Goal: Information Seeking & Learning: Learn about a topic

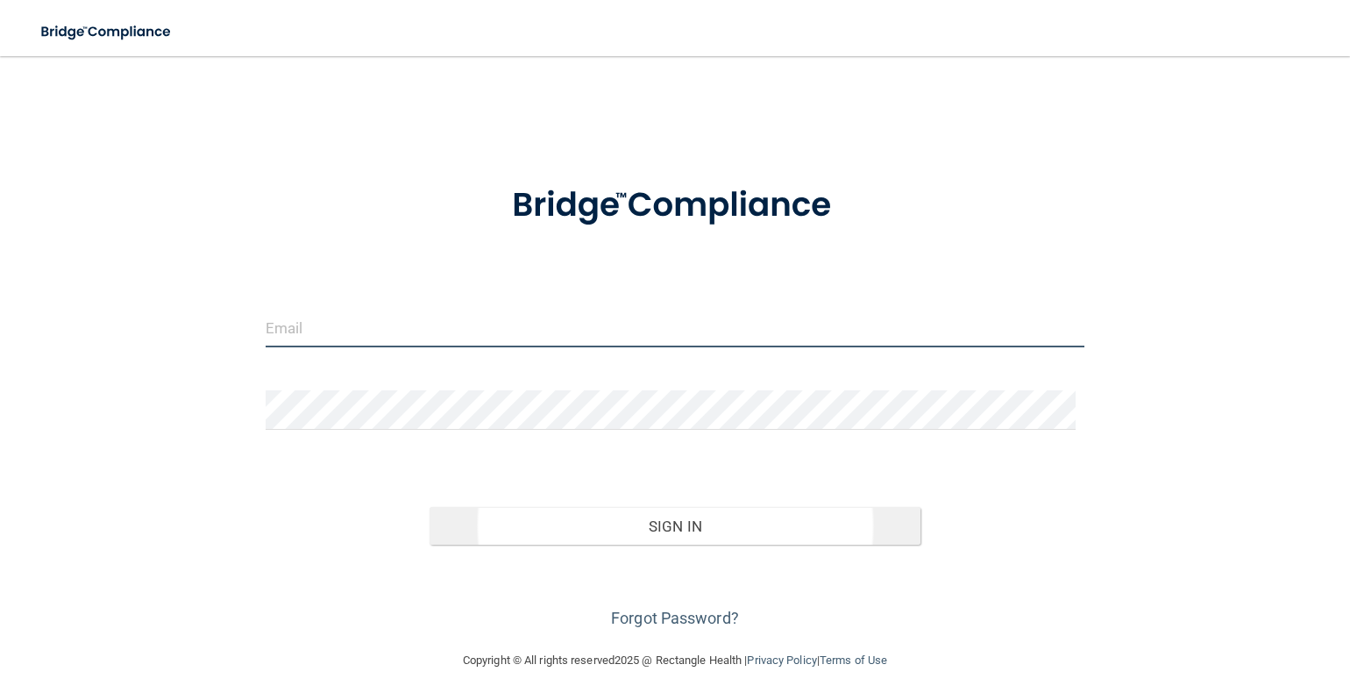
type input "[EMAIL_ADDRESS][DOMAIN_NAME]"
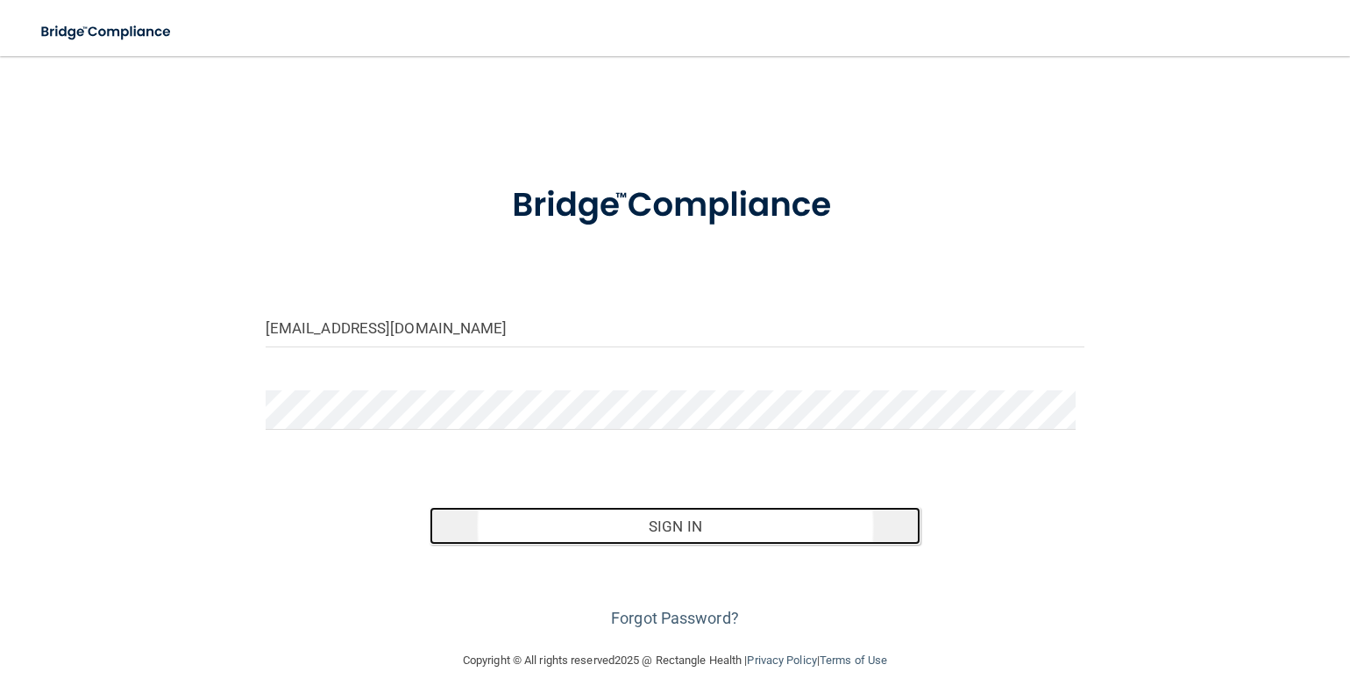
click at [644, 529] on button "Sign In" at bounding box center [676, 526] width 492 height 39
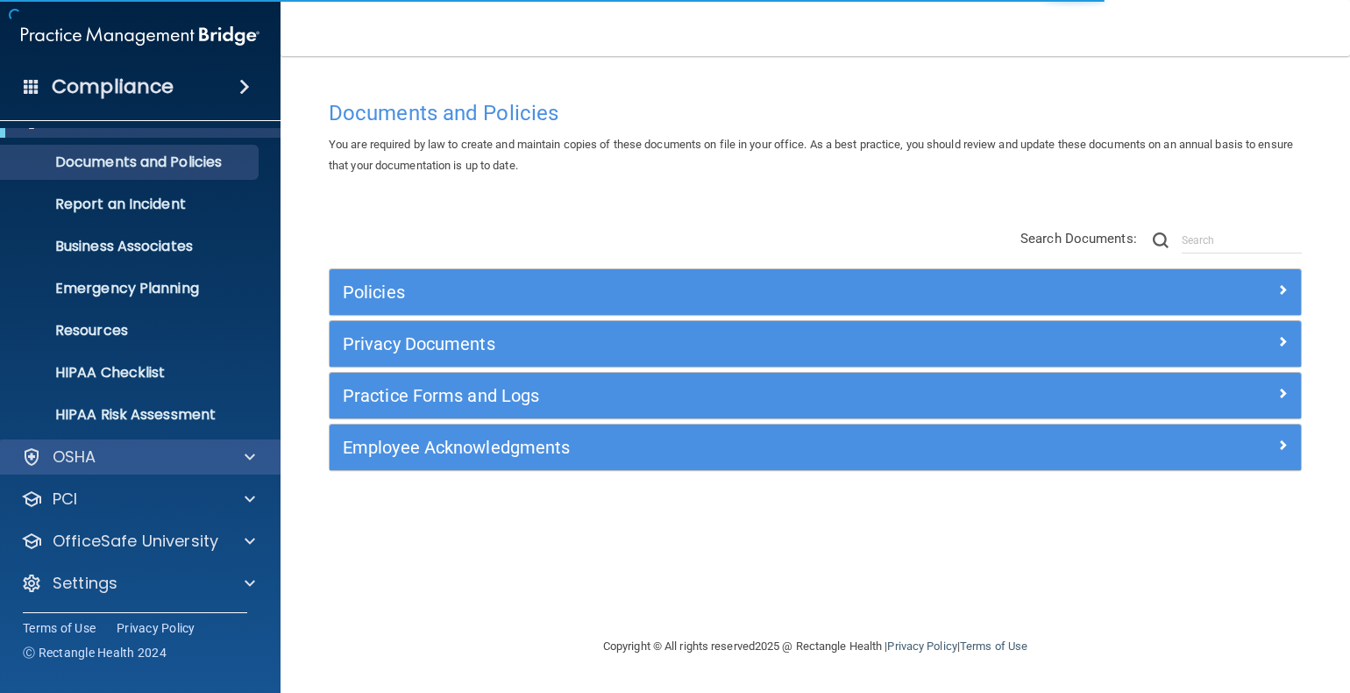
scroll to position [35, 0]
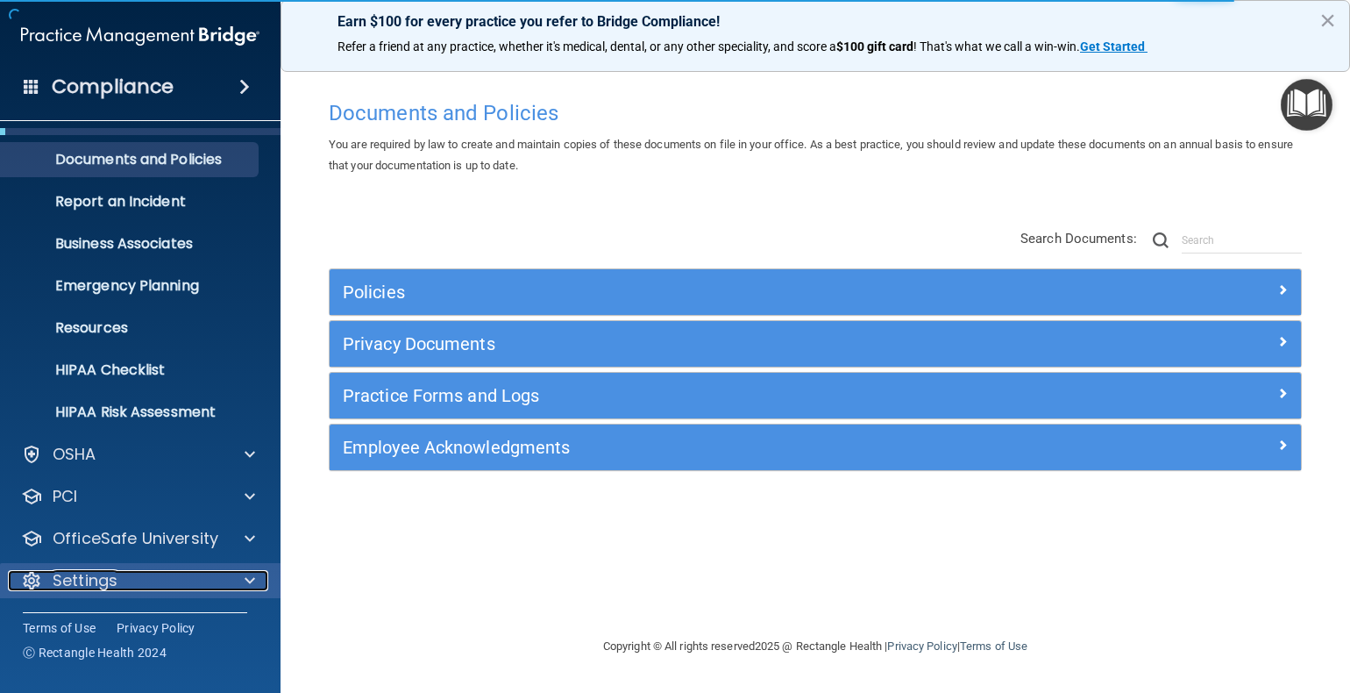
click at [246, 582] on span at bounding box center [250, 580] width 11 height 21
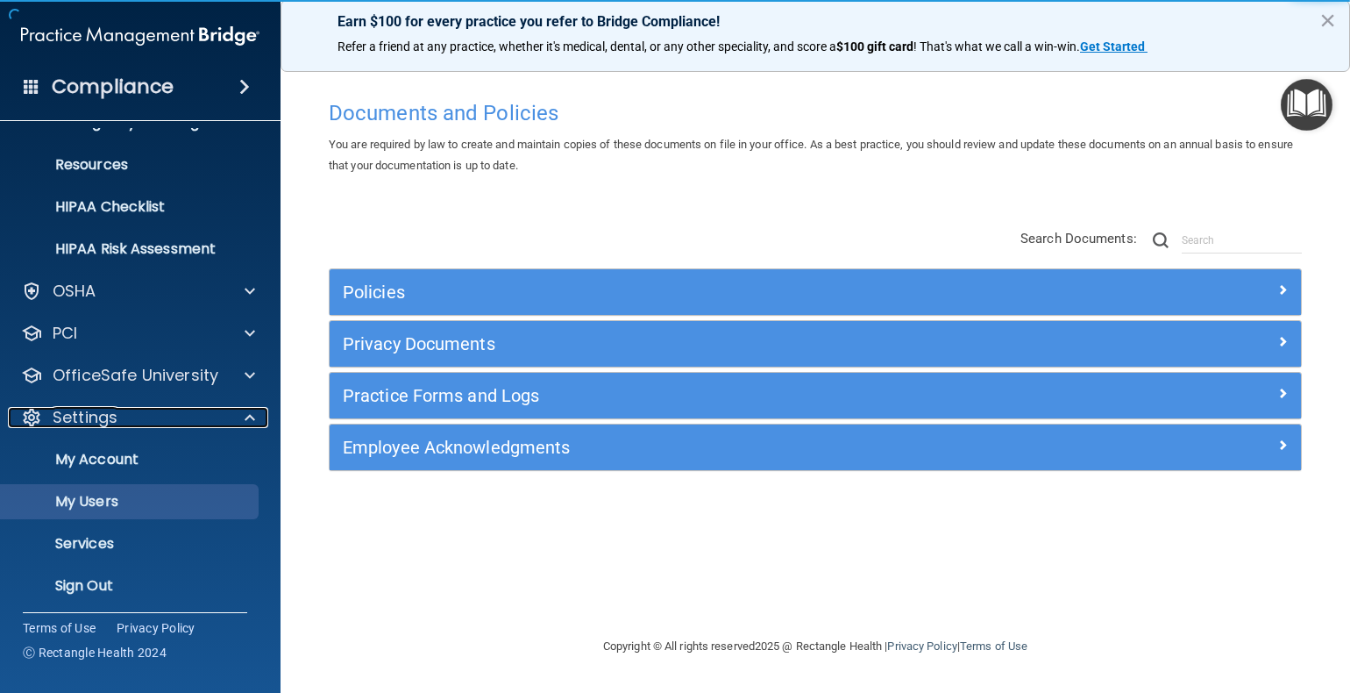
scroll to position [203, 0]
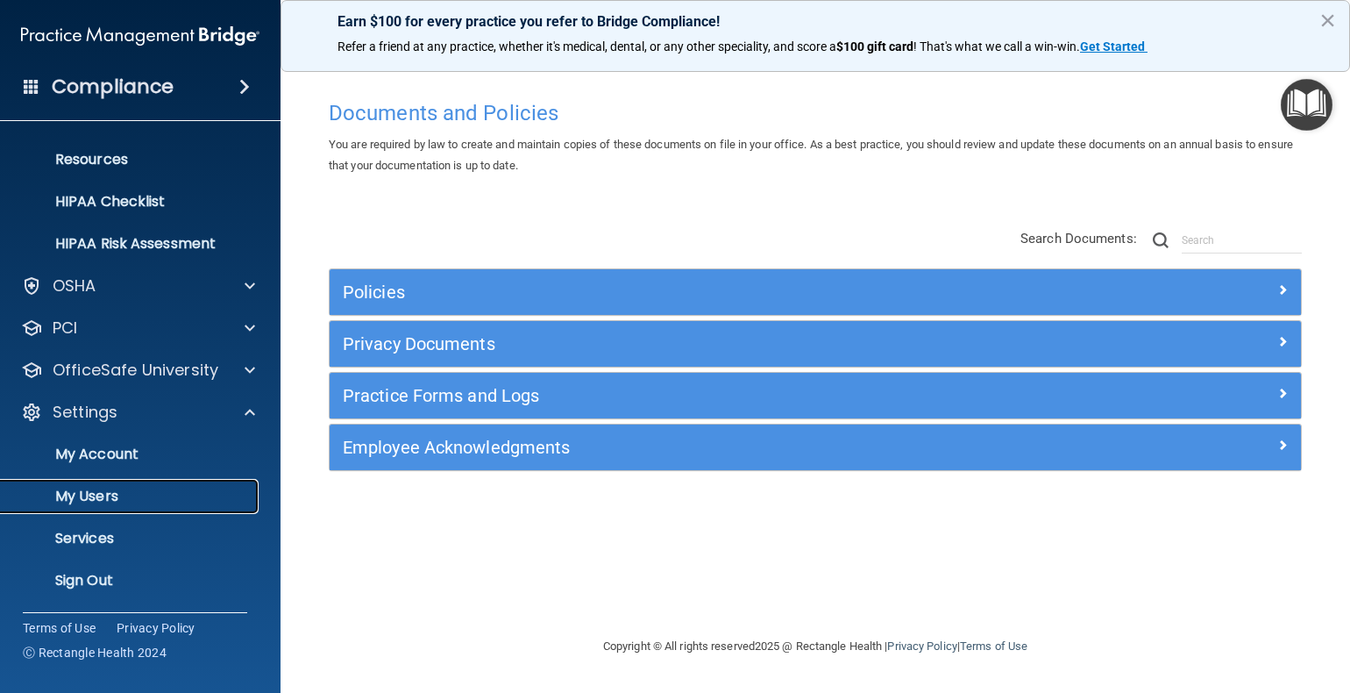
click at [90, 497] on p "My Users" at bounding box center [130, 496] width 239 height 18
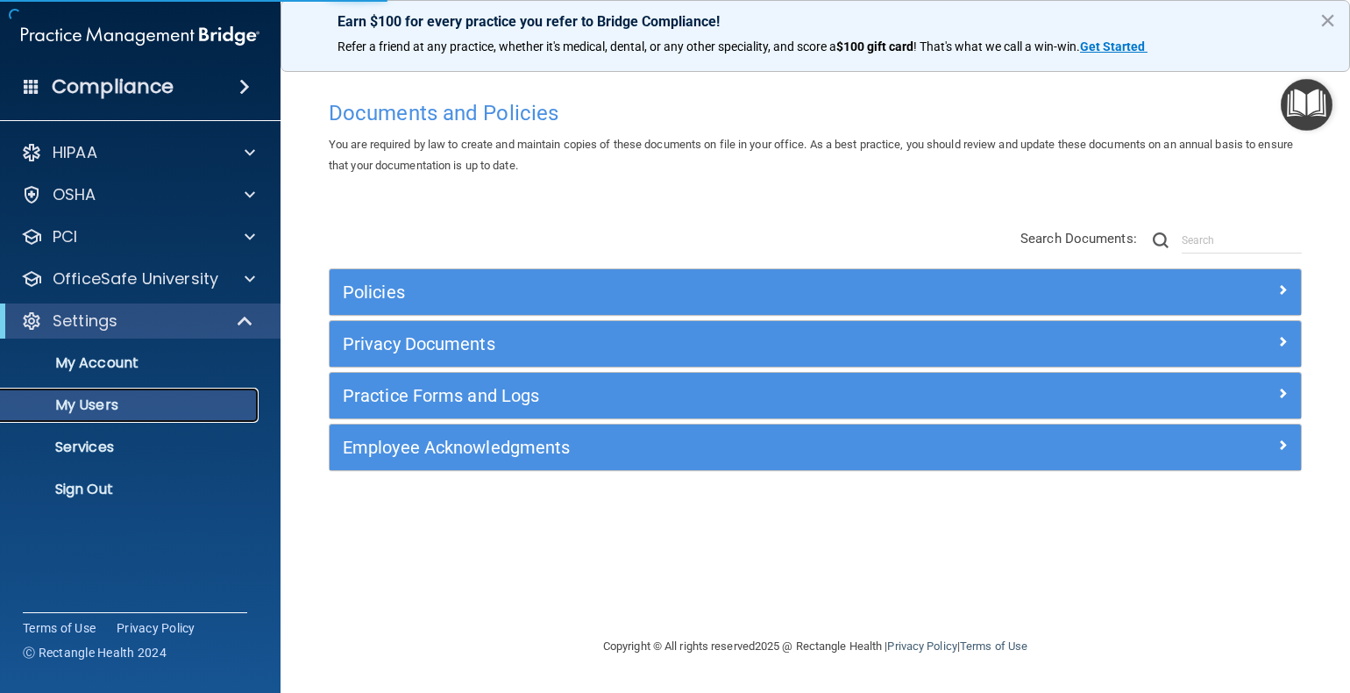
select select "20"
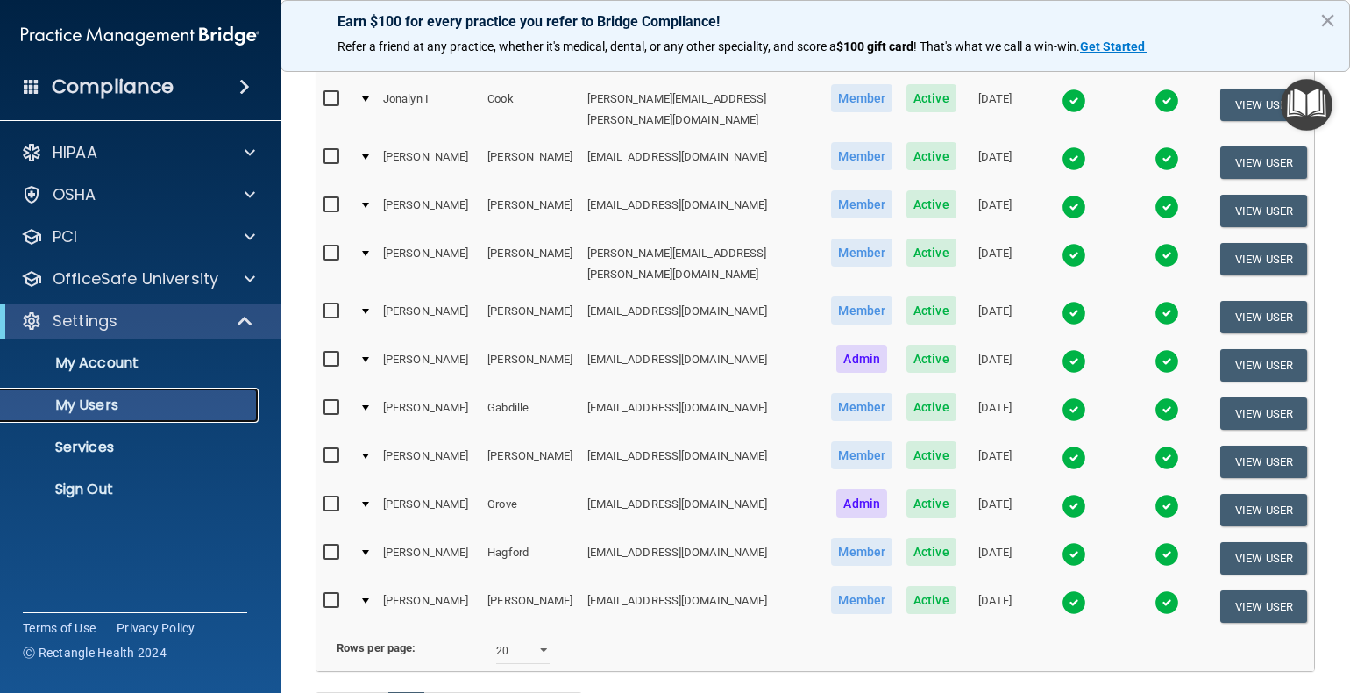
scroll to position [701, 0]
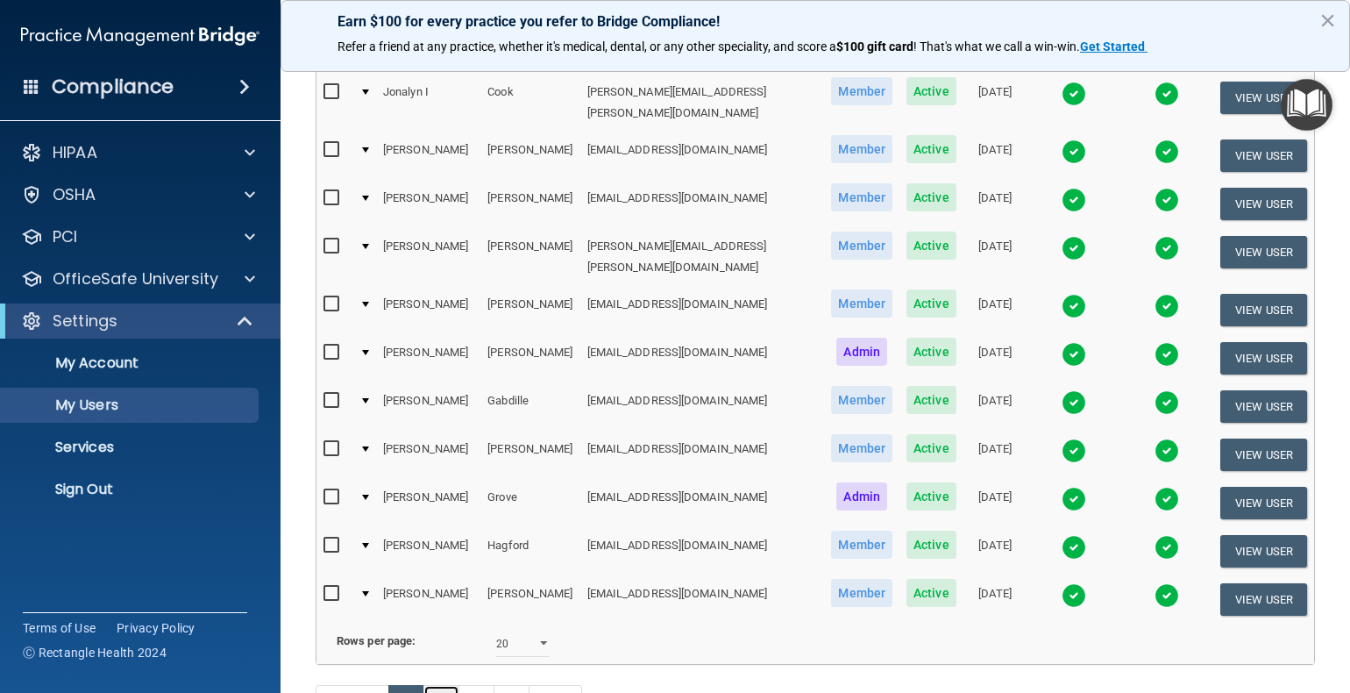
click at [439, 685] on link "2" at bounding box center [441, 701] width 36 height 33
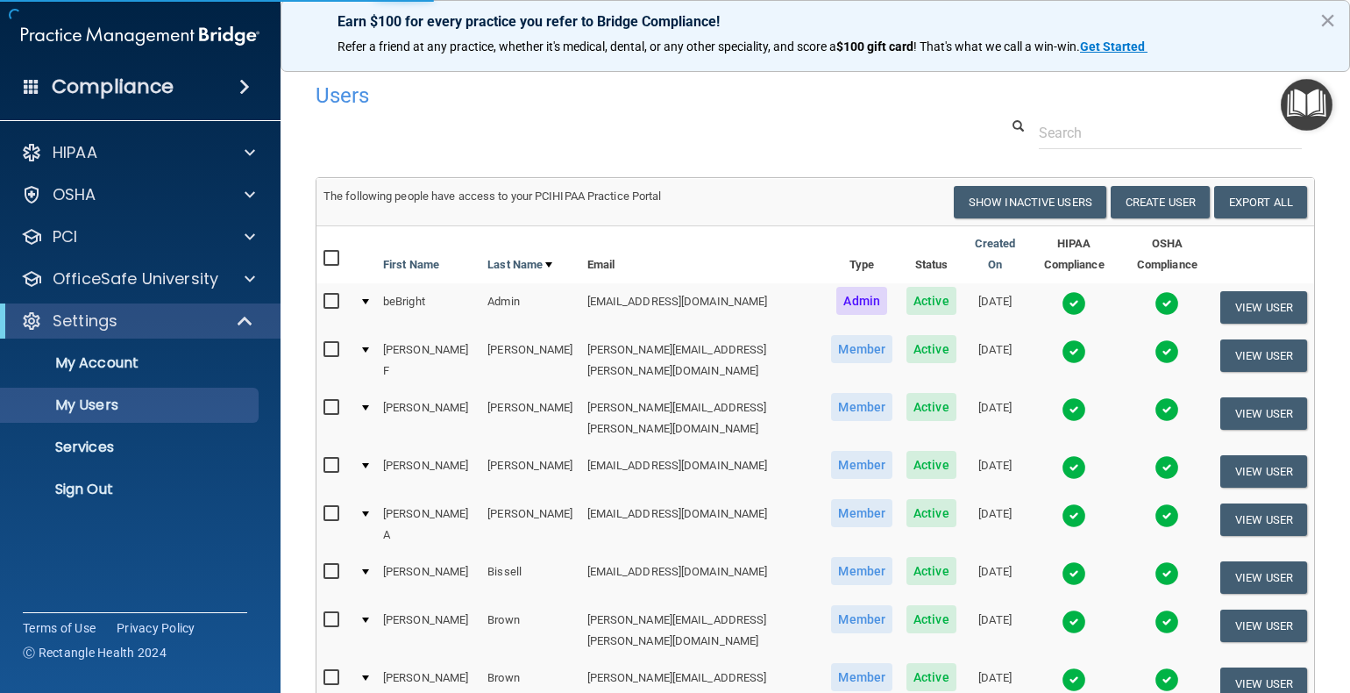
select select "20"
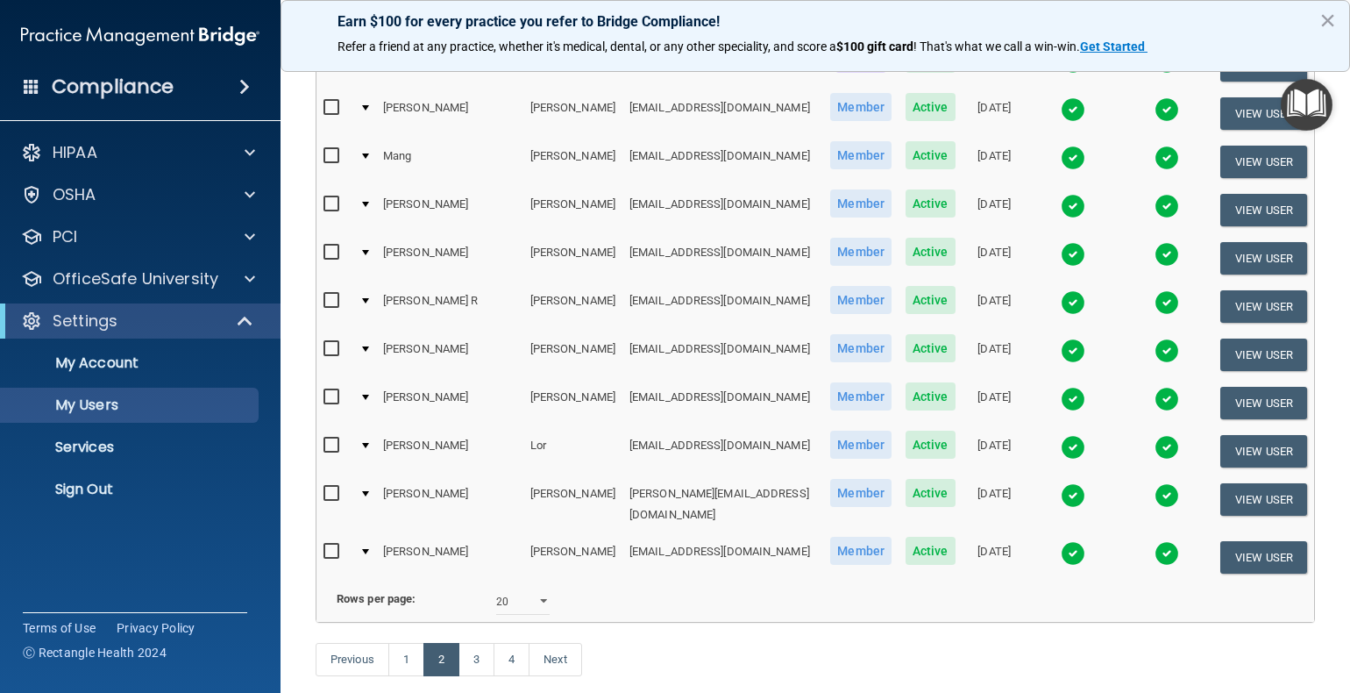
scroll to position [701, 0]
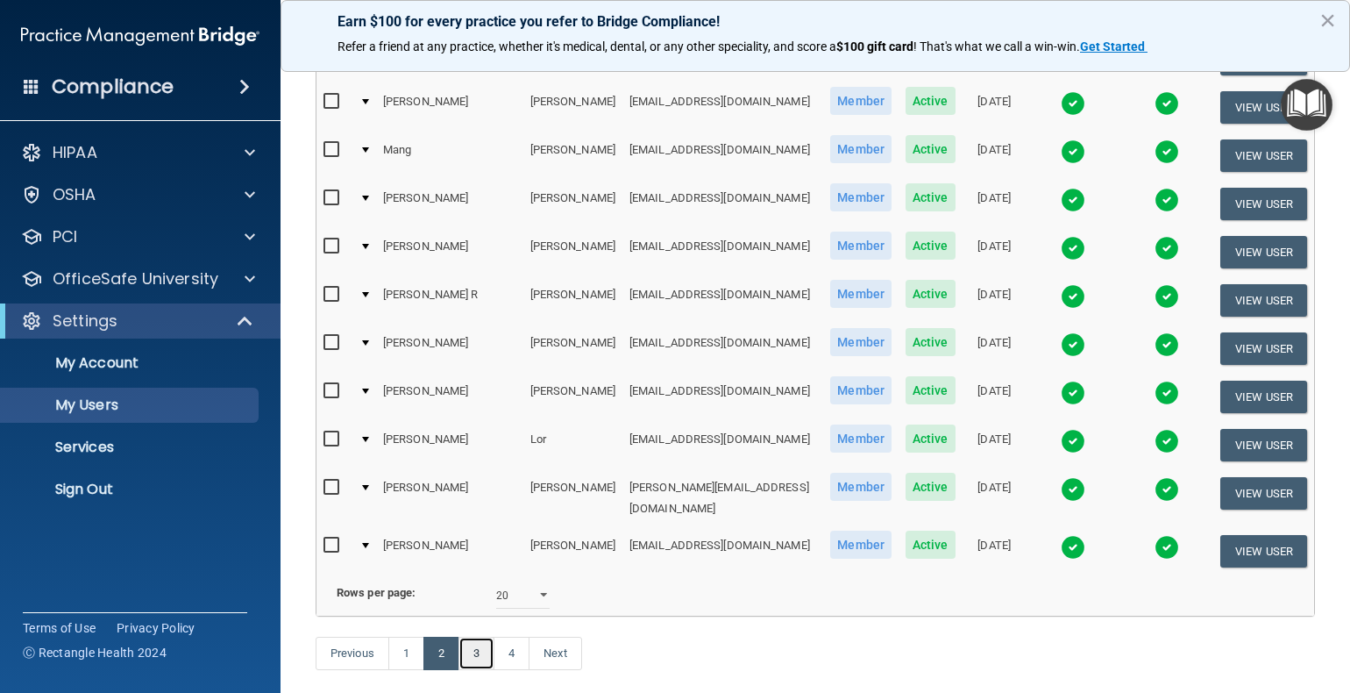
click at [469, 651] on link "3" at bounding box center [477, 653] width 36 height 33
select select "20"
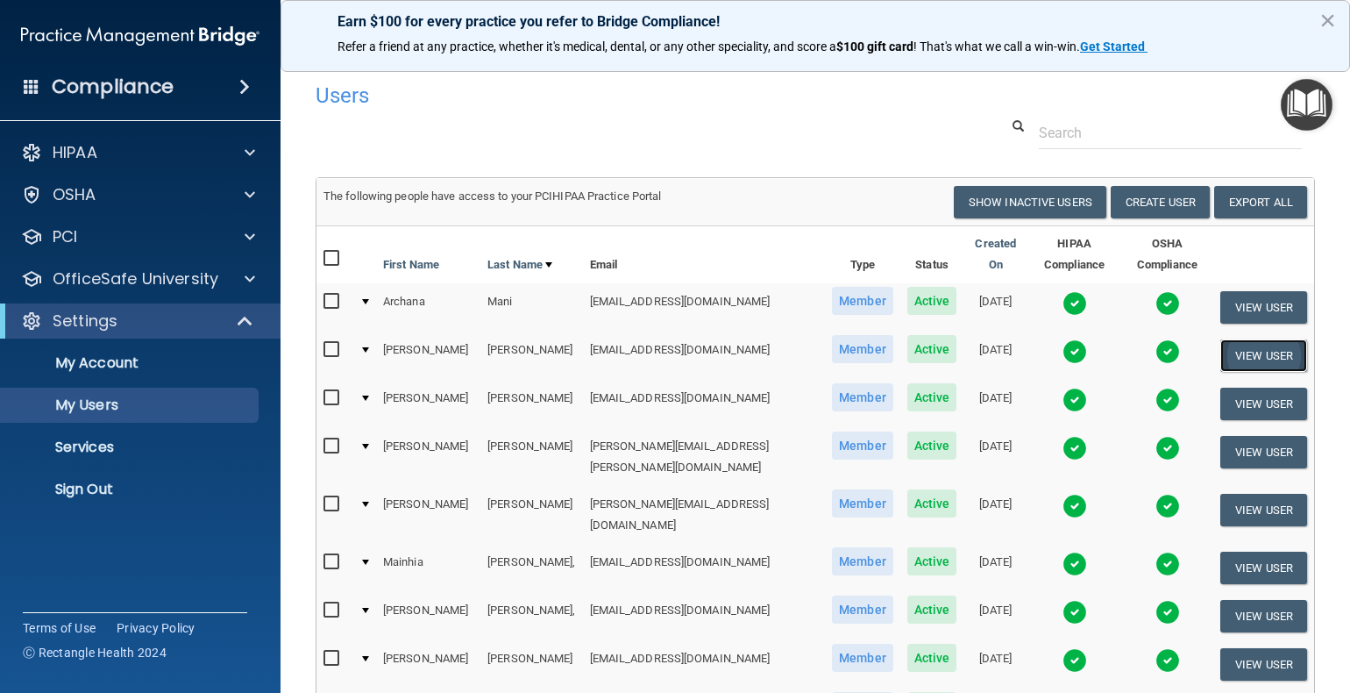
click at [1242, 359] on button "View User" at bounding box center [1263, 355] width 87 height 32
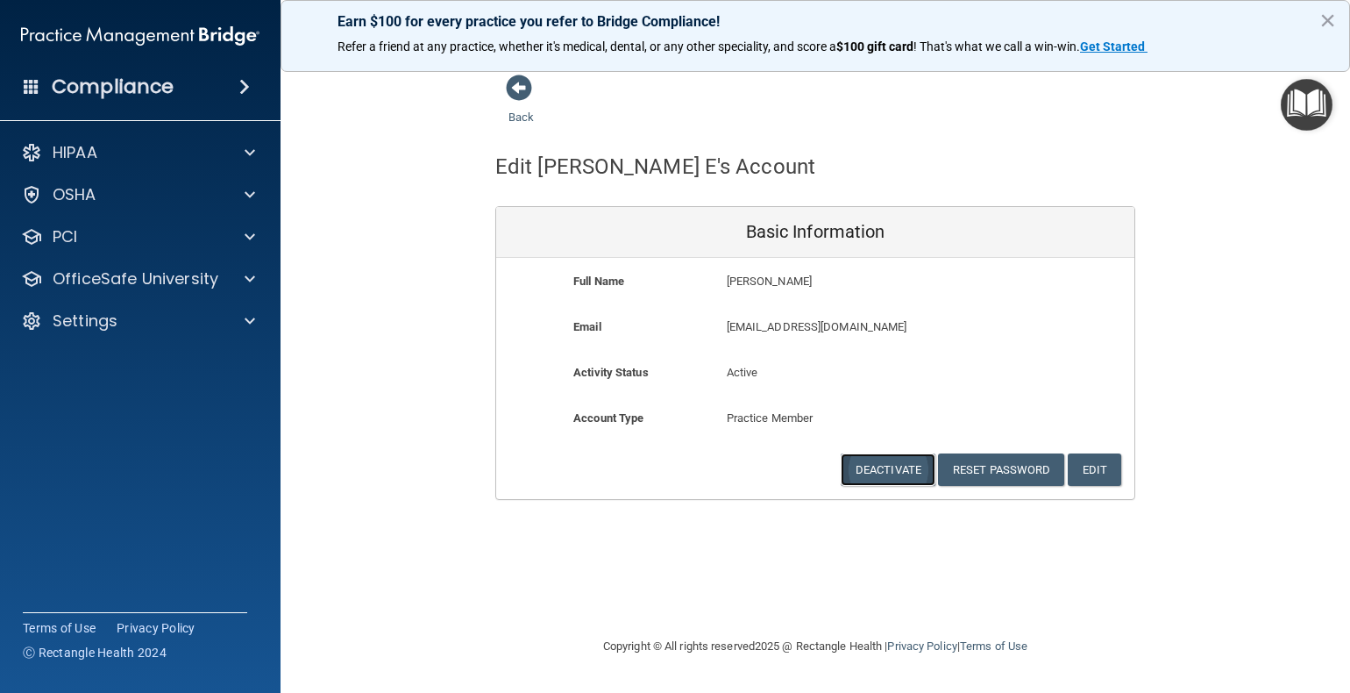
click at [892, 472] on button "Deactivate" at bounding box center [888, 469] width 95 height 32
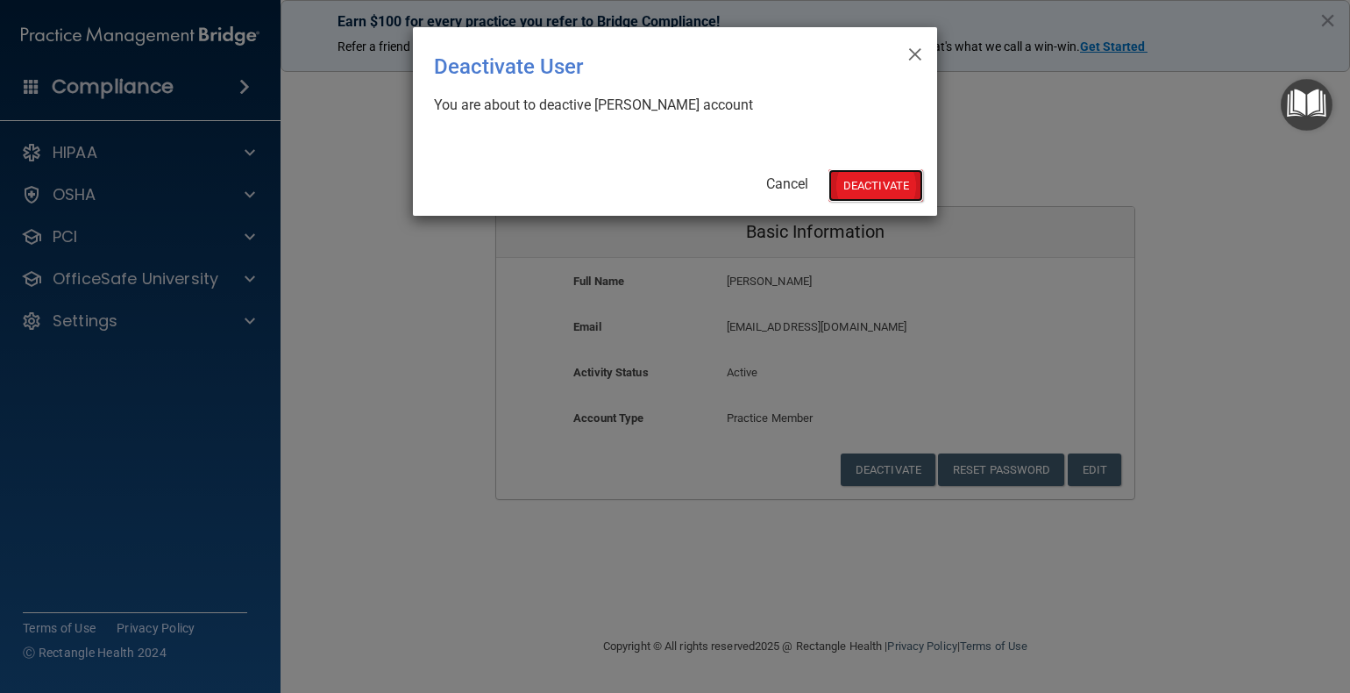
click at [872, 184] on button "Deactivate" at bounding box center [876, 185] width 95 height 32
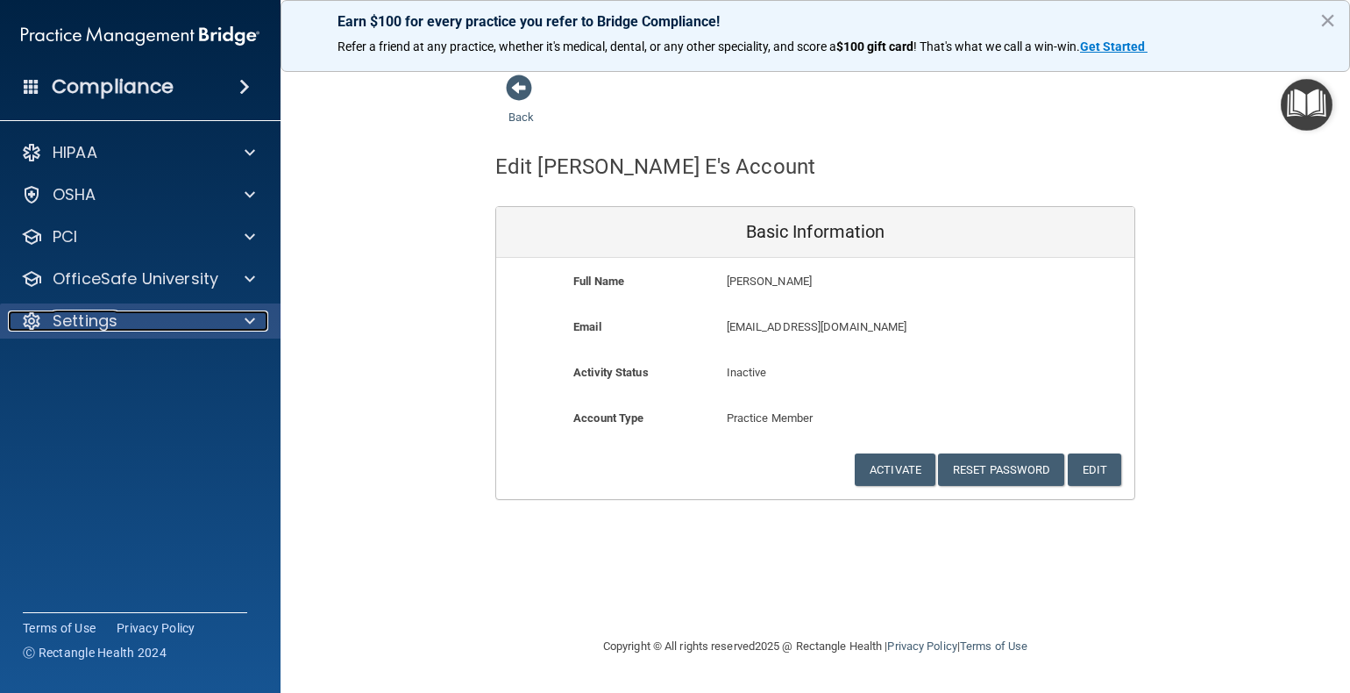
click at [109, 327] on p "Settings" at bounding box center [85, 320] width 65 height 21
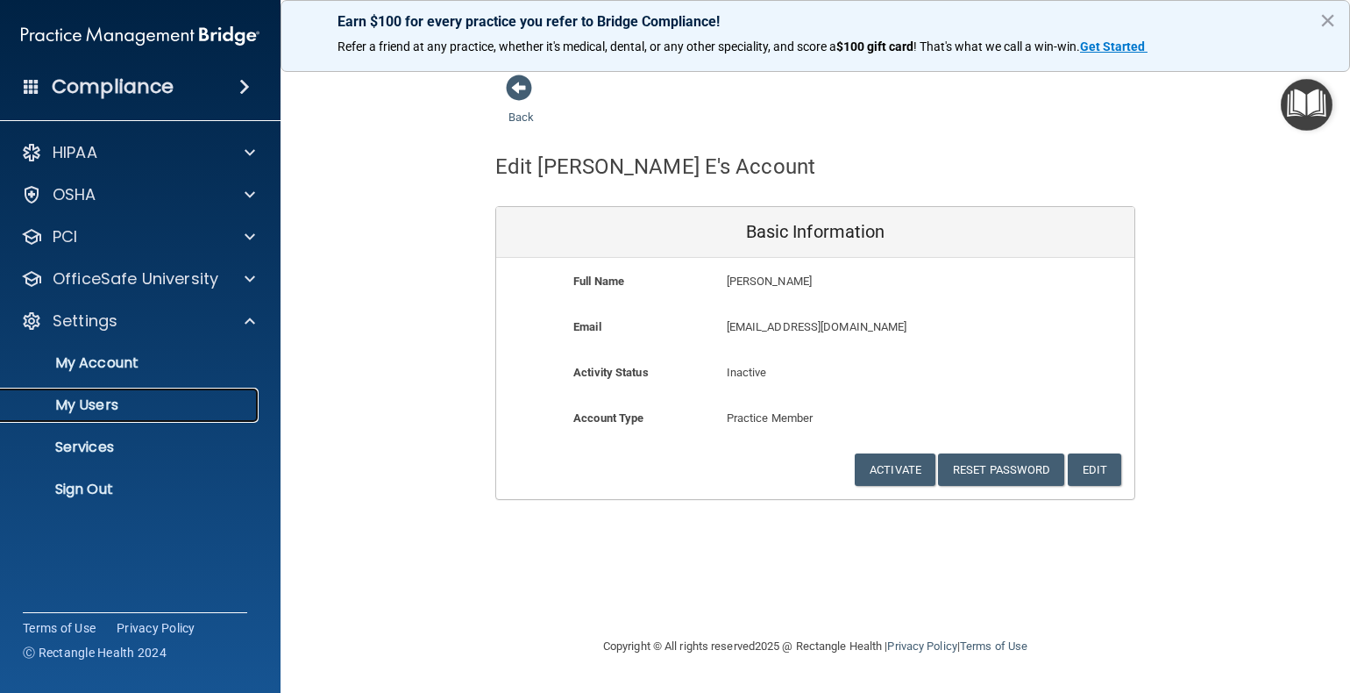
click at [74, 397] on p "My Users" at bounding box center [130, 405] width 239 height 18
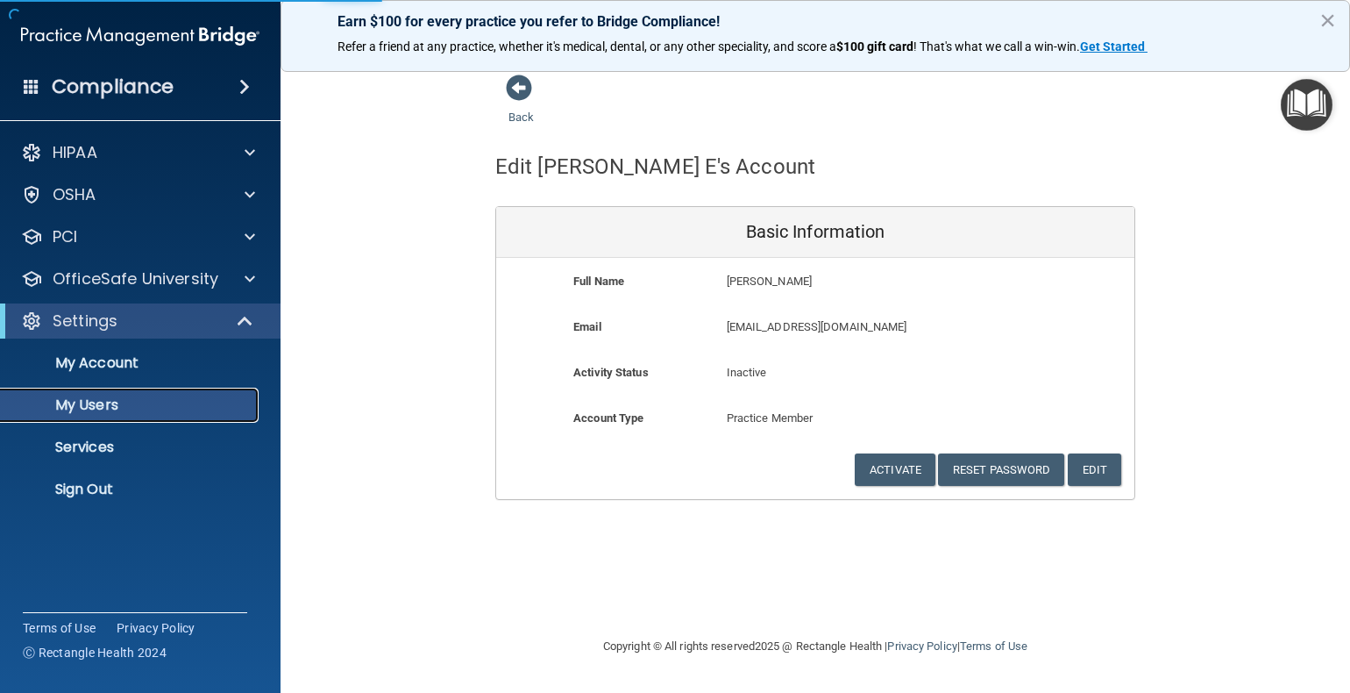
select select "20"
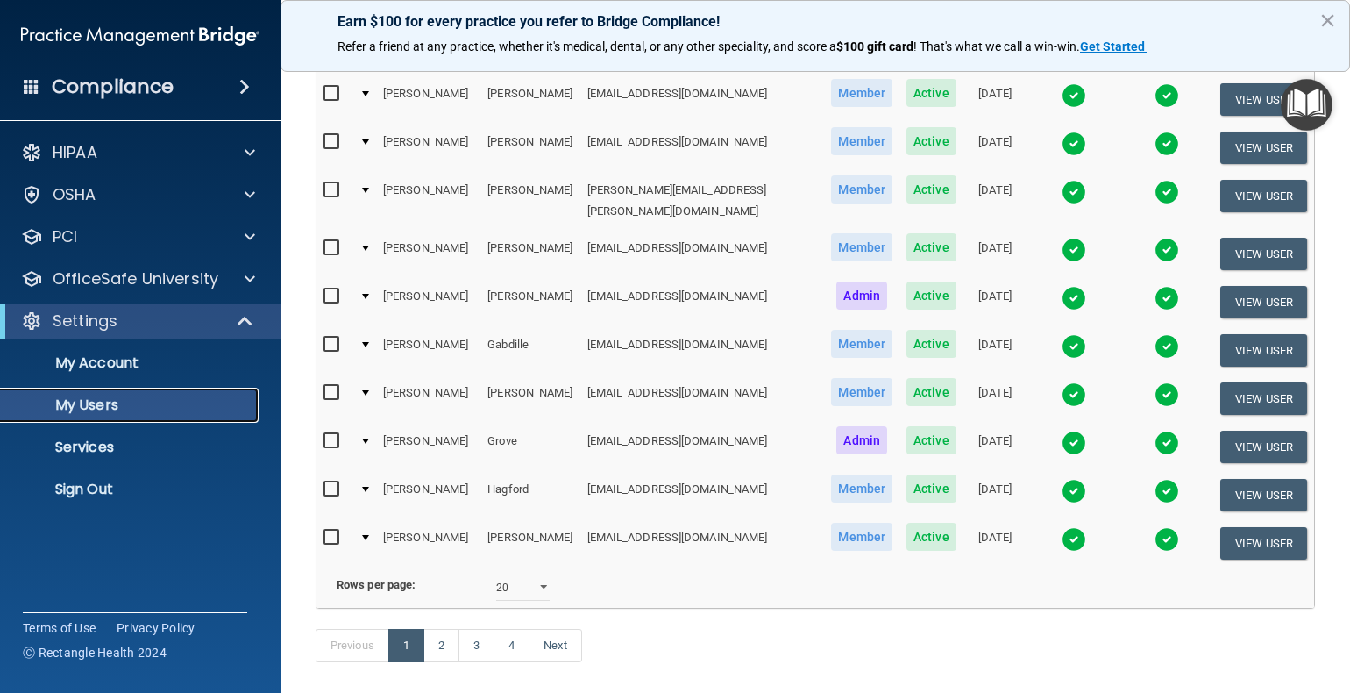
scroll to position [768, 0]
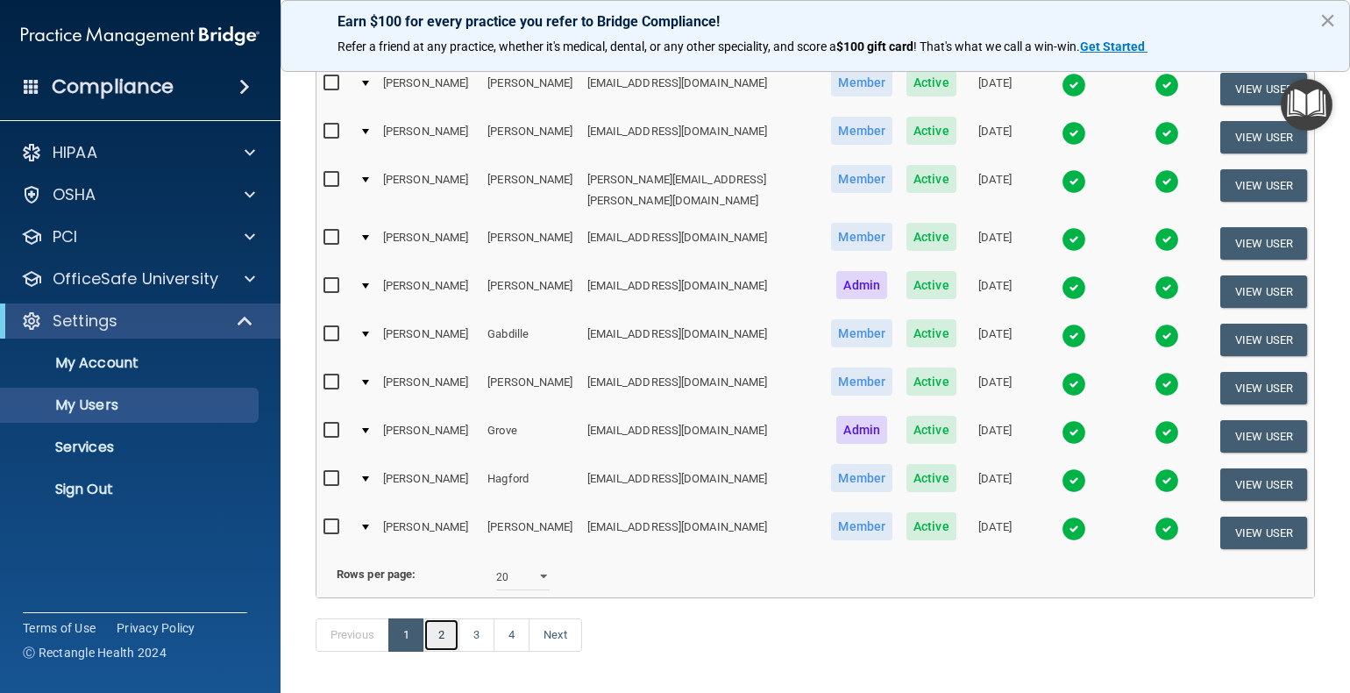
click at [445, 618] on link "2" at bounding box center [441, 634] width 36 height 33
select select "20"
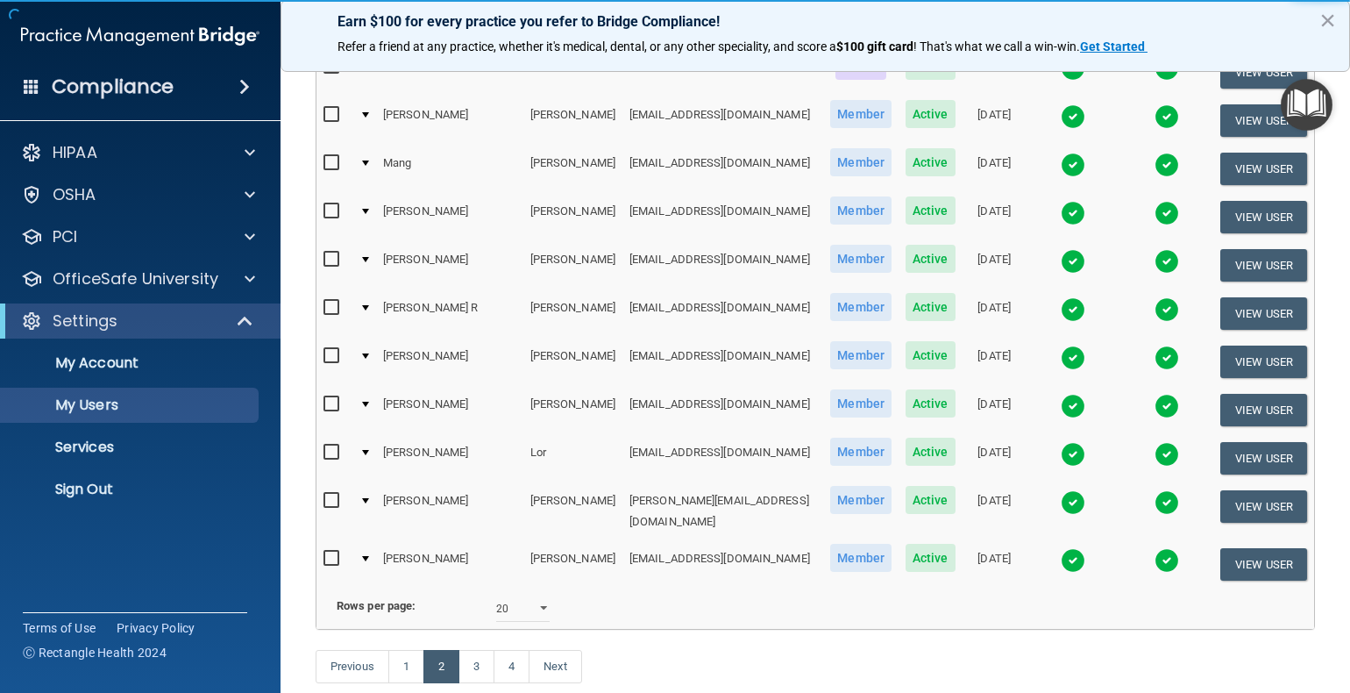
scroll to position [701, 0]
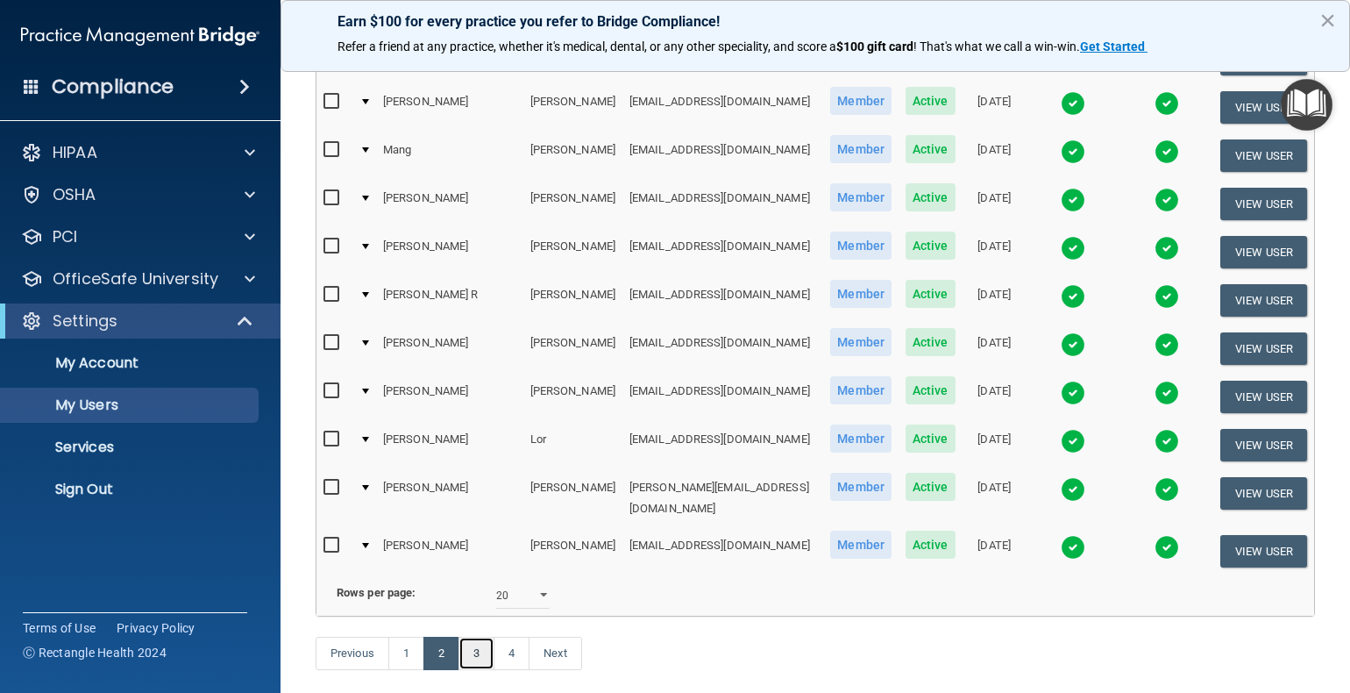
click at [478, 642] on link "3" at bounding box center [477, 653] width 36 height 33
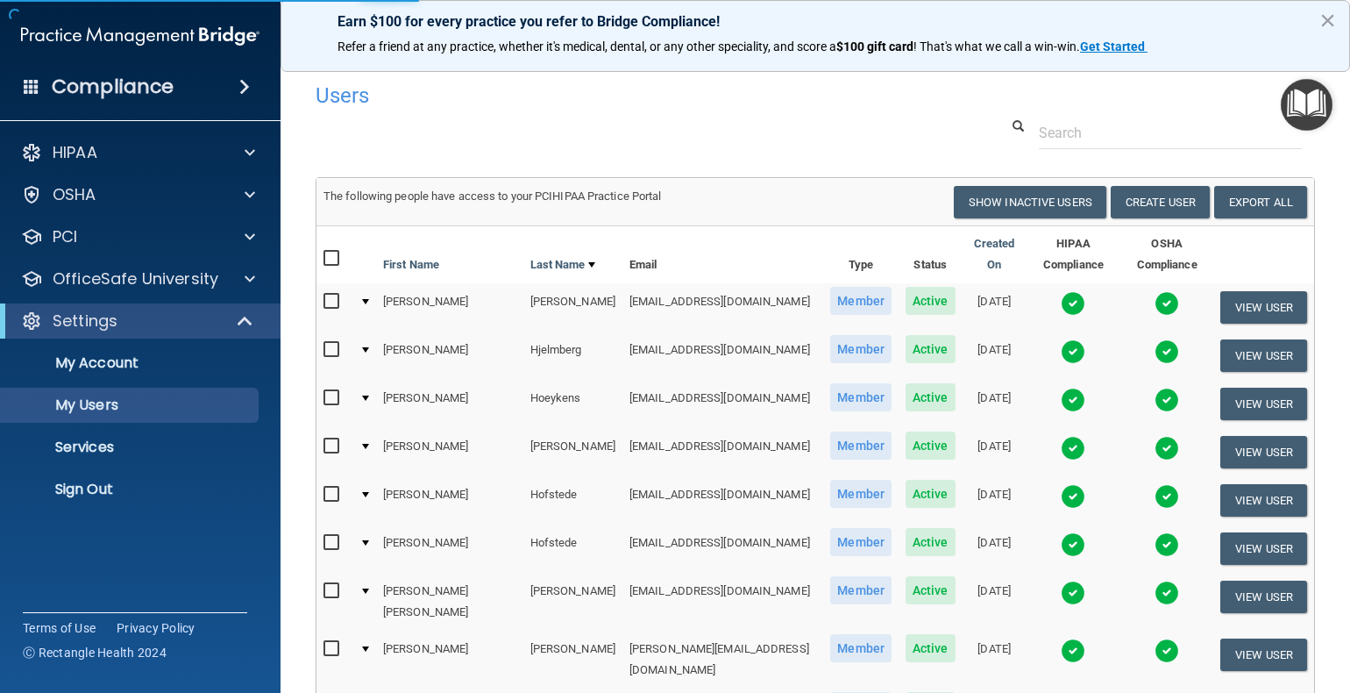
select select "20"
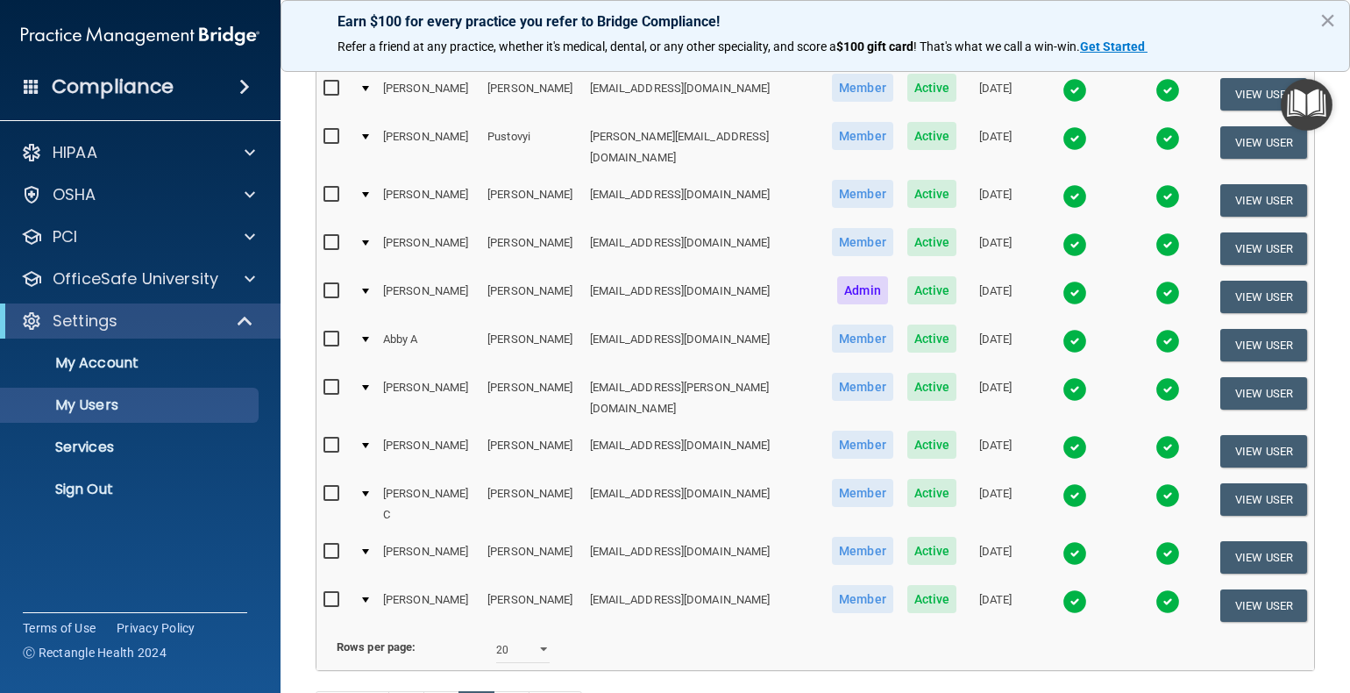
scroll to position [701, 0]
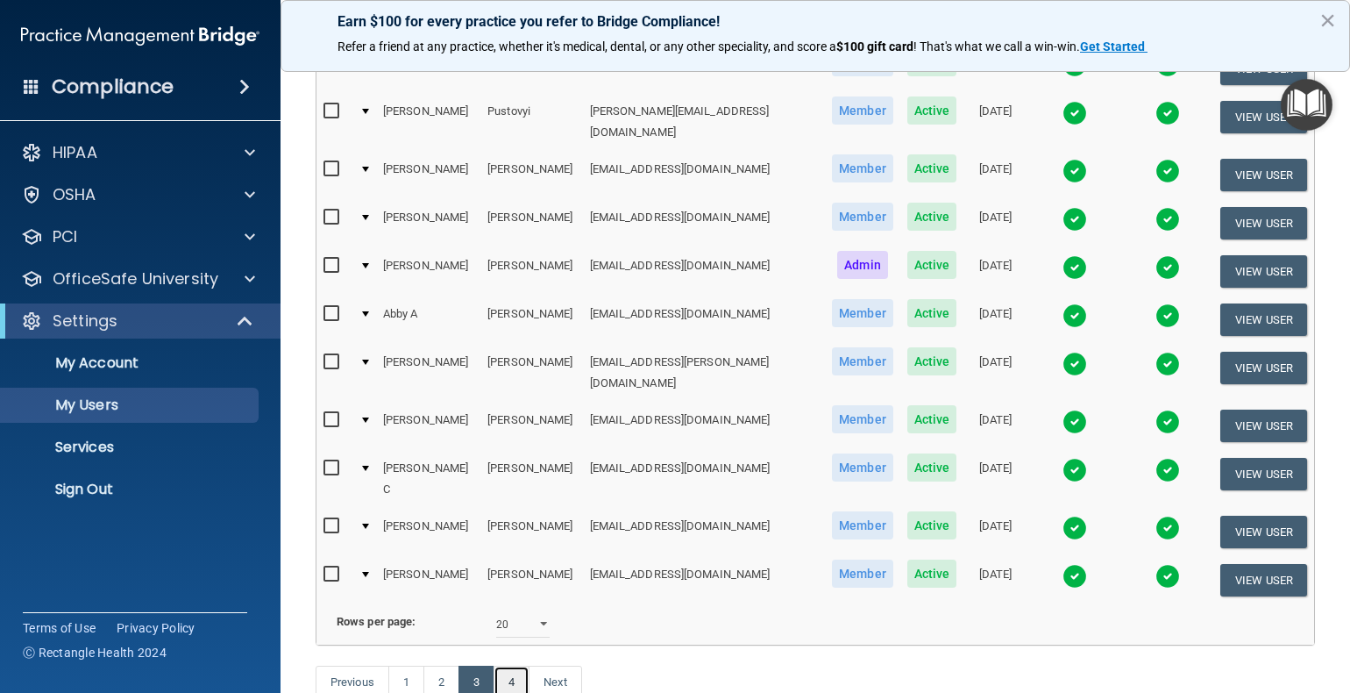
click at [515, 665] on link "4" at bounding box center [512, 681] width 36 height 33
select select "20"
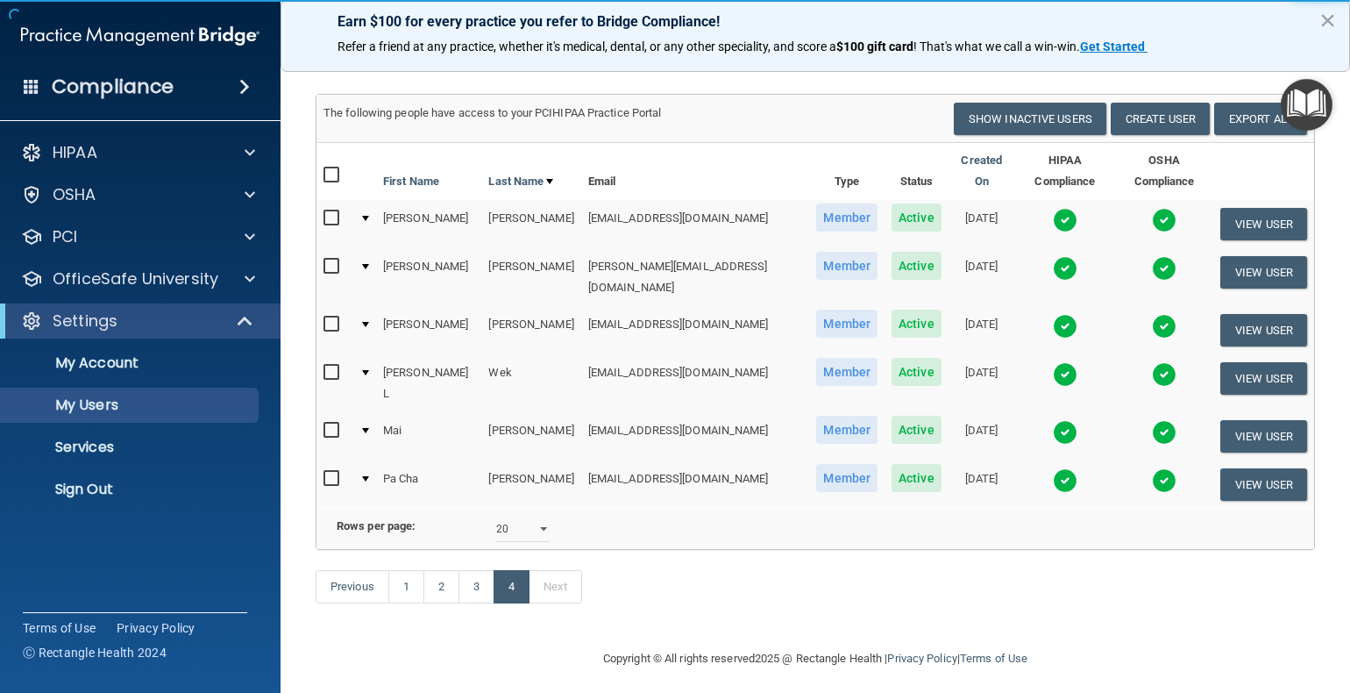
scroll to position [101, 0]
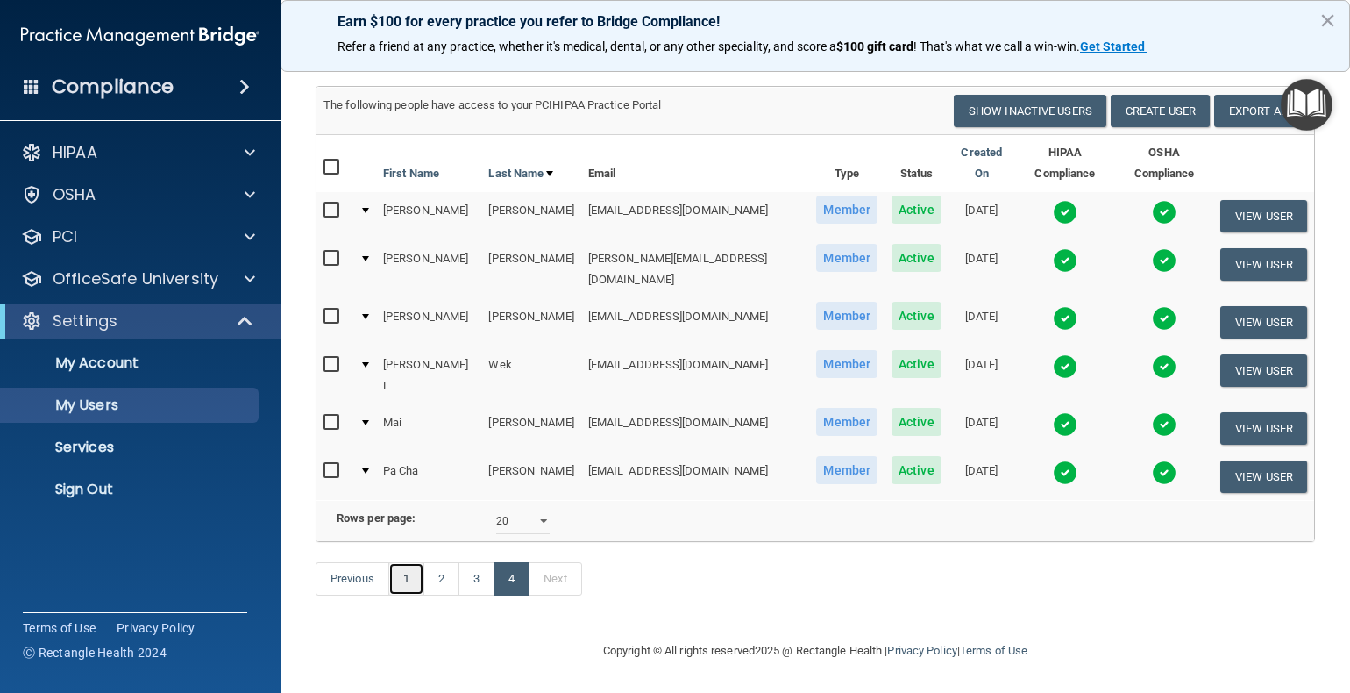
click at [411, 587] on link "1" at bounding box center [406, 578] width 36 height 33
select select "20"
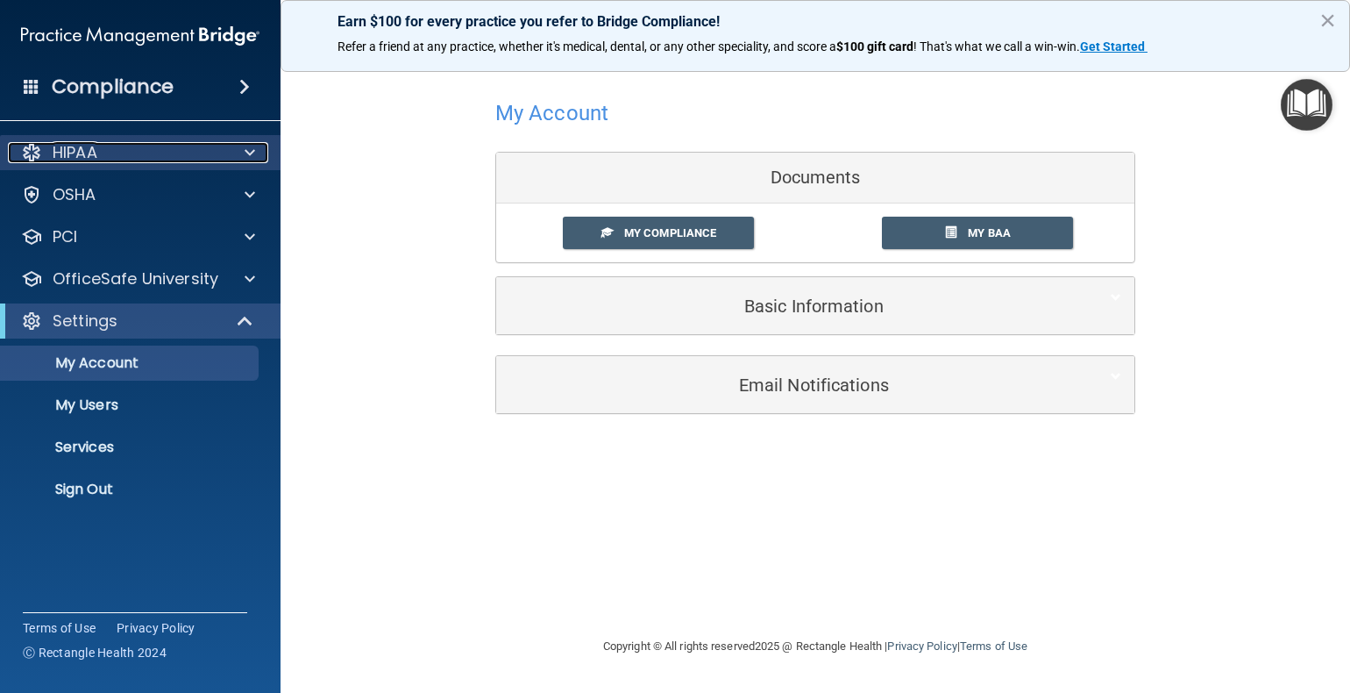
click at [112, 149] on div "HIPAA" at bounding box center [116, 152] width 217 height 21
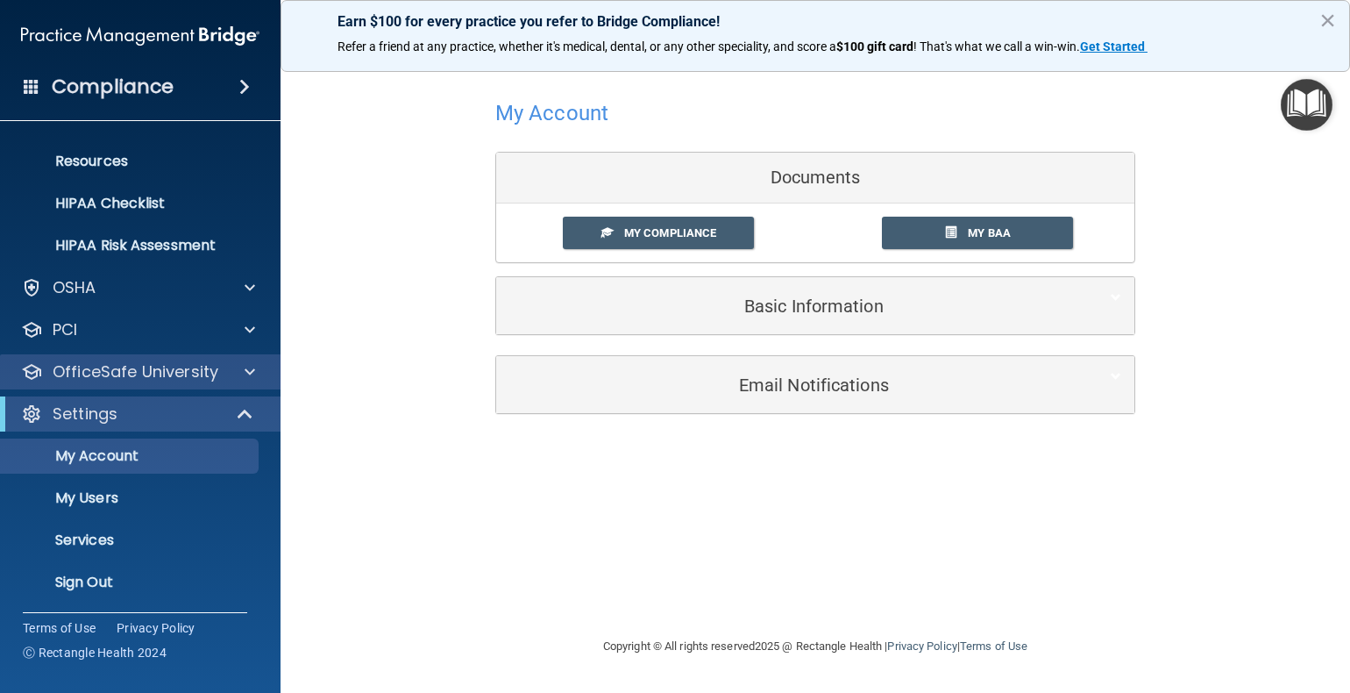
scroll to position [203, 0]
click at [248, 369] on span at bounding box center [250, 369] width 11 height 21
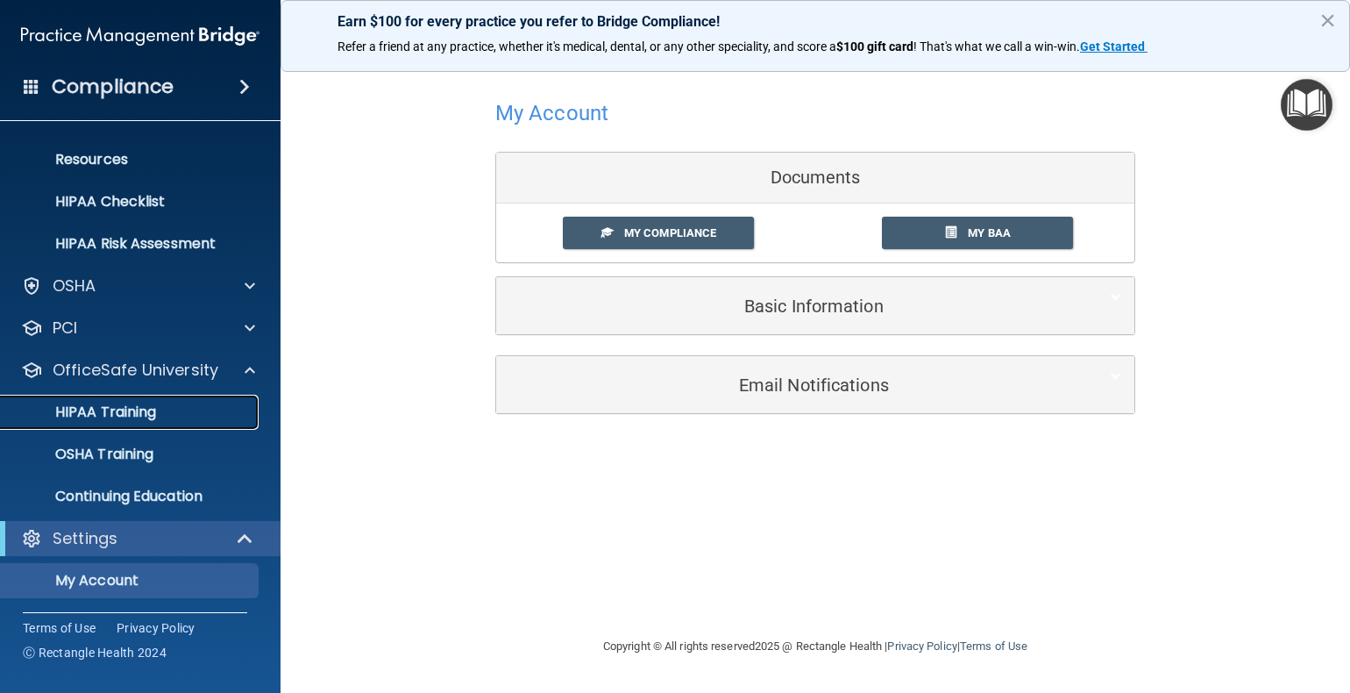
click at [130, 405] on p "HIPAA Training" at bounding box center [83, 412] width 145 height 18
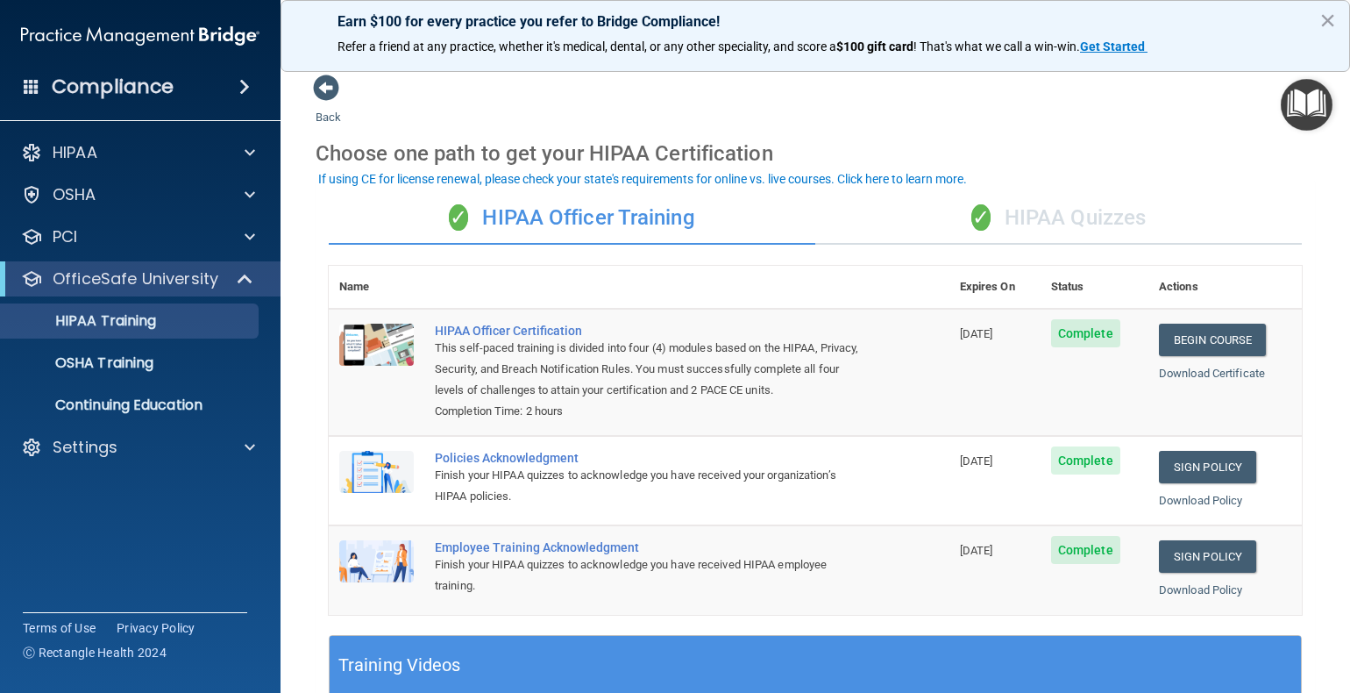
click at [1053, 211] on div "✓ HIPAA Quizzes" at bounding box center [1058, 218] width 487 height 53
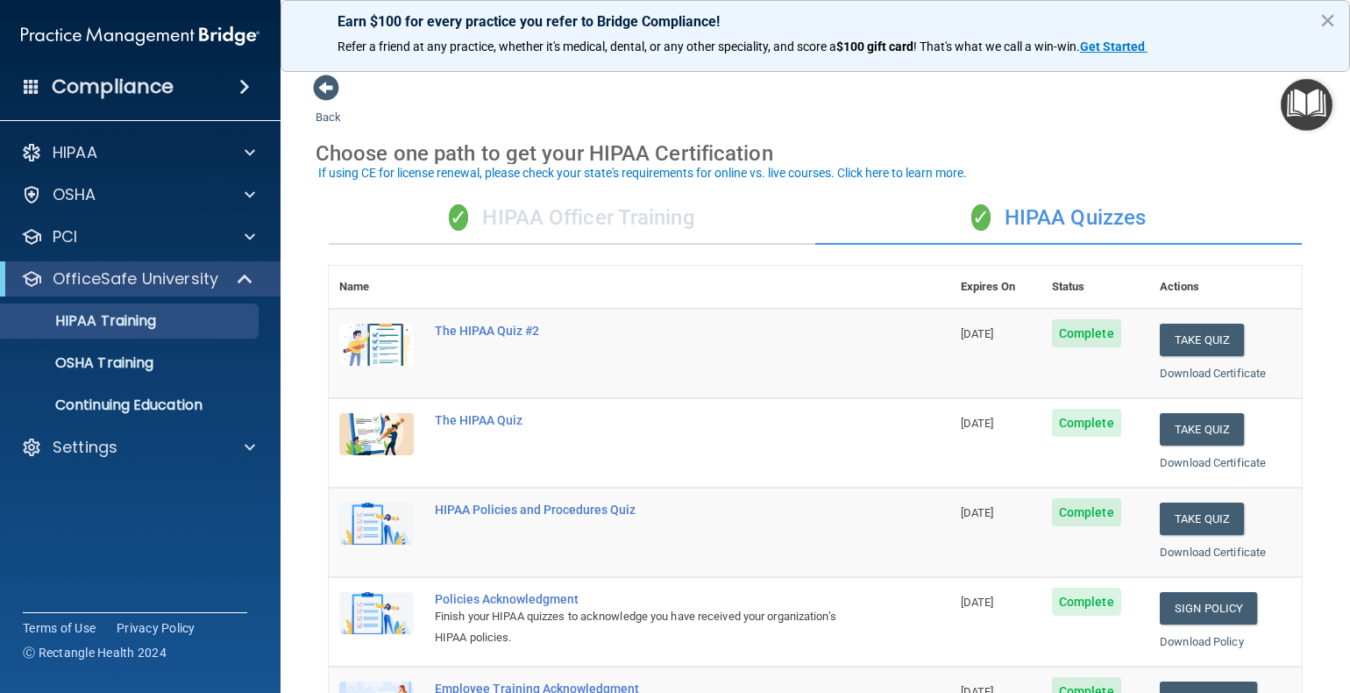
scroll to position [88, 0]
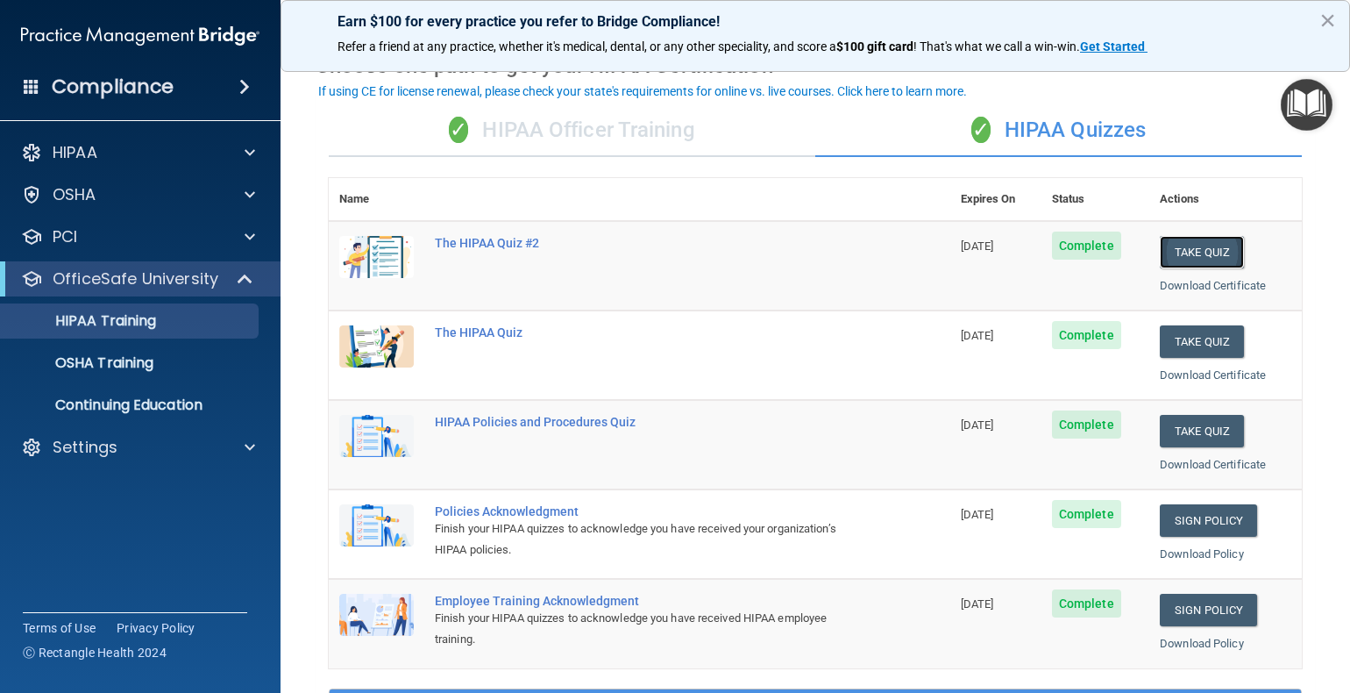
click at [1179, 253] on button "Take Quiz" at bounding box center [1202, 252] width 84 height 32
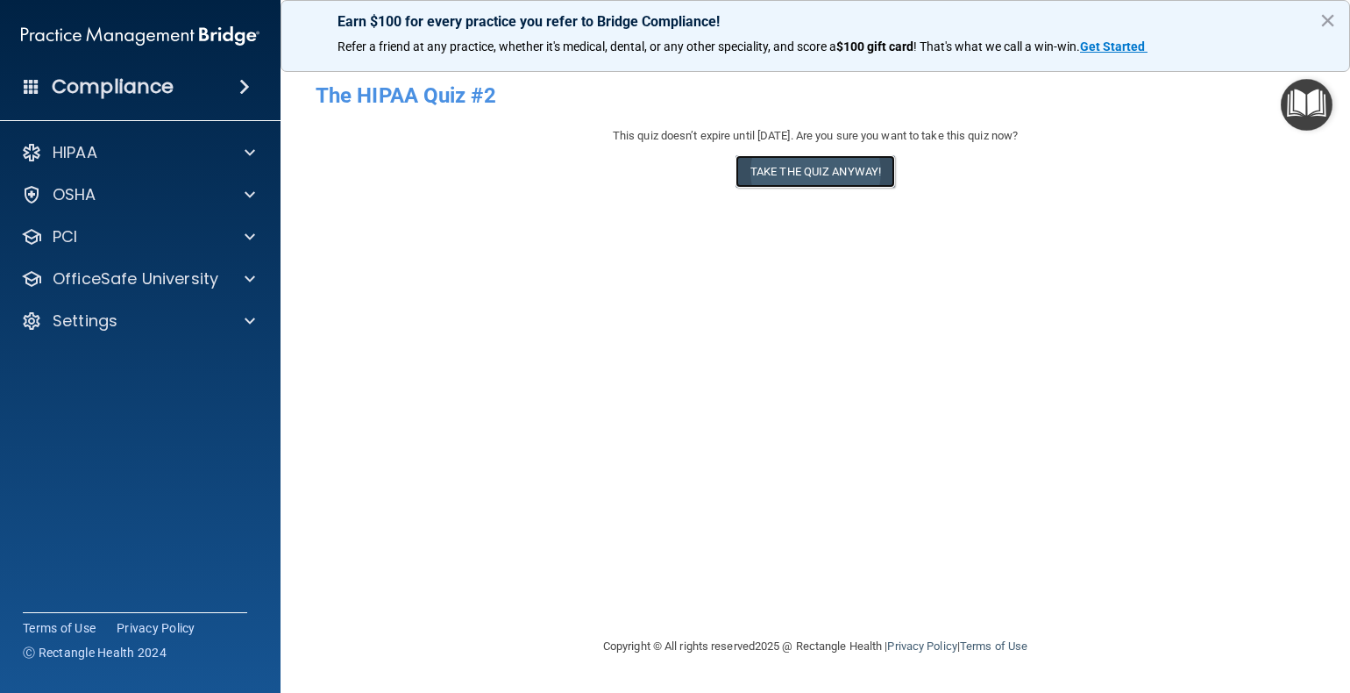
click at [769, 171] on button "Take the quiz anyway!" at bounding box center [816, 171] width 160 height 32
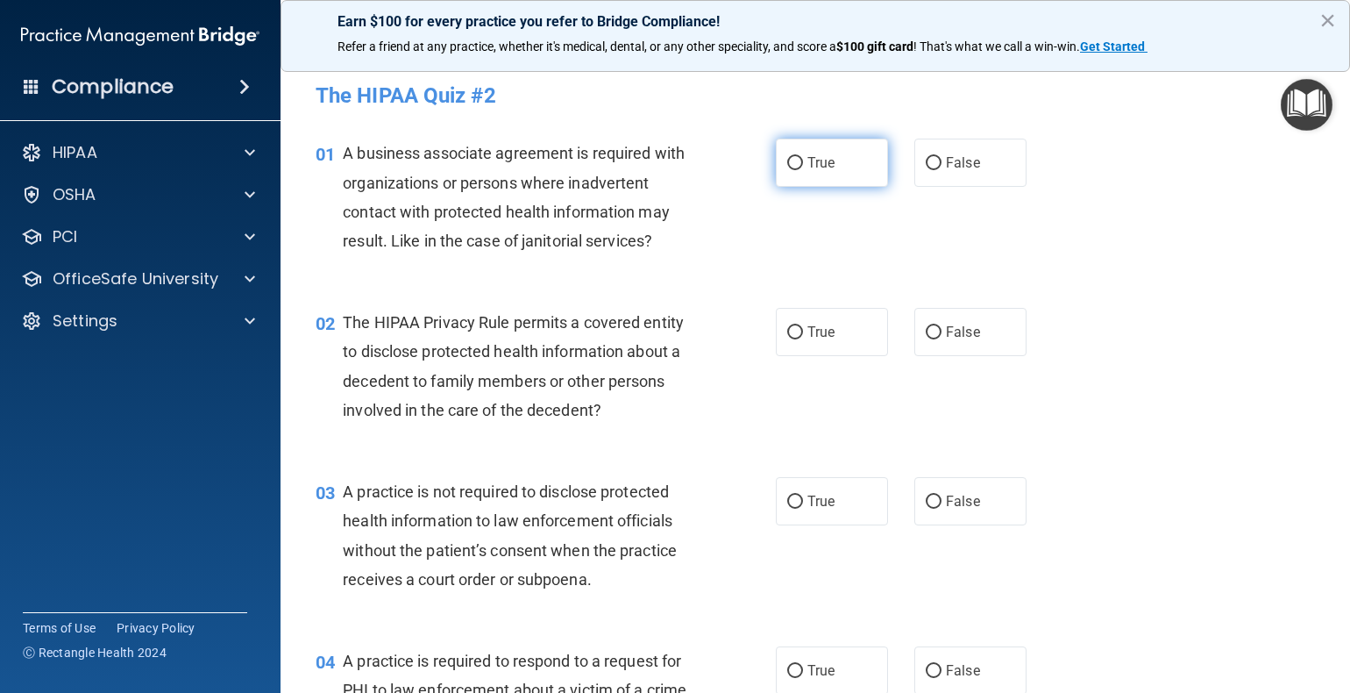
click at [787, 162] on input "True" at bounding box center [795, 163] width 16 height 13
radio input "true"
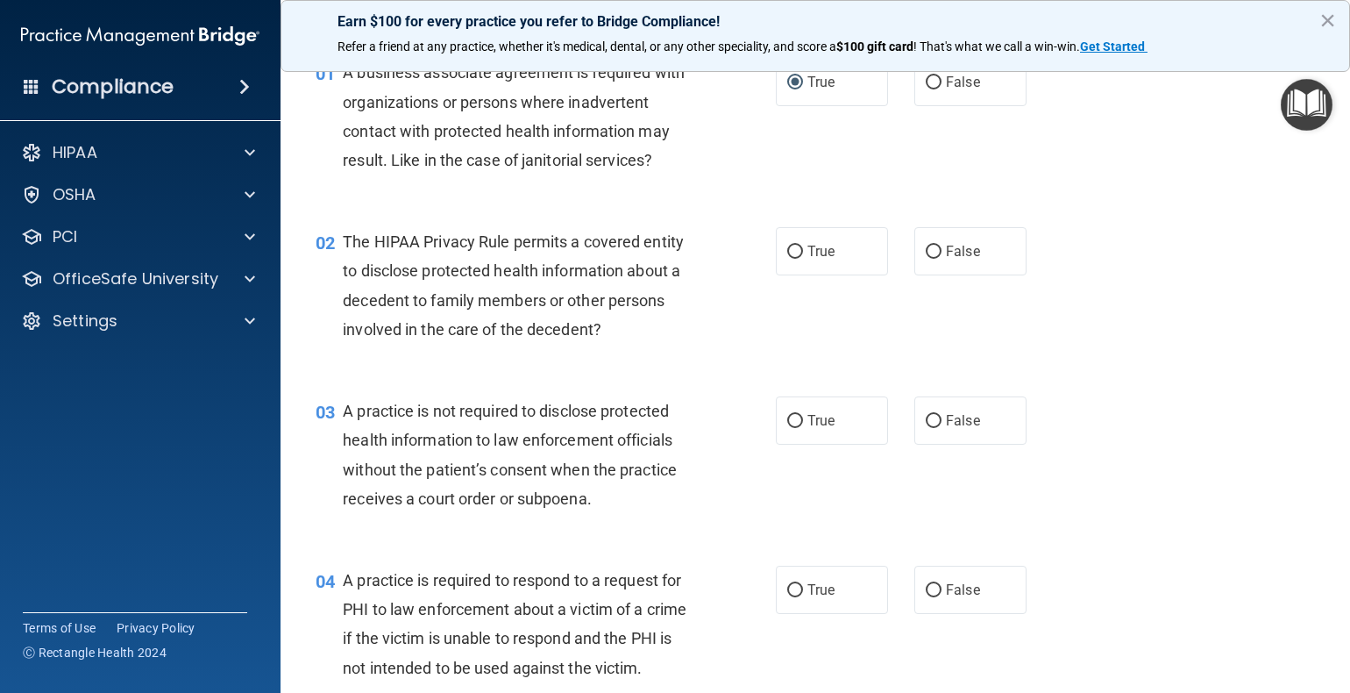
scroll to position [88, 0]
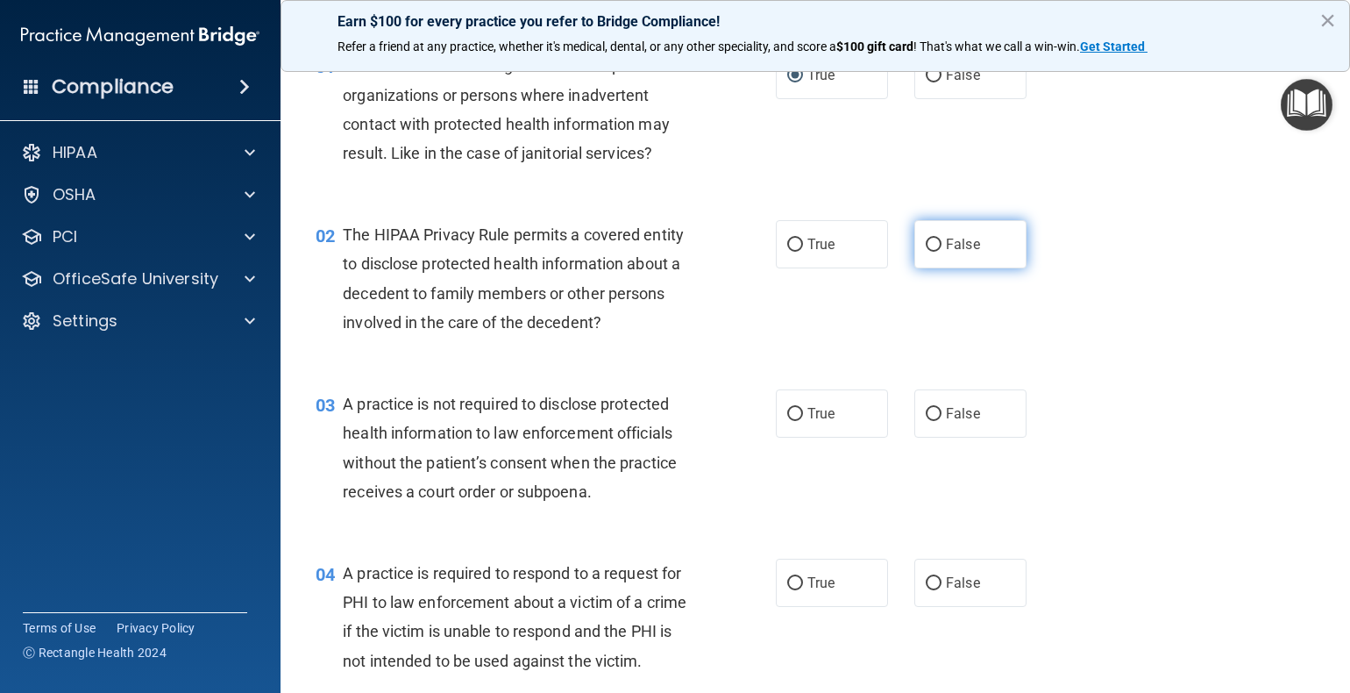
click at [928, 243] on input "False" at bounding box center [934, 244] width 16 height 13
radio input "true"
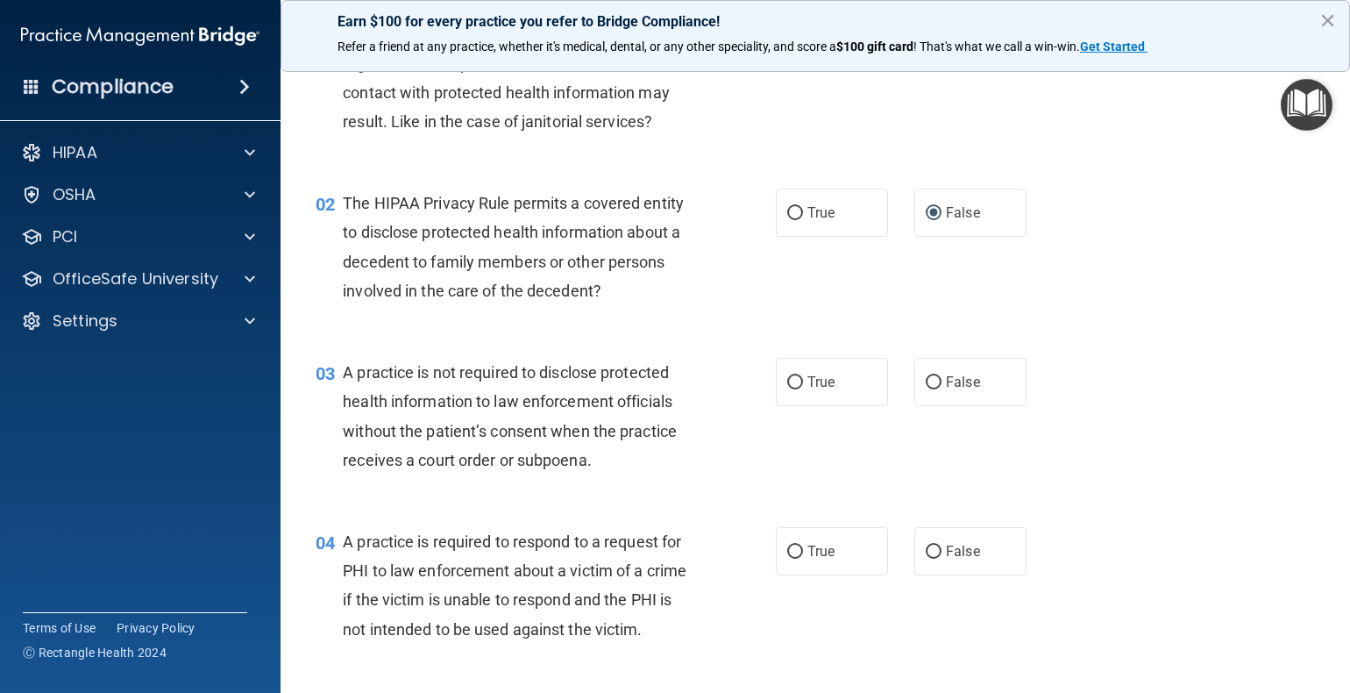
scroll to position [175, 0]
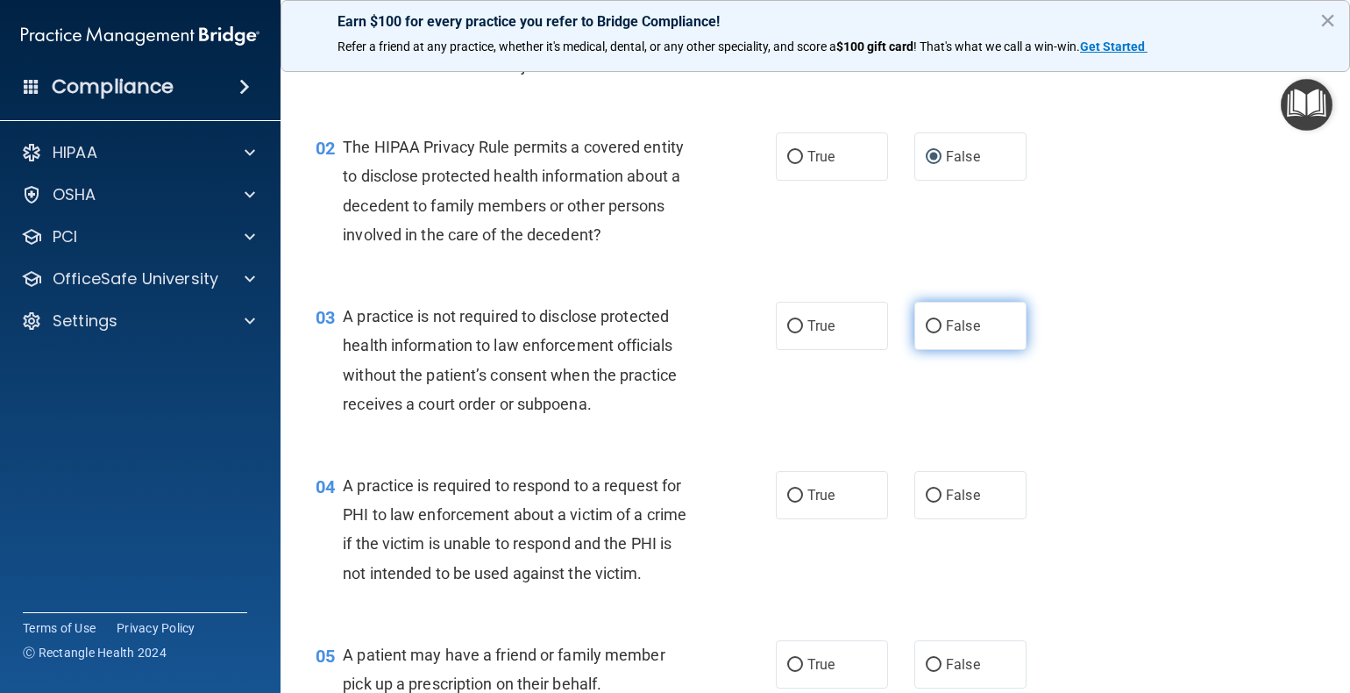
click at [929, 324] on input "False" at bounding box center [934, 326] width 16 height 13
radio input "true"
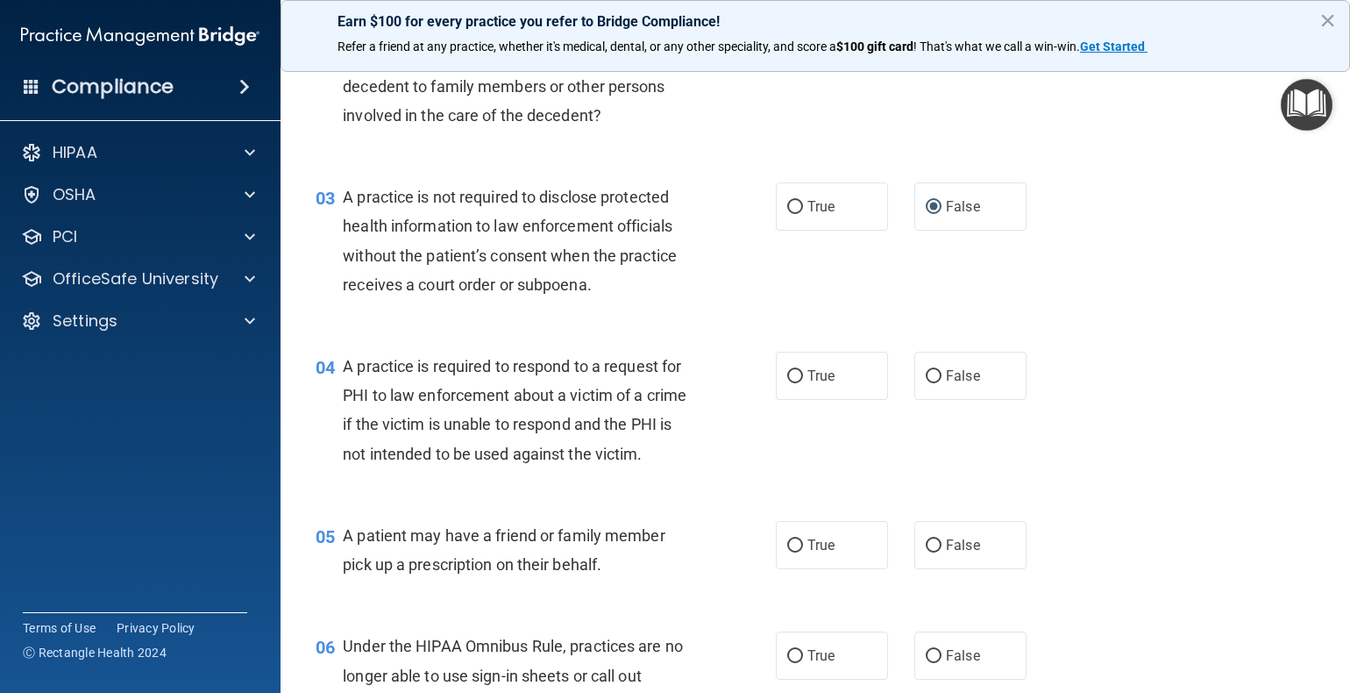
scroll to position [351, 0]
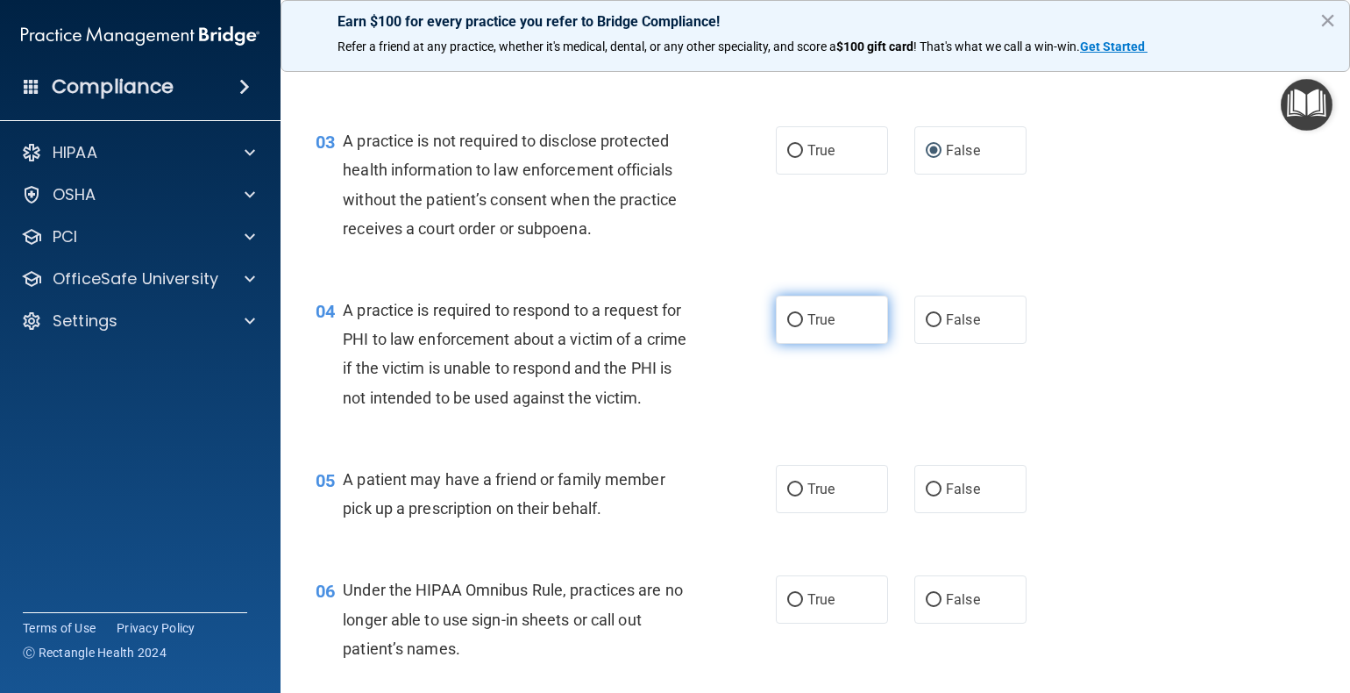
click at [789, 319] on input "True" at bounding box center [795, 320] width 16 height 13
radio input "true"
click at [789, 151] on input "True" at bounding box center [795, 151] width 16 height 13
radio input "true"
radio input "false"
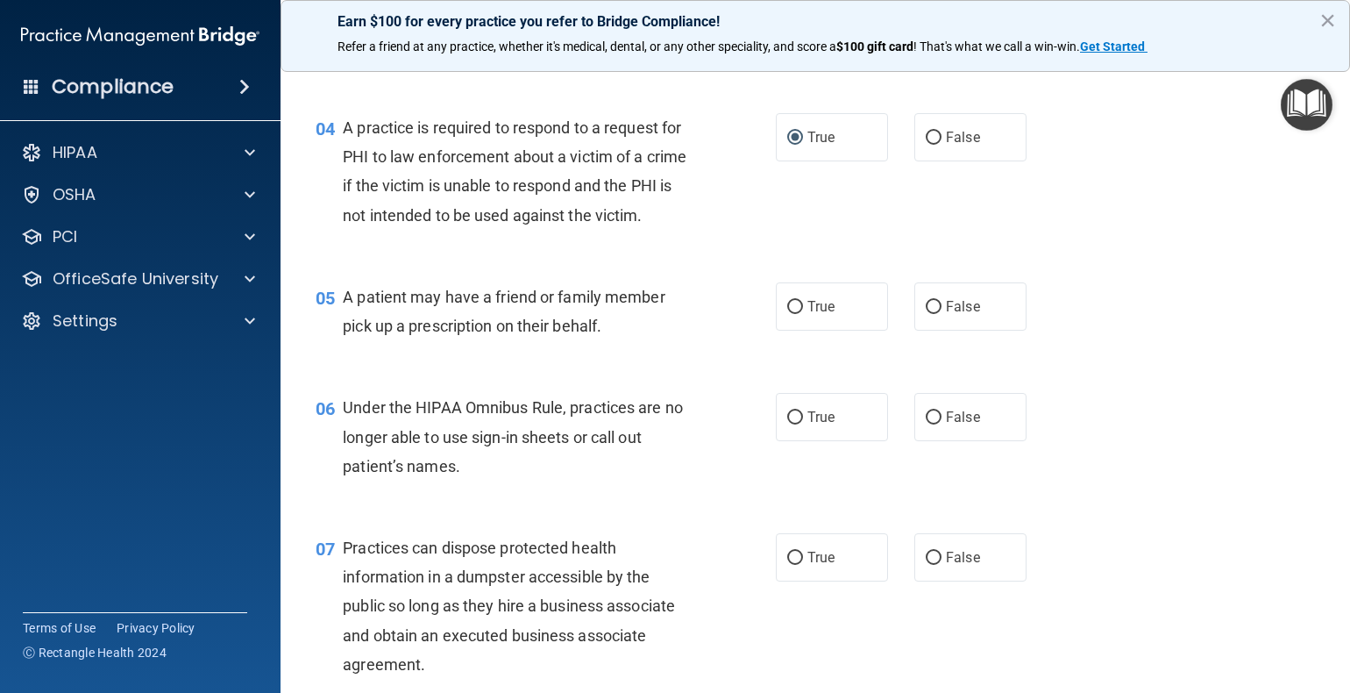
scroll to position [526, 0]
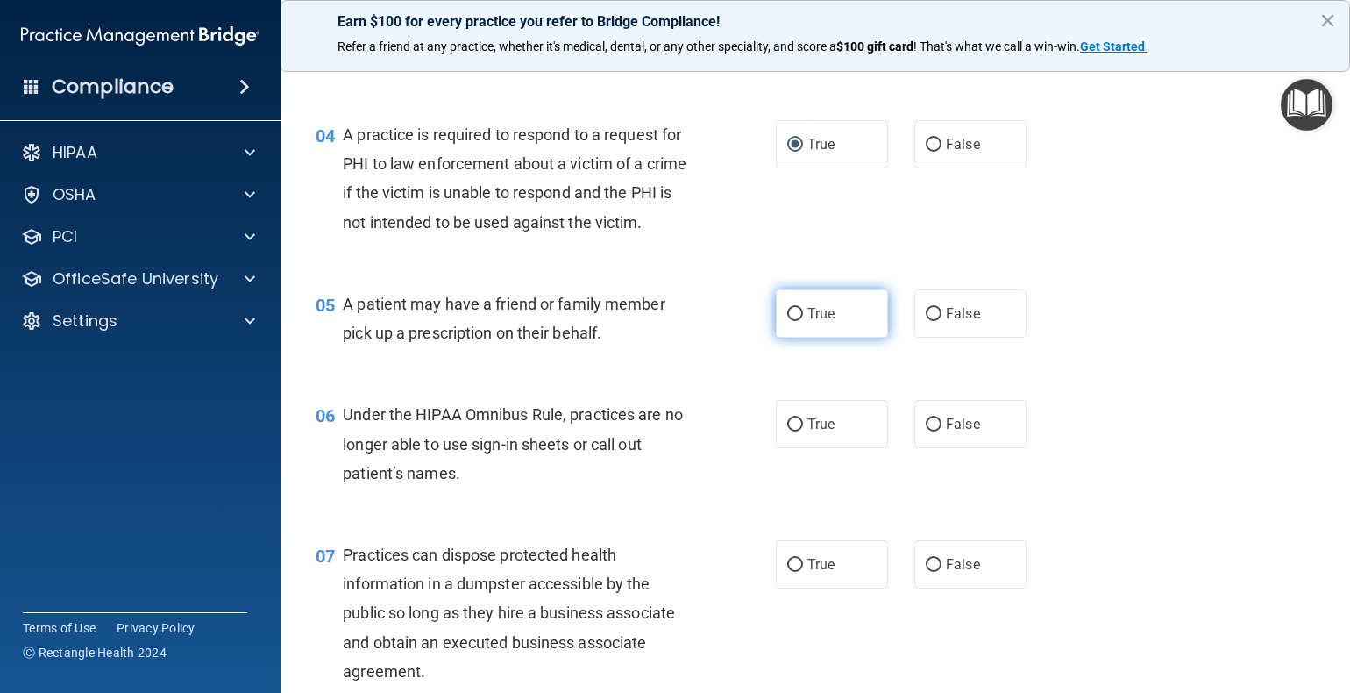
click at [787, 321] on input "True" at bounding box center [795, 314] width 16 height 13
radio input "true"
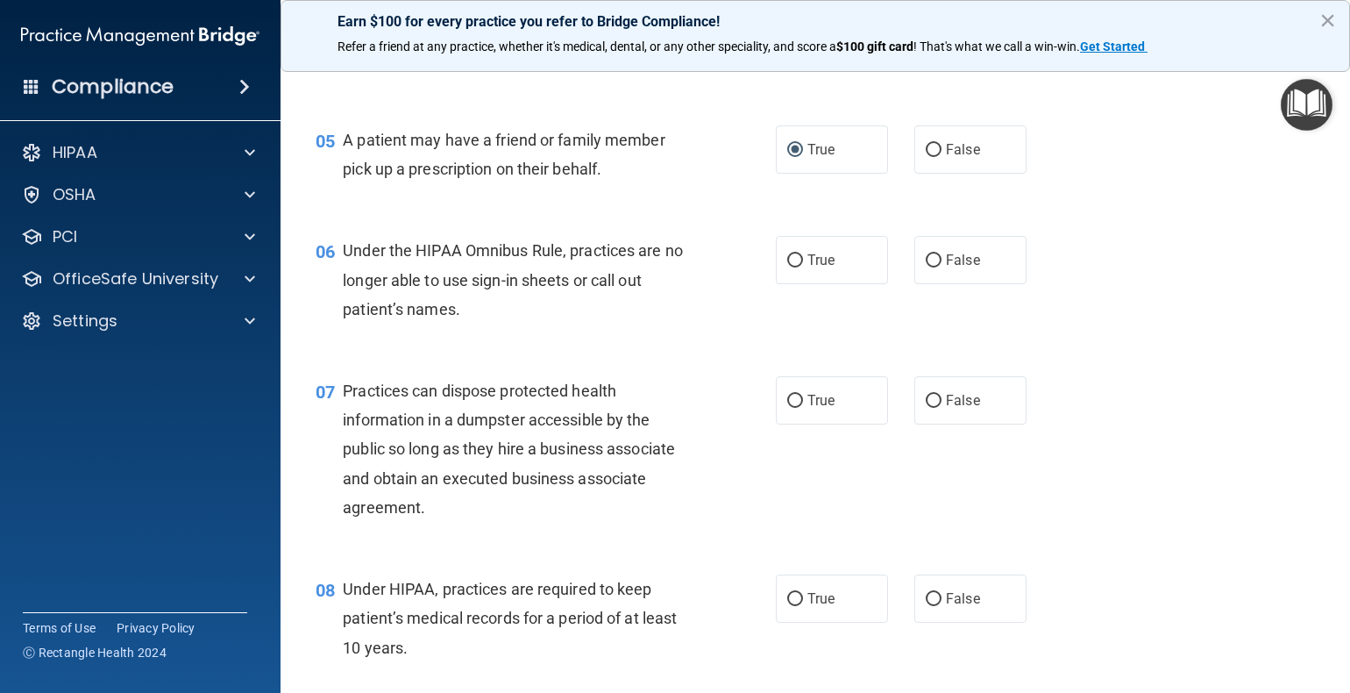
scroll to position [701, 0]
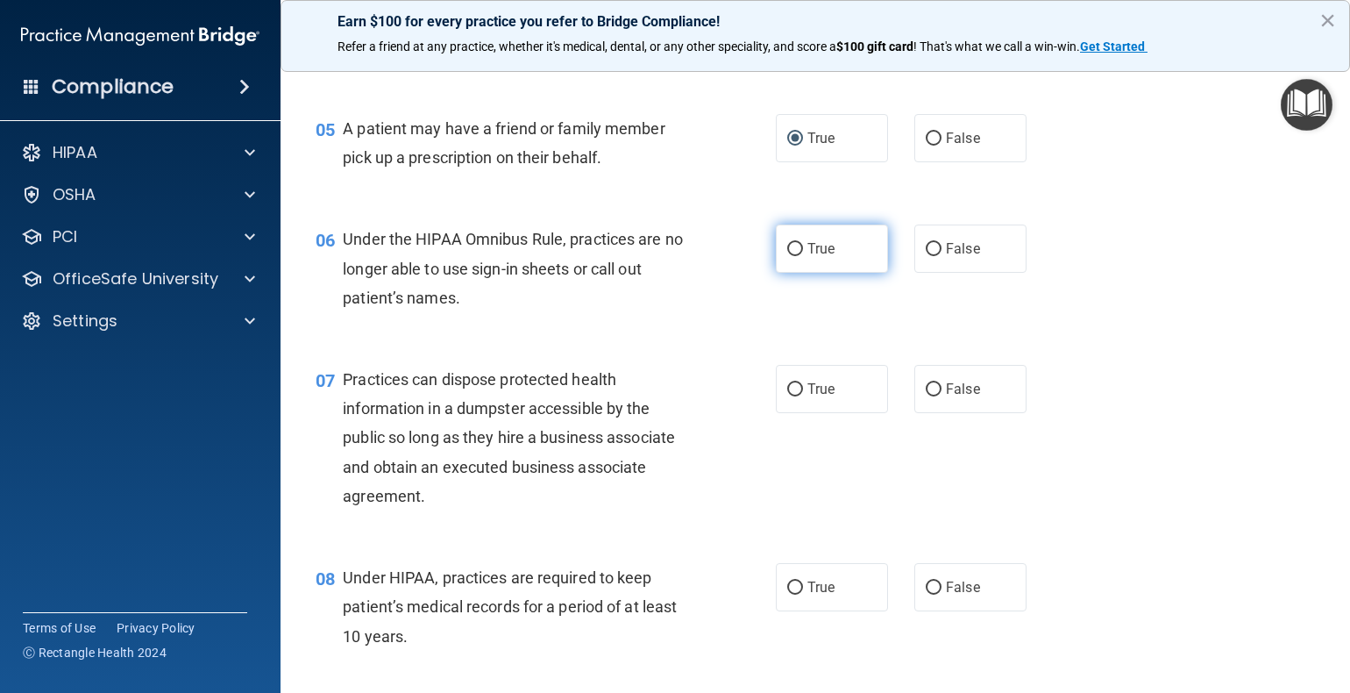
click at [787, 256] on input "True" at bounding box center [795, 249] width 16 height 13
radio input "true"
click at [926, 396] on input "False" at bounding box center [934, 389] width 16 height 13
radio input "true"
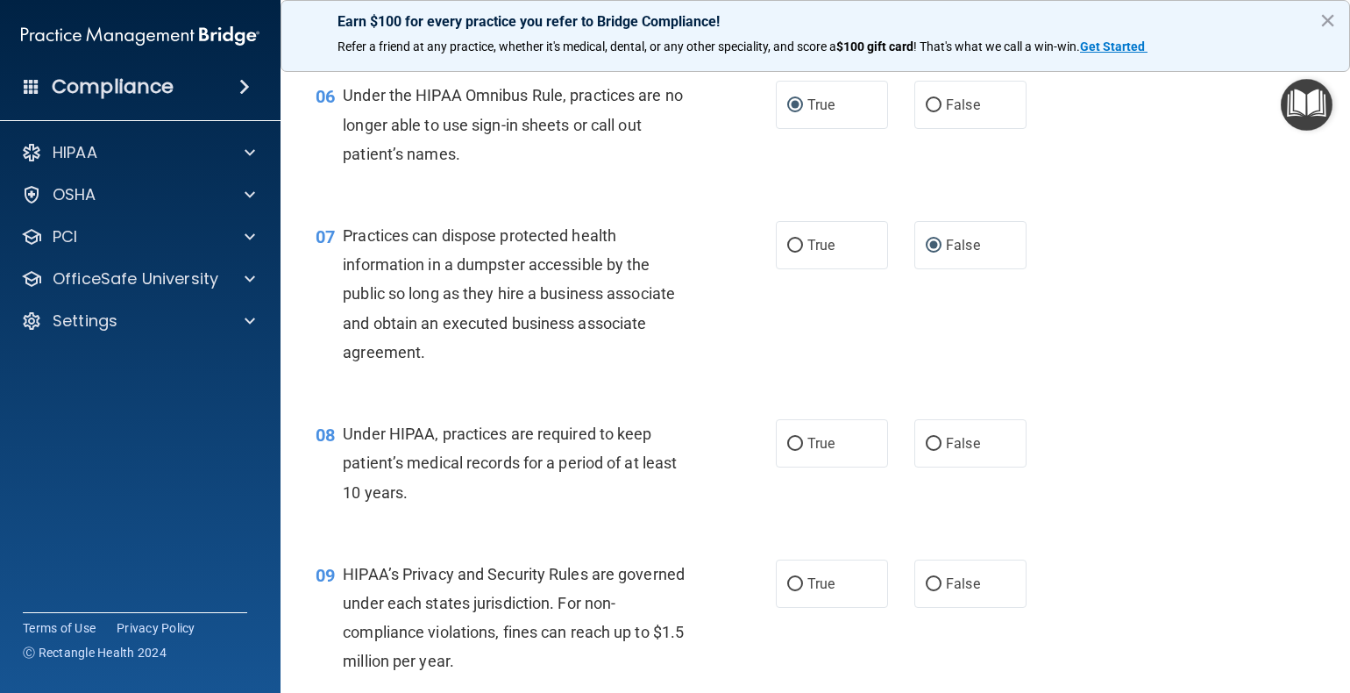
scroll to position [877, 0]
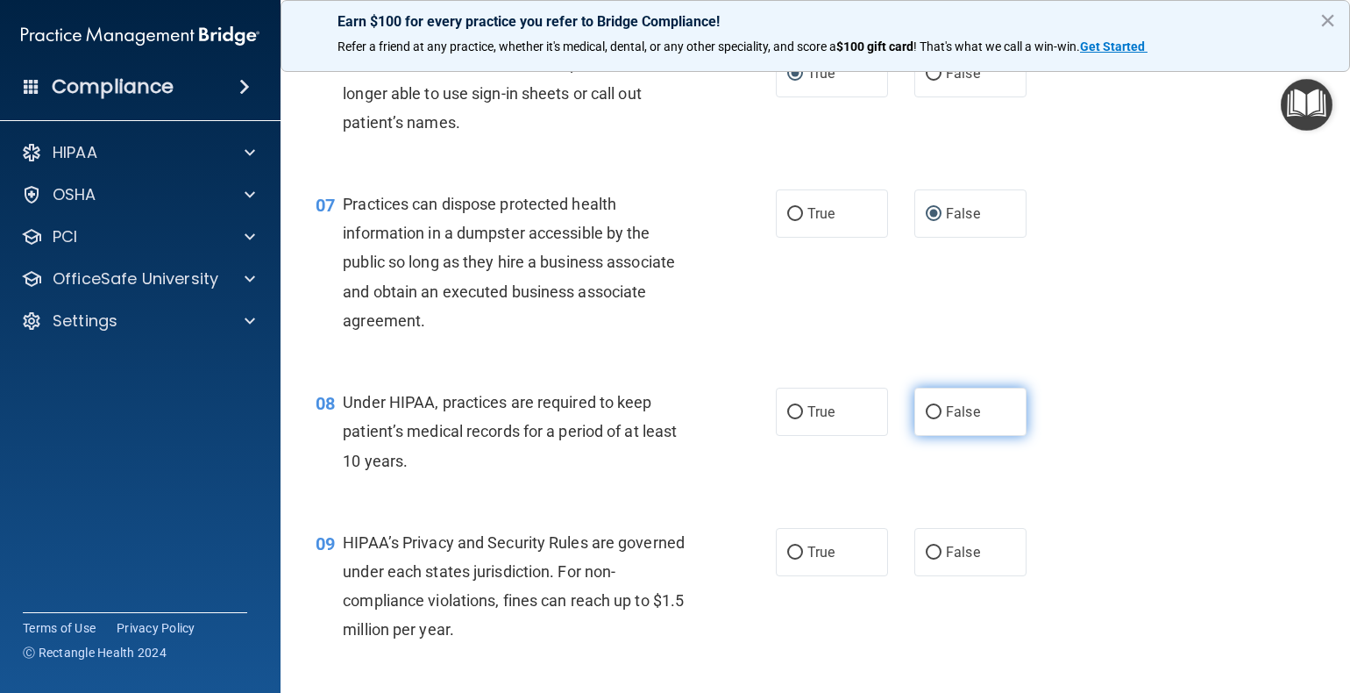
click at [926, 419] on input "False" at bounding box center [934, 412] width 16 height 13
radio input "true"
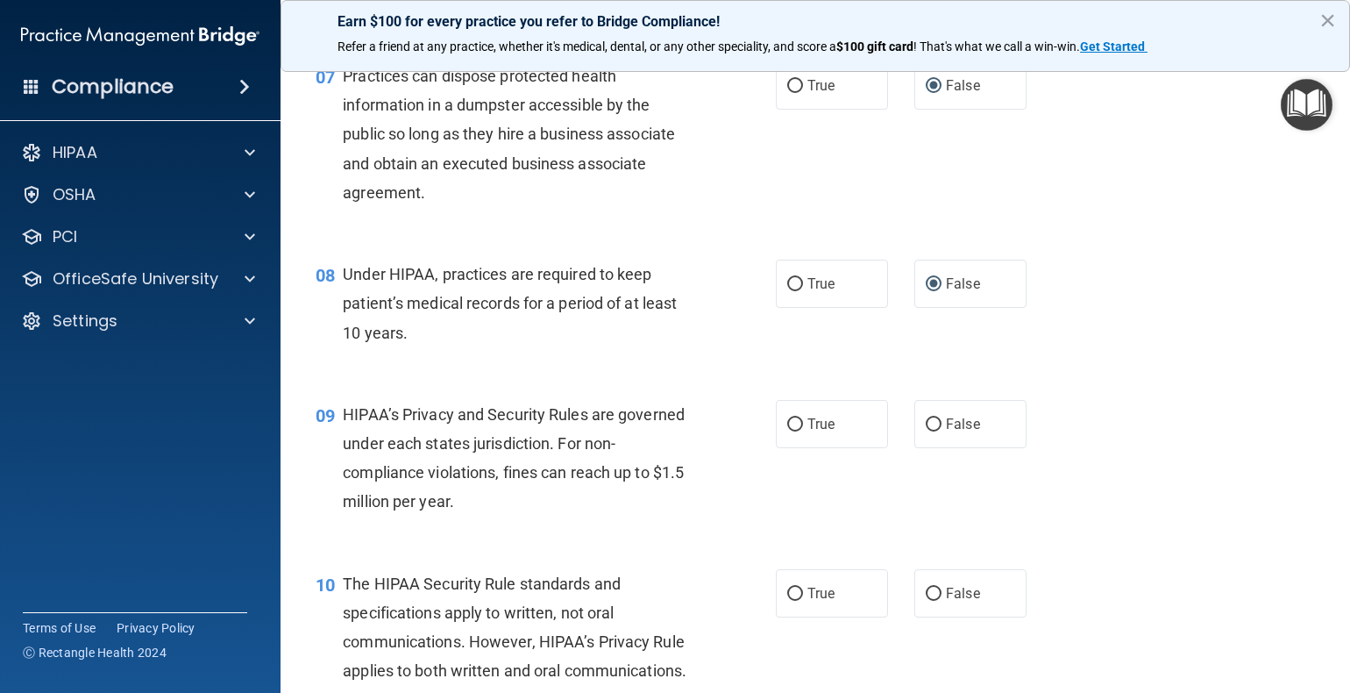
scroll to position [1052, 0]
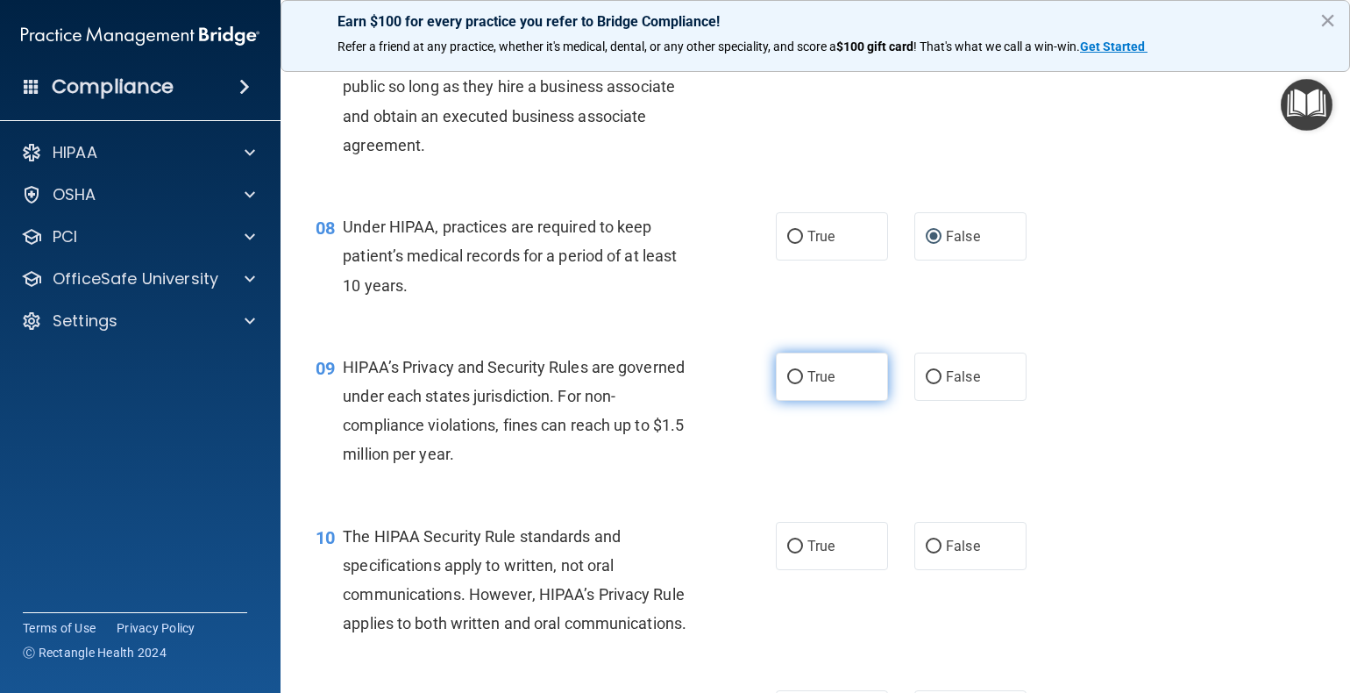
click at [787, 384] on input "True" at bounding box center [795, 377] width 16 height 13
radio input "true"
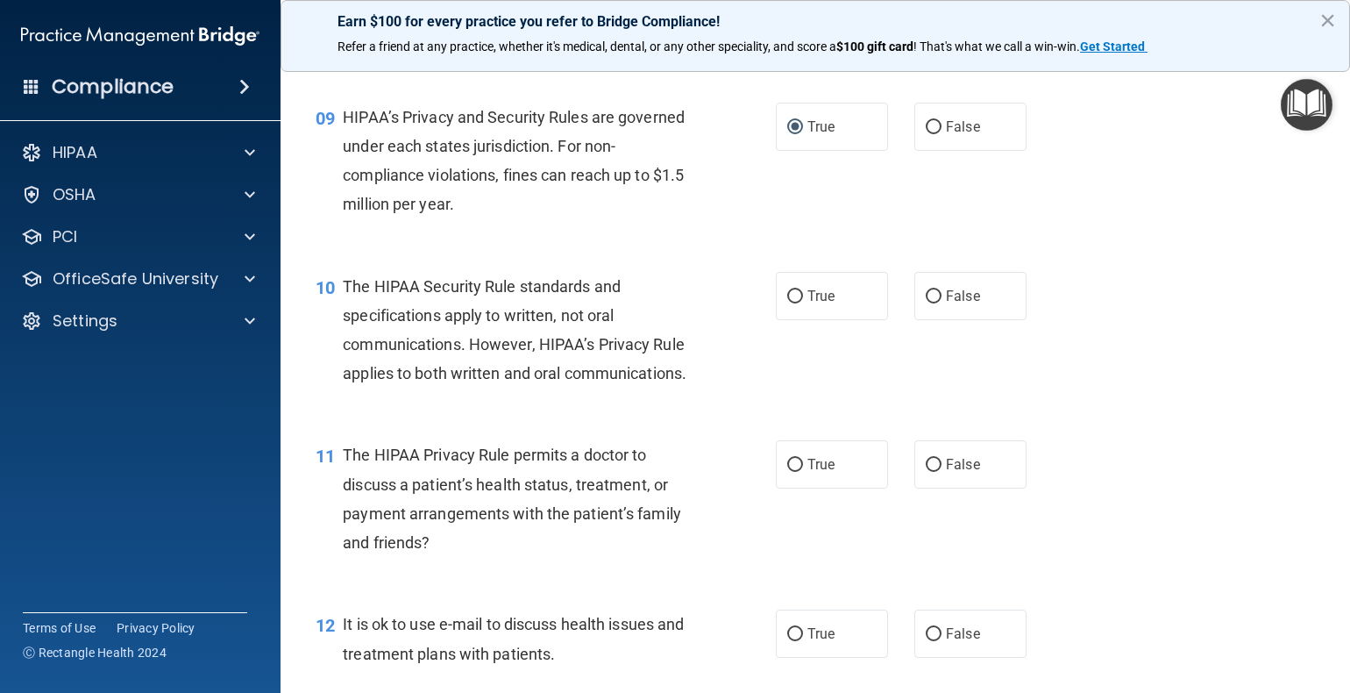
scroll to position [1315, 0]
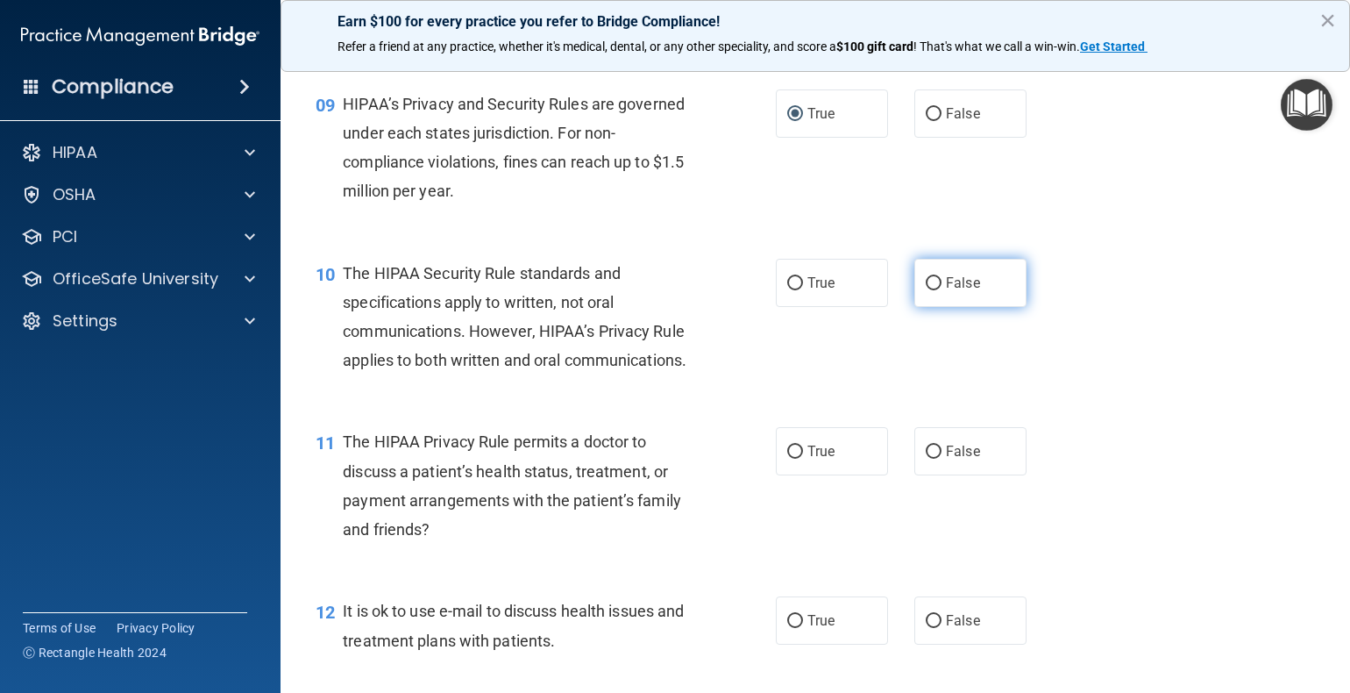
click at [927, 290] on input "False" at bounding box center [934, 283] width 16 height 13
radio input "true"
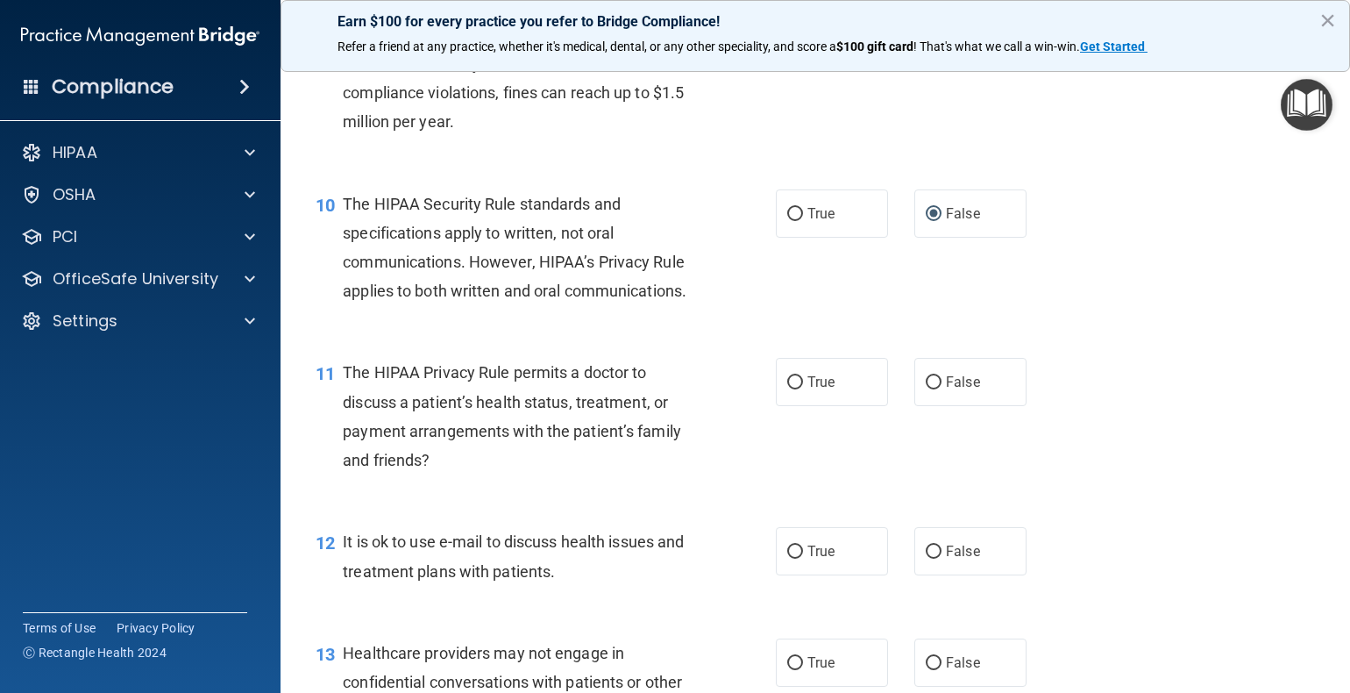
scroll to position [1578, 0]
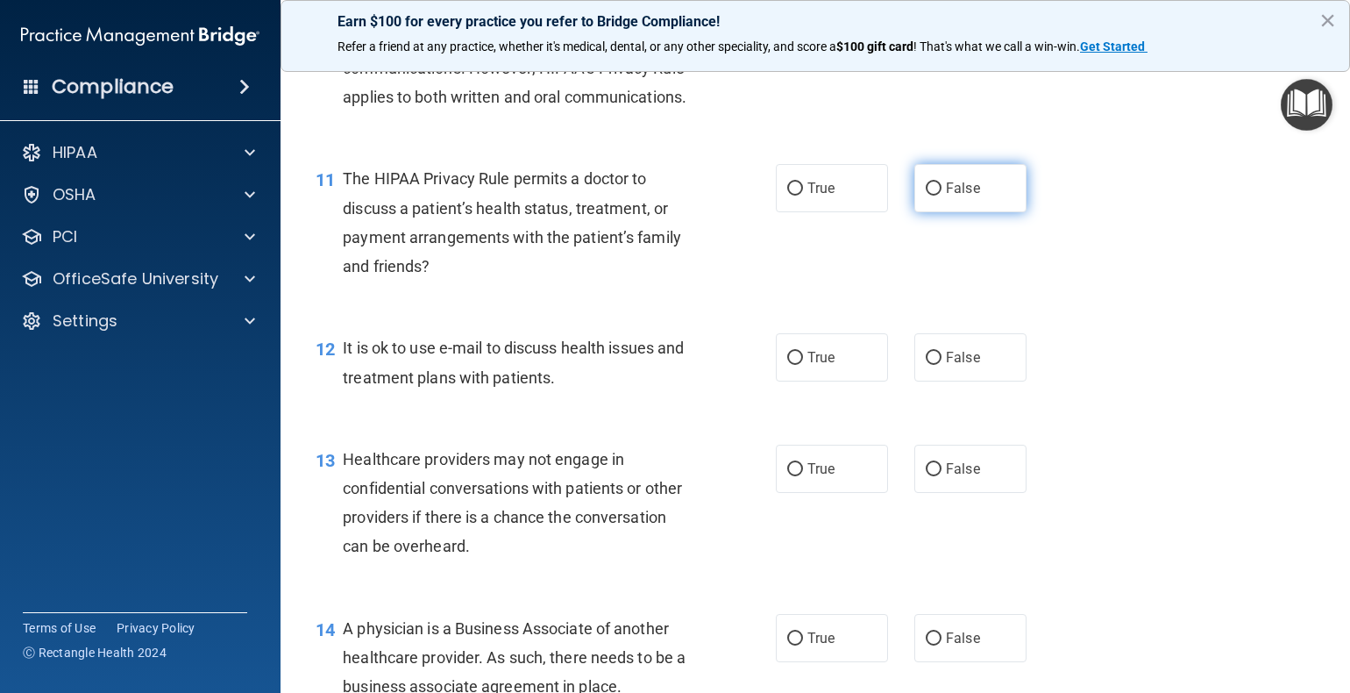
click at [926, 196] on input "False" at bounding box center [934, 188] width 16 height 13
radio input "true"
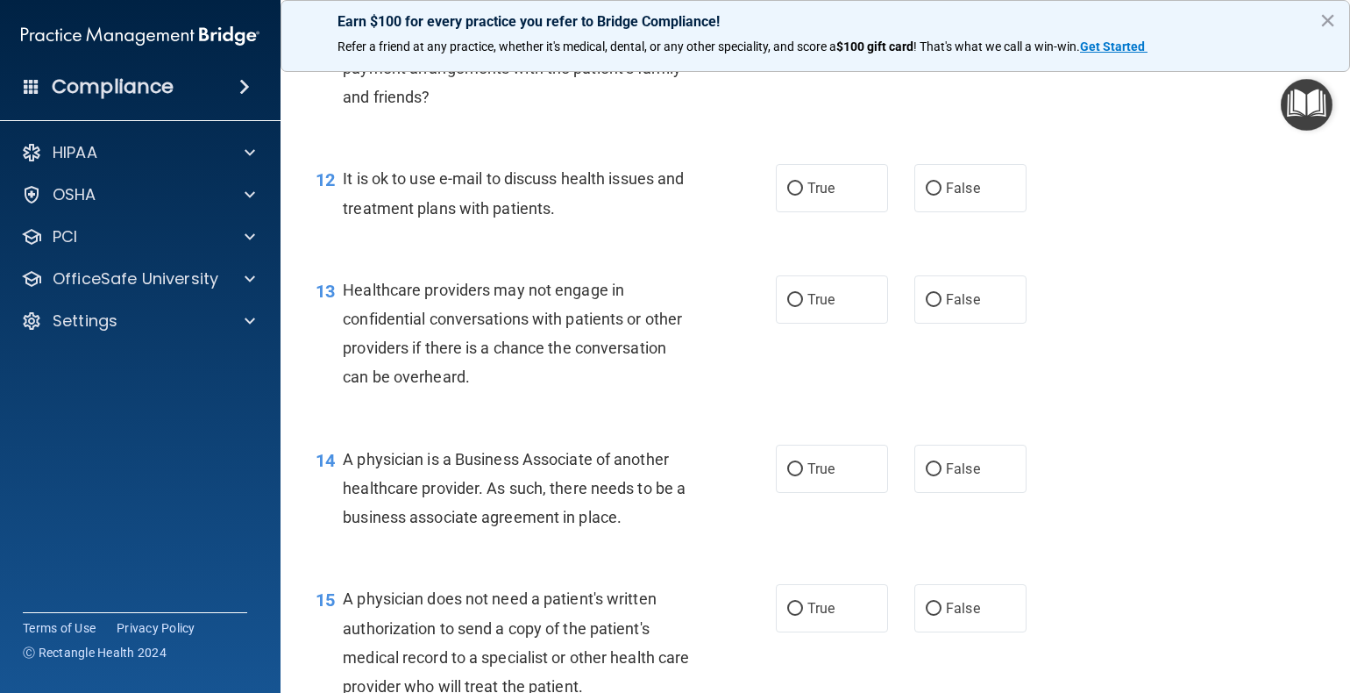
scroll to position [1754, 0]
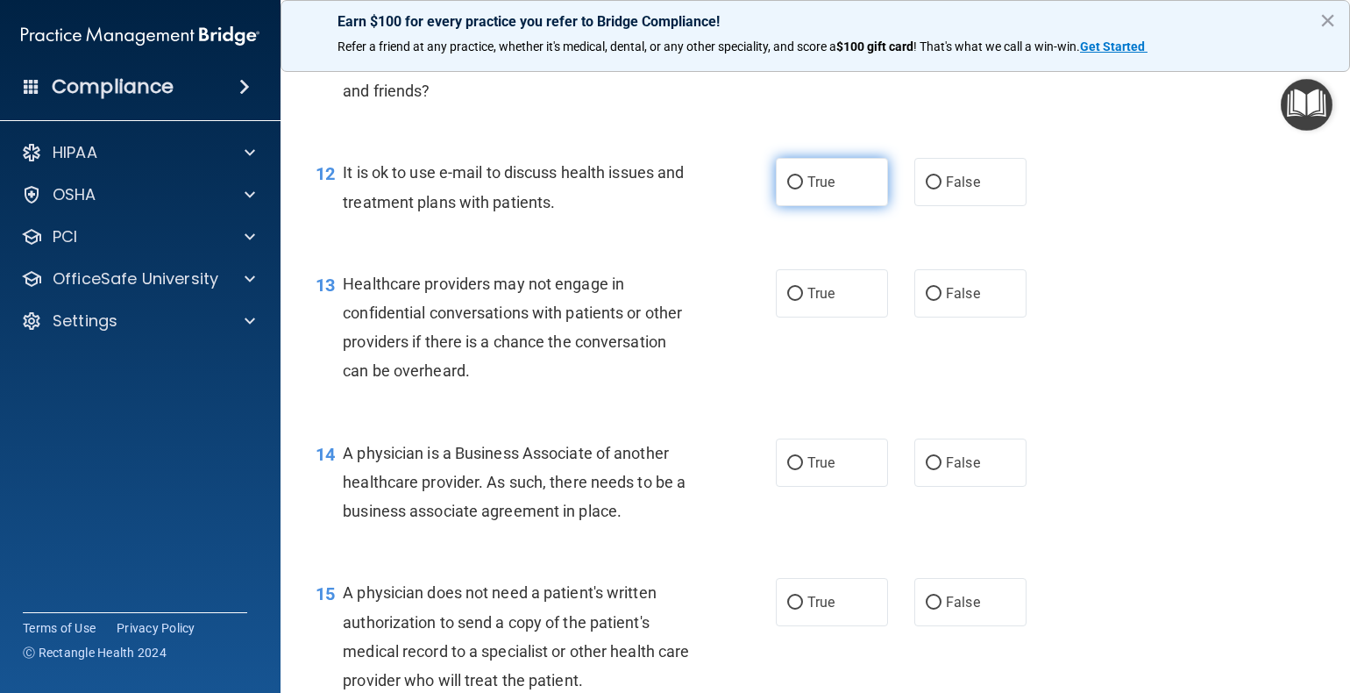
click at [787, 189] on input "True" at bounding box center [795, 182] width 16 height 13
radio input "true"
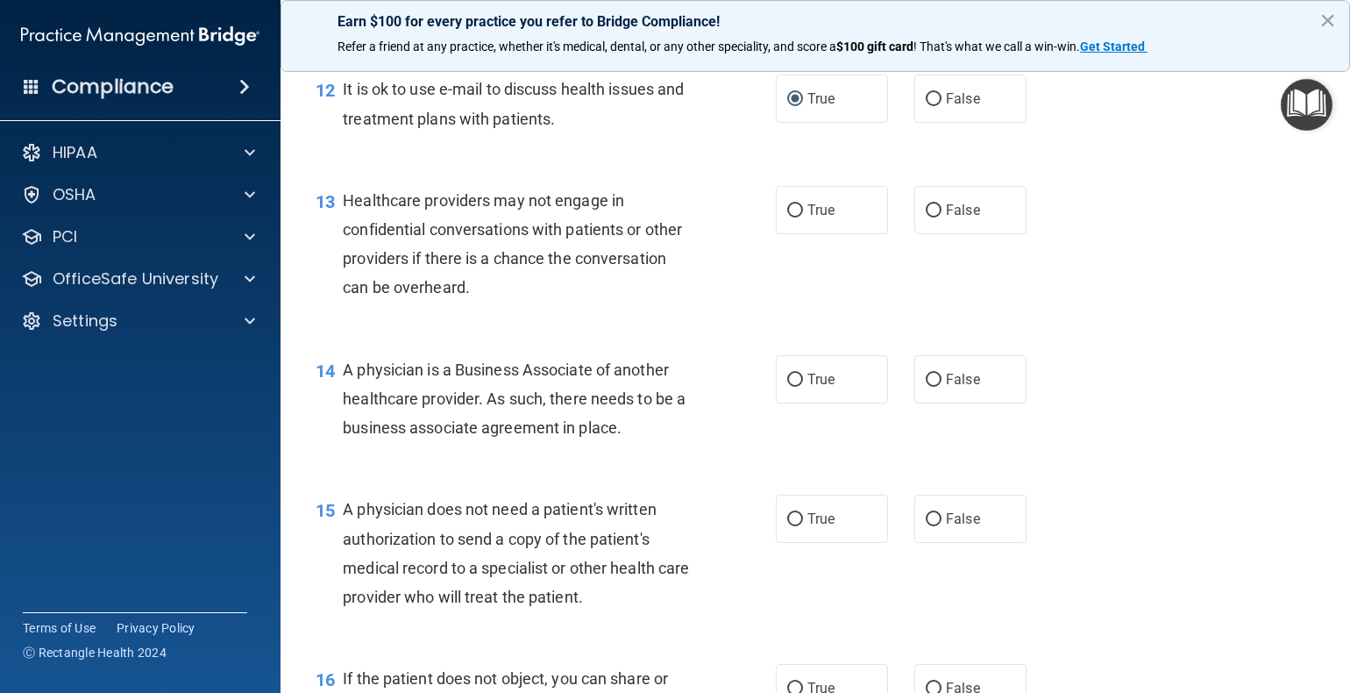
scroll to position [1841, 0]
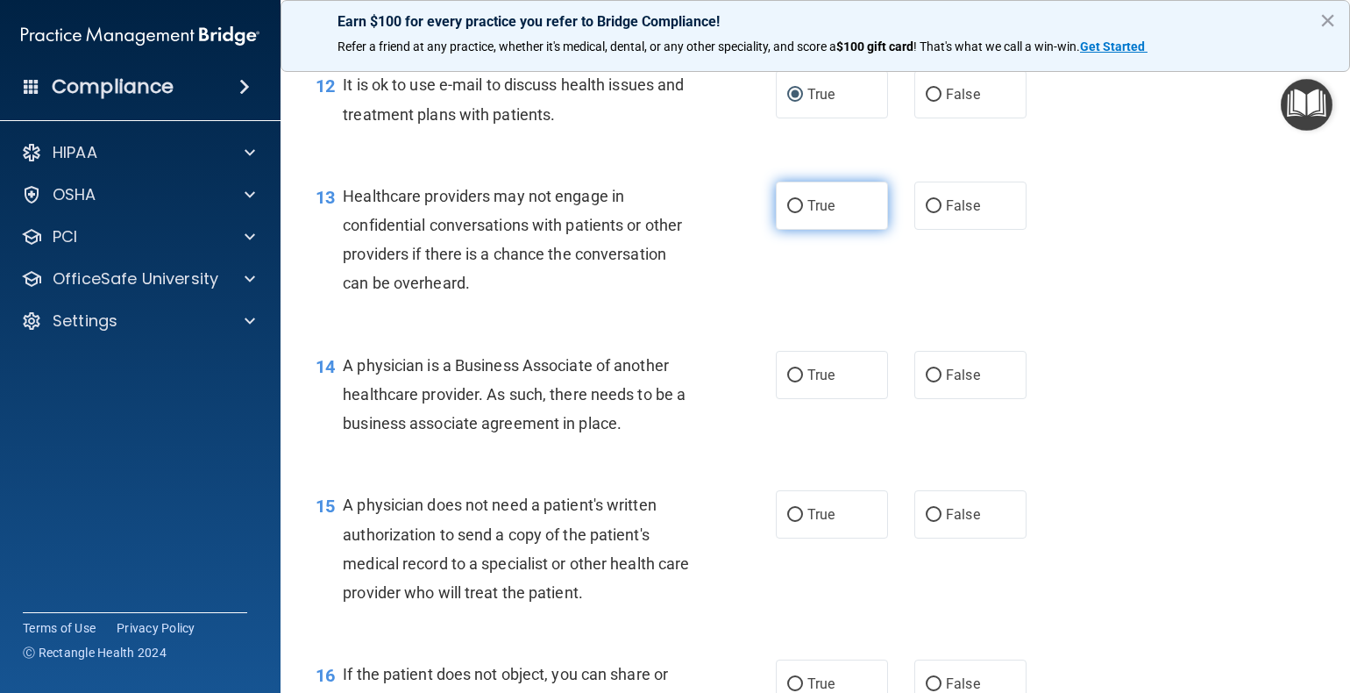
click at [787, 213] on input "True" at bounding box center [795, 206] width 16 height 13
radio input "true"
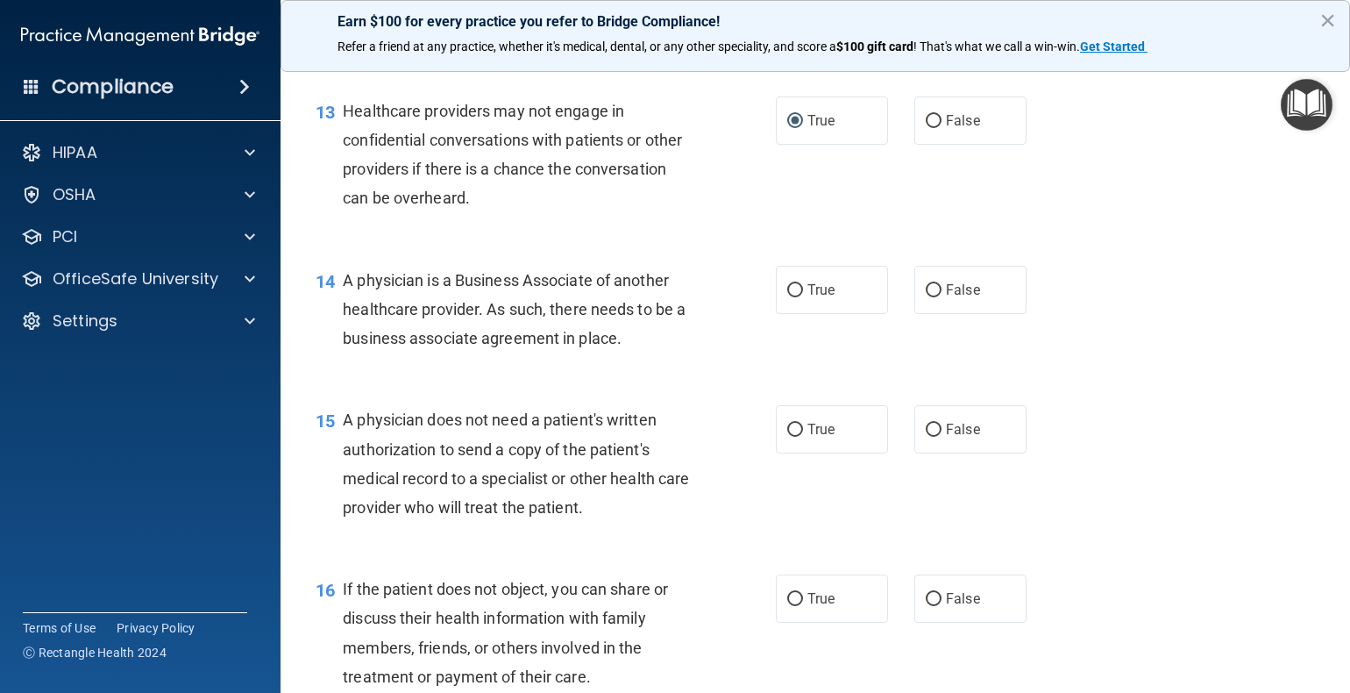
scroll to position [1929, 0]
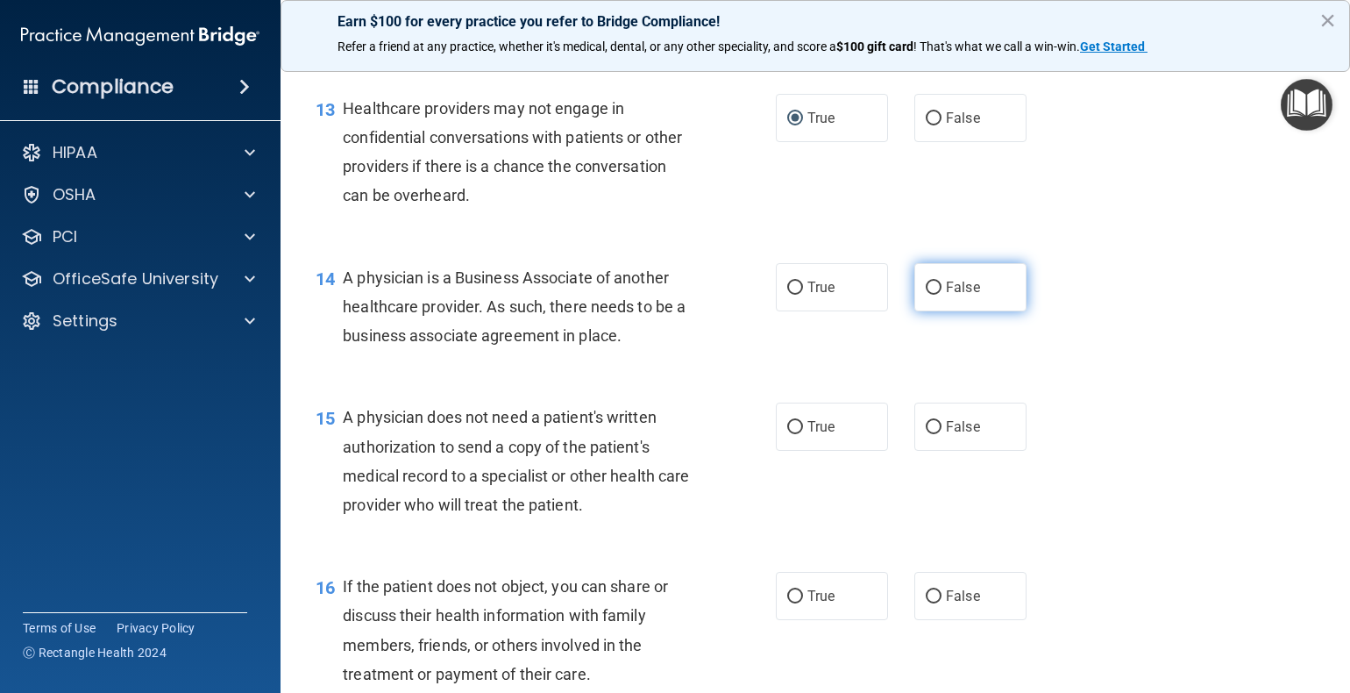
click at [926, 295] on input "False" at bounding box center [934, 287] width 16 height 13
radio input "true"
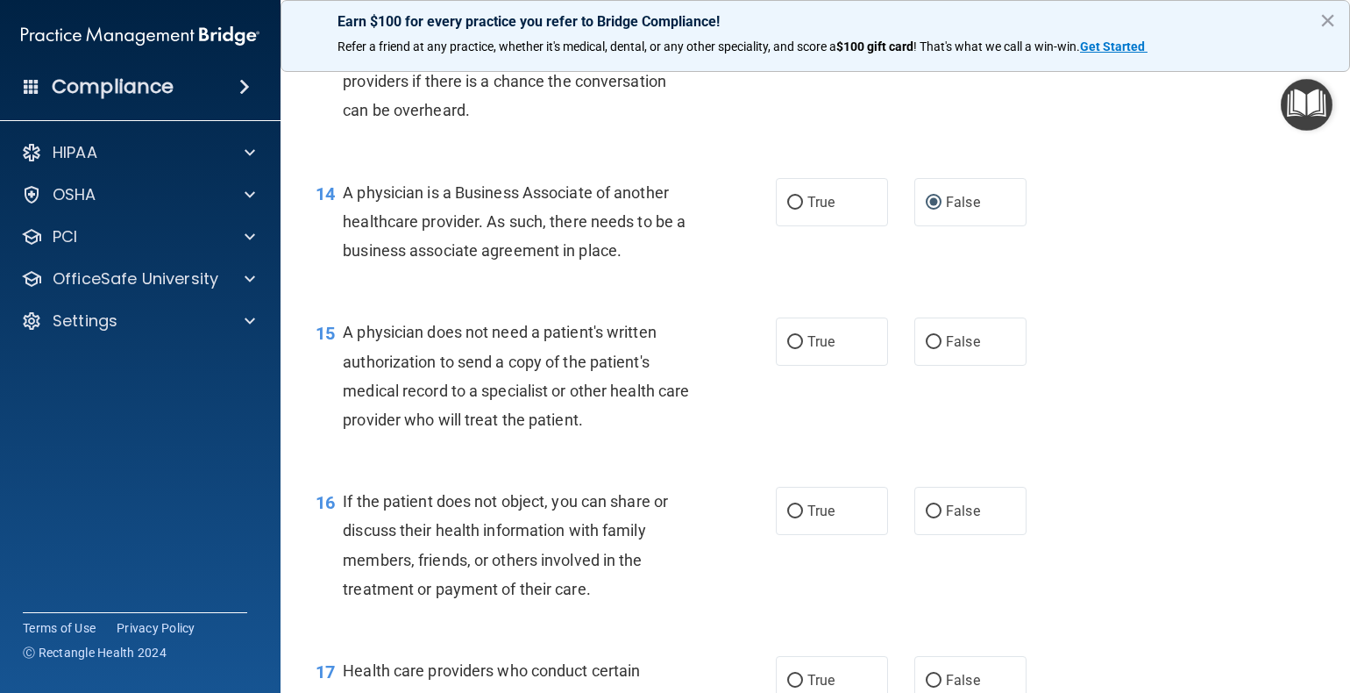
scroll to position [2017, 0]
click at [926, 346] on input "False" at bounding box center [934, 339] width 16 height 13
radio input "true"
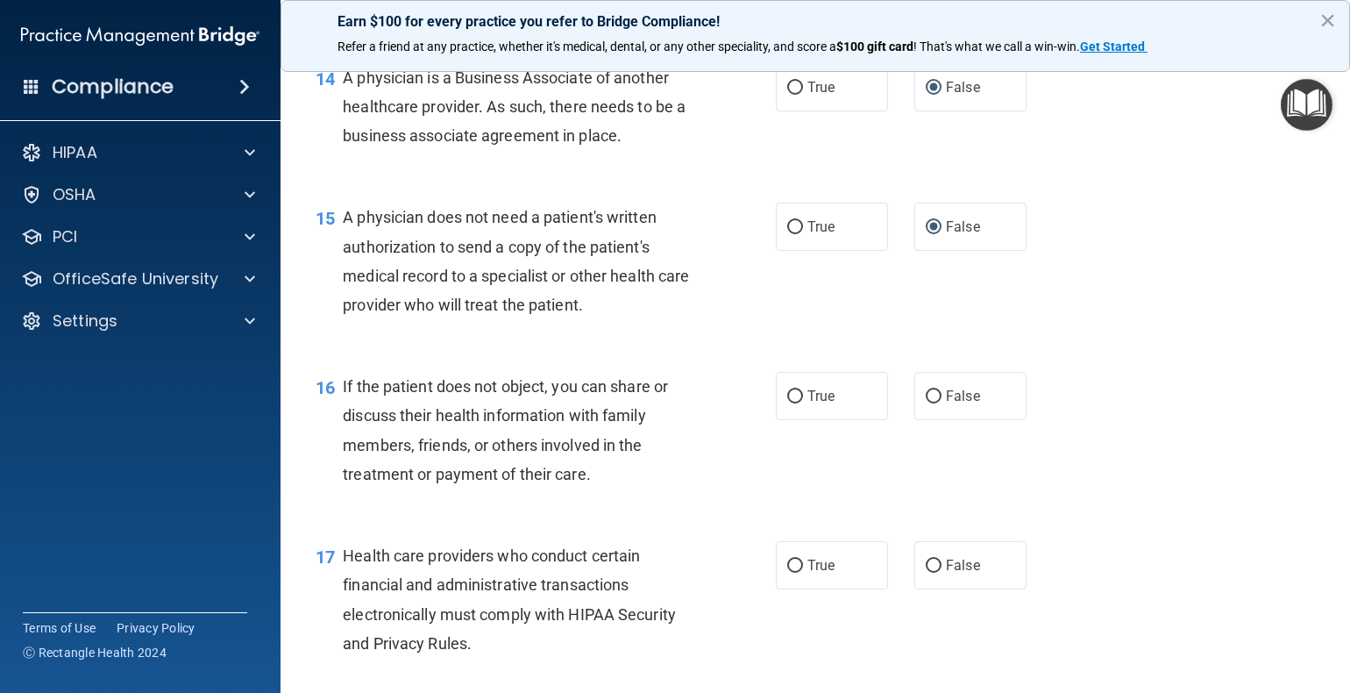
scroll to position [2192, 0]
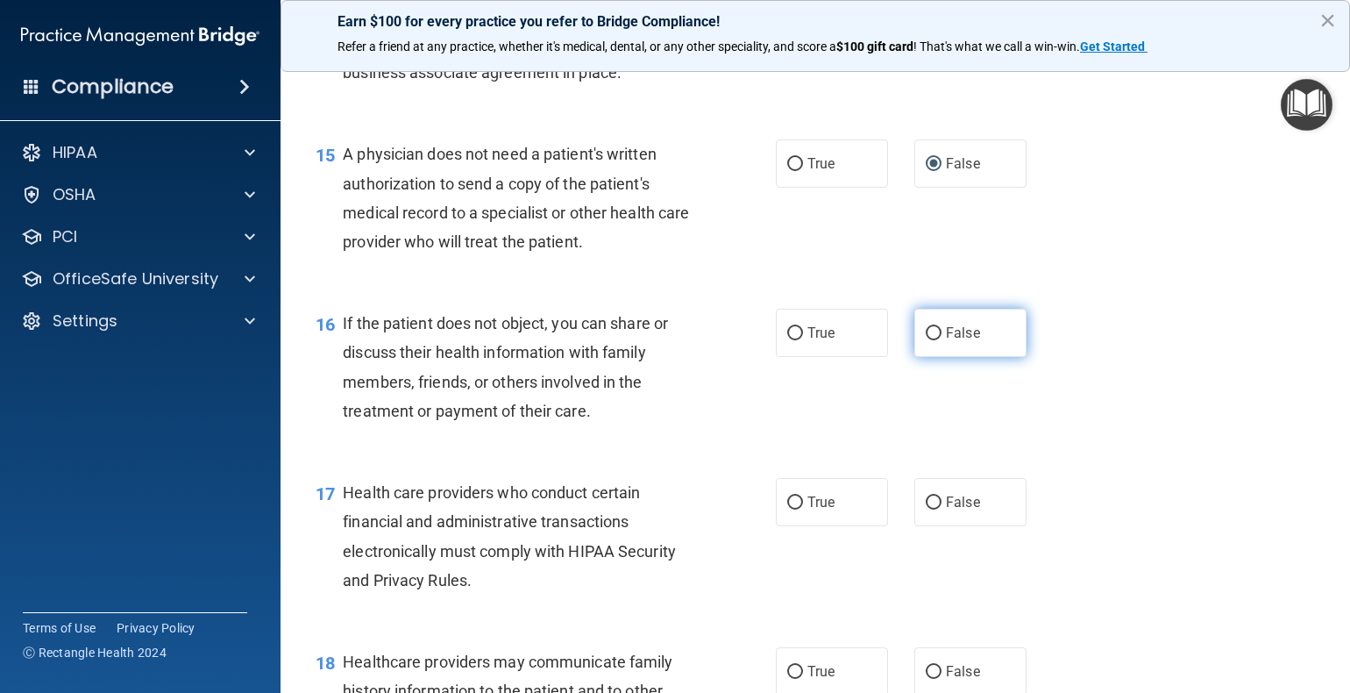
click at [929, 340] on input "False" at bounding box center [934, 333] width 16 height 13
radio input "true"
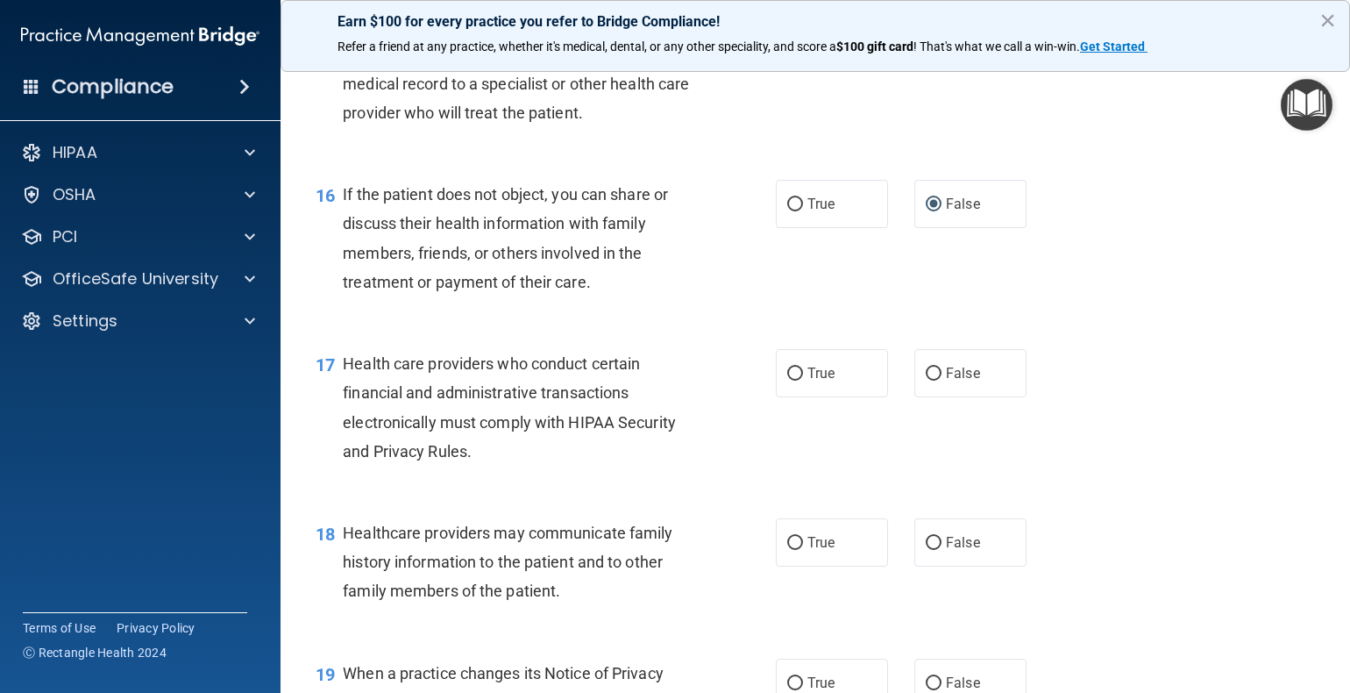
scroll to position [2367, 0]
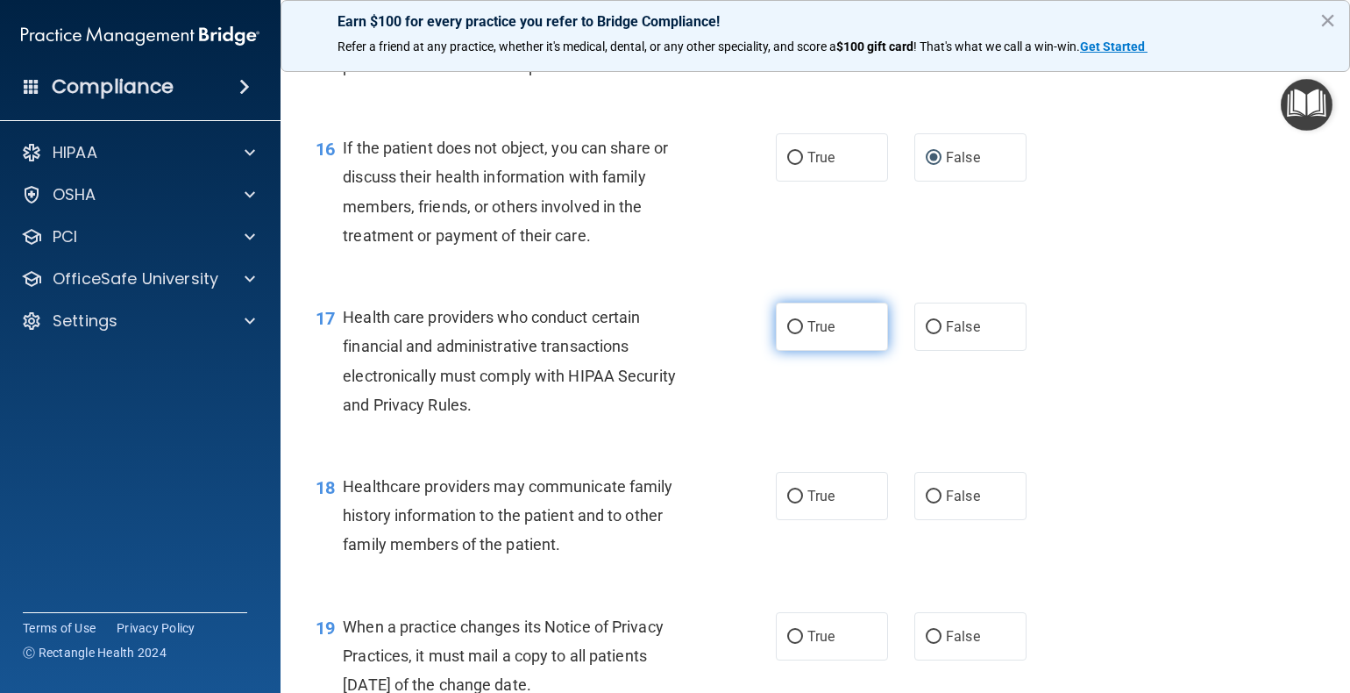
click at [787, 334] on input "True" at bounding box center [795, 327] width 16 height 13
radio input "true"
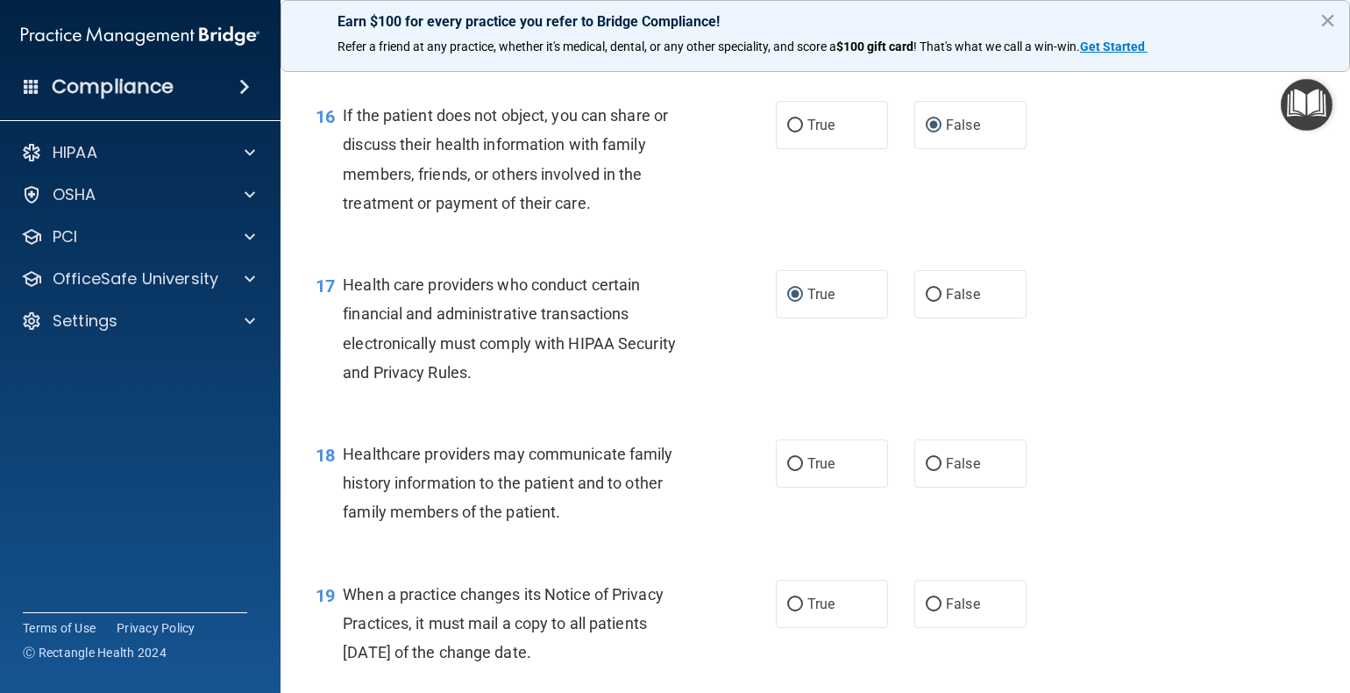
scroll to position [2455, 0]
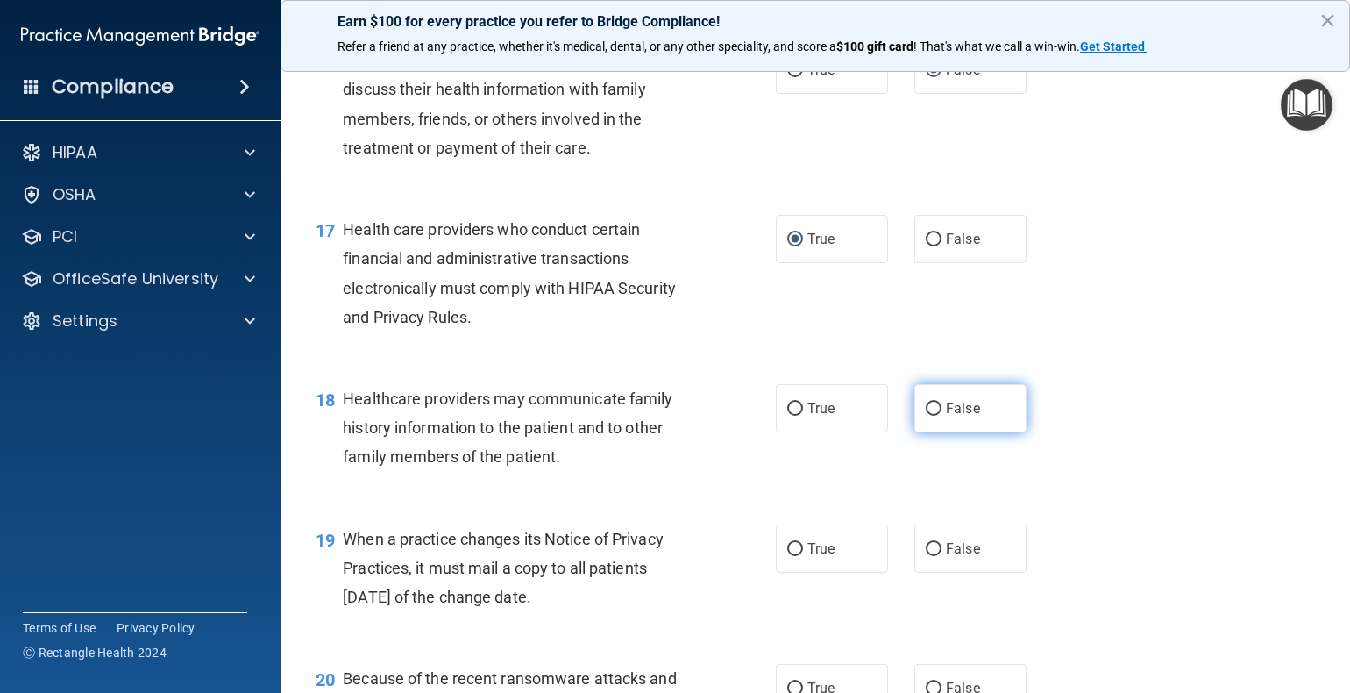
click at [929, 416] on input "False" at bounding box center [934, 408] width 16 height 13
radio input "true"
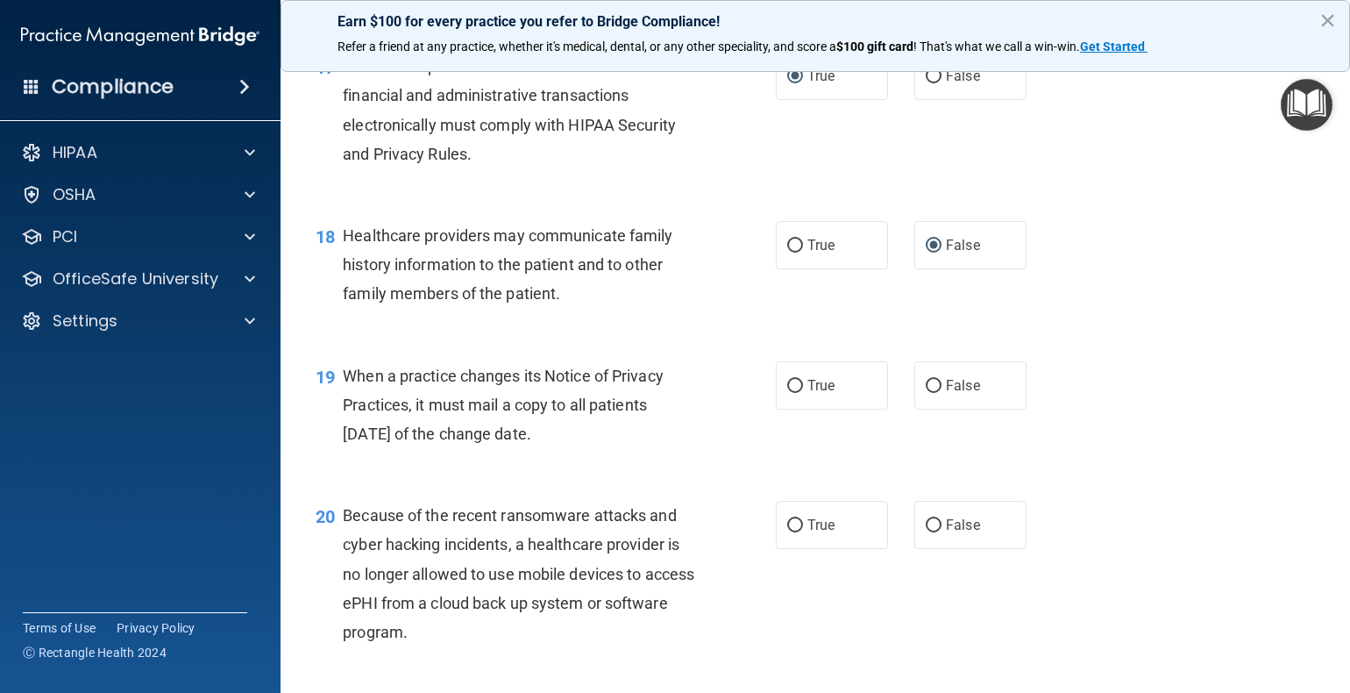
scroll to position [2718, 0]
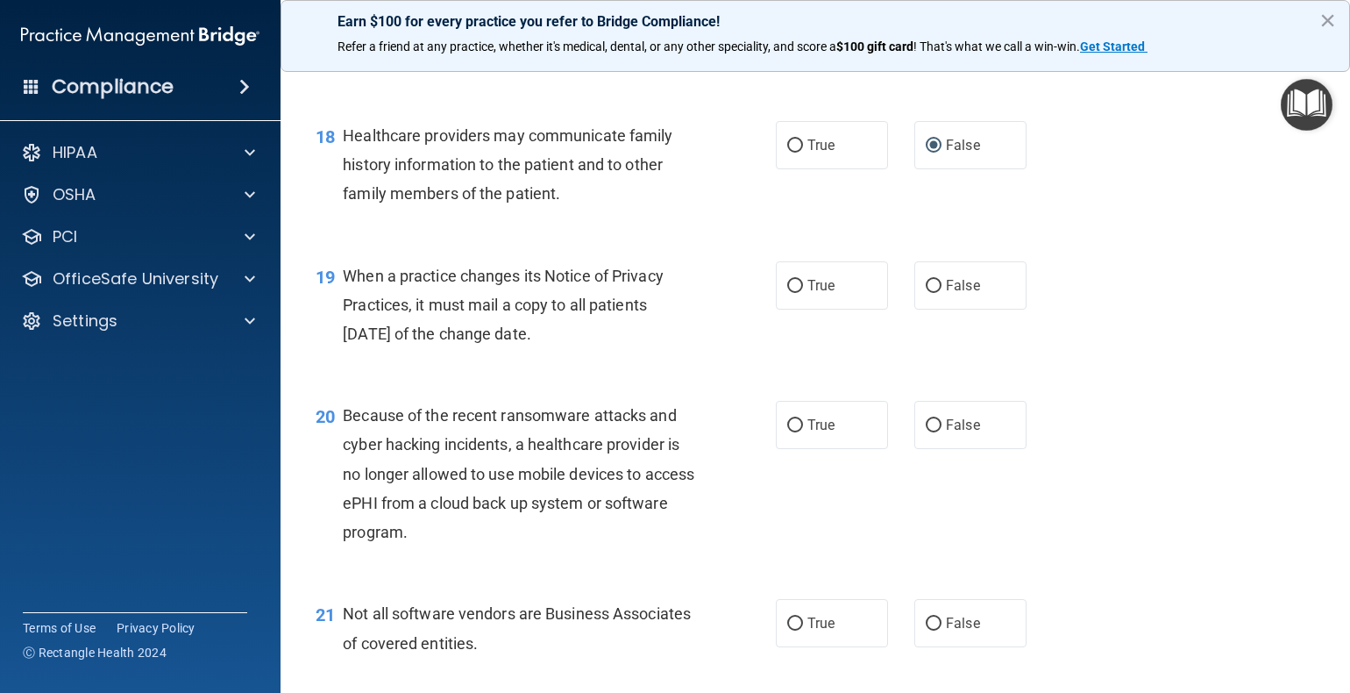
drag, startPoint x: 345, startPoint y: 331, endPoint x: 586, endPoint y: 397, distance: 249.9
click at [587, 349] on div "When a practice changes its Notice of Privacy Practices, it must mail a copy to…" at bounding box center [525, 305] width 365 height 88
copy span "When a practice changes its Notice of Privacy Practices, it must mail a copy to…"
drag, startPoint x: 932, startPoint y: 423, endPoint x: 930, endPoint y: 415, distance: 8.9
click at [932, 380] on div "19 When a practice changes its Notice of Privacy Practices, it must mail a copy…" at bounding box center [815, 309] width 1026 height 140
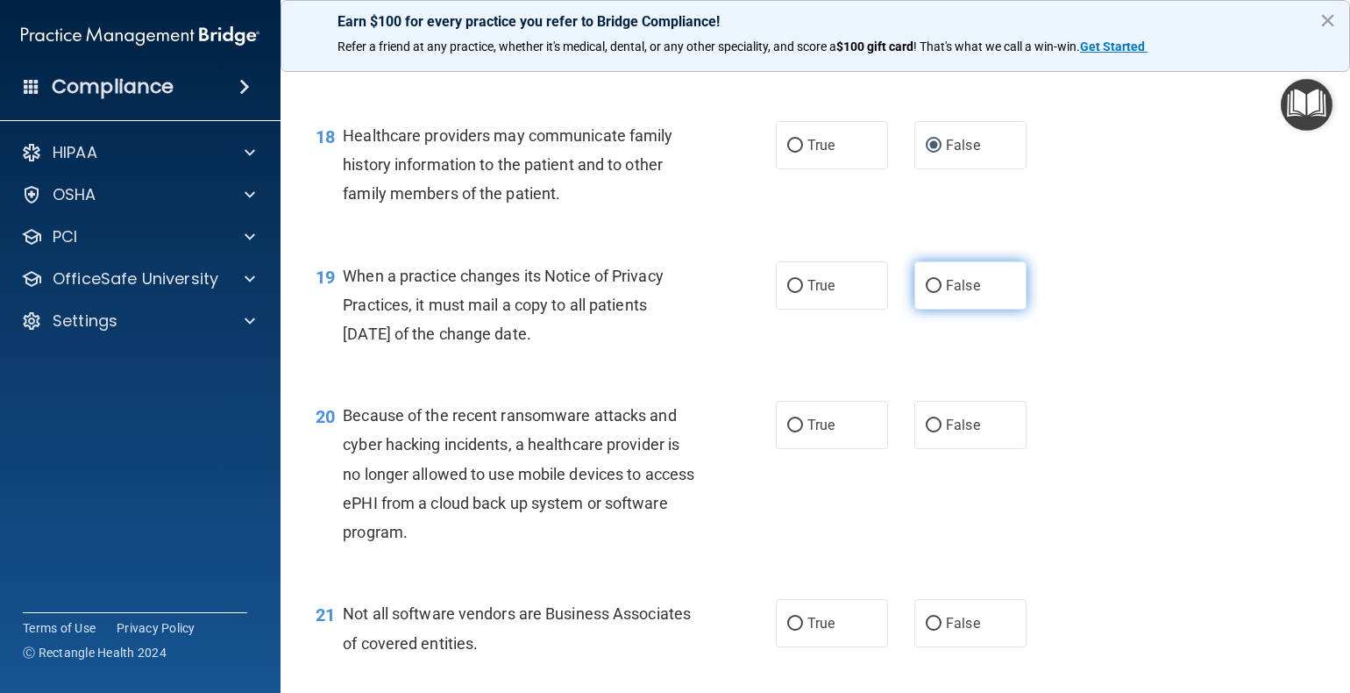
click at [926, 293] on input "False" at bounding box center [934, 286] width 16 height 13
radio input "true"
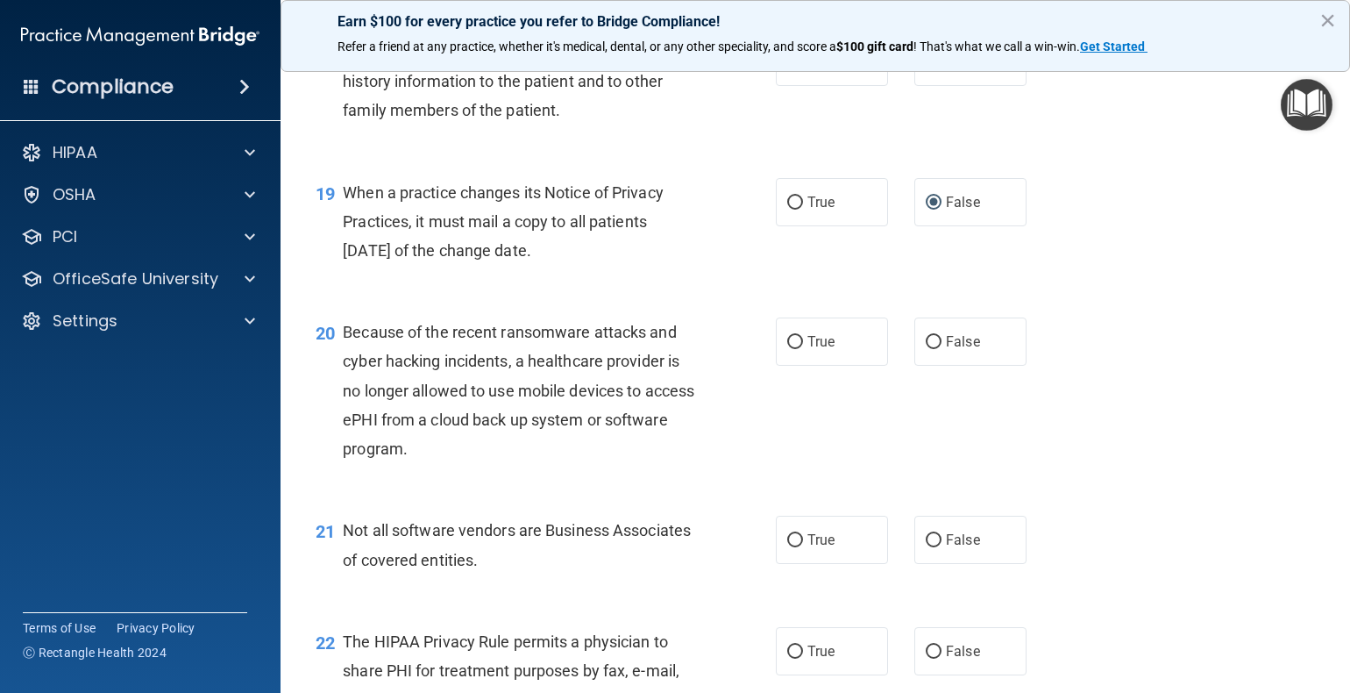
scroll to position [2806, 0]
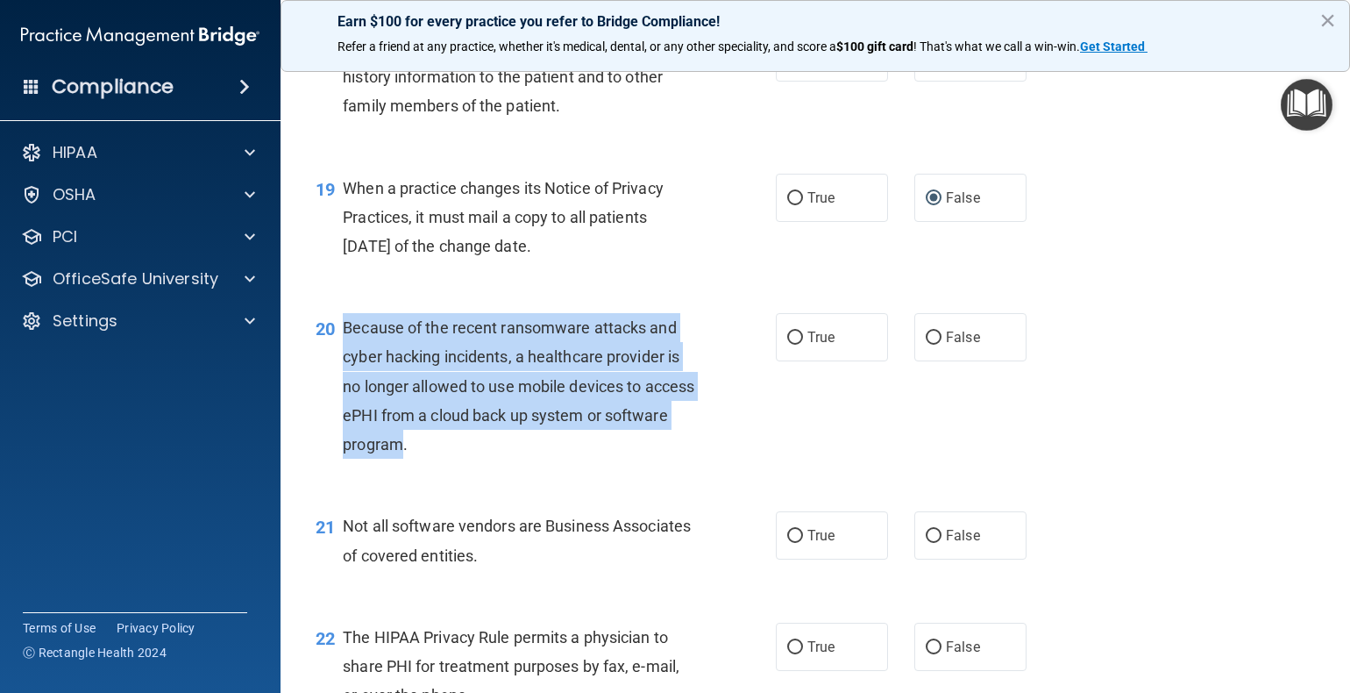
drag, startPoint x: 345, startPoint y: 381, endPoint x: 466, endPoint y: 505, distance: 172.4
click at [466, 453] on span "Because of the recent ransomware attacks and cyber hacking incidents, a healthc…" at bounding box center [519, 385] width 352 height 135
click at [435, 459] on div "Because of the recent ransomware attacks and cyber hacking incidents, a healthc…" at bounding box center [525, 386] width 365 height 146
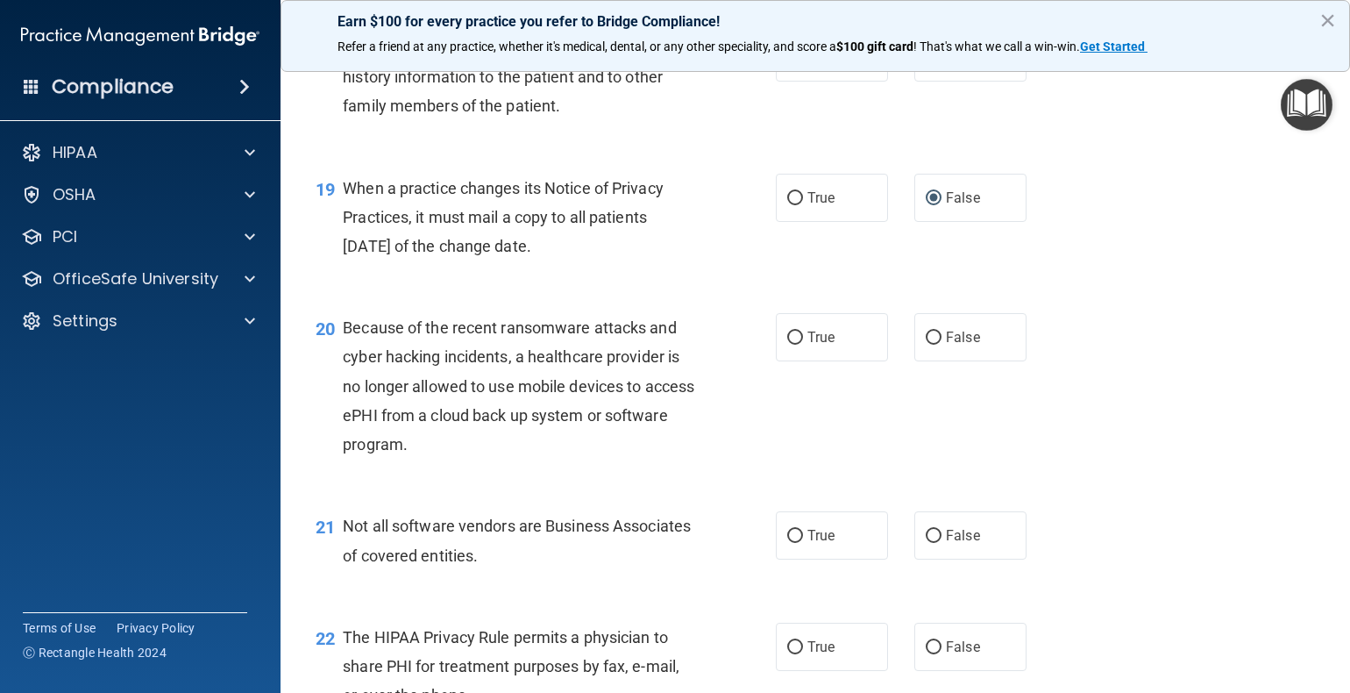
drag, startPoint x: 517, startPoint y: 507, endPoint x: 475, endPoint y: 474, distance: 53.1
click at [516, 459] on div "Because of the recent ransomware attacks and cyber hacking incidents, a healthc…" at bounding box center [525, 386] width 365 height 146
click at [341, 345] on div "20" at bounding box center [322, 329] width 40 height 32
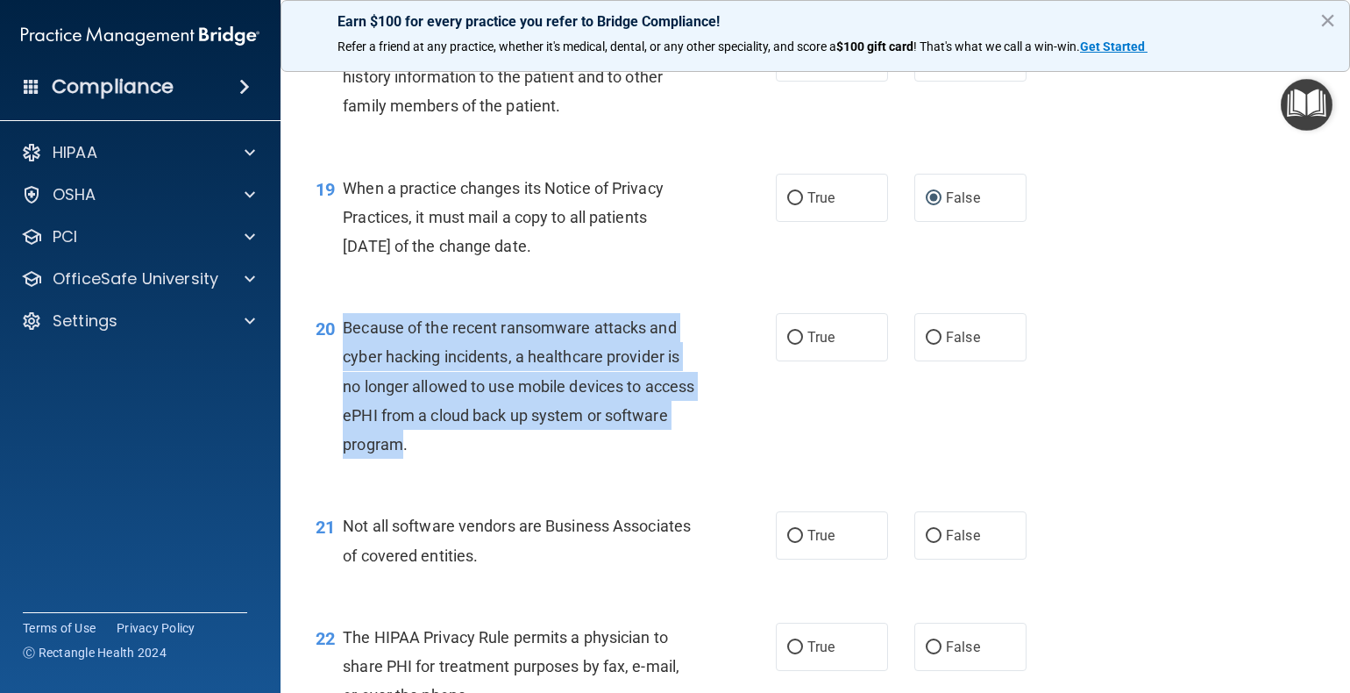
drag, startPoint x: 344, startPoint y: 385, endPoint x: 466, endPoint y: 505, distance: 171.7
click at [468, 453] on span "Because of the recent ransomware attacks and cyber hacking incidents, a healthc…" at bounding box center [519, 385] width 352 height 135
copy span "Because of the recent ransomware attacks and cyber hacking incidents, a healthc…"
click at [927, 345] on input "False" at bounding box center [934, 337] width 16 height 13
radio input "true"
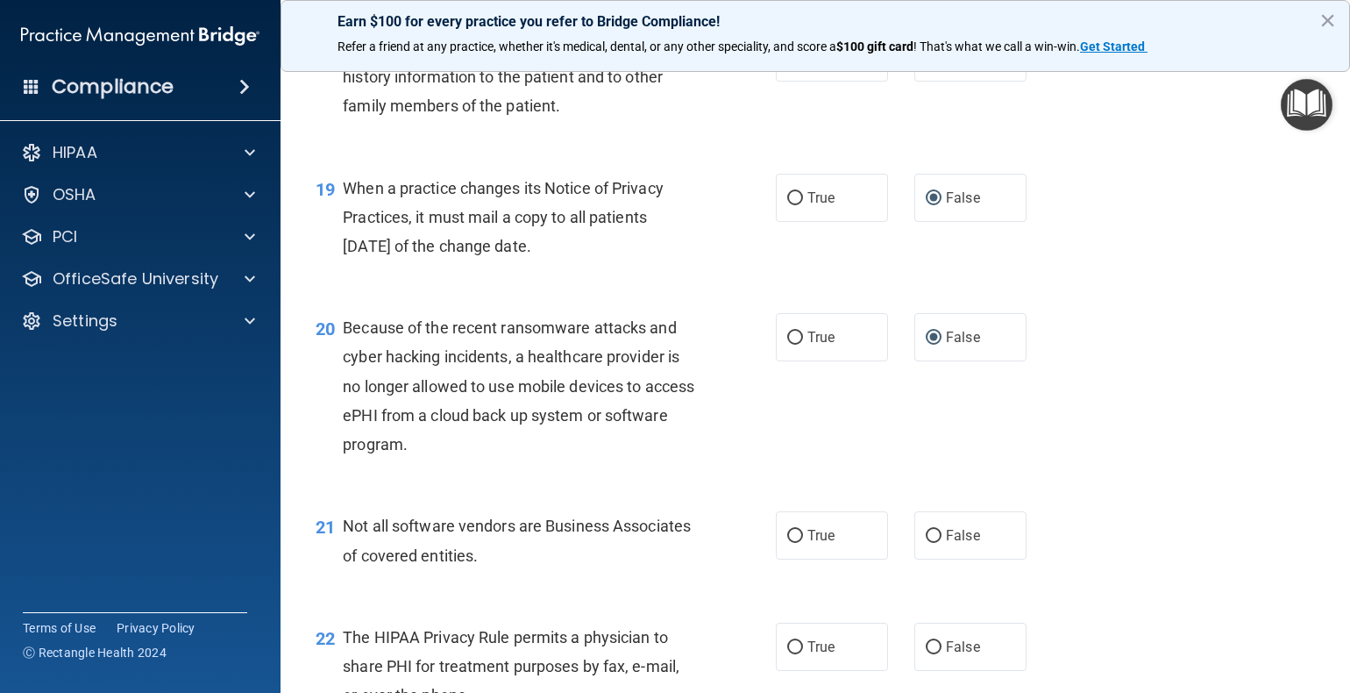
click at [1204, 460] on div "20 Because of the recent ransomware attacks and cyber hacking incidents, a heal…" at bounding box center [815, 390] width 1026 height 198
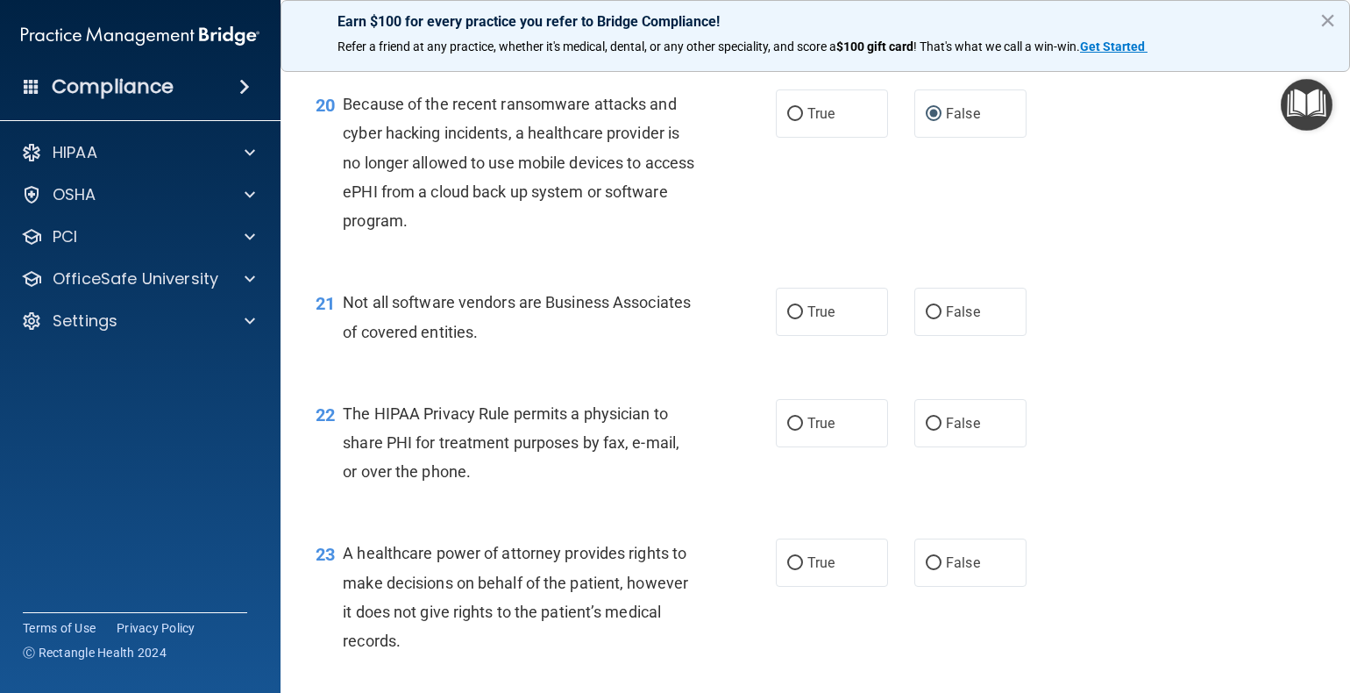
scroll to position [3069, 0]
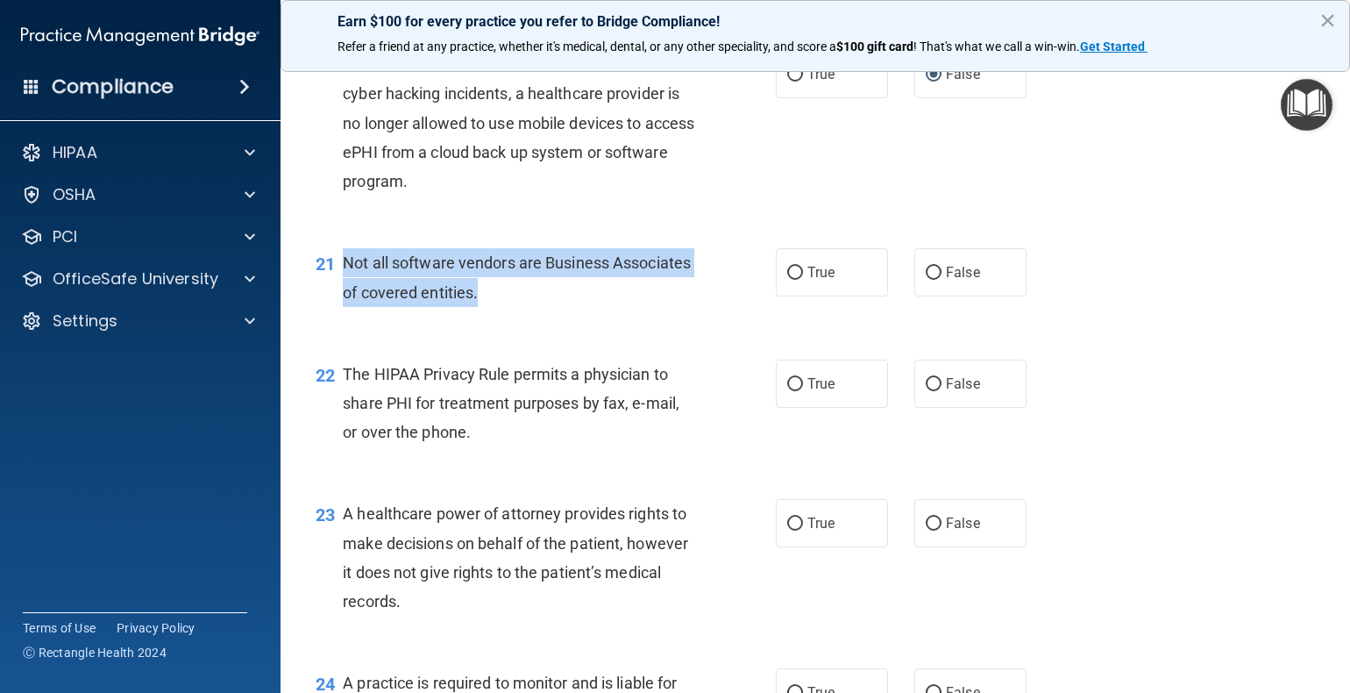
drag, startPoint x: 344, startPoint y: 320, endPoint x: 565, endPoint y: 362, distance: 224.9
click at [565, 306] on div "Not all software vendors are Business Associates of covered entities." at bounding box center [525, 277] width 365 height 58
drag, startPoint x: 564, startPoint y: 359, endPoint x: 586, endPoint y: 342, distance: 27.5
click at [589, 306] on div "Not all software vendors are Business Associates of covered entities." at bounding box center [525, 277] width 365 height 58
copy span "Not all software vendors are Business Associates of covered entities."
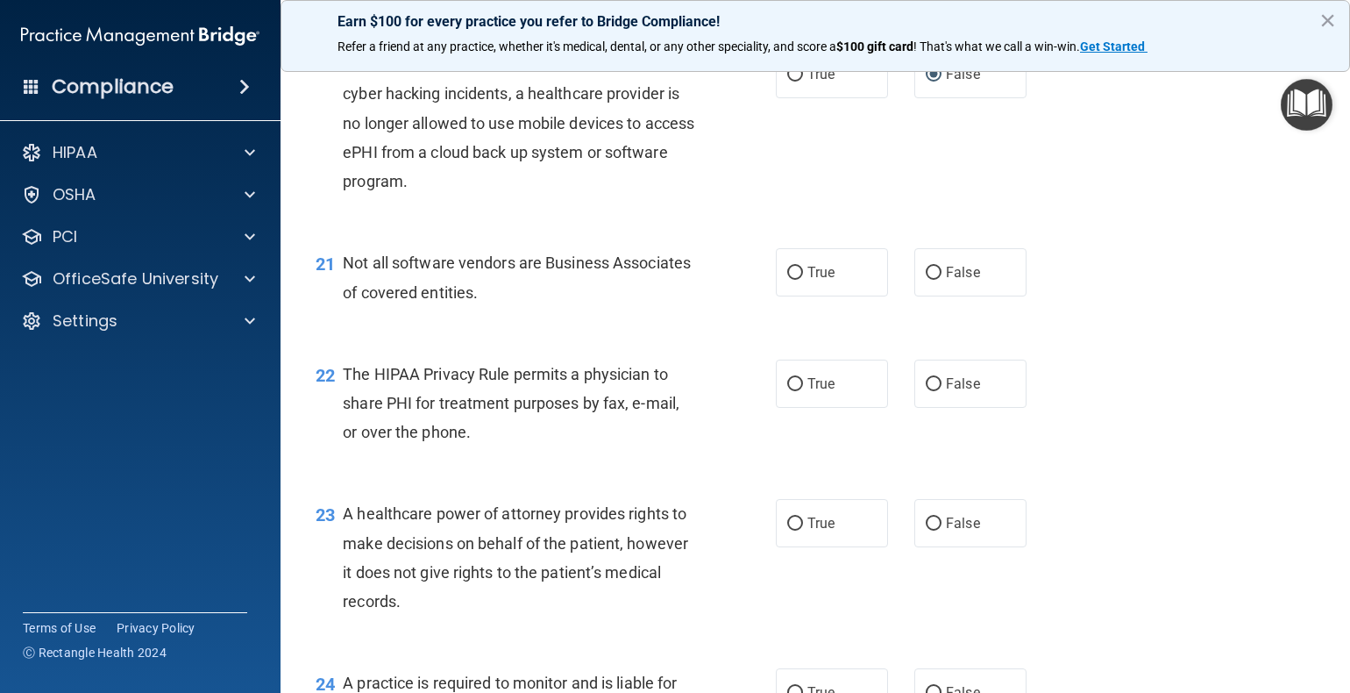
click at [696, 337] on div "21 Not all software vendors are Business Associates of covered entities. True F…" at bounding box center [815, 281] width 1026 height 110
click at [787, 280] on input "True" at bounding box center [795, 273] width 16 height 13
radio input "true"
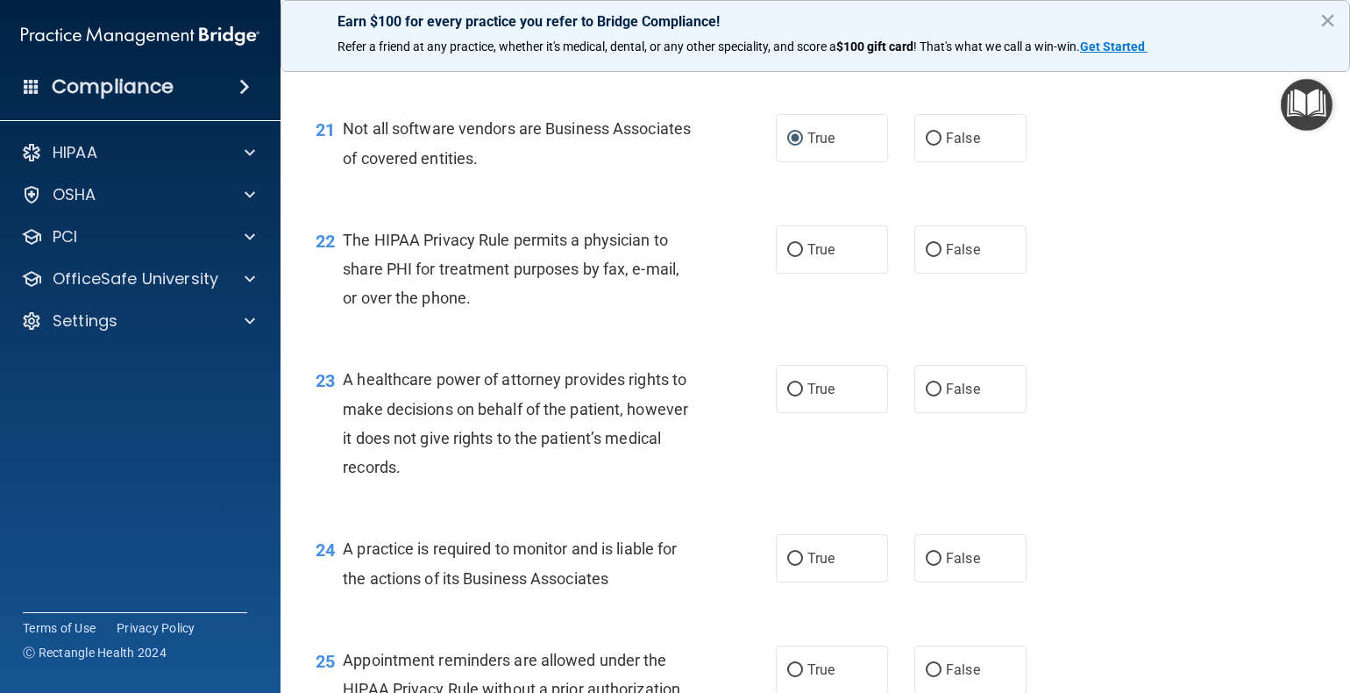
scroll to position [3156, 0]
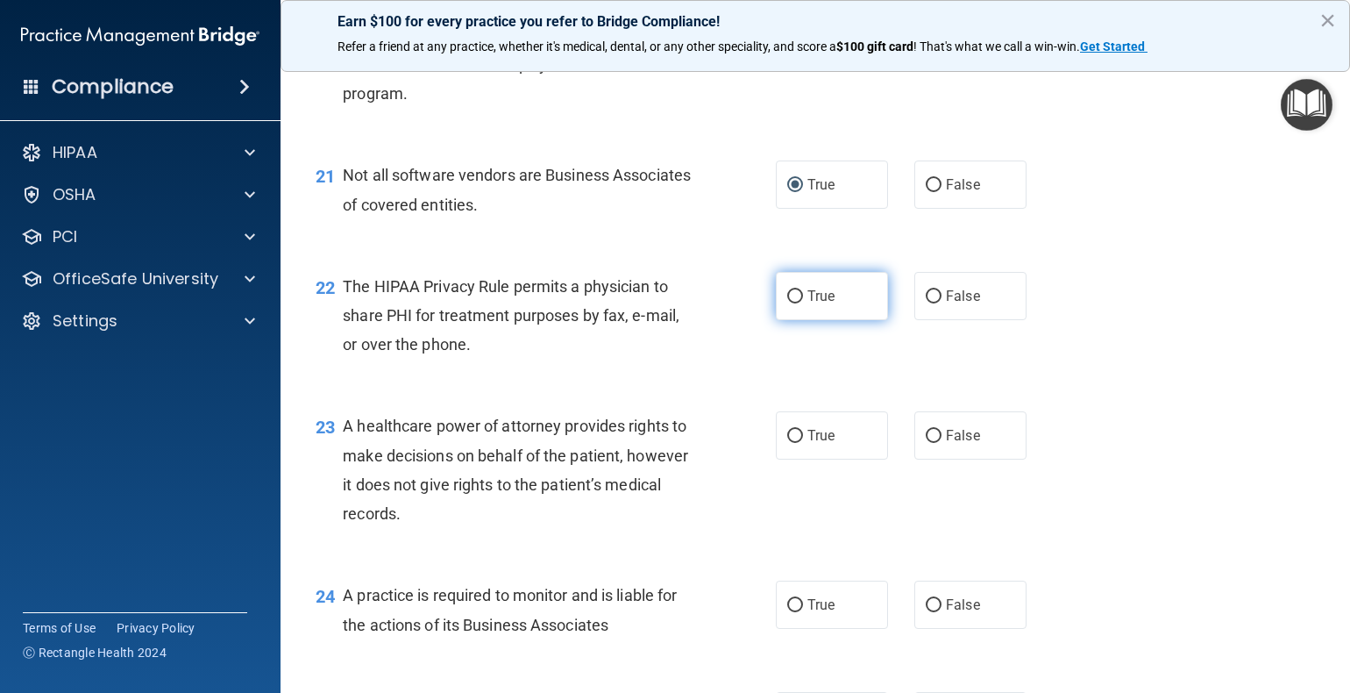
click at [787, 303] on input "True" at bounding box center [795, 296] width 16 height 13
radio input "true"
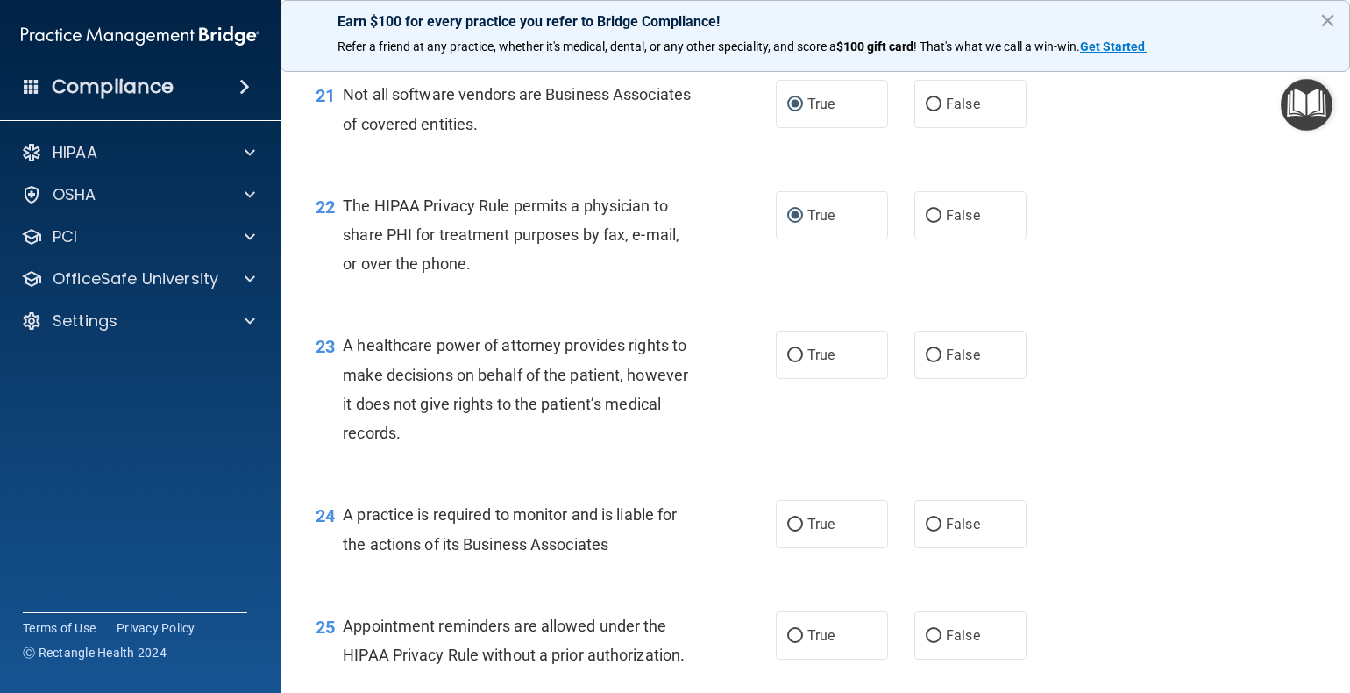
scroll to position [3244, 0]
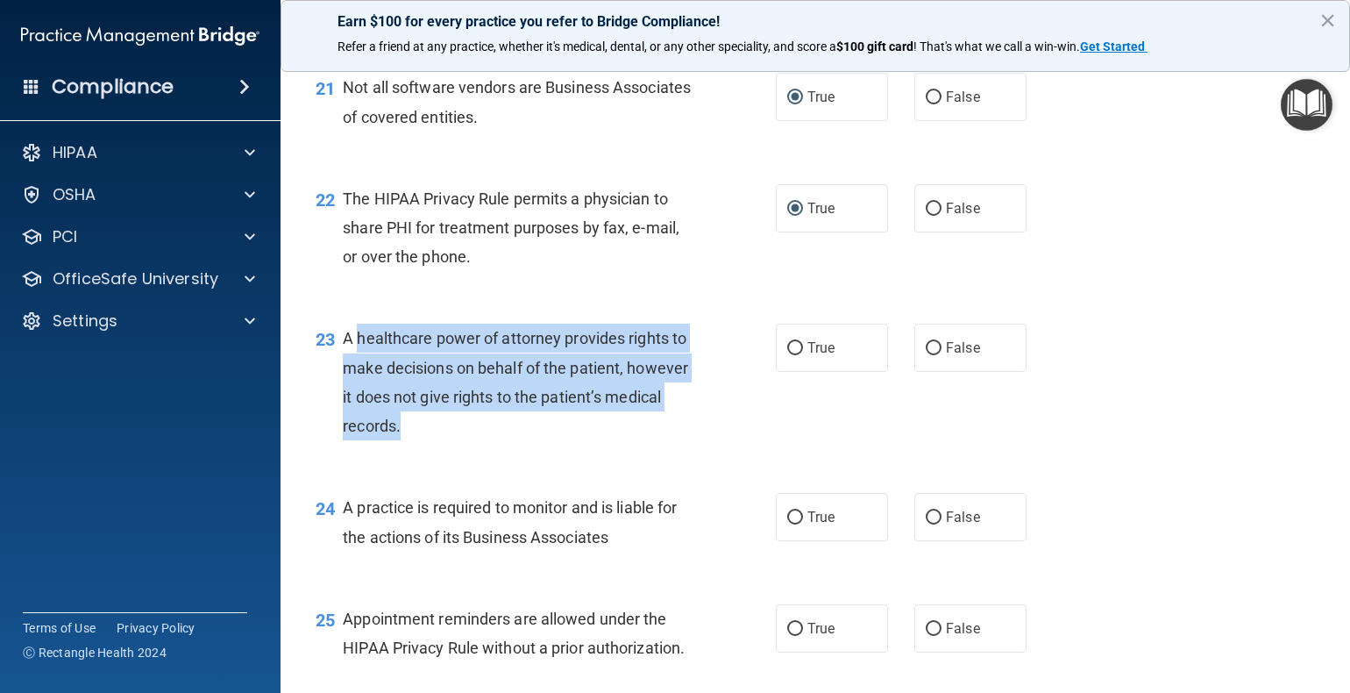
drag, startPoint x: 358, startPoint y: 395, endPoint x: 683, endPoint y: 497, distance: 340.8
click at [684, 440] on div "A healthcare power of attorney provides rights to make decisions on behalf of t…" at bounding box center [525, 382] width 365 height 117
copy span "healthcare power of attorney provides rights to make decisions on behalf of the…"
click at [579, 449] on div "23 A healthcare power of attorney provides rights to make decisions on behalf o…" at bounding box center [545, 386] width 513 height 125
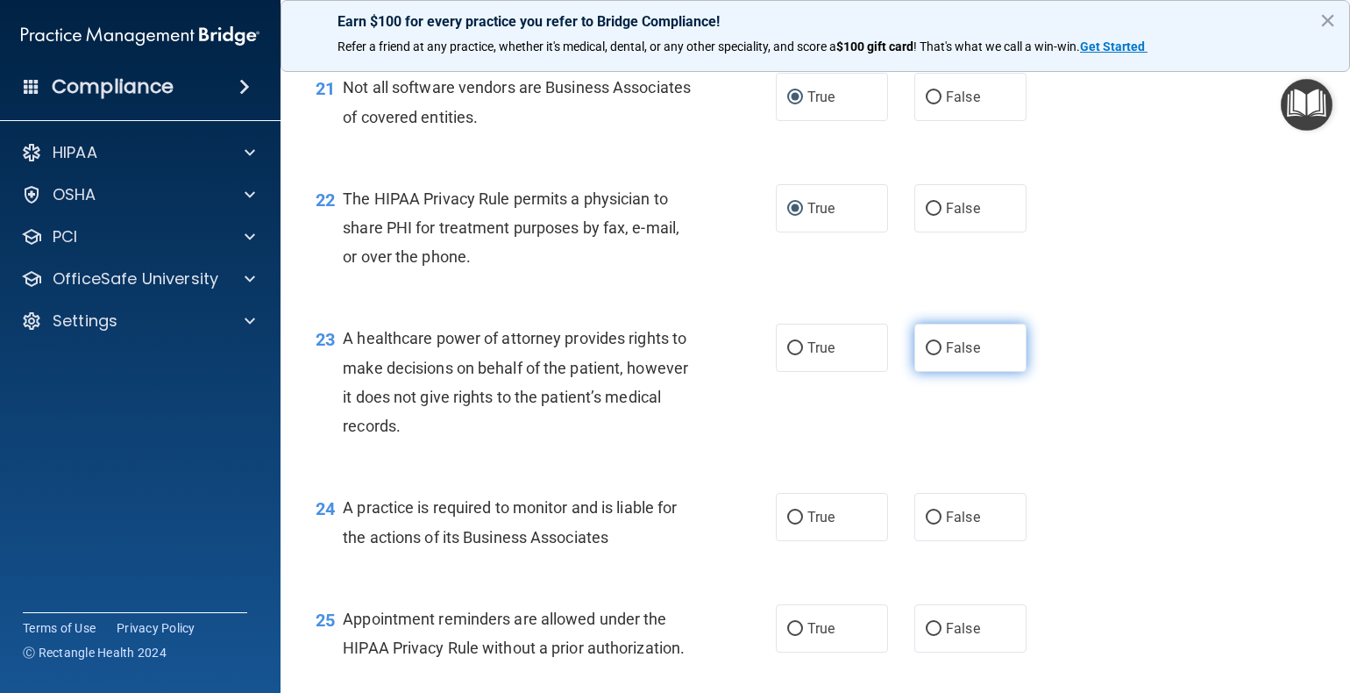
click at [926, 355] on input "False" at bounding box center [934, 348] width 16 height 13
radio input "true"
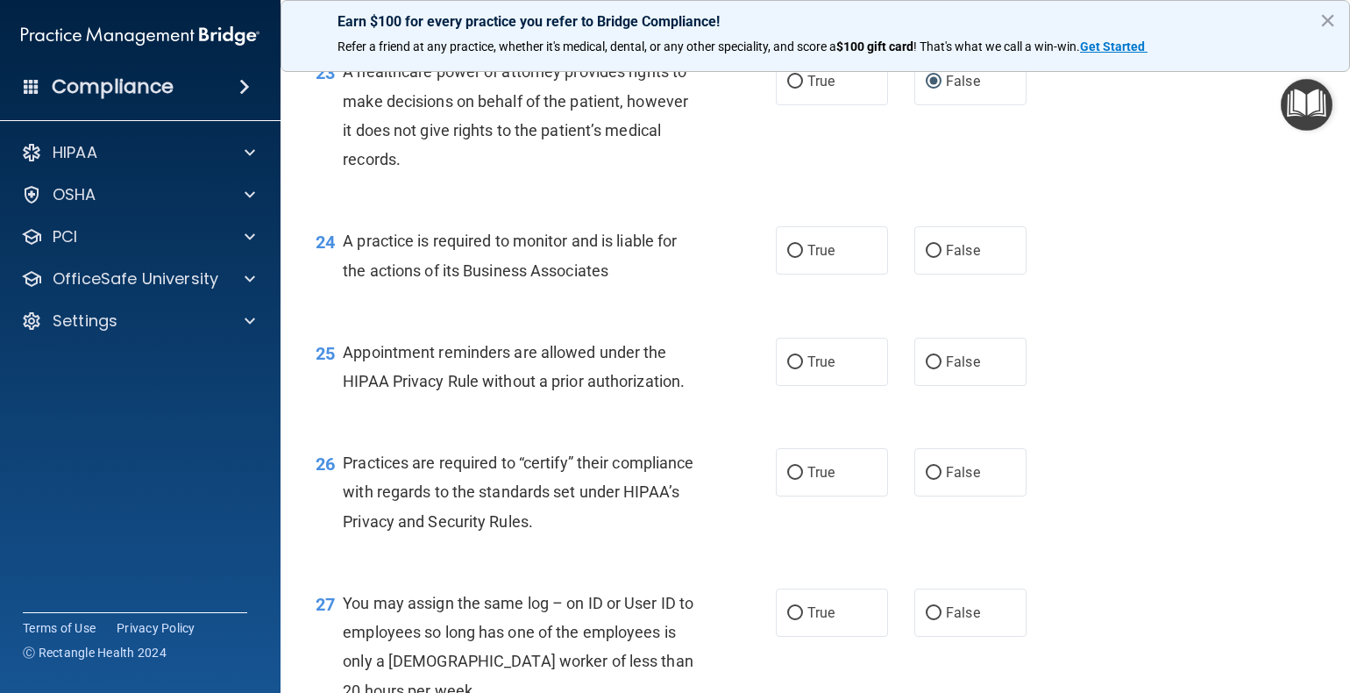
scroll to position [3507, 0]
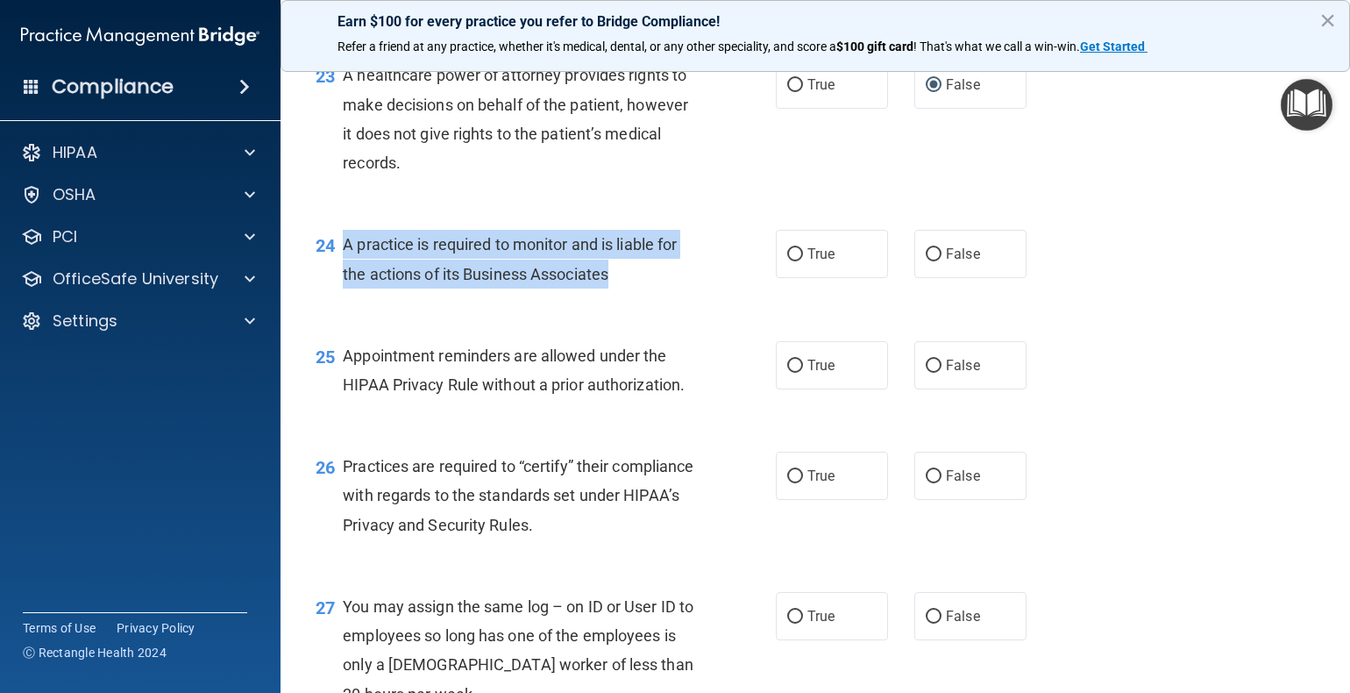
drag, startPoint x: 343, startPoint y: 301, endPoint x: 615, endPoint y: 334, distance: 273.8
click at [615, 288] on div "A practice is required to monitor and is liable for the actions of its Business…" at bounding box center [525, 259] width 365 height 58
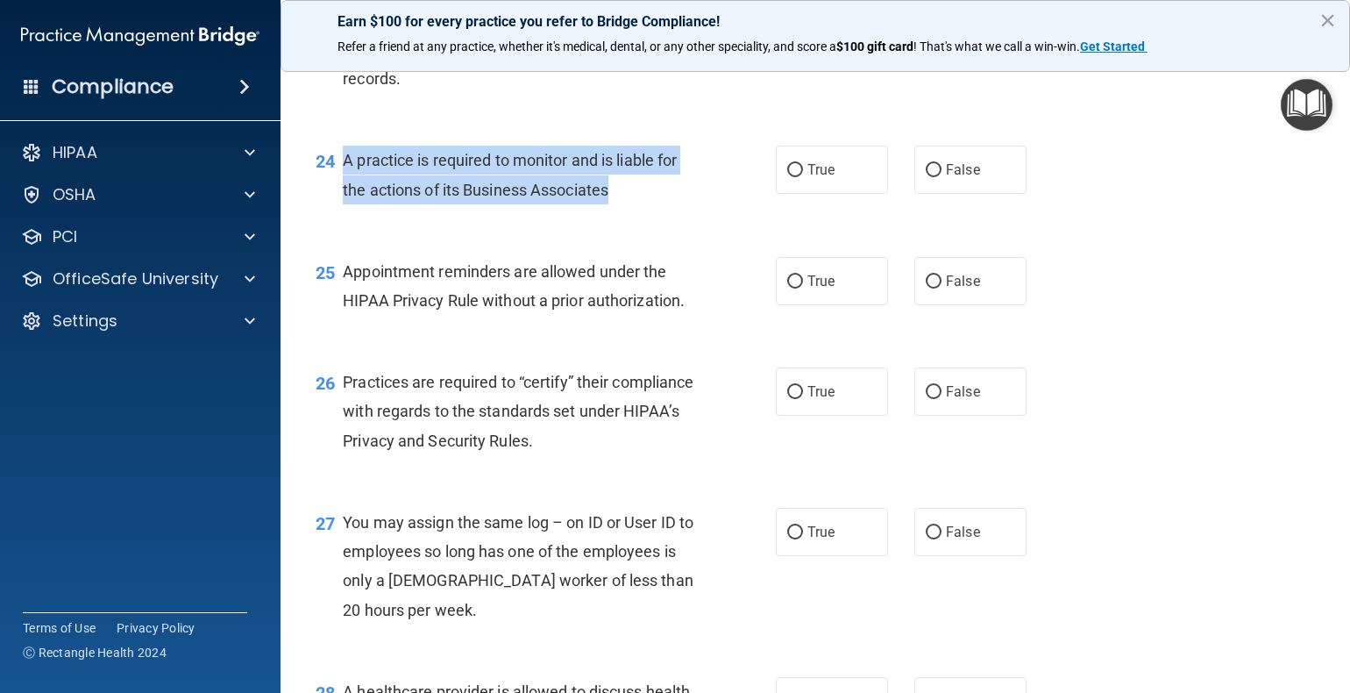
scroll to position [3595, 0]
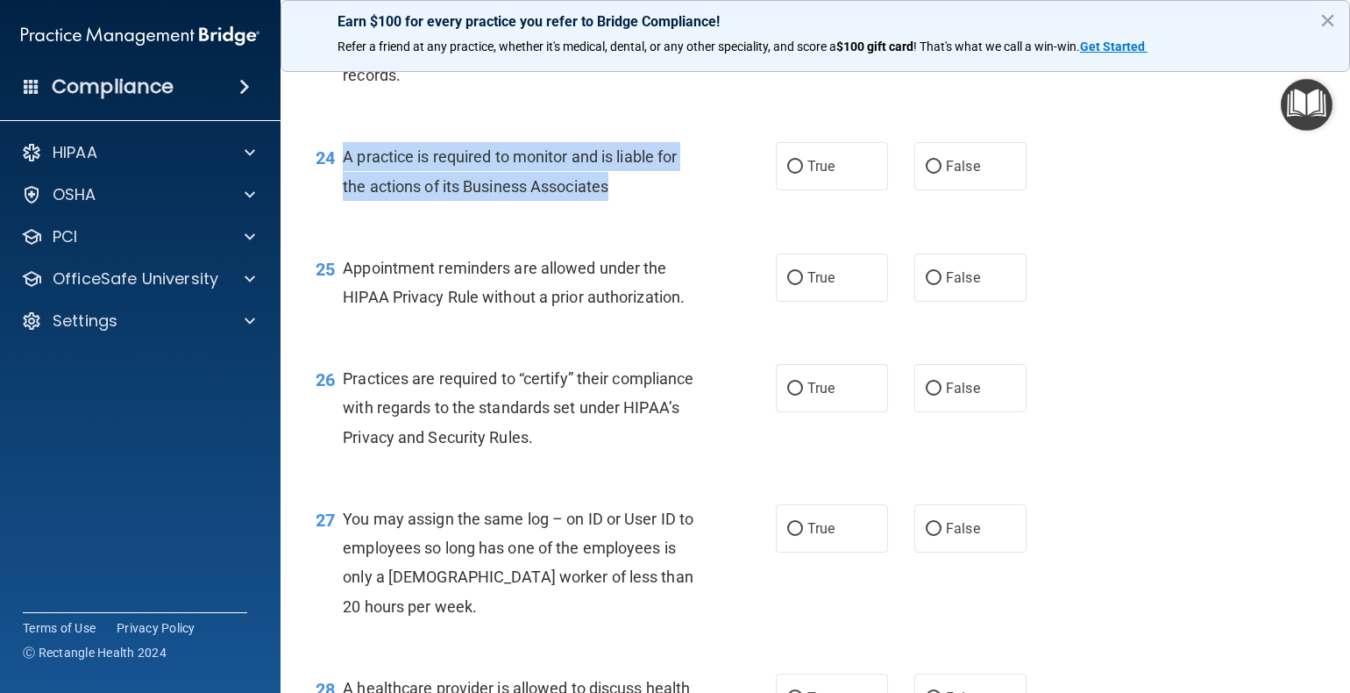
drag, startPoint x: 615, startPoint y: 334, endPoint x: 540, endPoint y: 217, distance: 139.1
copy span "A practice is required to monitor and is liable for the actions of its Business…"
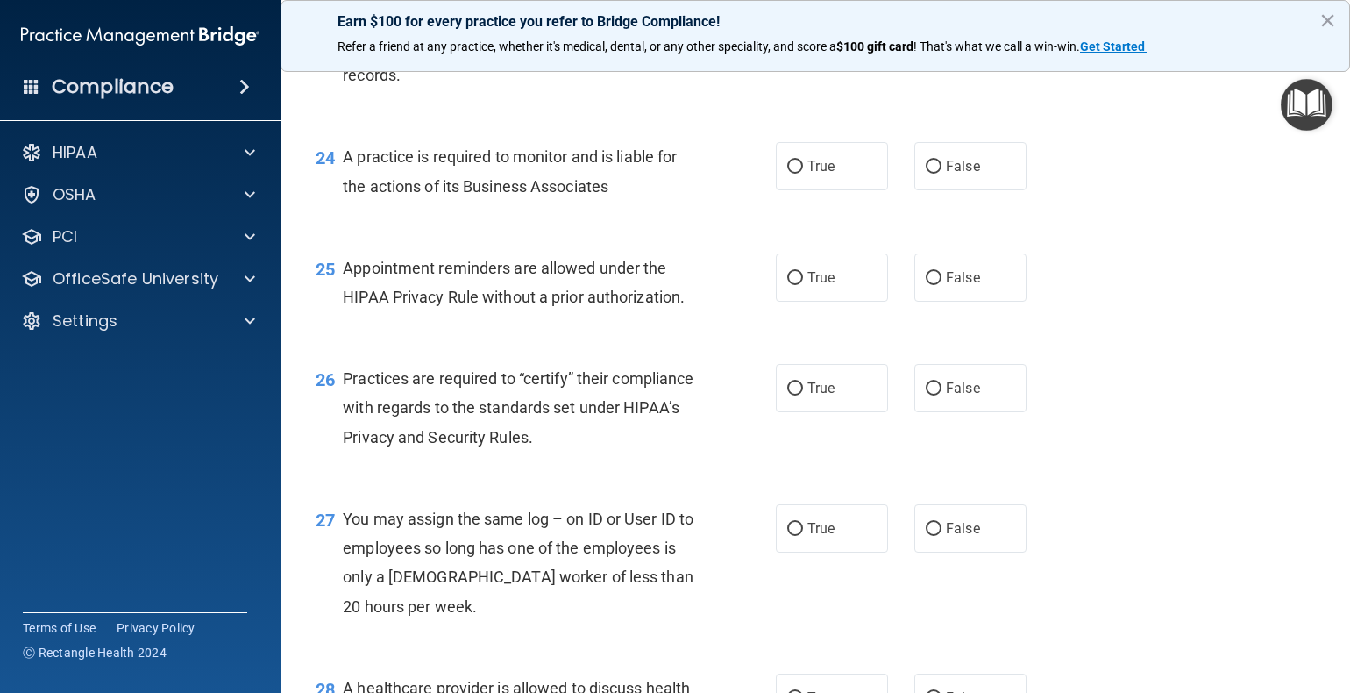
click at [1178, 342] on div "25 Appointment reminders are allowed under the HIPAA Privacy Rule without a pri…" at bounding box center [815, 286] width 1026 height 110
click at [926, 174] on input "False" at bounding box center [934, 166] width 16 height 13
radio input "true"
click at [787, 285] on input "True" at bounding box center [795, 278] width 16 height 13
radio input "true"
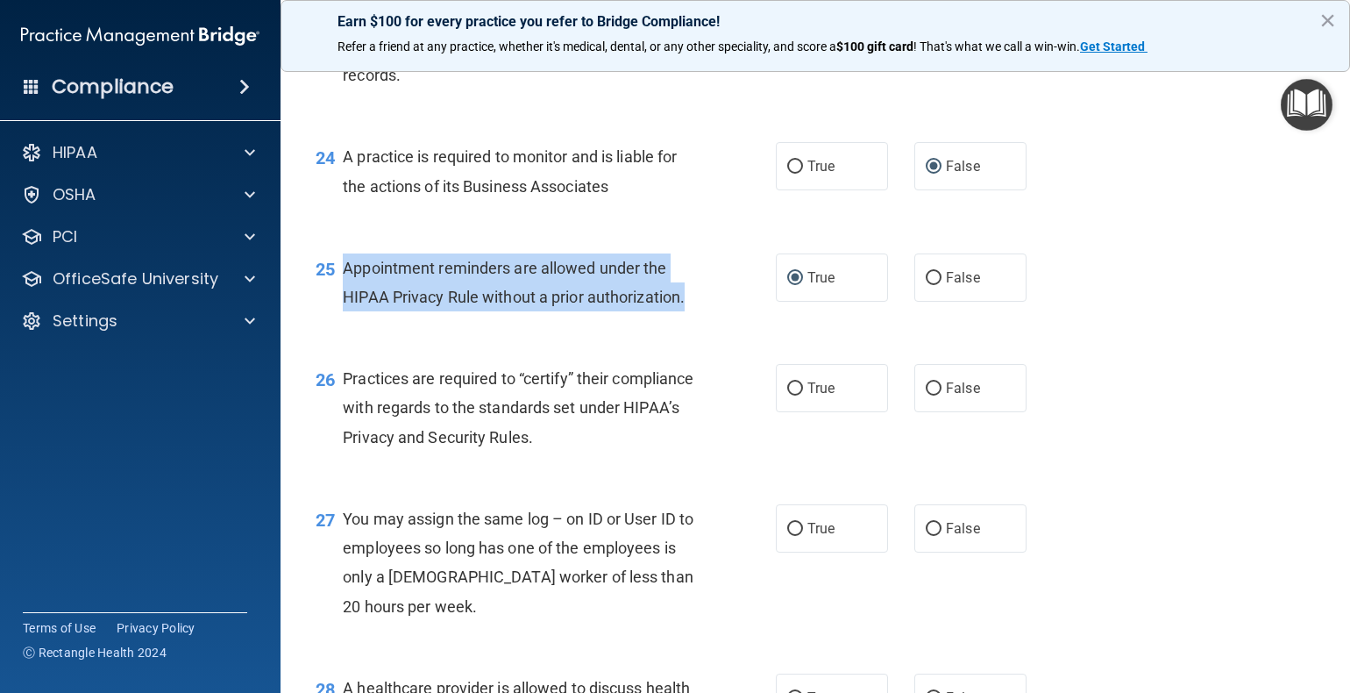
drag, startPoint x: 342, startPoint y: 324, endPoint x: 698, endPoint y: 360, distance: 357.8
click at [701, 311] on div "Appointment reminders are allowed under the HIPAA Privacy Rule without a prior …" at bounding box center [525, 282] width 365 height 58
copy span "Appointment reminders are allowed under the HIPAA Privacy Rule without a prior …"
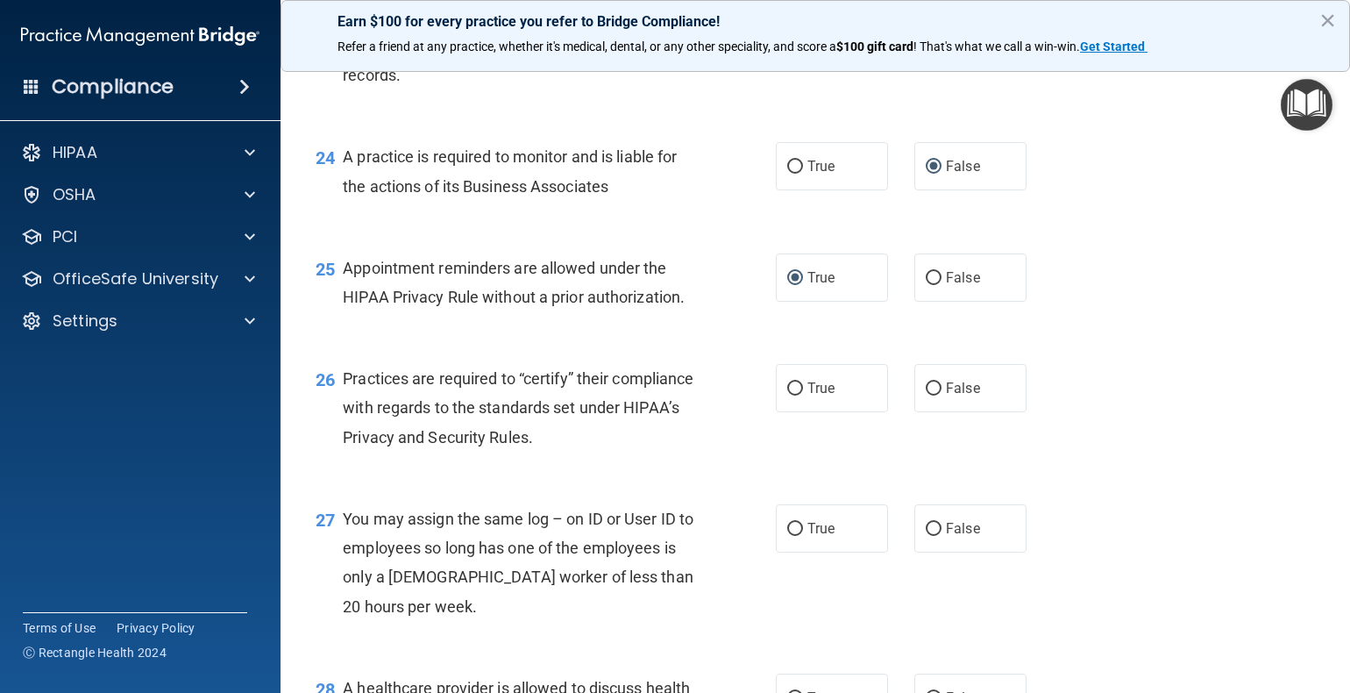
click at [1119, 412] on div "26 Practices are required to “certify” their compliance with regards to the sta…" at bounding box center [815, 412] width 1026 height 140
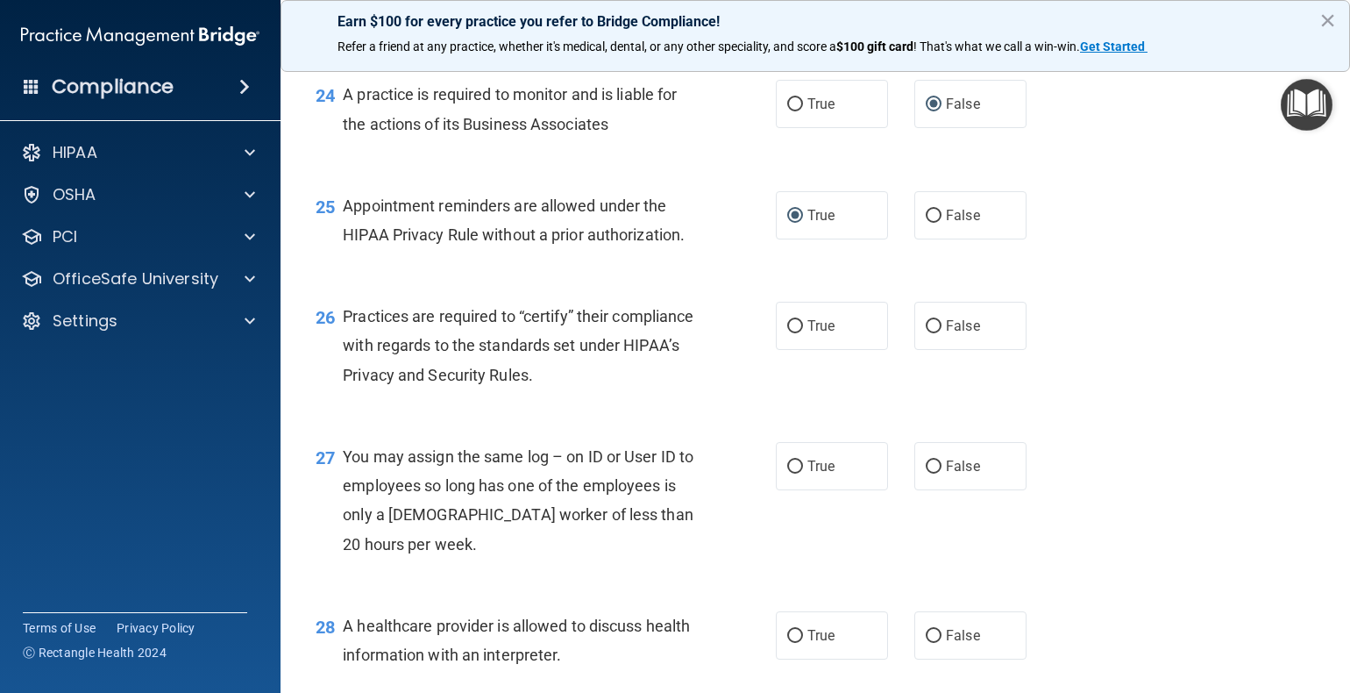
scroll to position [3683, 0]
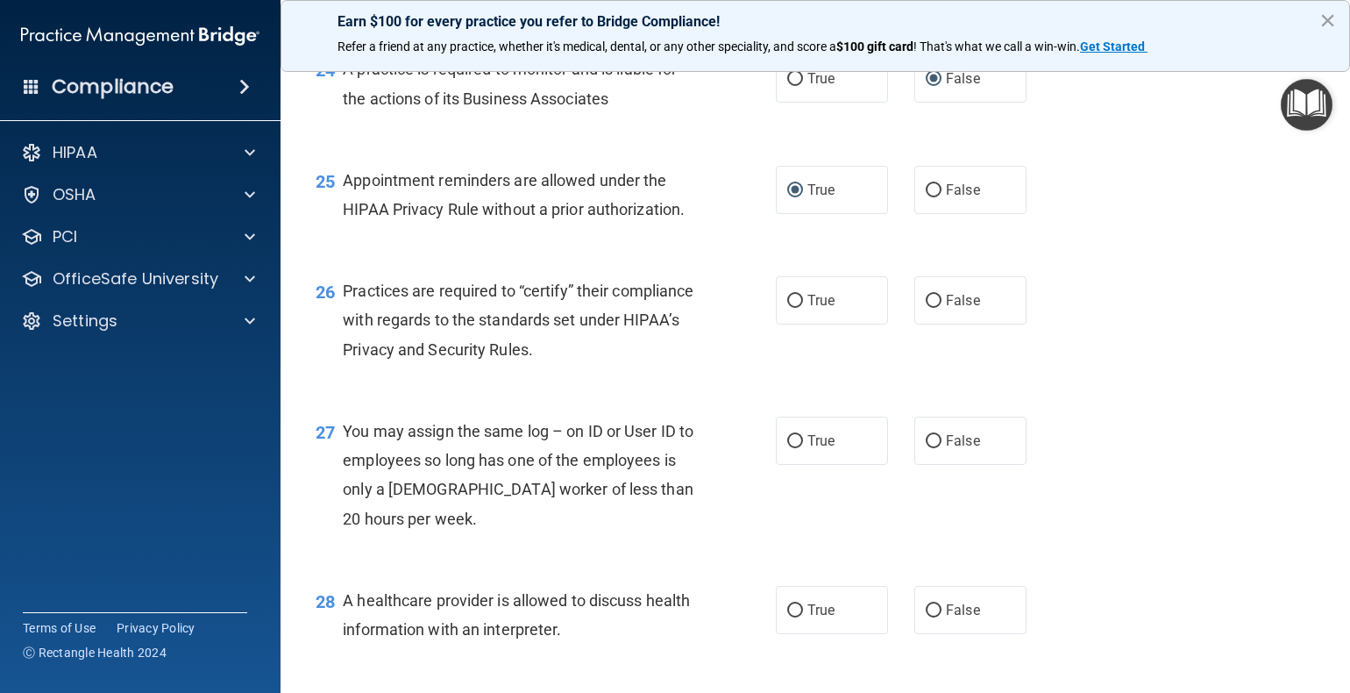
click at [341, 309] on div "26" at bounding box center [322, 292] width 40 height 32
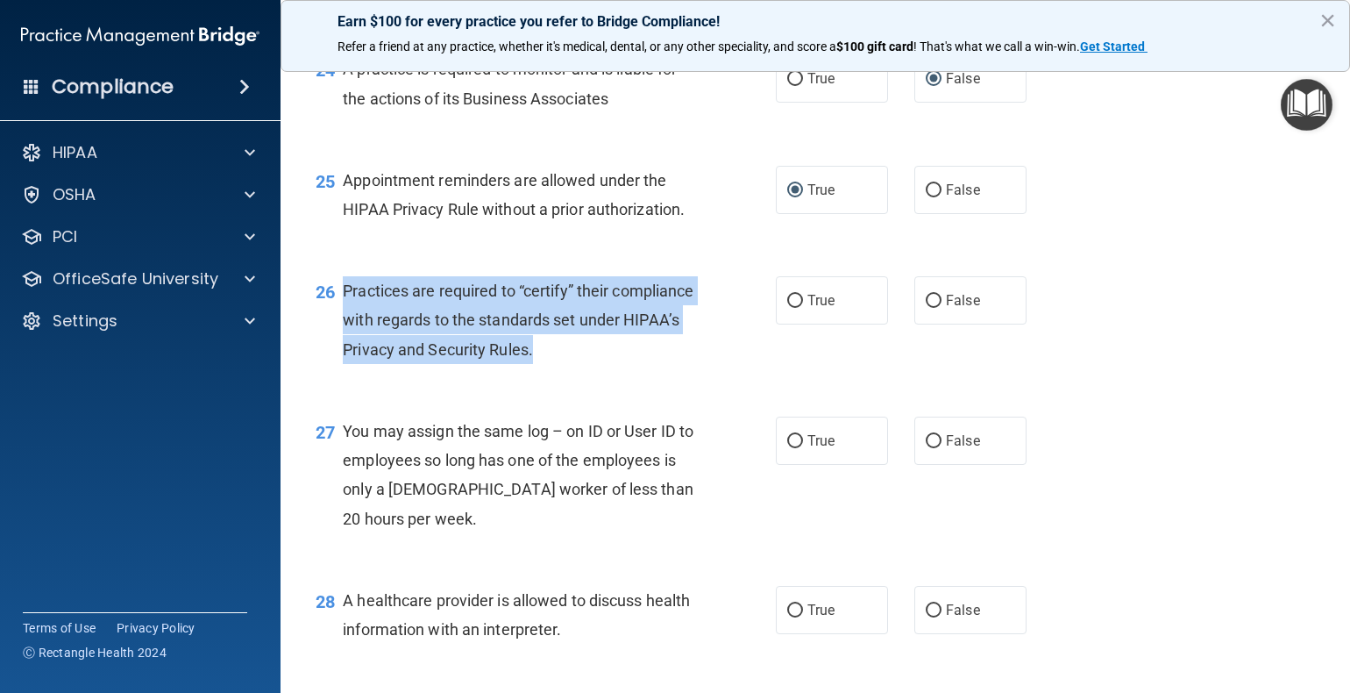
drag, startPoint x: 344, startPoint y: 346, endPoint x: 639, endPoint y: 409, distance: 302.1
click at [639, 364] on div "Practices are required to “certify” their compliance with regards to the standa…" at bounding box center [525, 320] width 365 height 88
copy span "Practices are required to “certify” their compliance with regards to the standa…"
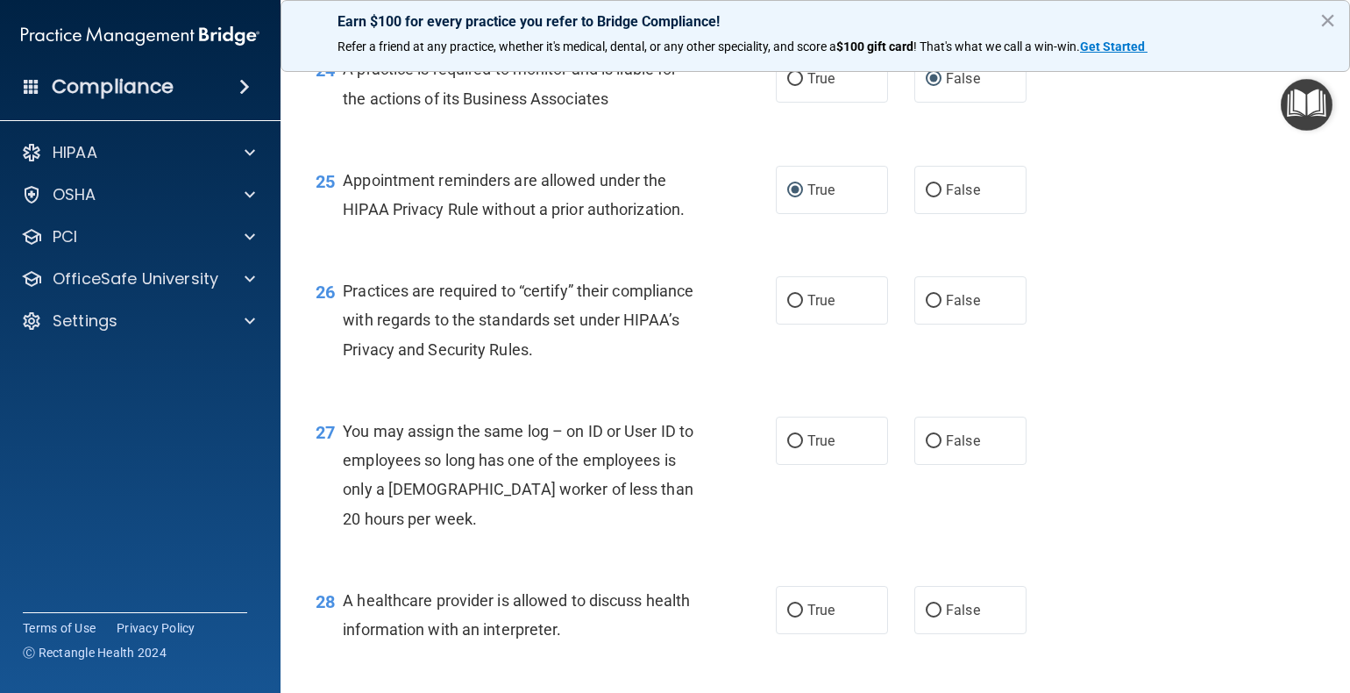
drag, startPoint x: 1189, startPoint y: 478, endPoint x: 1026, endPoint y: 411, distance: 176.2
click at [1189, 478] on div "27 You may assign the same log – on ID or User ID to employees so long has one …" at bounding box center [815, 479] width 1026 height 169
drag, startPoint x: 922, startPoint y: 364, endPoint x: 893, endPoint y: 340, distance: 38.1
click at [926, 308] on input "False" at bounding box center [934, 301] width 16 height 13
radio input "true"
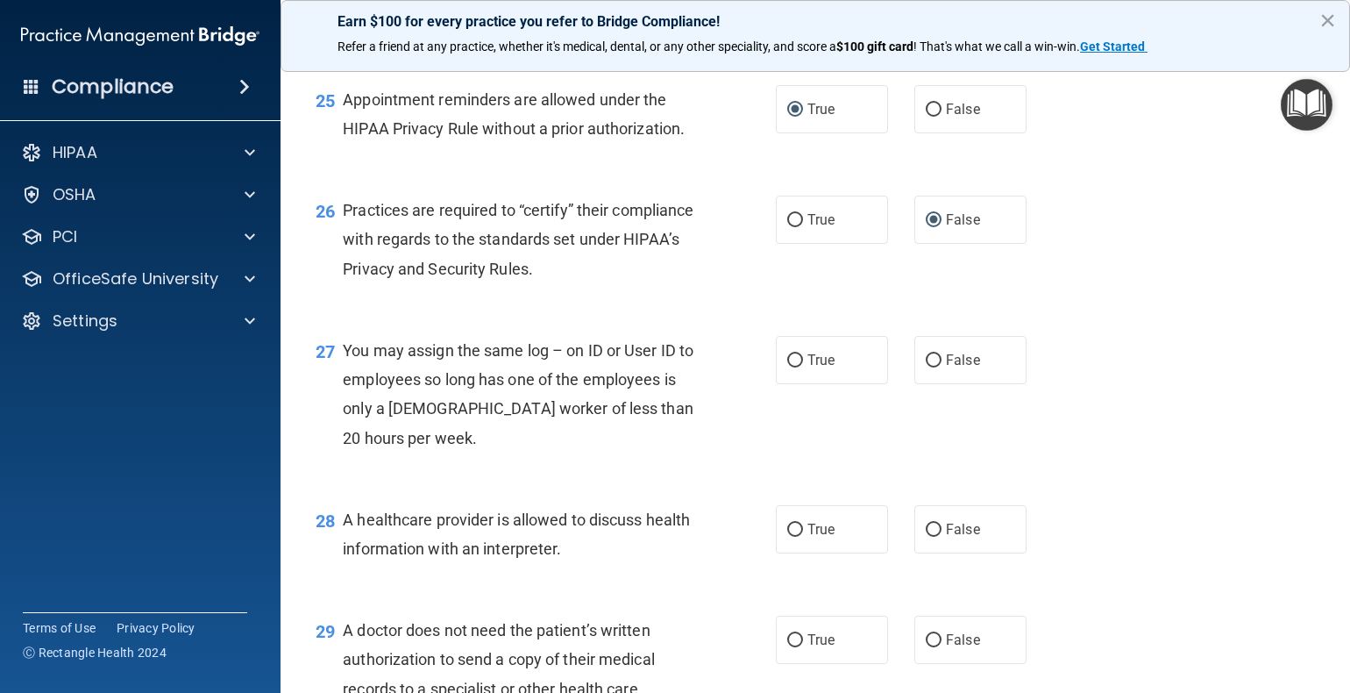
scroll to position [3770, 0]
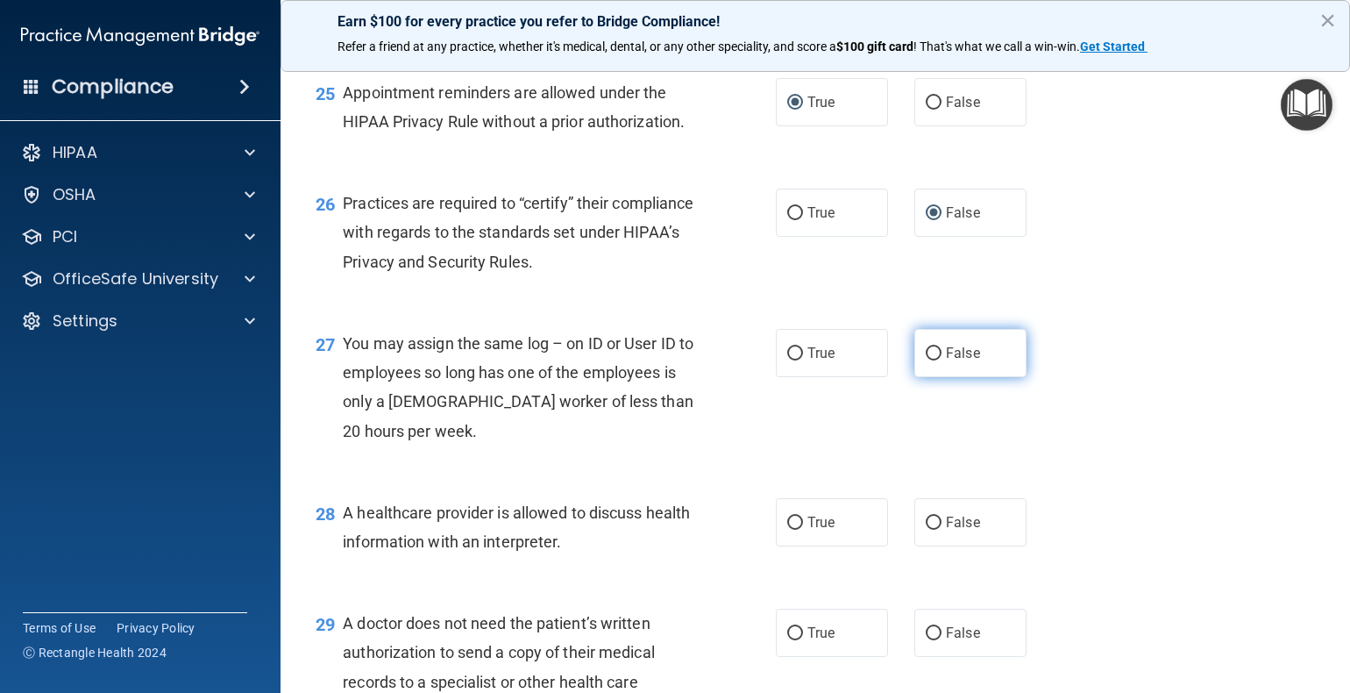
click at [927, 360] on input "False" at bounding box center [934, 353] width 16 height 13
radio input "true"
click at [1174, 476] on div "27 You may assign the same log – on ID or User ID to employees so long has one …" at bounding box center [815, 391] width 1026 height 169
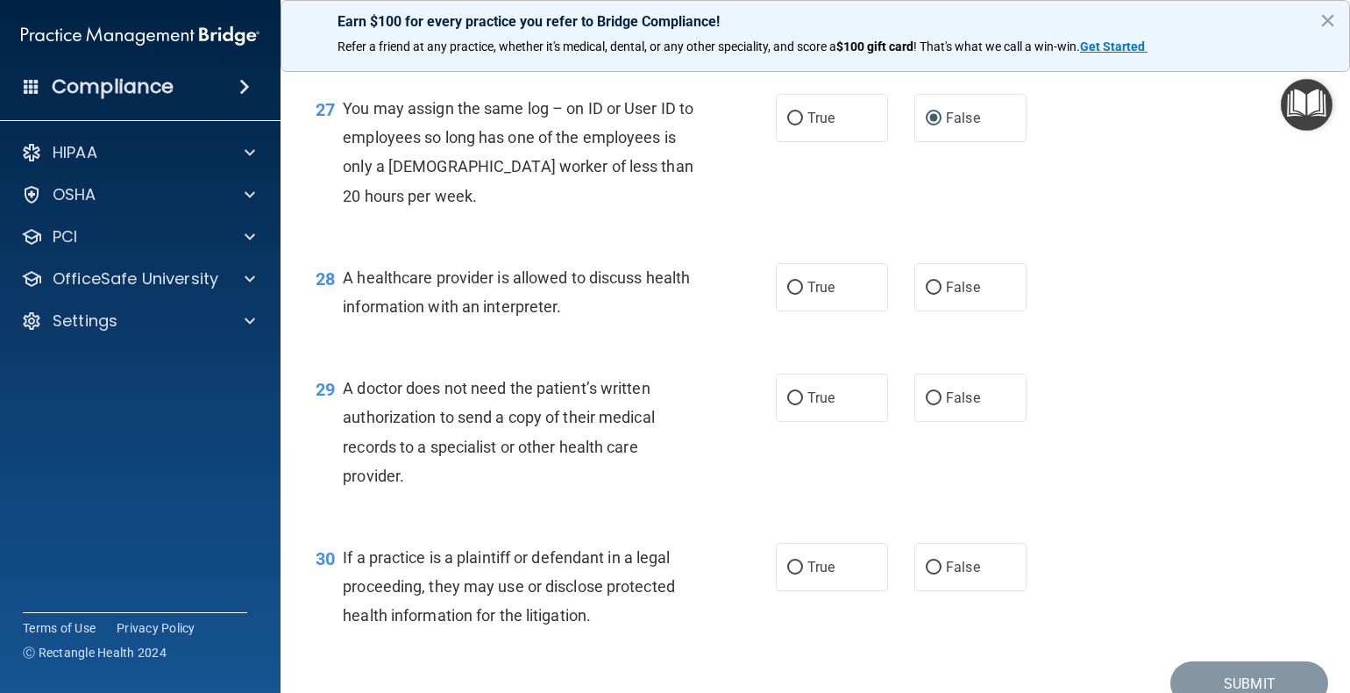
scroll to position [4033, 0]
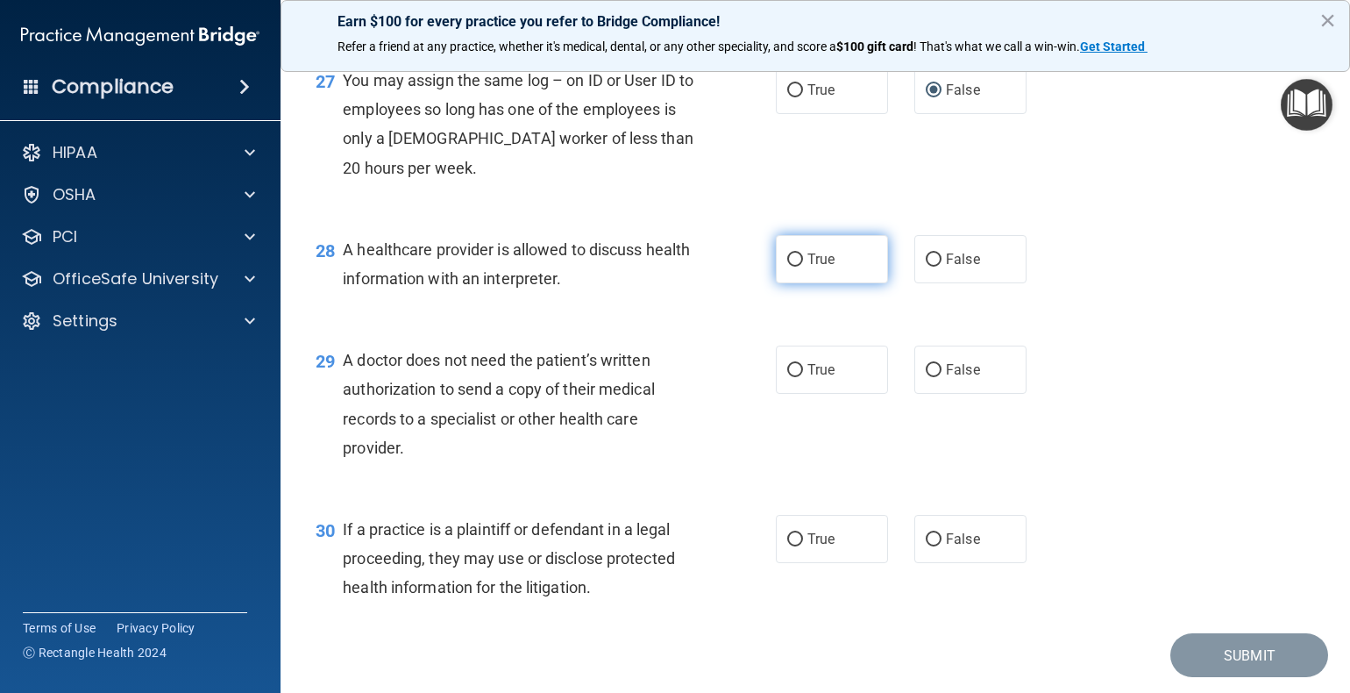
click at [787, 267] on input "True" at bounding box center [795, 259] width 16 height 13
radio input "true"
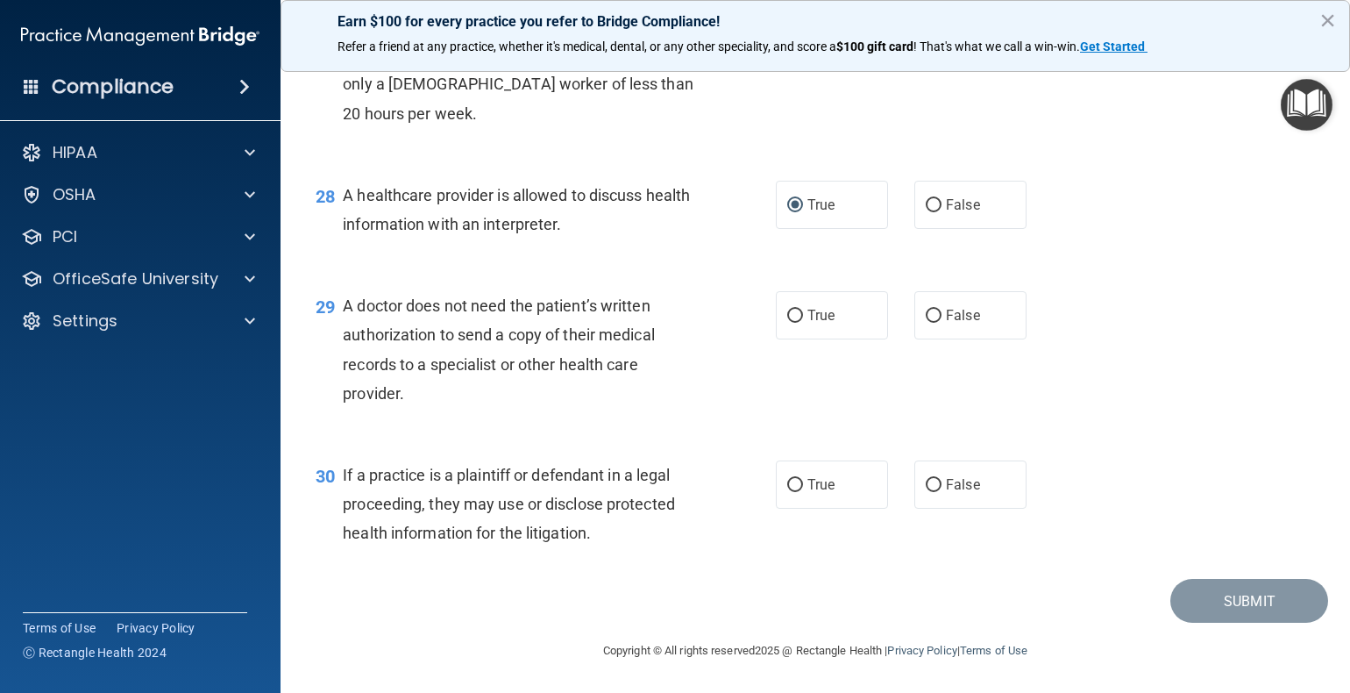
scroll to position [4121, 0]
click at [926, 323] on input "False" at bounding box center [934, 316] width 16 height 13
radio input "true"
click at [929, 492] on input "False" at bounding box center [934, 485] width 16 height 13
radio input "true"
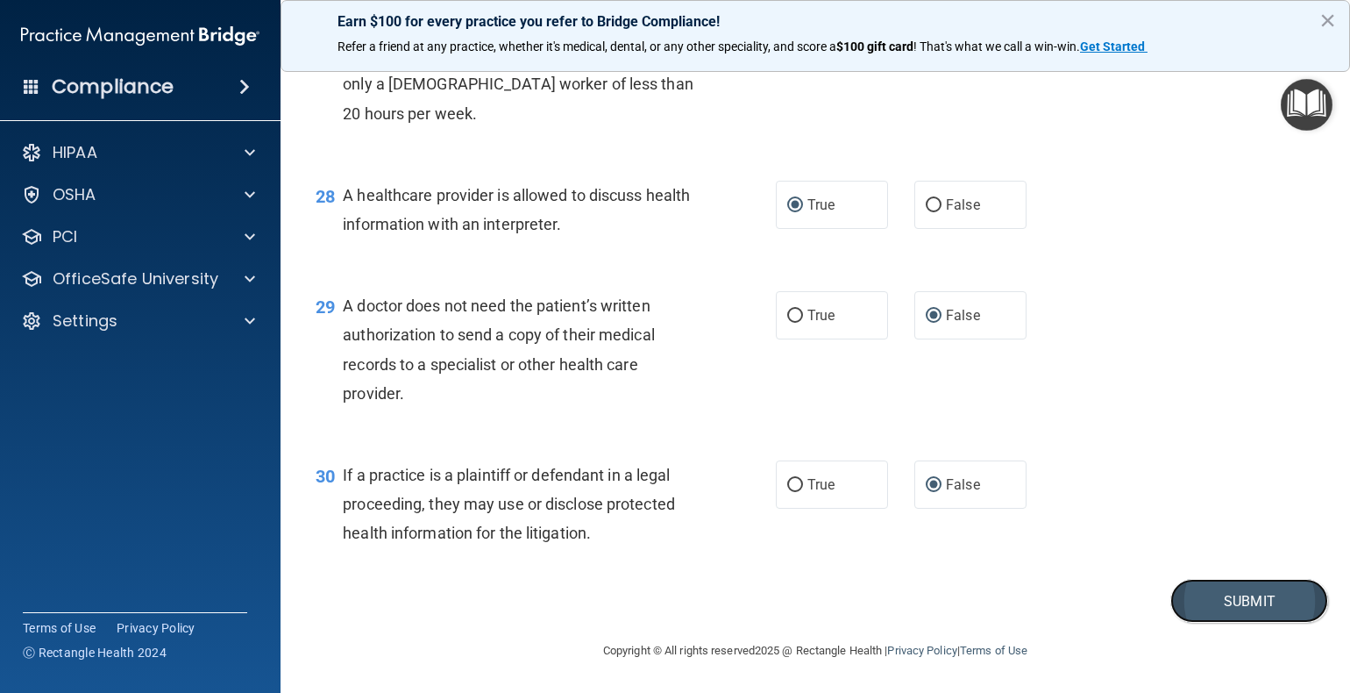
click at [1228, 623] on button "Submit" at bounding box center [1250, 601] width 158 height 45
click at [1326, 15] on button "×" at bounding box center [1328, 20] width 17 height 28
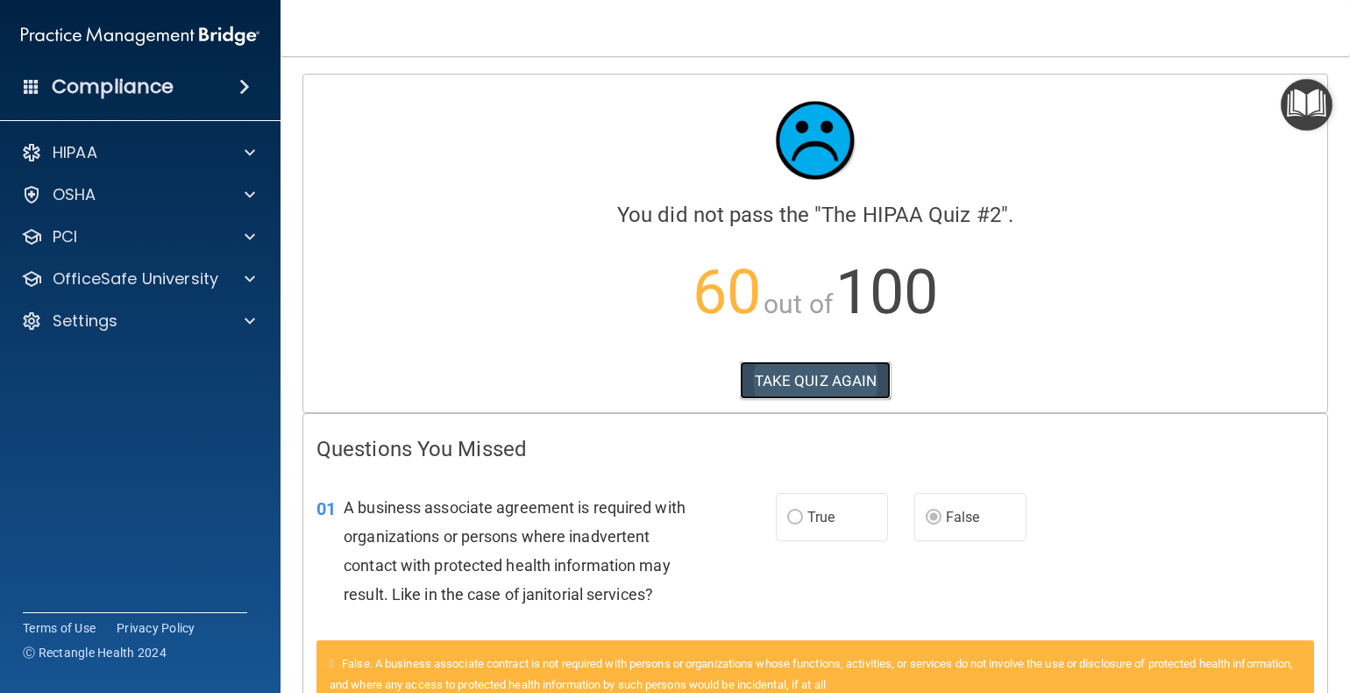
click at [824, 388] on button "TAKE QUIZ AGAIN" at bounding box center [816, 380] width 152 height 39
drag, startPoint x: 821, startPoint y: 390, endPoint x: 820, endPoint y: 376, distance: 14.1
click at [821, 387] on button "TAKE QUIZ AGAIN" at bounding box center [816, 380] width 152 height 39
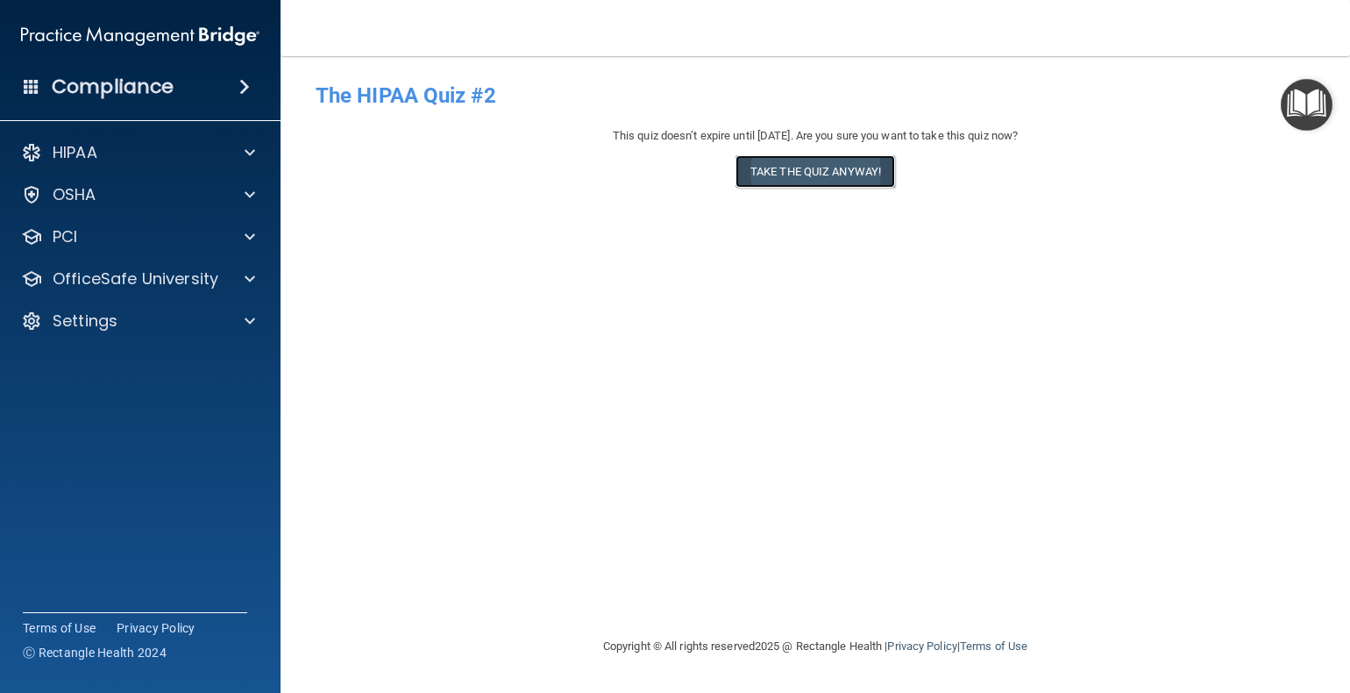
click at [842, 183] on button "Take the quiz anyway!" at bounding box center [816, 171] width 160 height 32
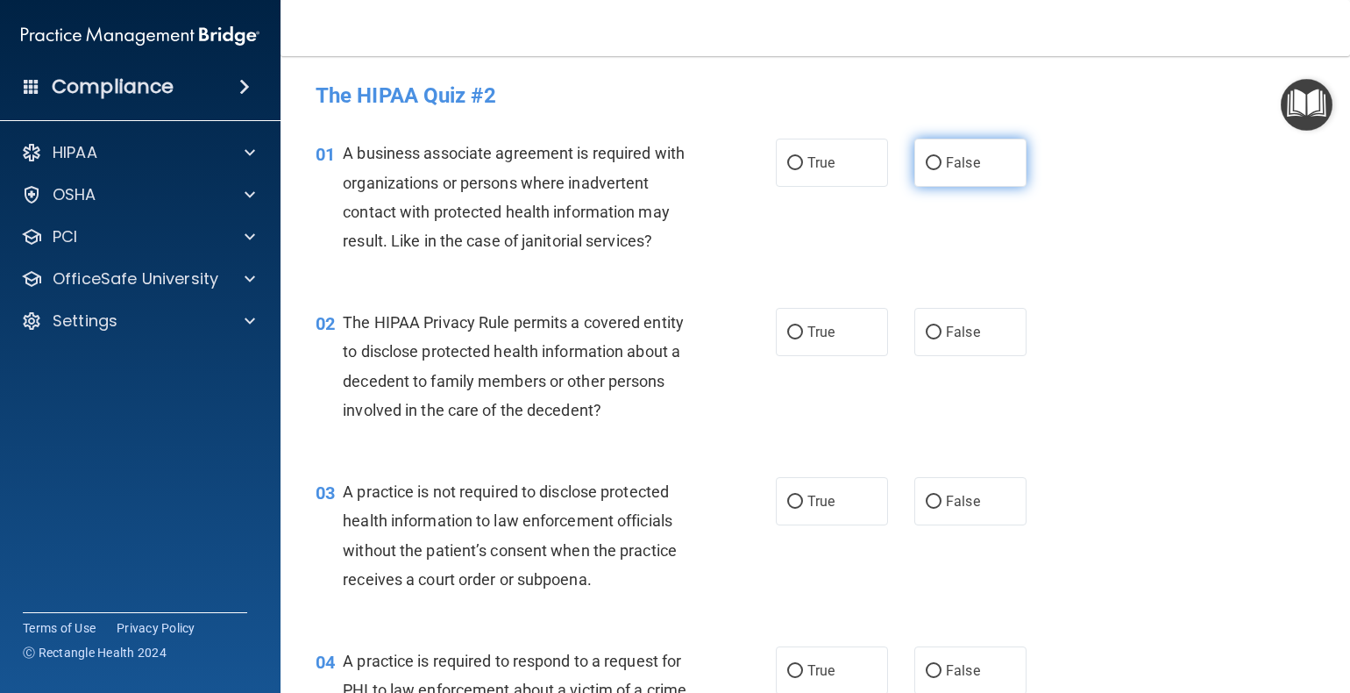
click at [929, 162] on input "False" at bounding box center [934, 163] width 16 height 13
radio input "true"
click at [926, 338] on input "False" at bounding box center [934, 332] width 16 height 13
radio input "true"
click at [928, 498] on input "False" at bounding box center [934, 501] width 16 height 13
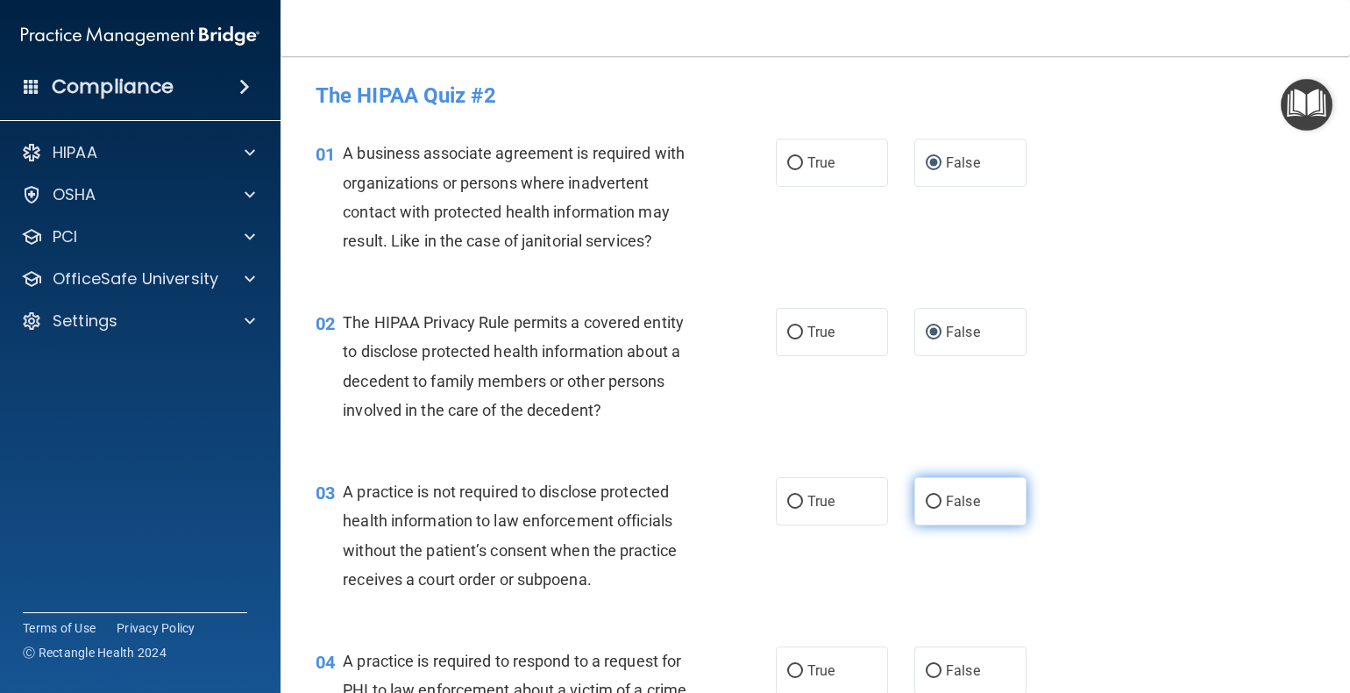
radio input "true"
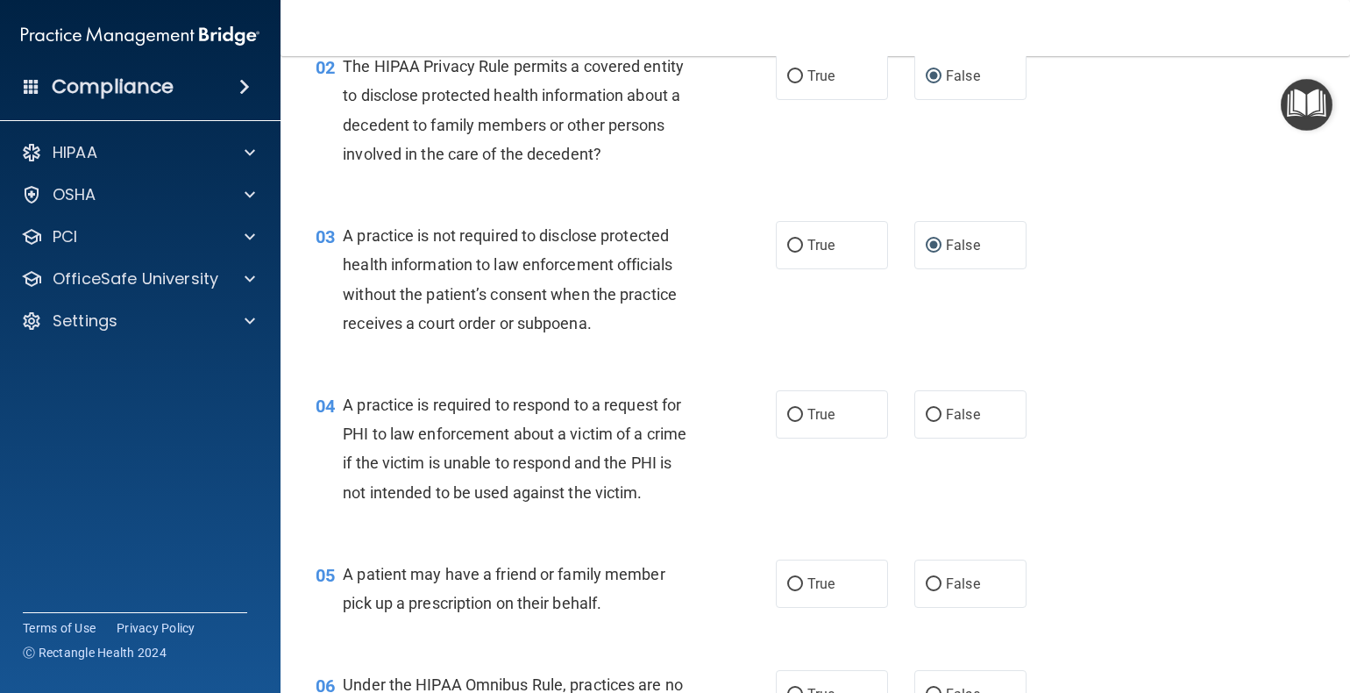
scroll to position [263, 0]
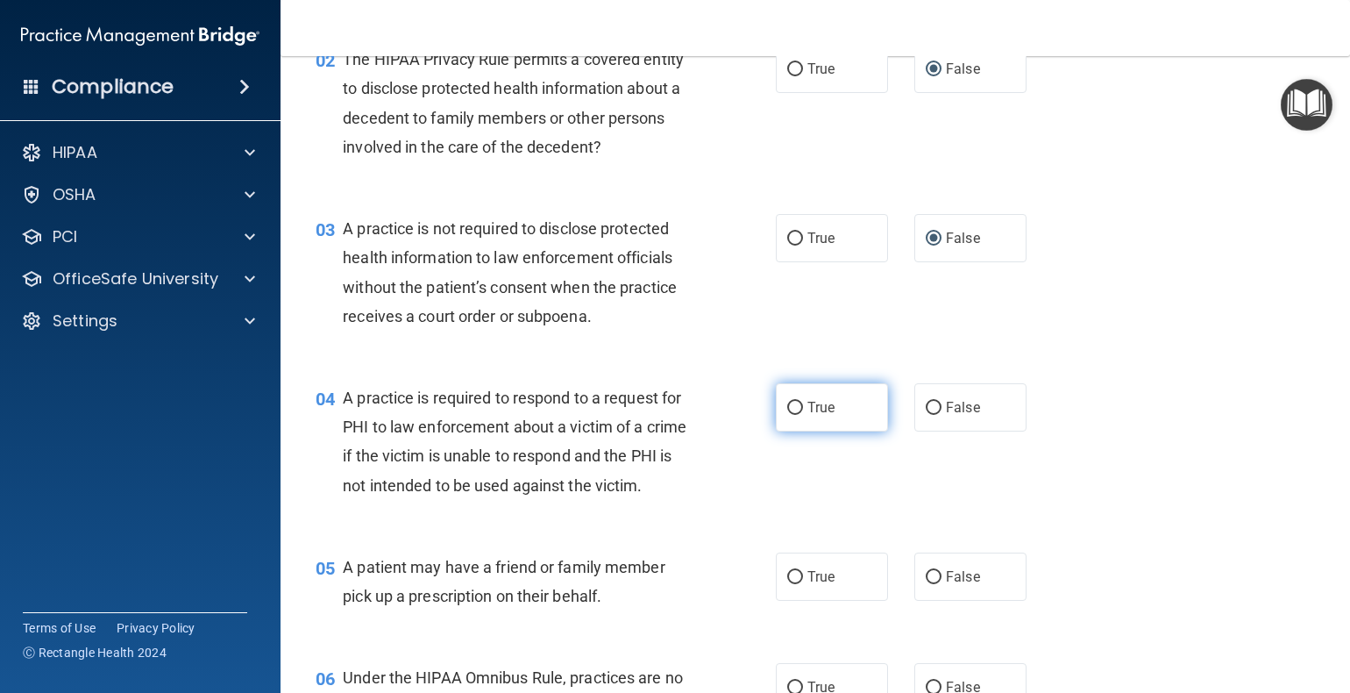
click at [798, 408] on label "True" at bounding box center [832, 407] width 112 height 48
click at [798, 408] on input "True" at bounding box center [795, 408] width 16 height 13
radio input "true"
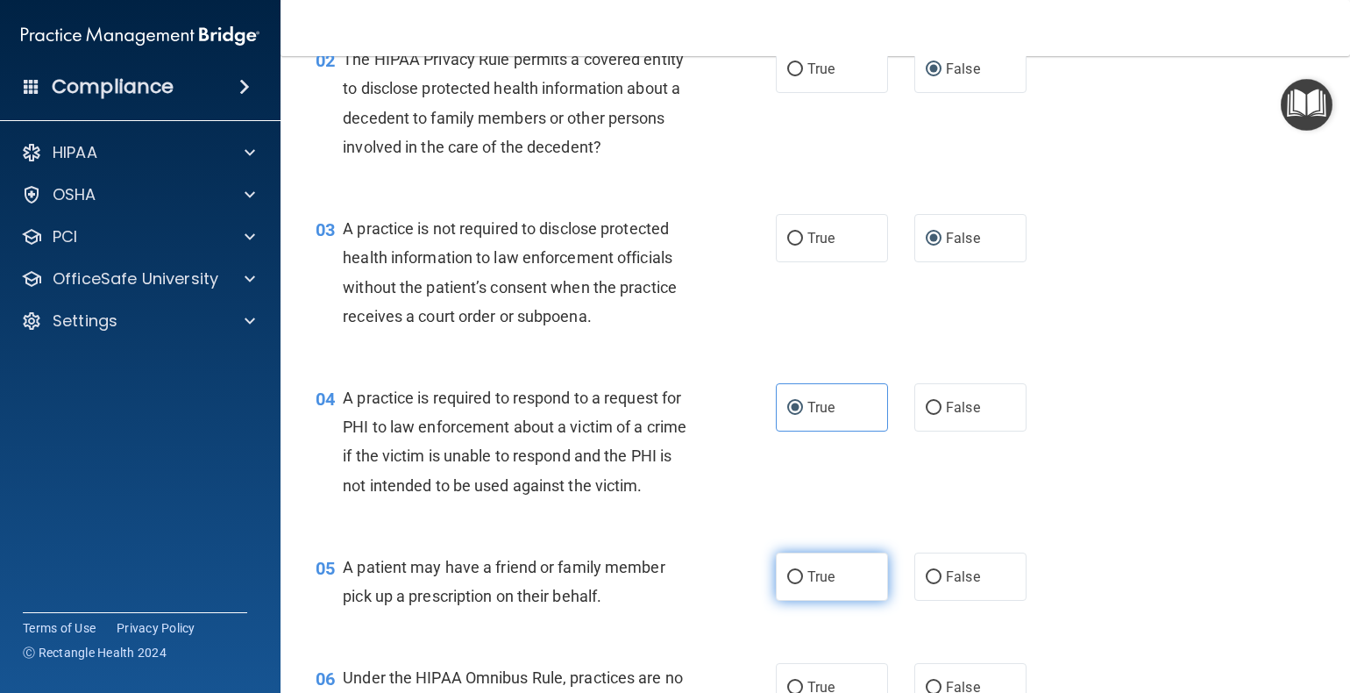
click at [787, 584] on input "True" at bounding box center [795, 577] width 16 height 13
radio input "true"
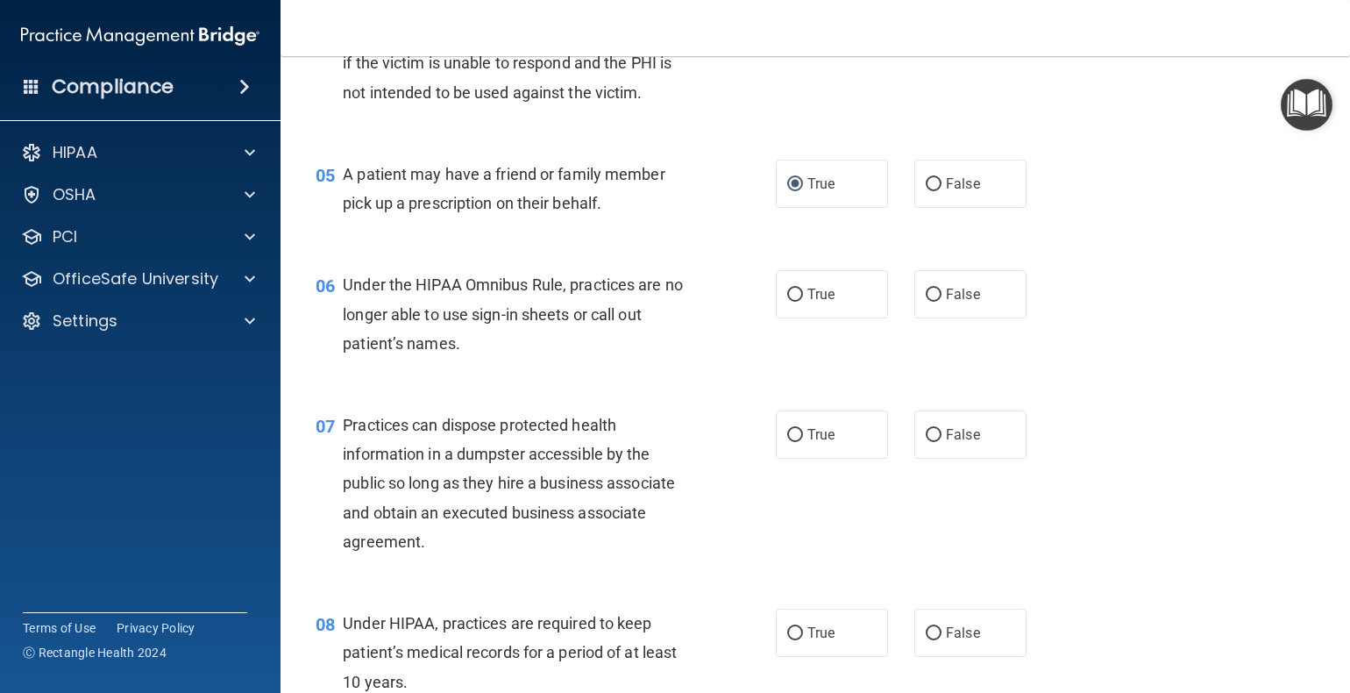
scroll to position [701, 0]
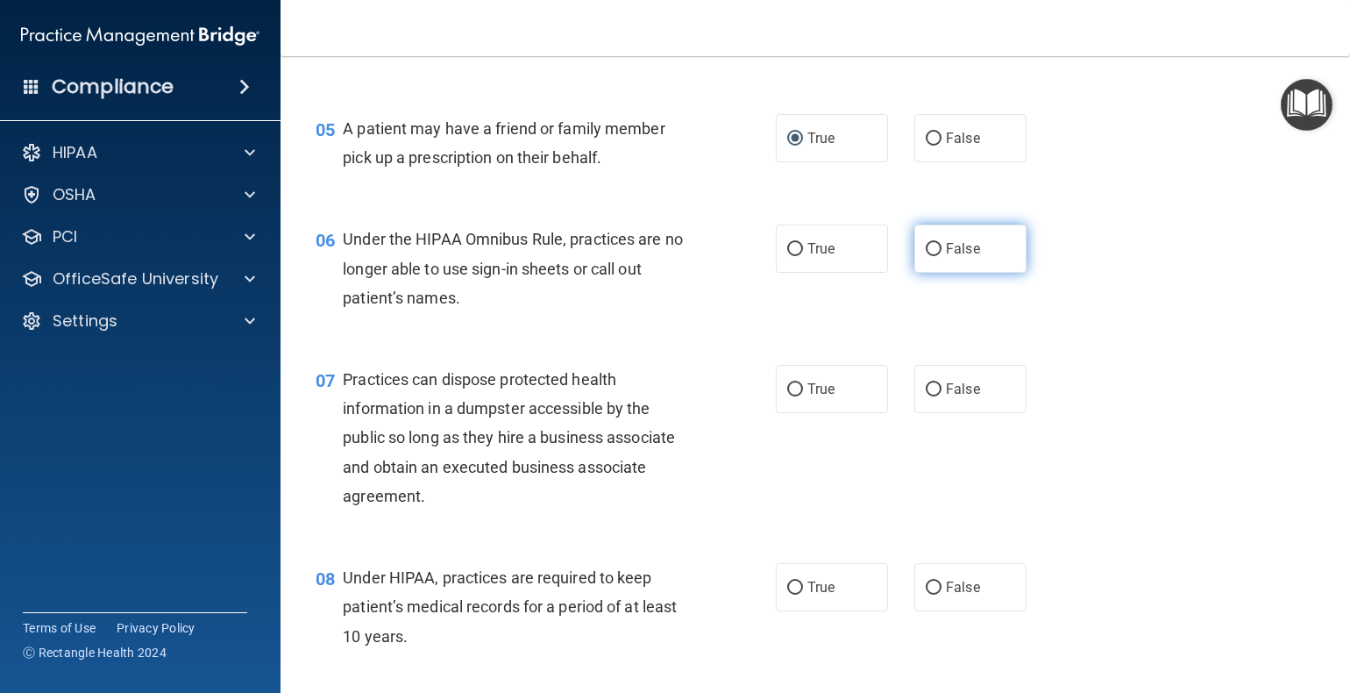
click at [926, 256] on input "False" at bounding box center [934, 249] width 16 height 13
radio input "true"
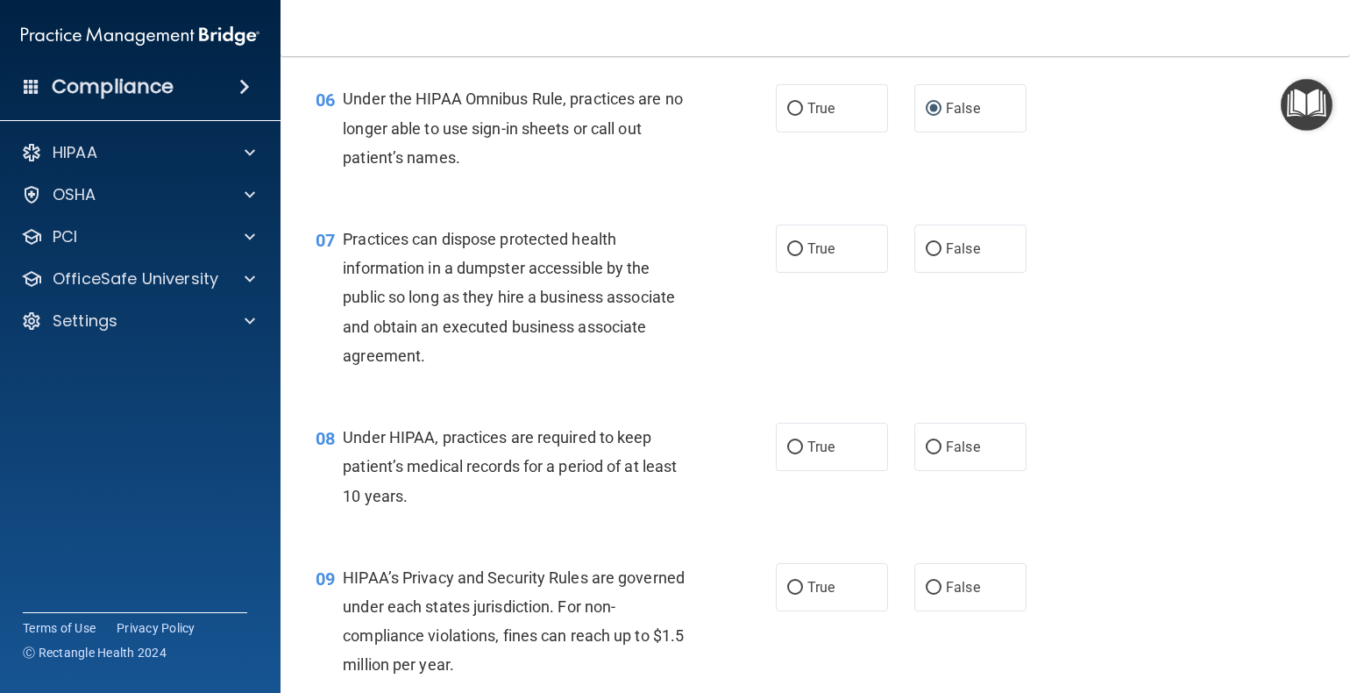
scroll to position [877, 0]
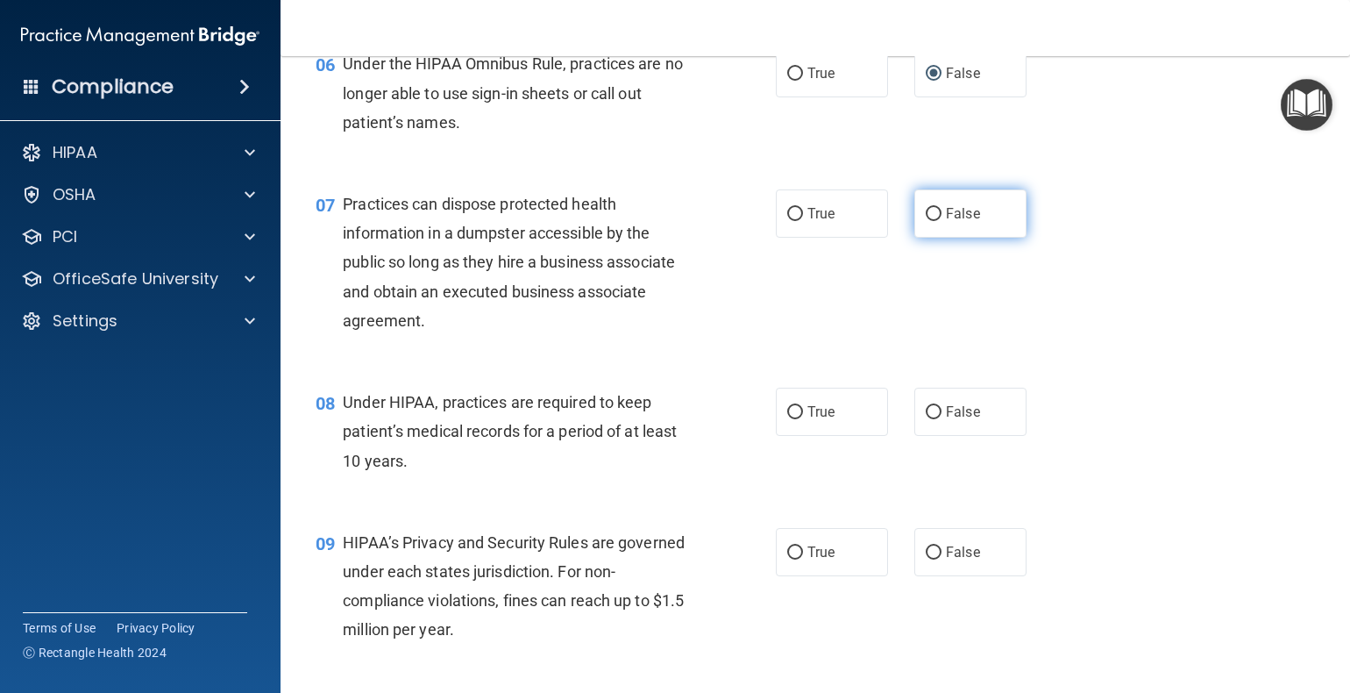
click at [926, 221] on input "False" at bounding box center [934, 214] width 16 height 13
radio input "true"
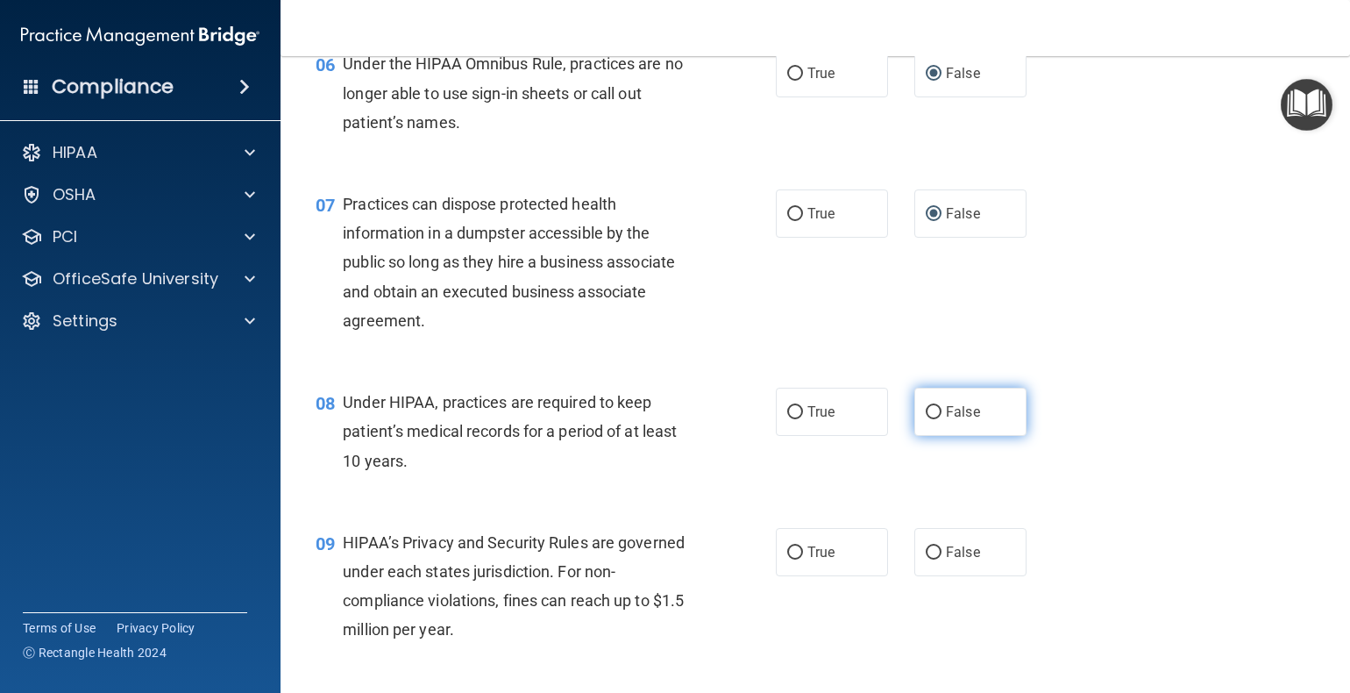
click at [926, 419] on input "False" at bounding box center [934, 412] width 16 height 13
radio input "true"
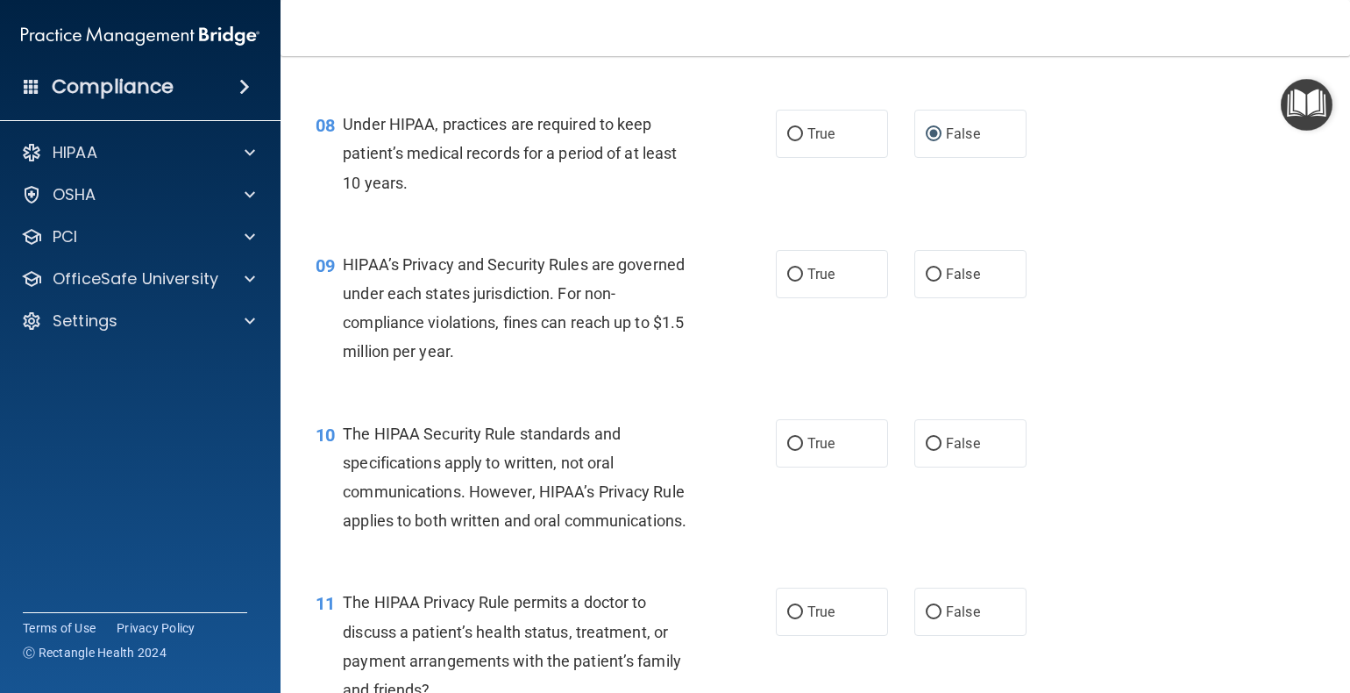
scroll to position [1228, 0]
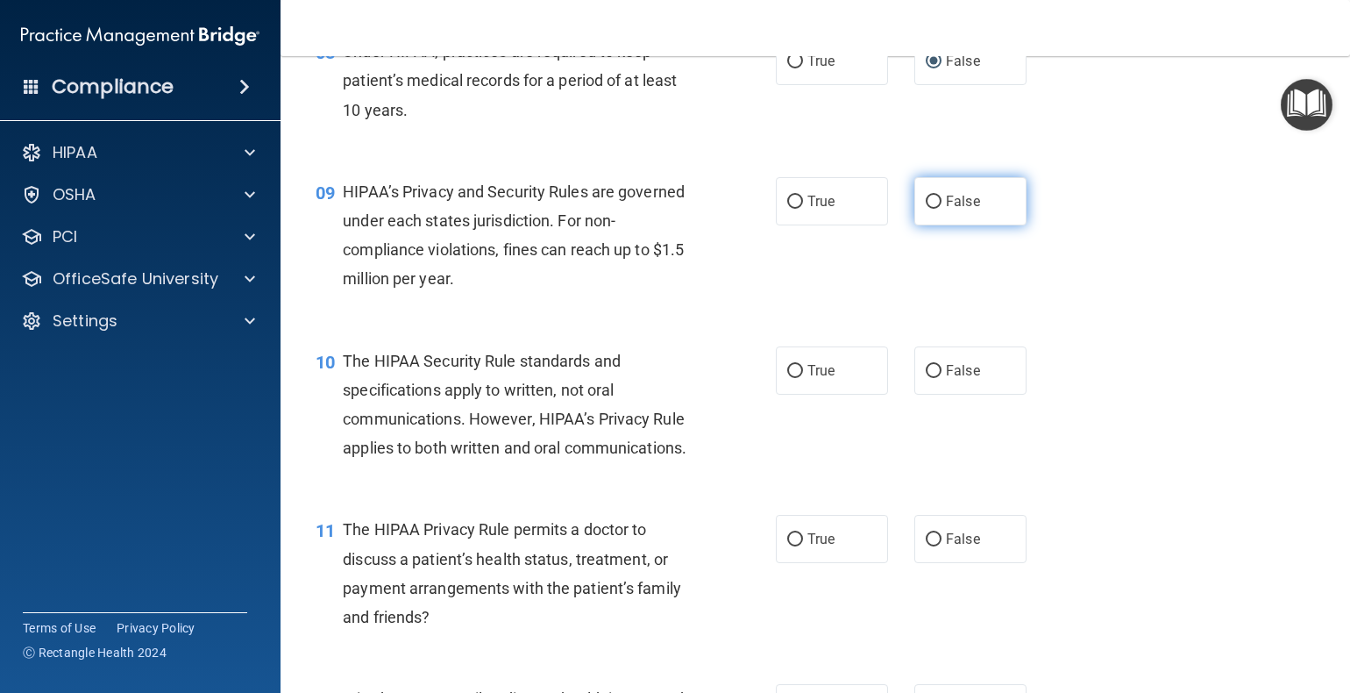
click at [926, 209] on input "False" at bounding box center [934, 202] width 16 height 13
radio input "true"
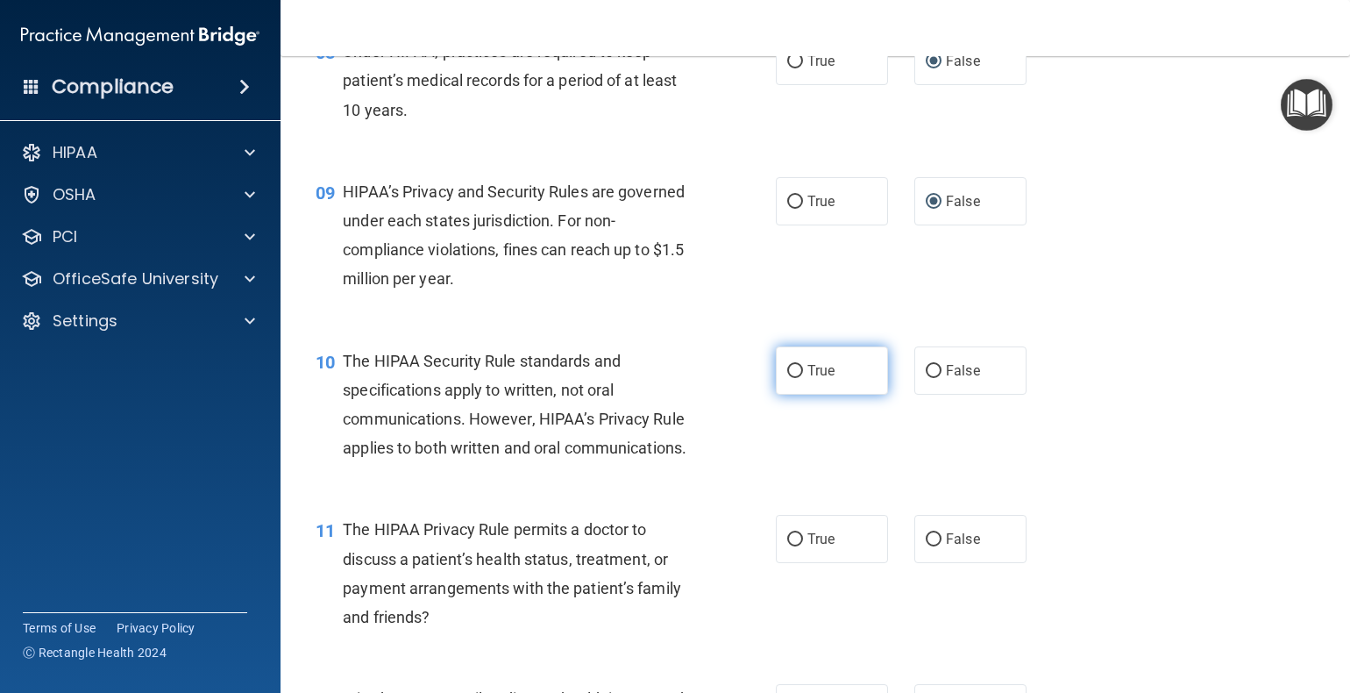
click at [787, 378] on input "True" at bounding box center [795, 371] width 16 height 13
radio input "true"
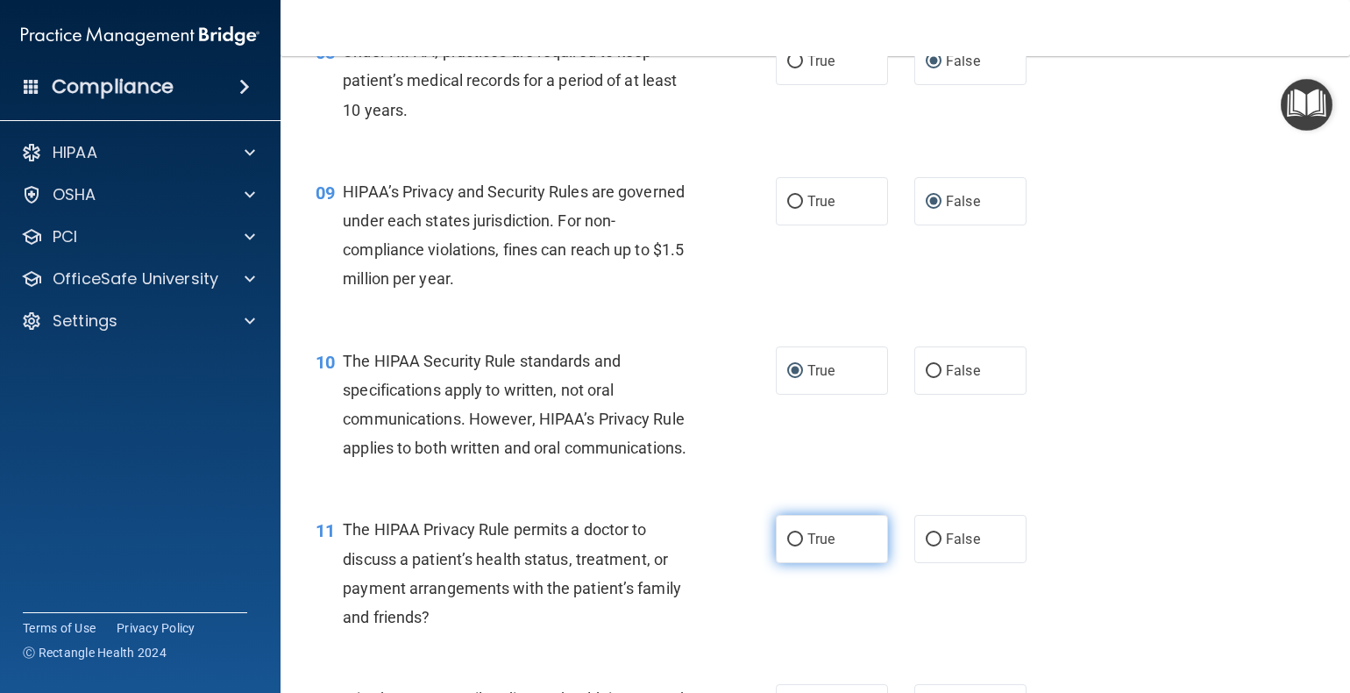
click at [789, 546] on input "True" at bounding box center [795, 539] width 16 height 13
radio input "true"
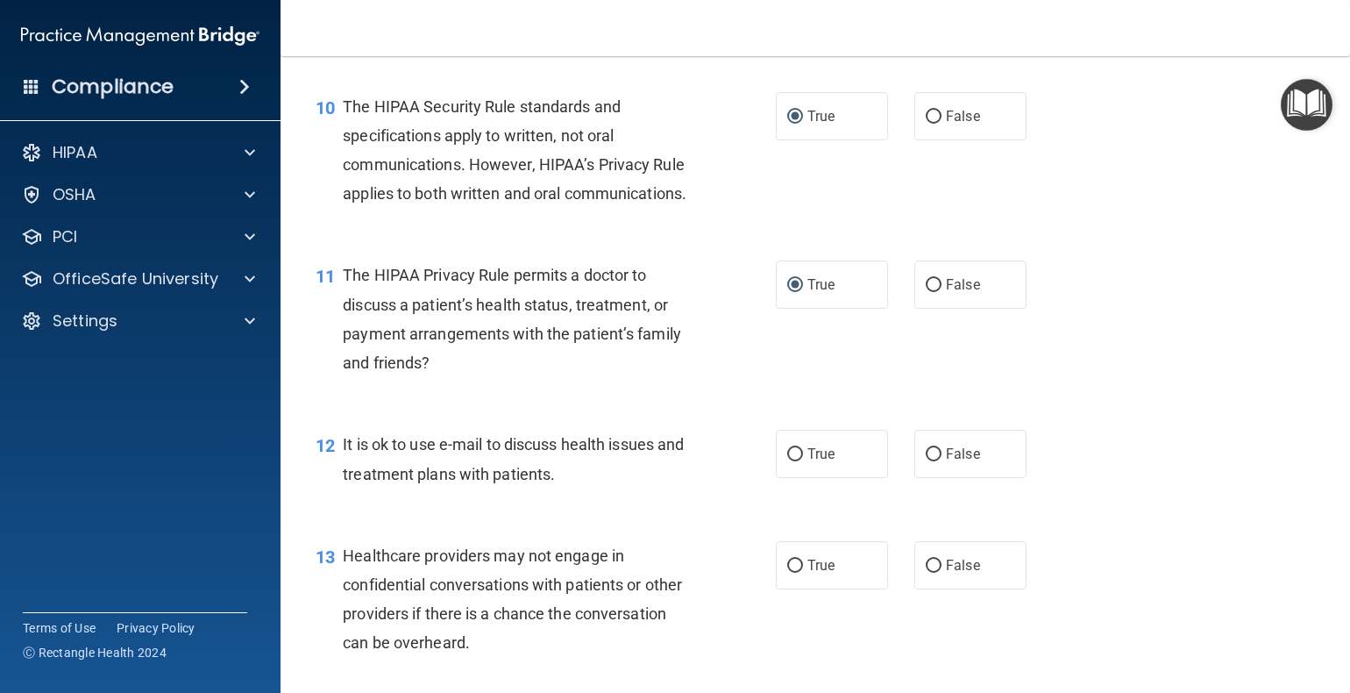
scroll to position [1491, 0]
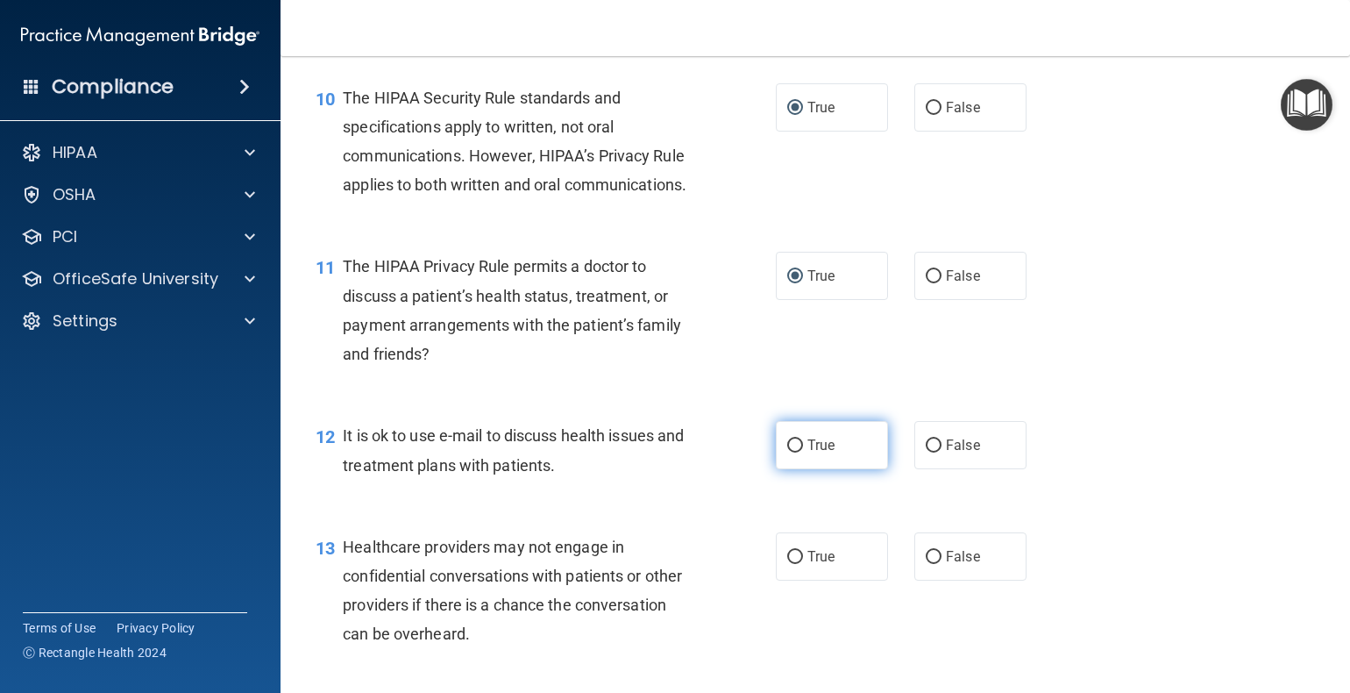
click at [788, 452] on input "True" at bounding box center [795, 445] width 16 height 13
radio input "true"
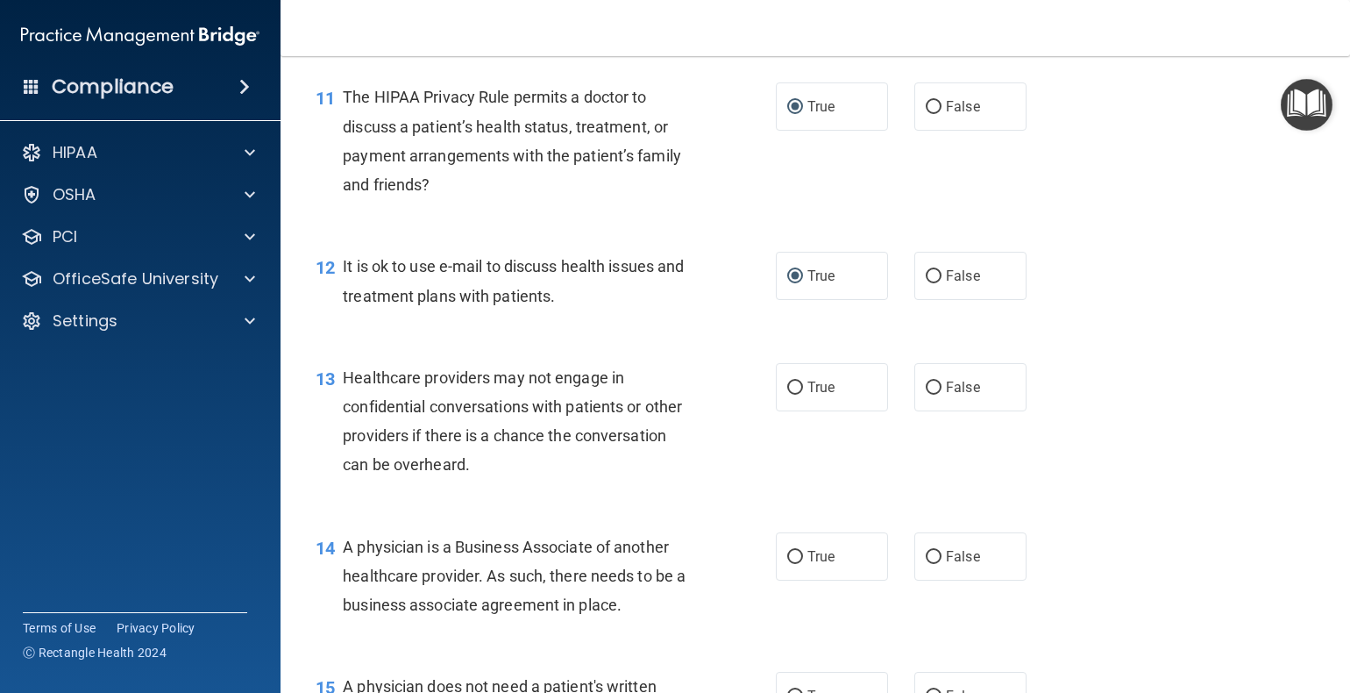
scroll to position [1666, 0]
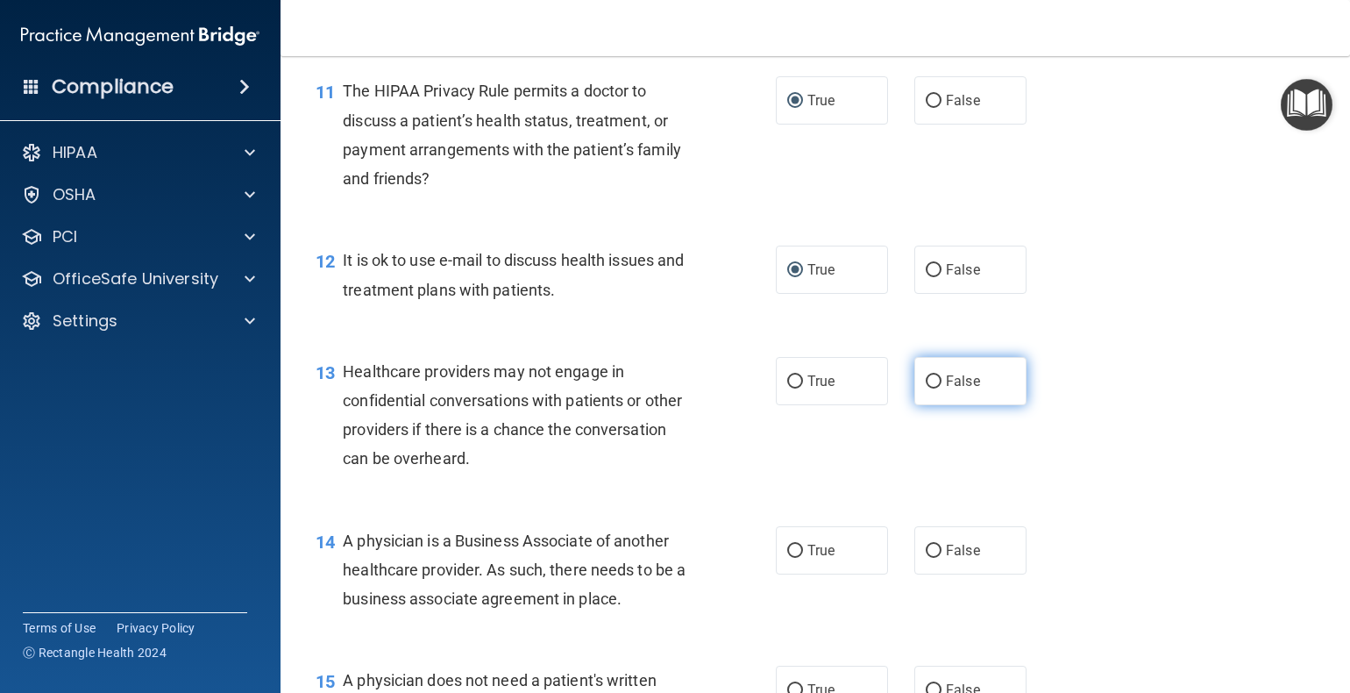
drag, startPoint x: 924, startPoint y: 438, endPoint x: 1044, endPoint y: 443, distance: 120.2
click at [926, 388] on input "False" at bounding box center [934, 381] width 16 height 13
radio input "true"
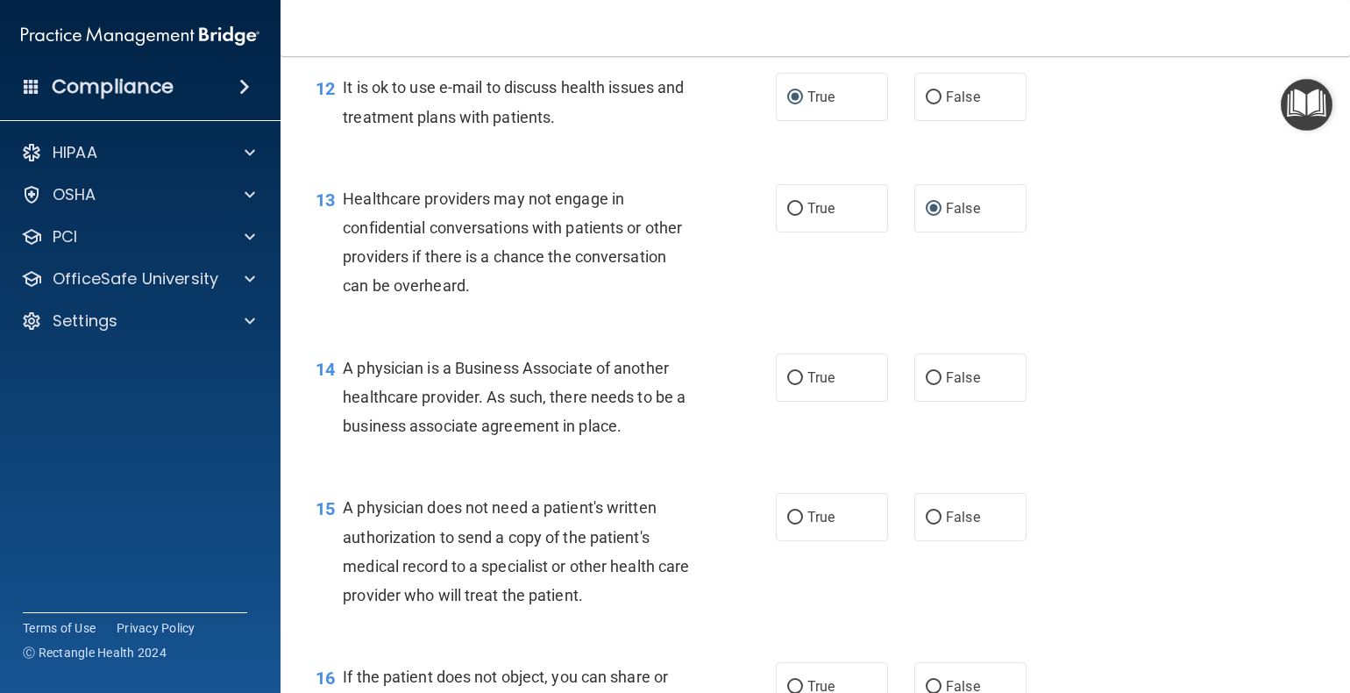
scroll to position [1841, 0]
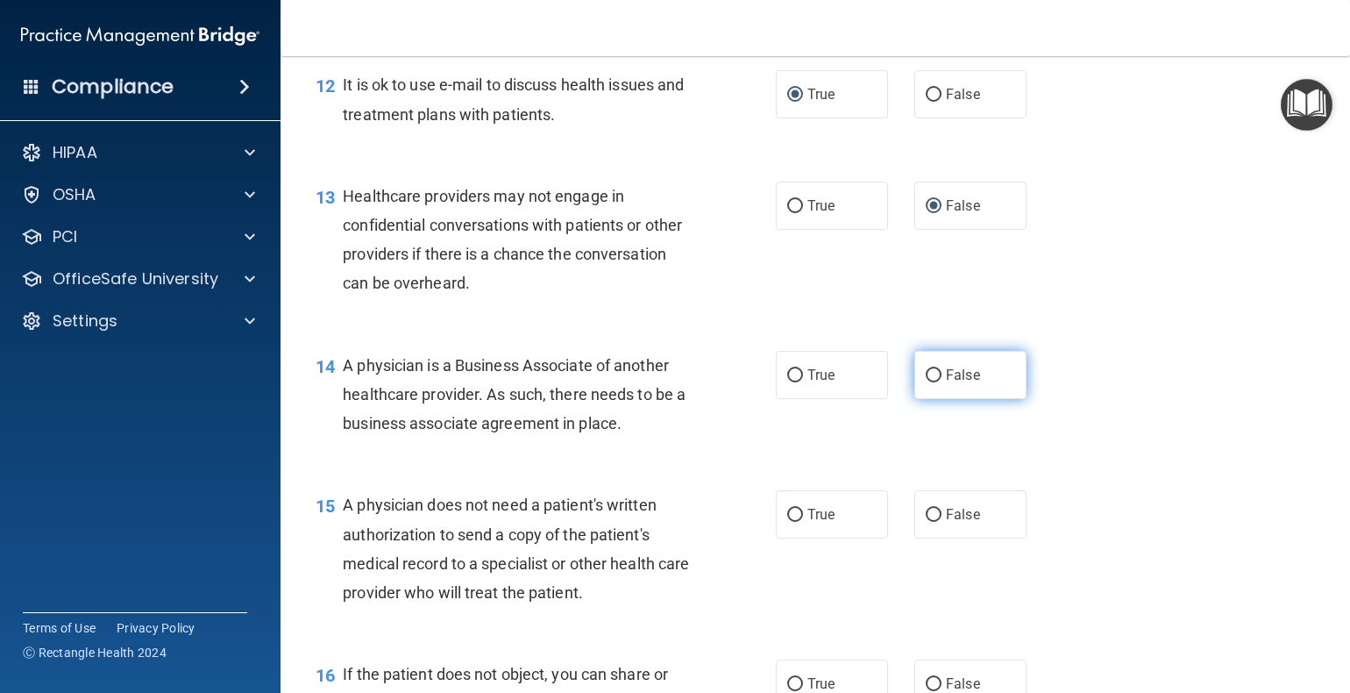
click at [926, 382] on input "False" at bounding box center [934, 375] width 16 height 13
radio input "true"
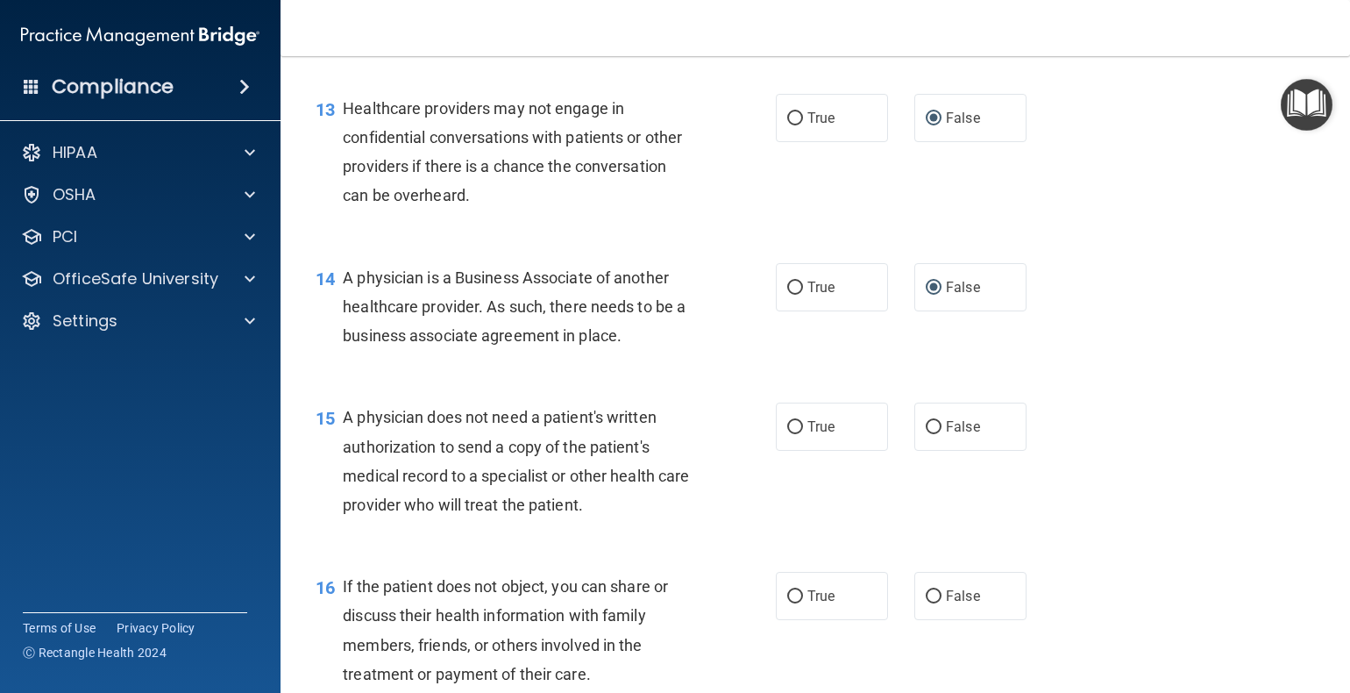
scroll to position [2017, 0]
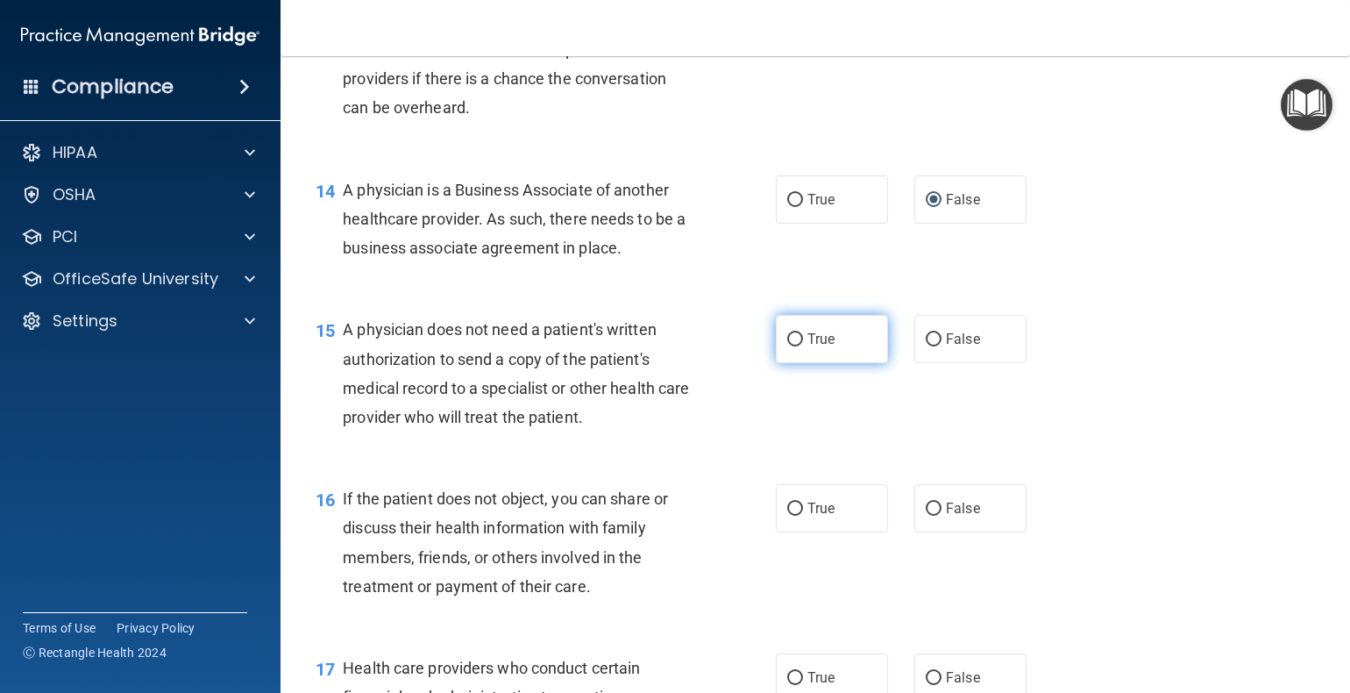
click at [790, 346] on input "True" at bounding box center [795, 339] width 16 height 13
radio input "true"
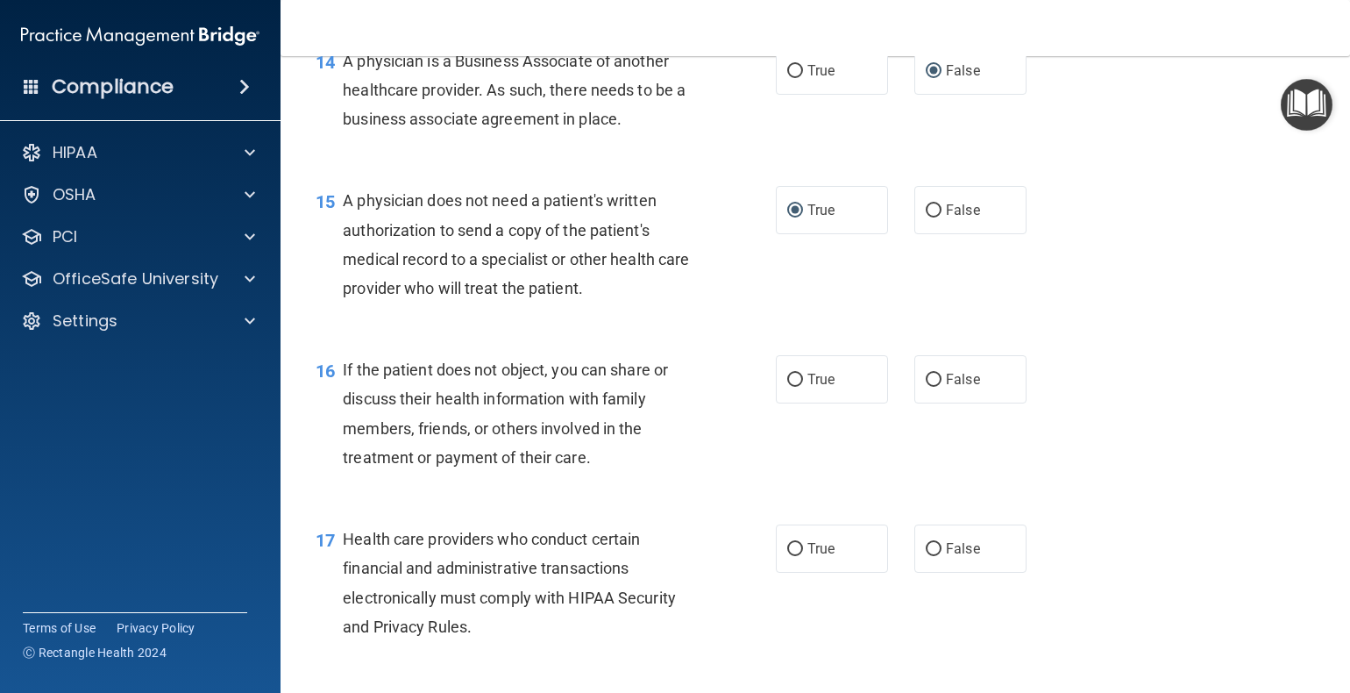
scroll to position [2192, 0]
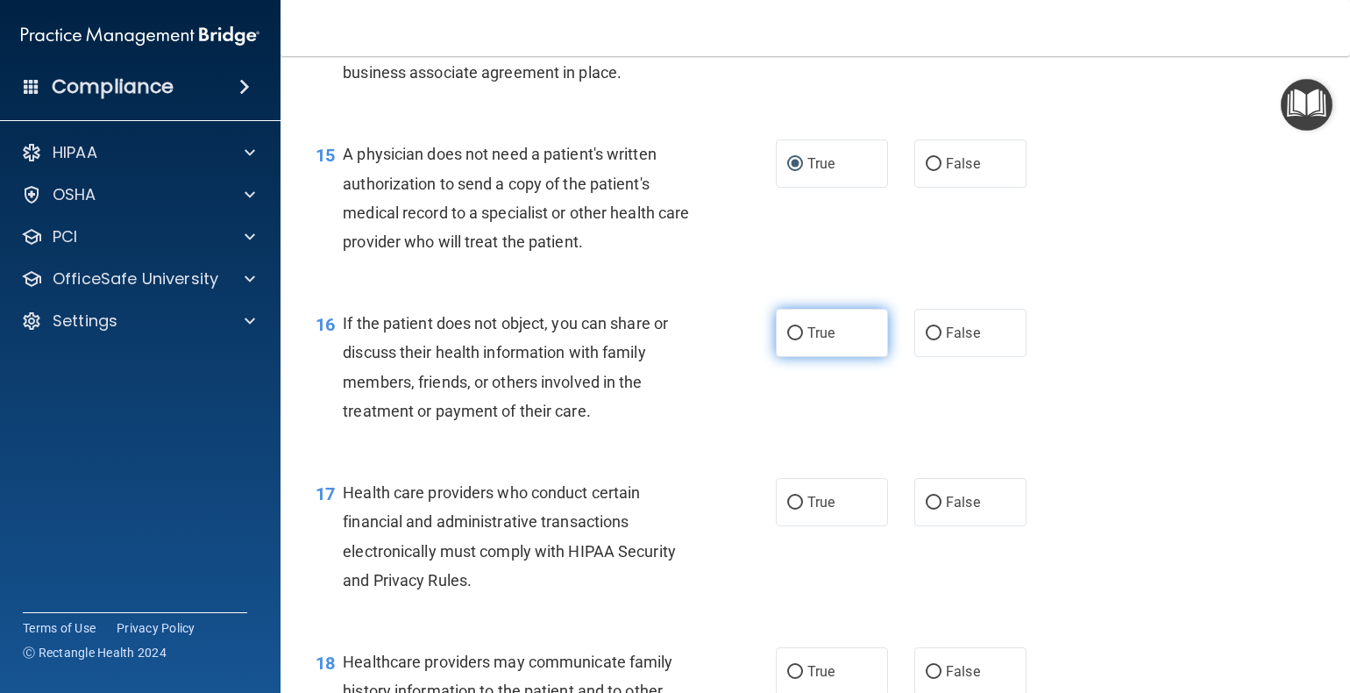
drag, startPoint x: 789, startPoint y: 394, endPoint x: 856, endPoint y: 407, distance: 67.9
click at [789, 340] on input "True" at bounding box center [795, 333] width 16 height 13
radio input "true"
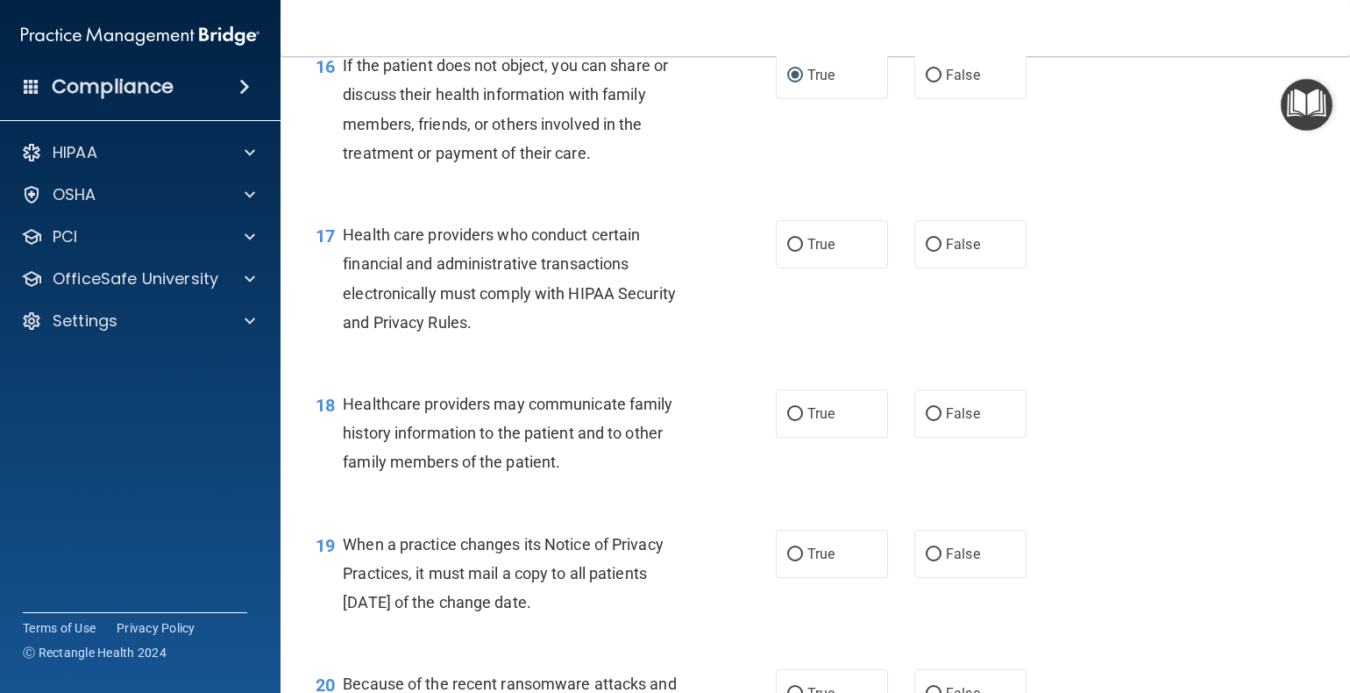
scroll to position [2455, 0]
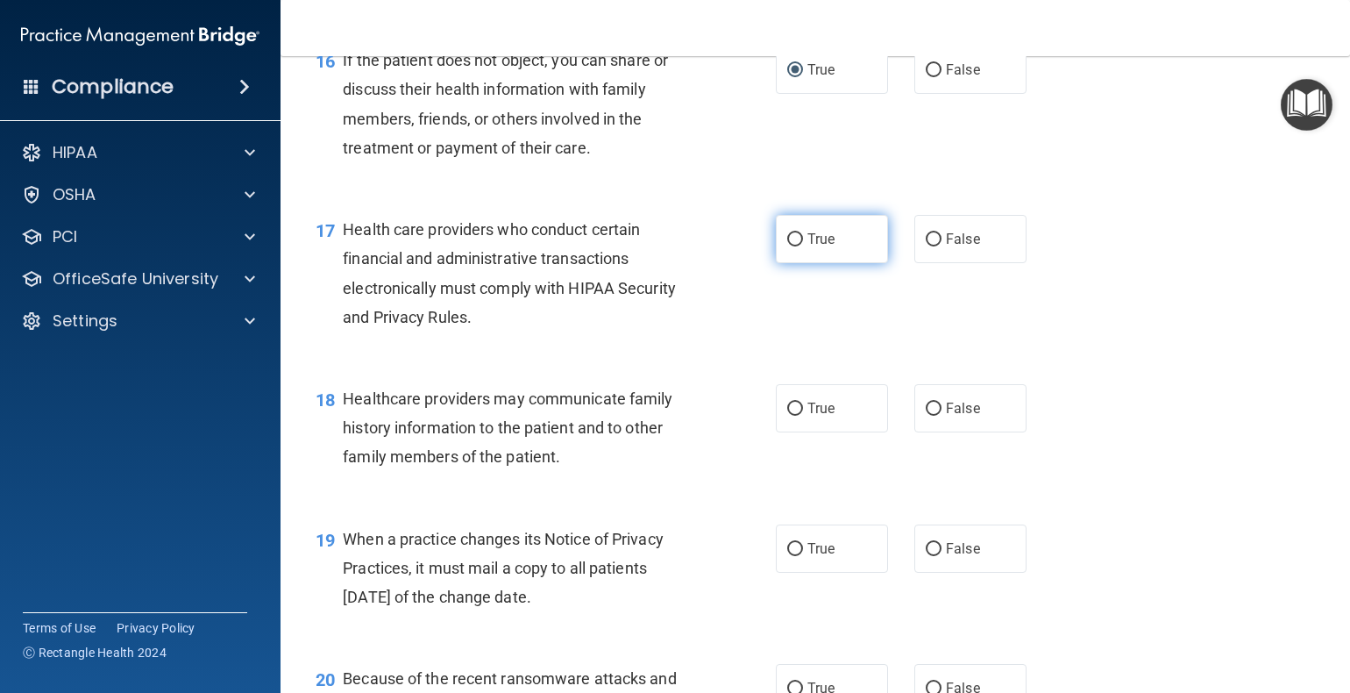
click at [787, 246] on input "True" at bounding box center [795, 239] width 16 height 13
radio input "true"
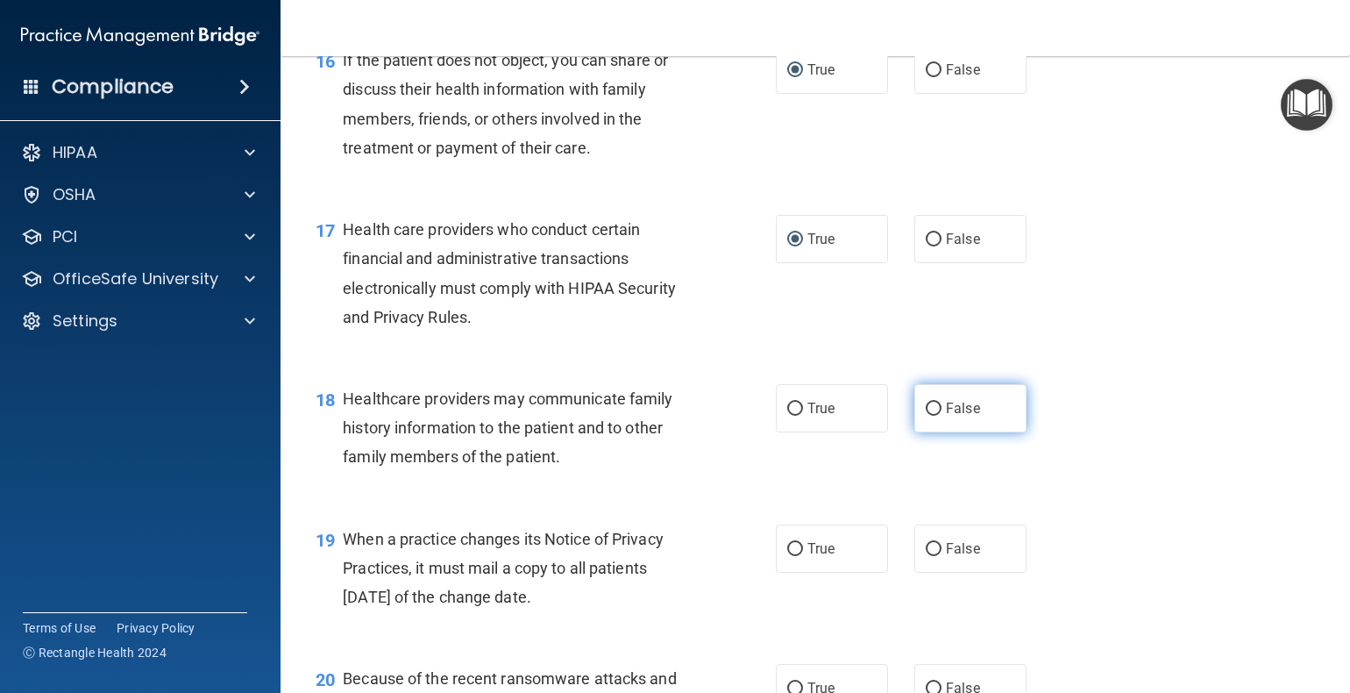
click at [926, 416] on input "False" at bounding box center [934, 408] width 16 height 13
radio input "true"
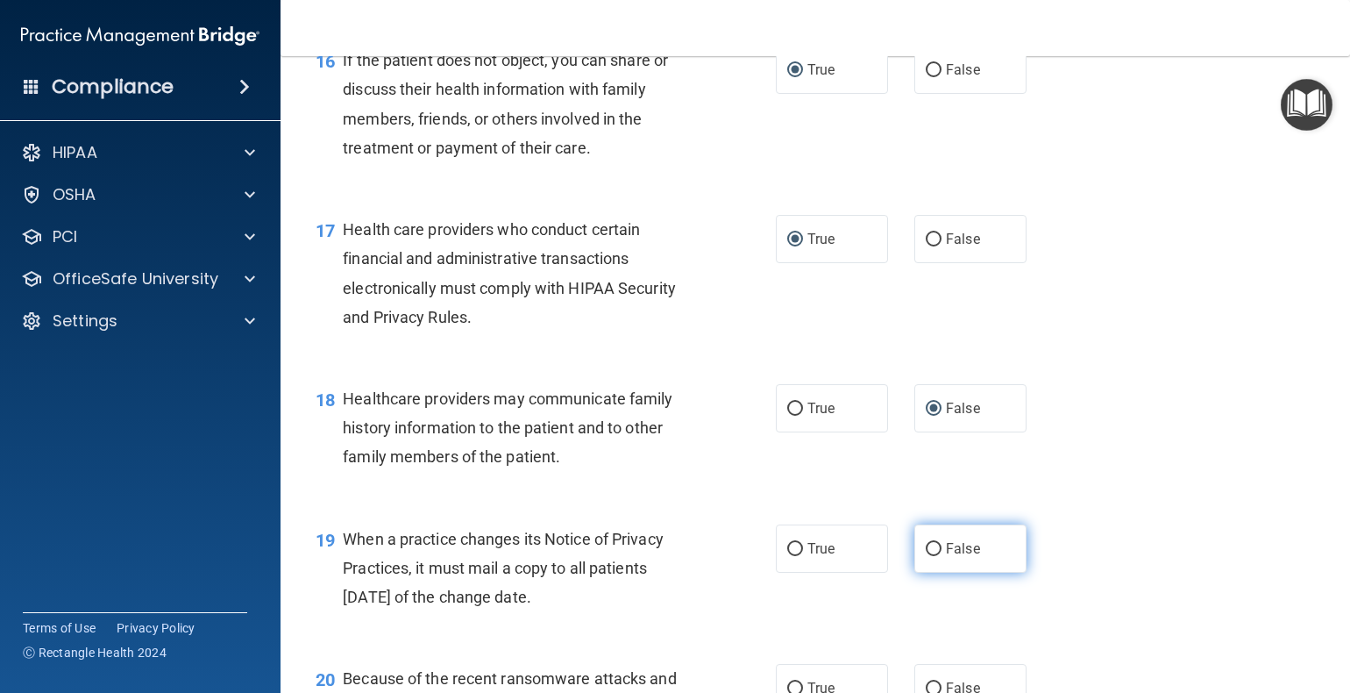
click at [926, 556] on input "False" at bounding box center [934, 549] width 16 height 13
radio input "true"
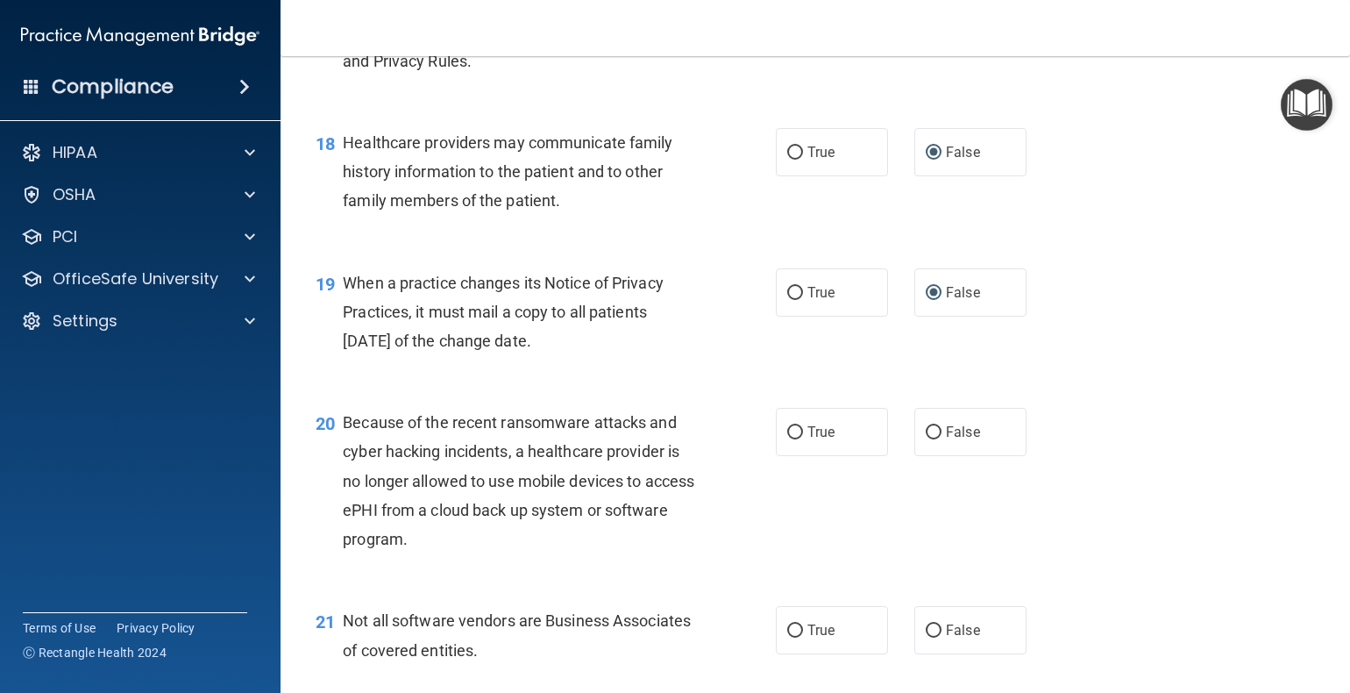
scroll to position [2718, 0]
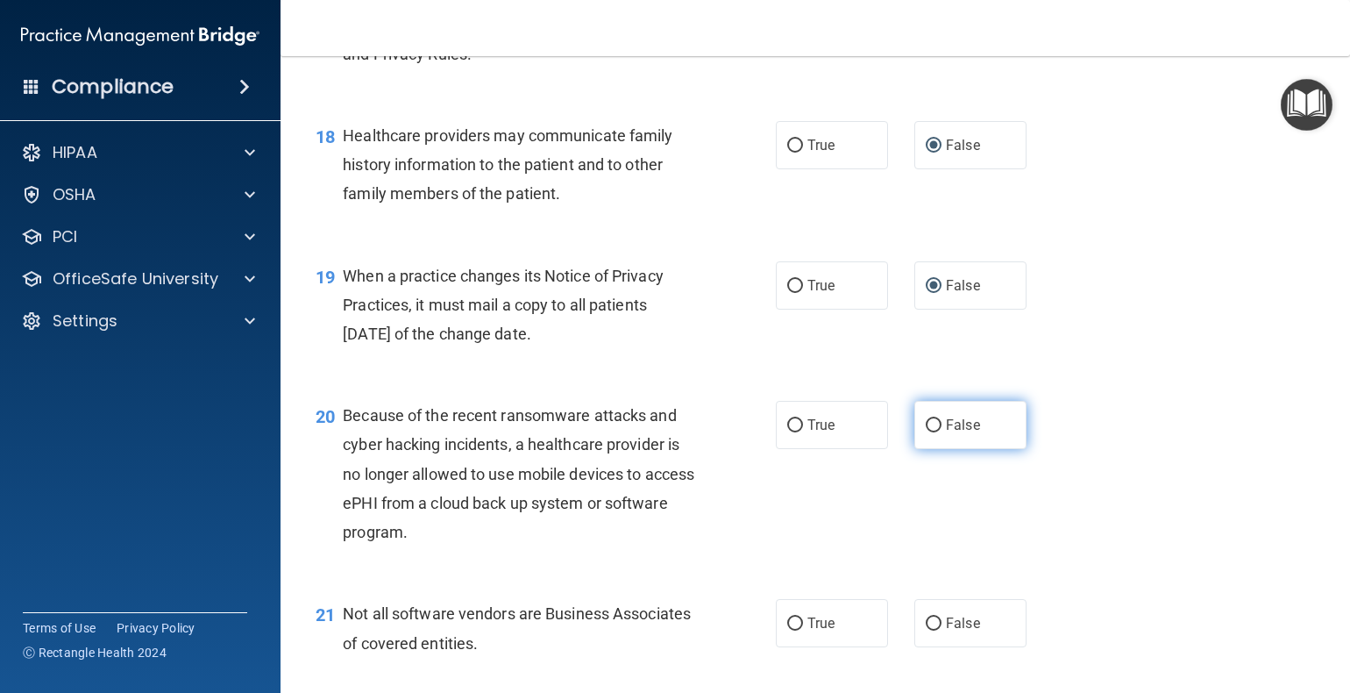
click at [929, 432] on input "False" at bounding box center [934, 425] width 16 height 13
radio input "true"
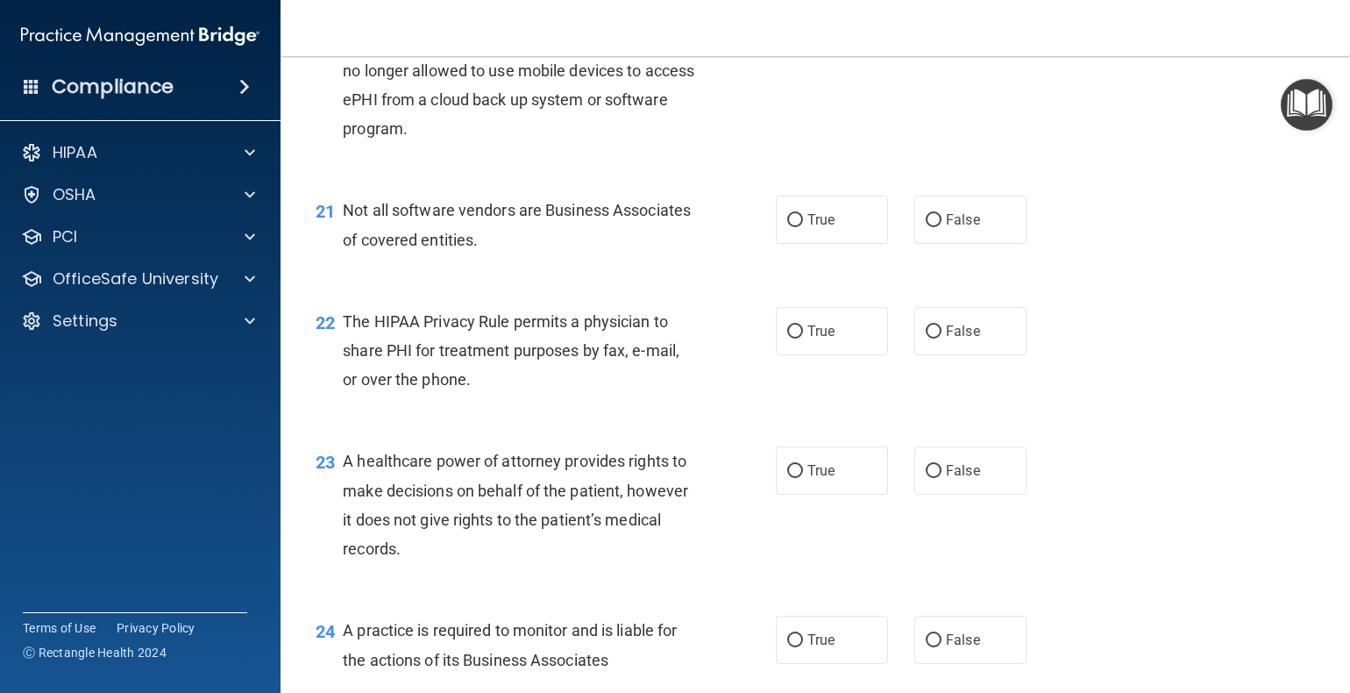
scroll to position [3156, 0]
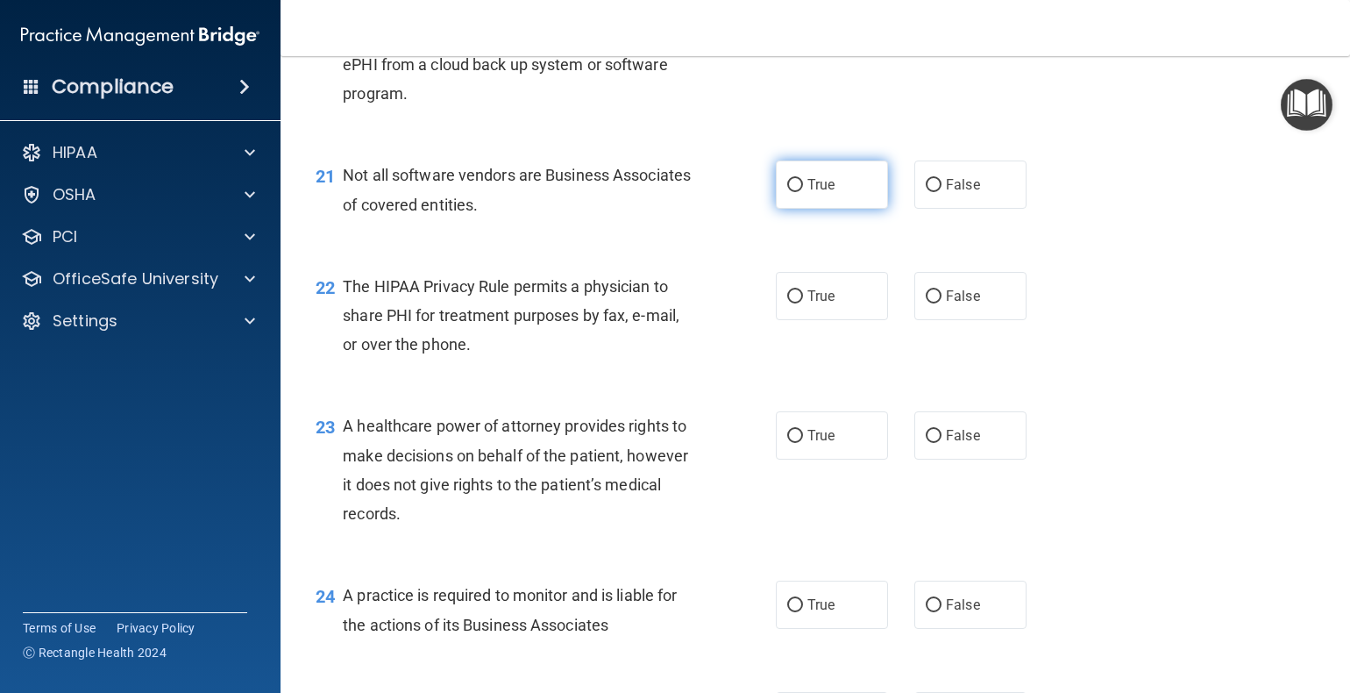
click at [787, 192] on input "True" at bounding box center [795, 185] width 16 height 13
radio input "true"
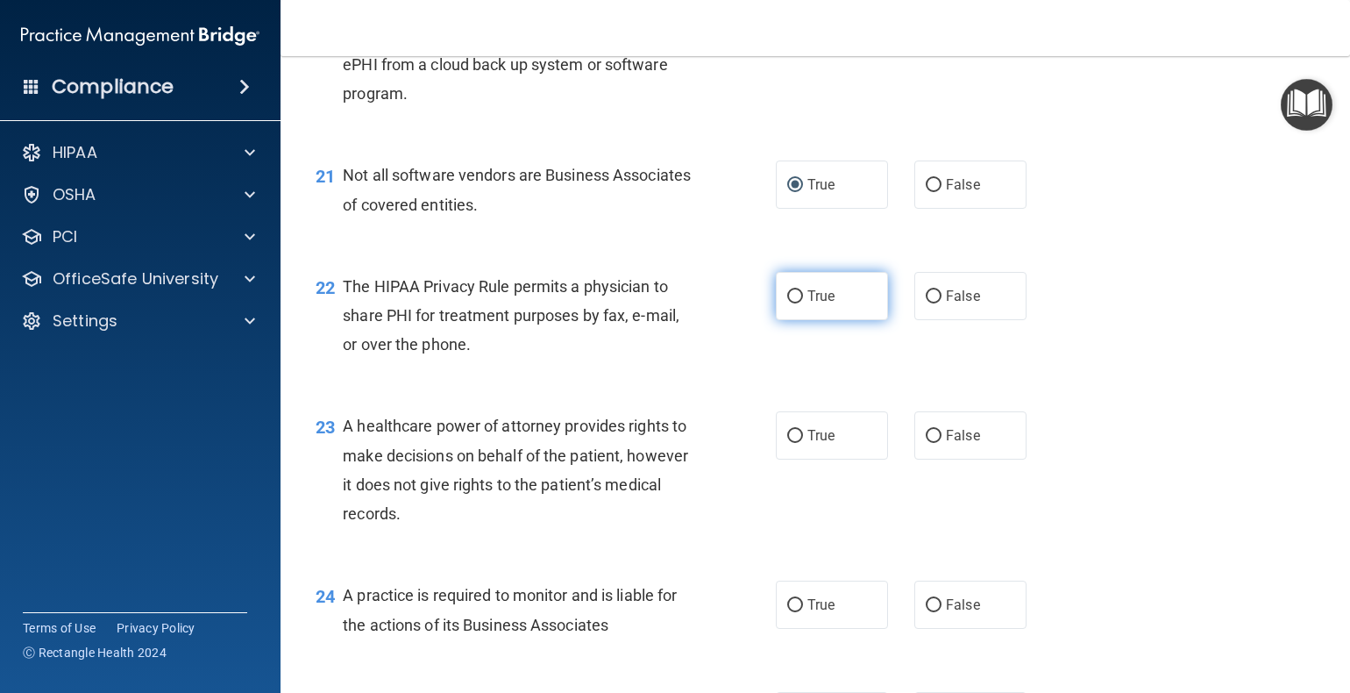
click at [787, 303] on input "True" at bounding box center [795, 296] width 16 height 13
radio input "true"
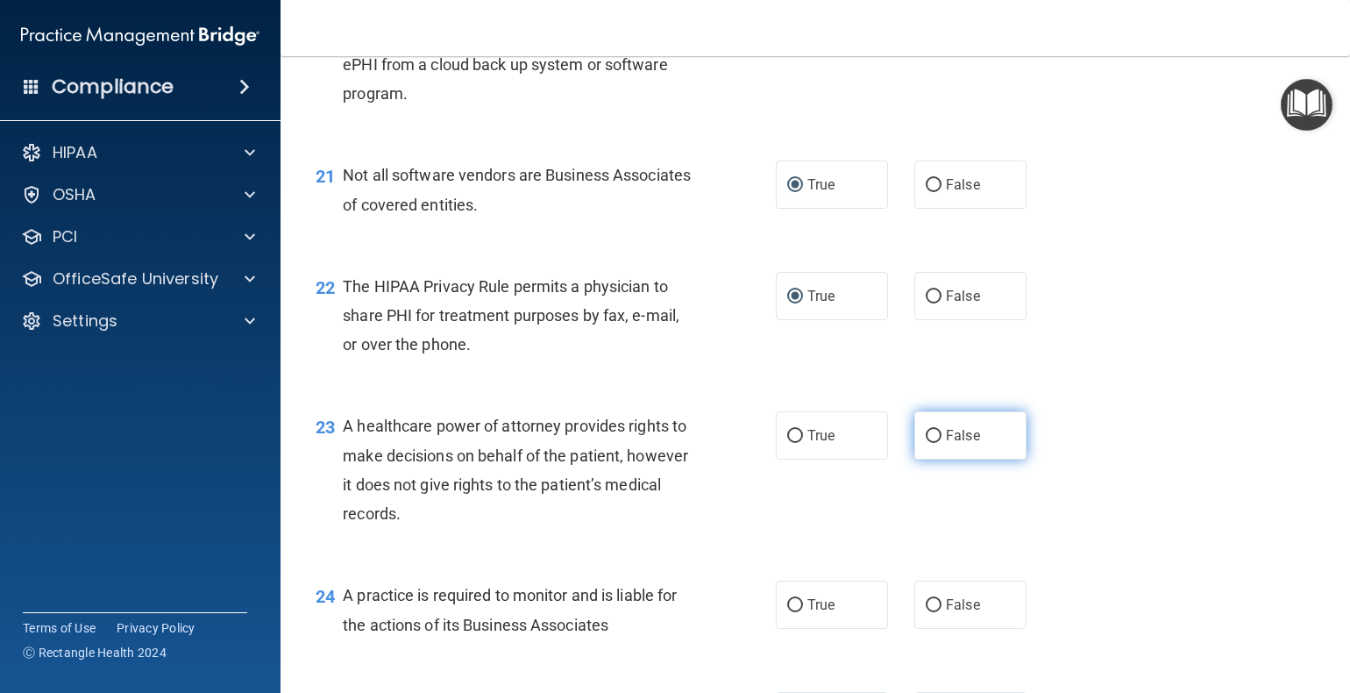
click at [926, 443] on input "False" at bounding box center [934, 436] width 16 height 13
radio input "true"
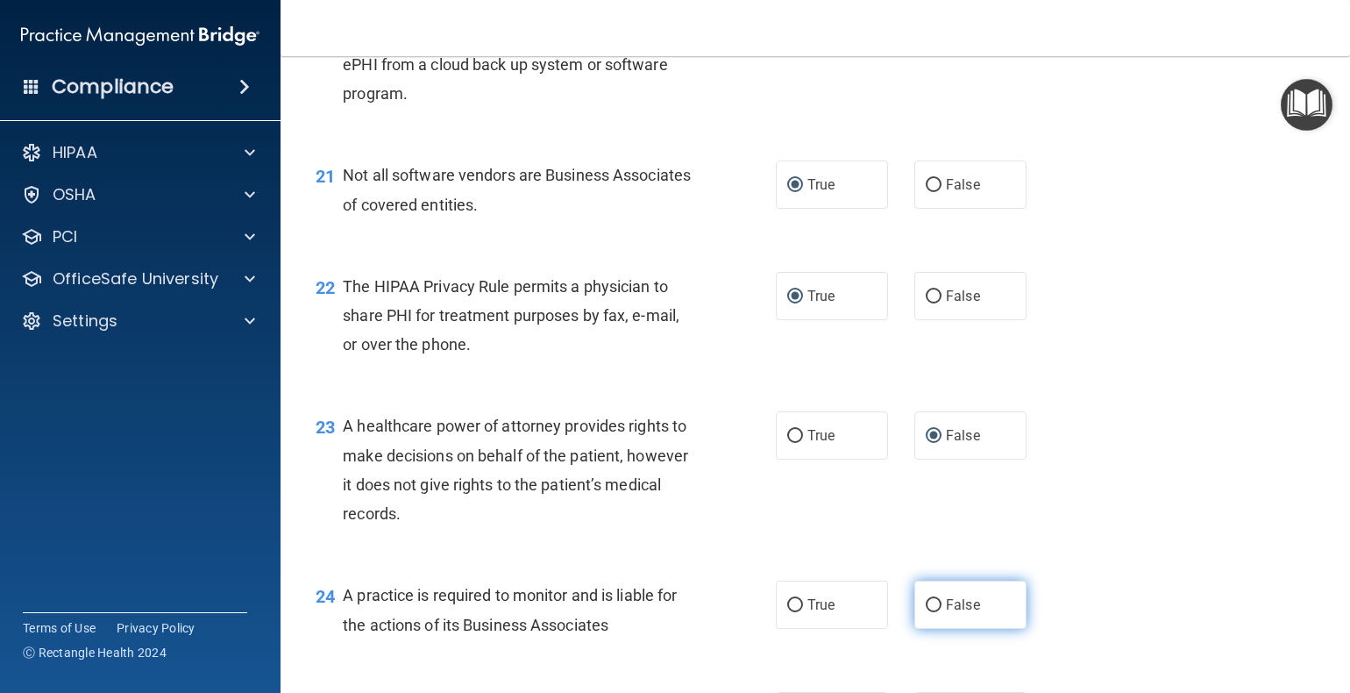
click at [928, 629] on label "False" at bounding box center [970, 604] width 112 height 48
click at [928, 612] on input "False" at bounding box center [934, 605] width 16 height 13
radio input "true"
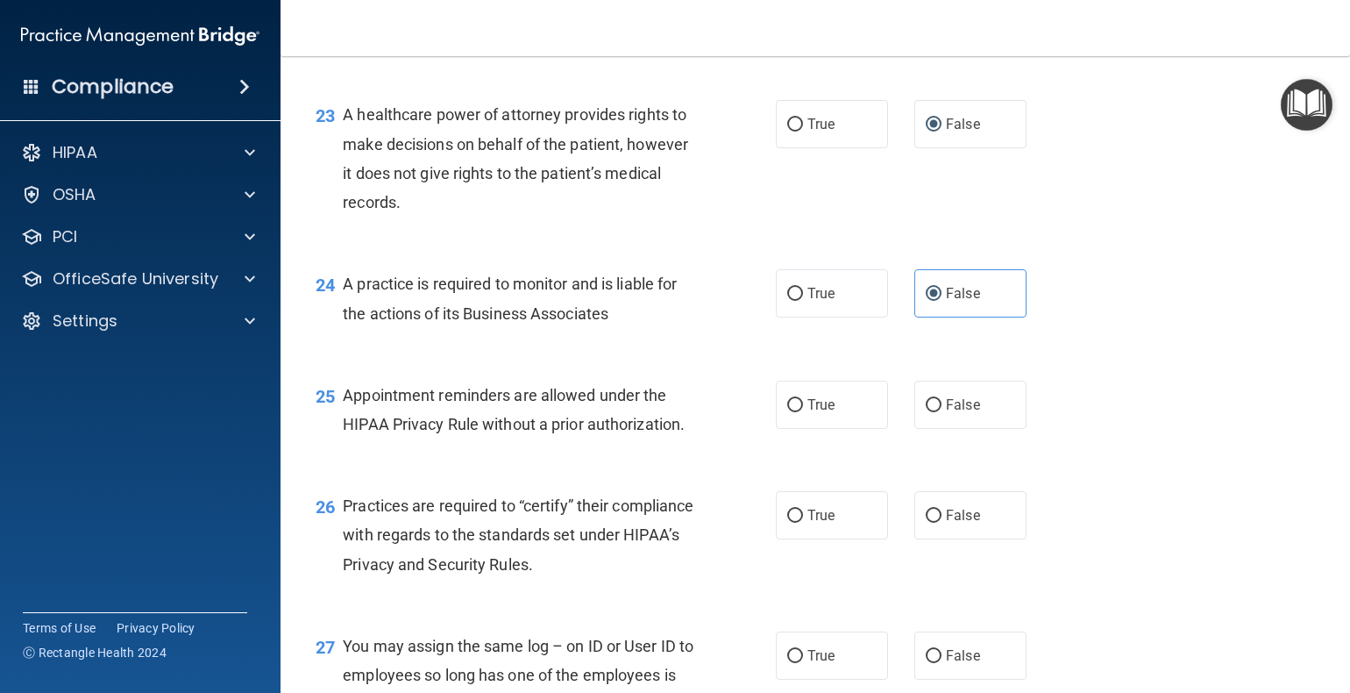
scroll to position [3507, 0]
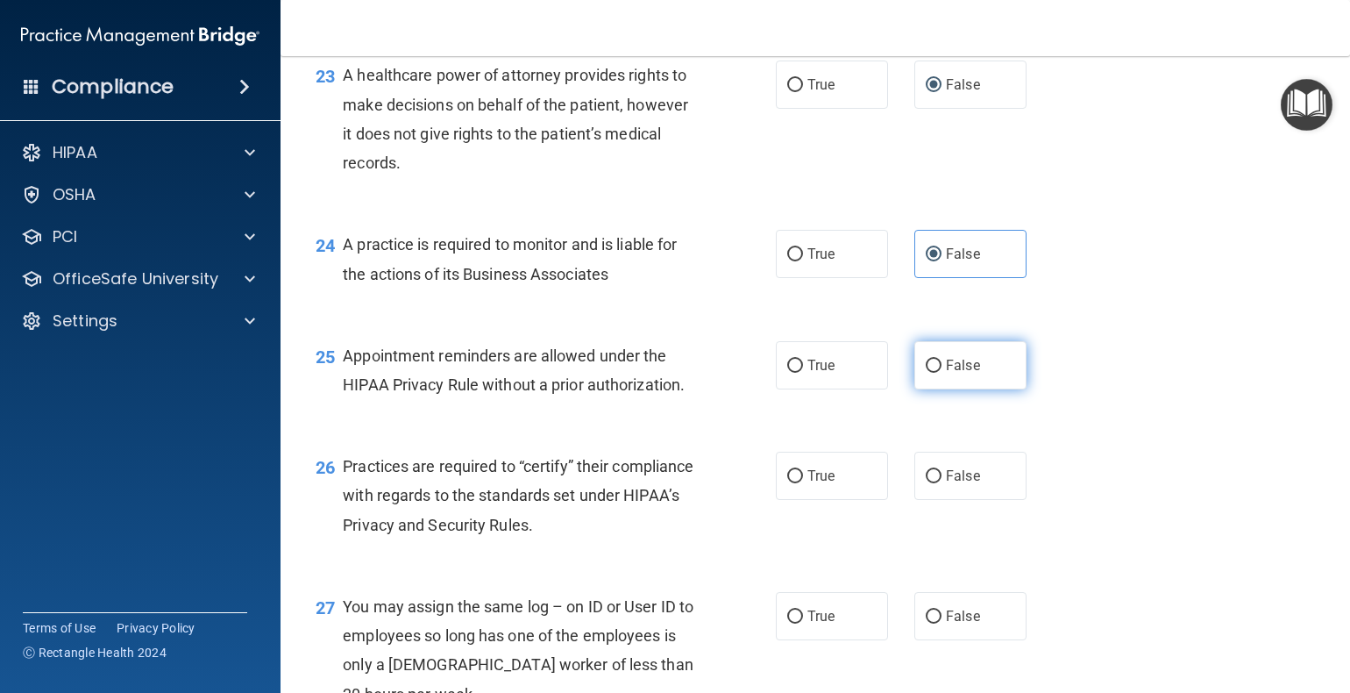
click at [926, 373] on input "False" at bounding box center [934, 365] width 16 height 13
radio input "true"
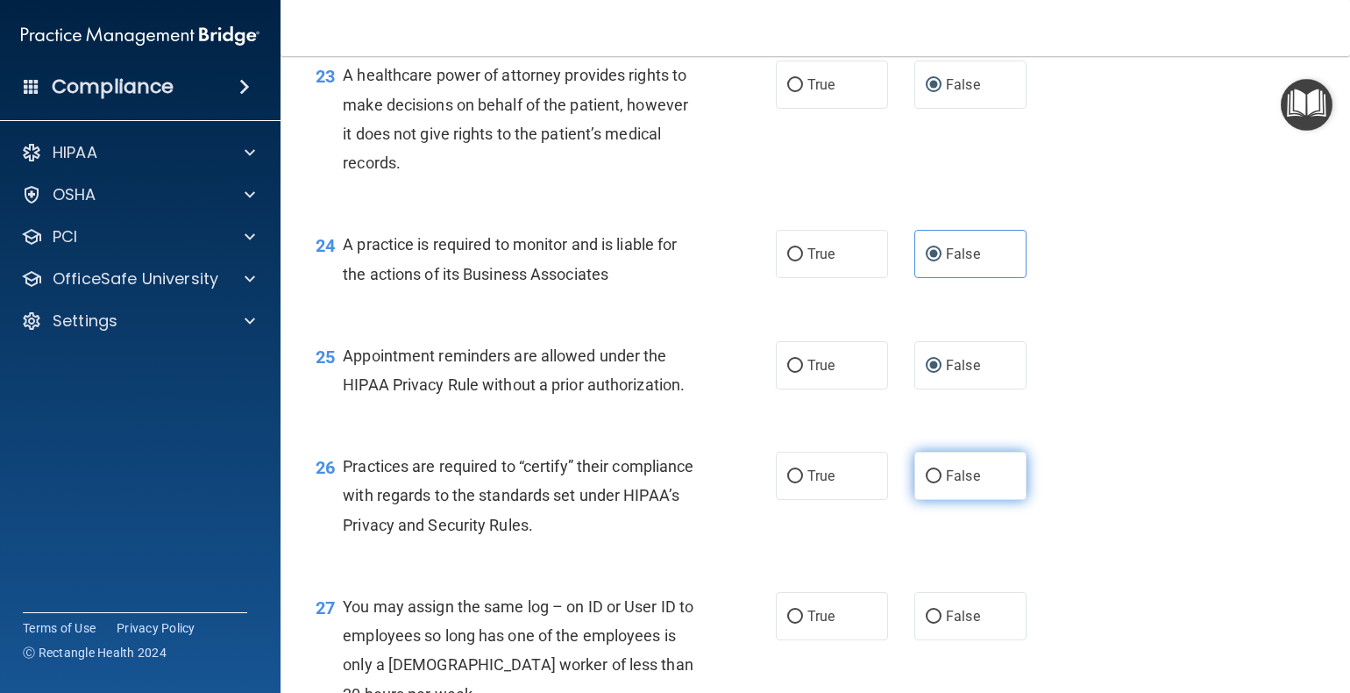
click at [926, 483] on input "False" at bounding box center [934, 476] width 16 height 13
radio input "true"
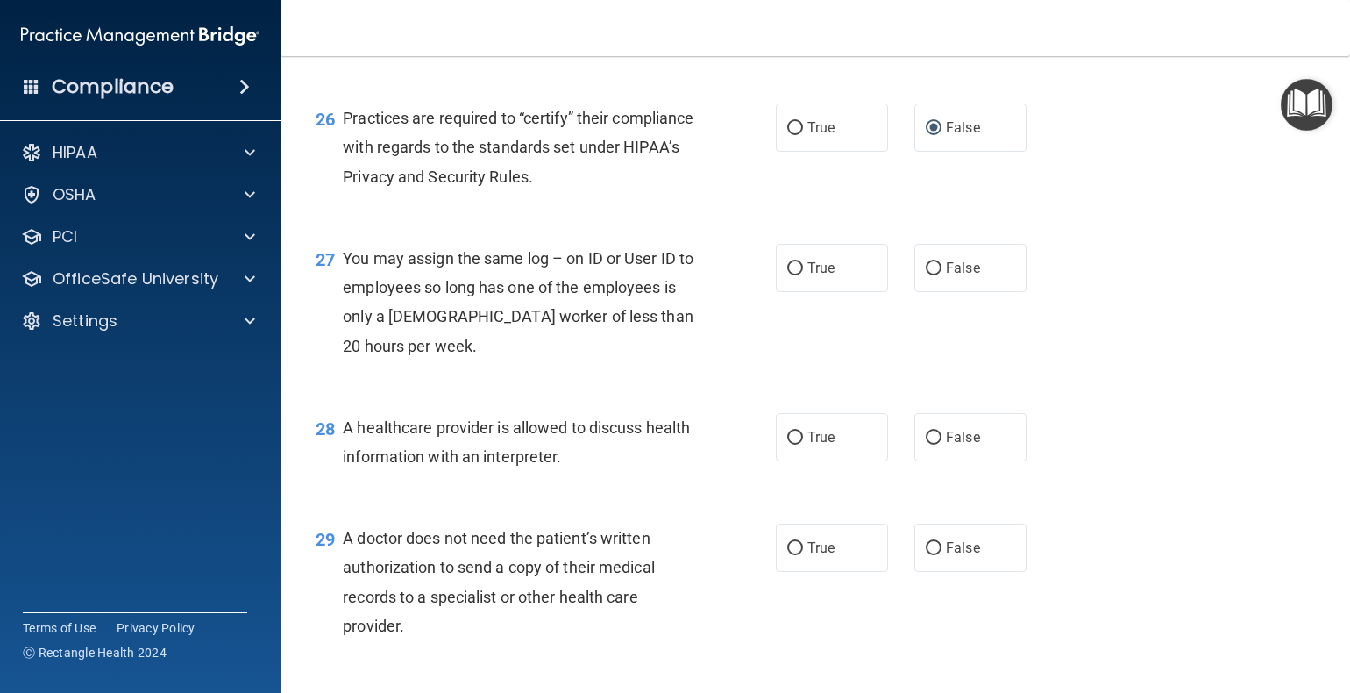
scroll to position [3858, 0]
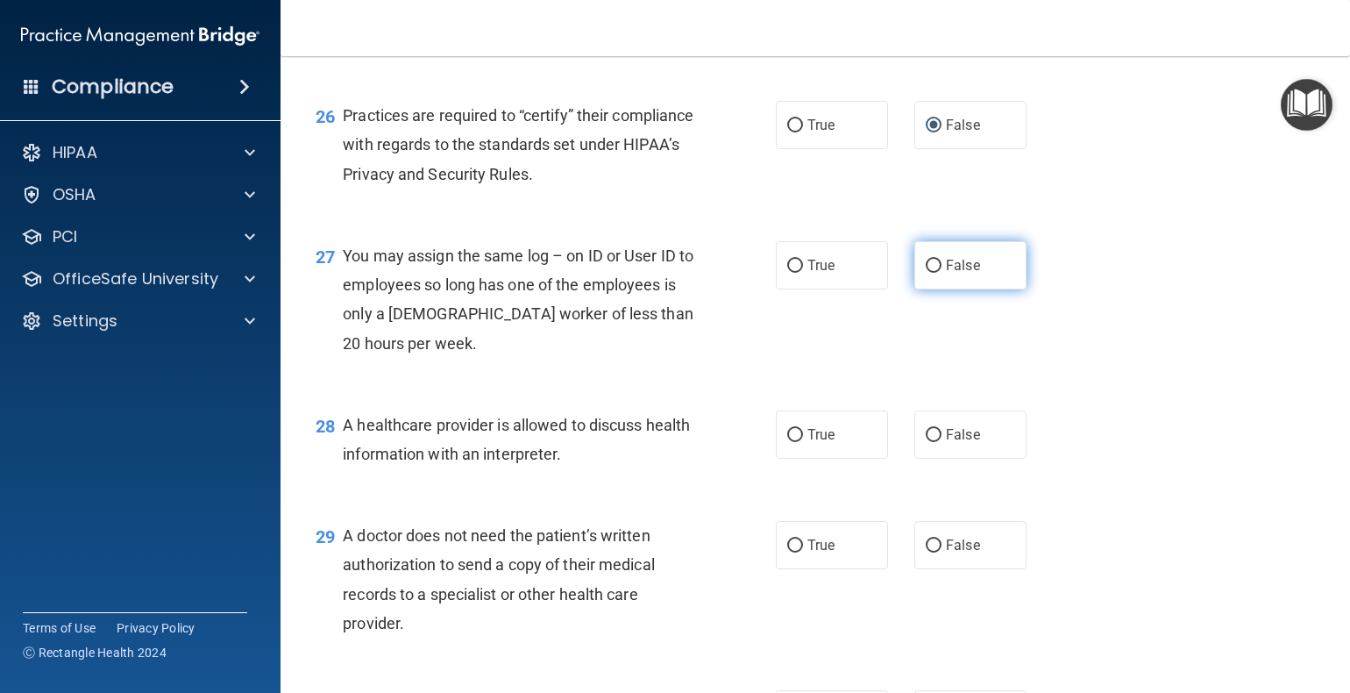
click at [926, 273] on input "False" at bounding box center [934, 266] width 16 height 13
radio input "true"
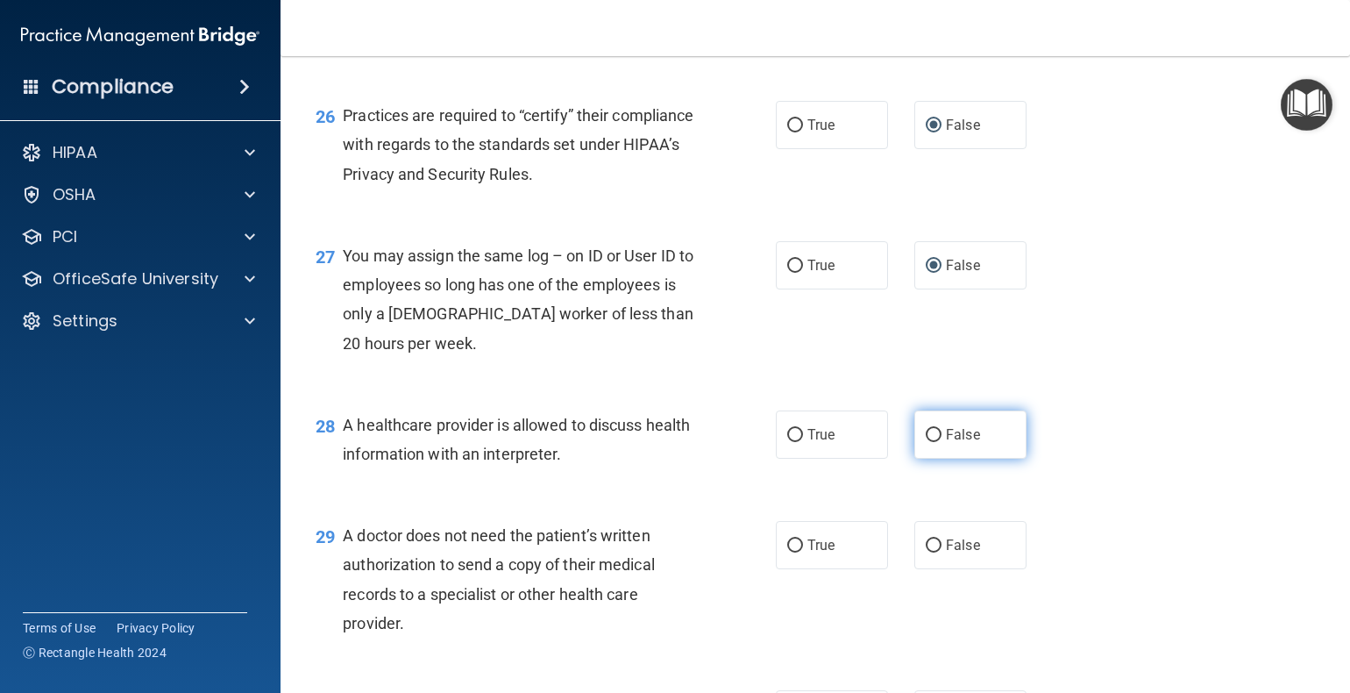
click at [926, 442] on input "False" at bounding box center [934, 435] width 16 height 13
radio input "true"
click at [926, 442] on input "False" at bounding box center [934, 435] width 16 height 13
click at [787, 442] on input "True" at bounding box center [795, 435] width 16 height 13
radio input "true"
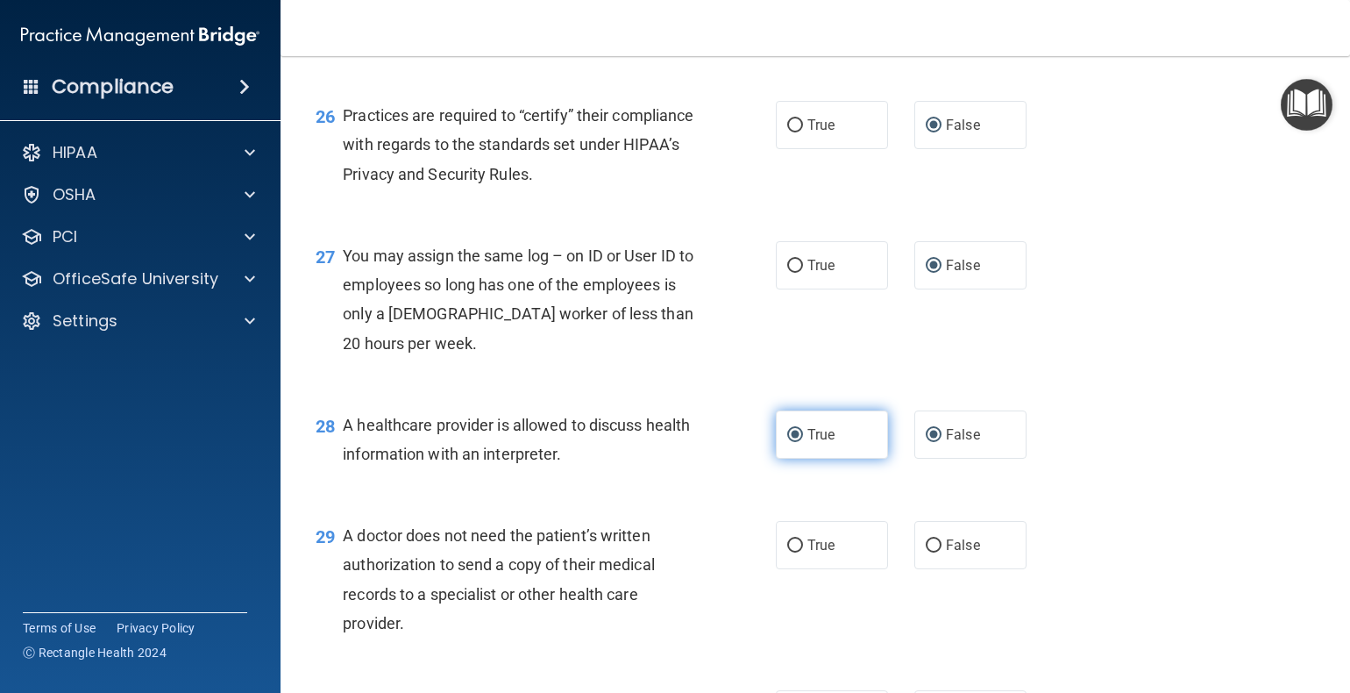
radio input "false"
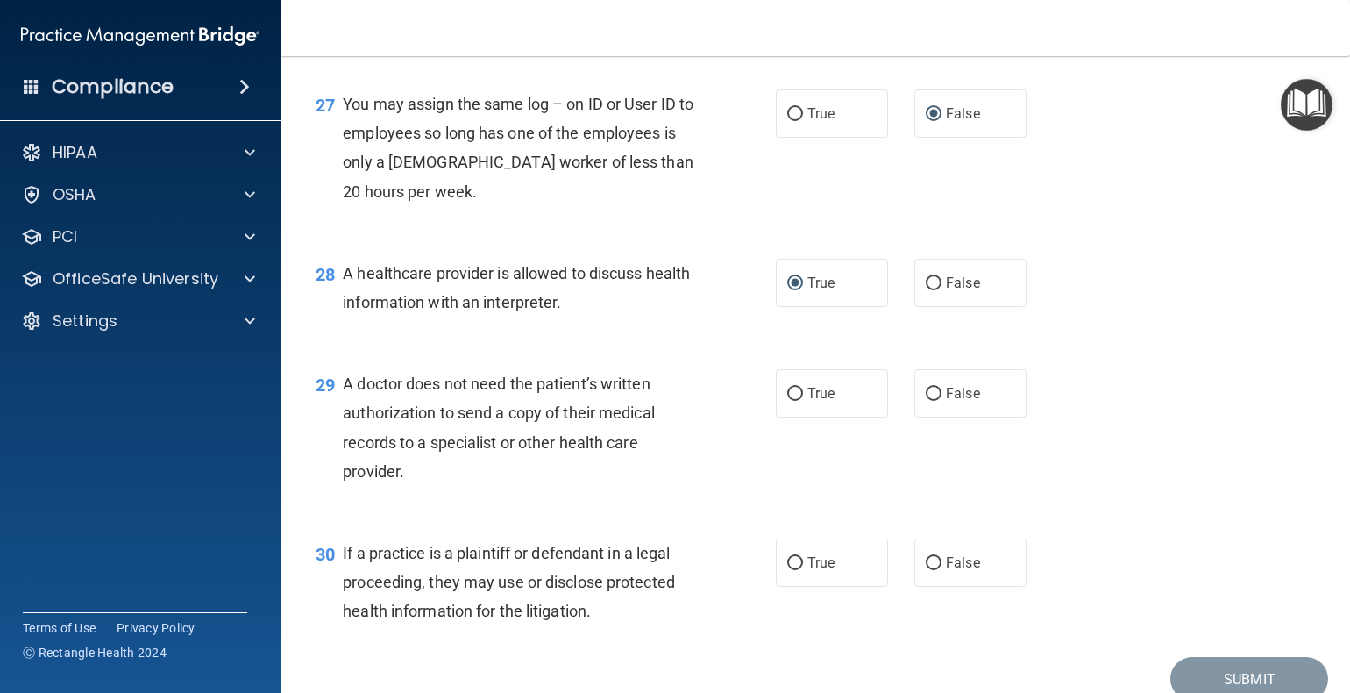
scroll to position [4033, 0]
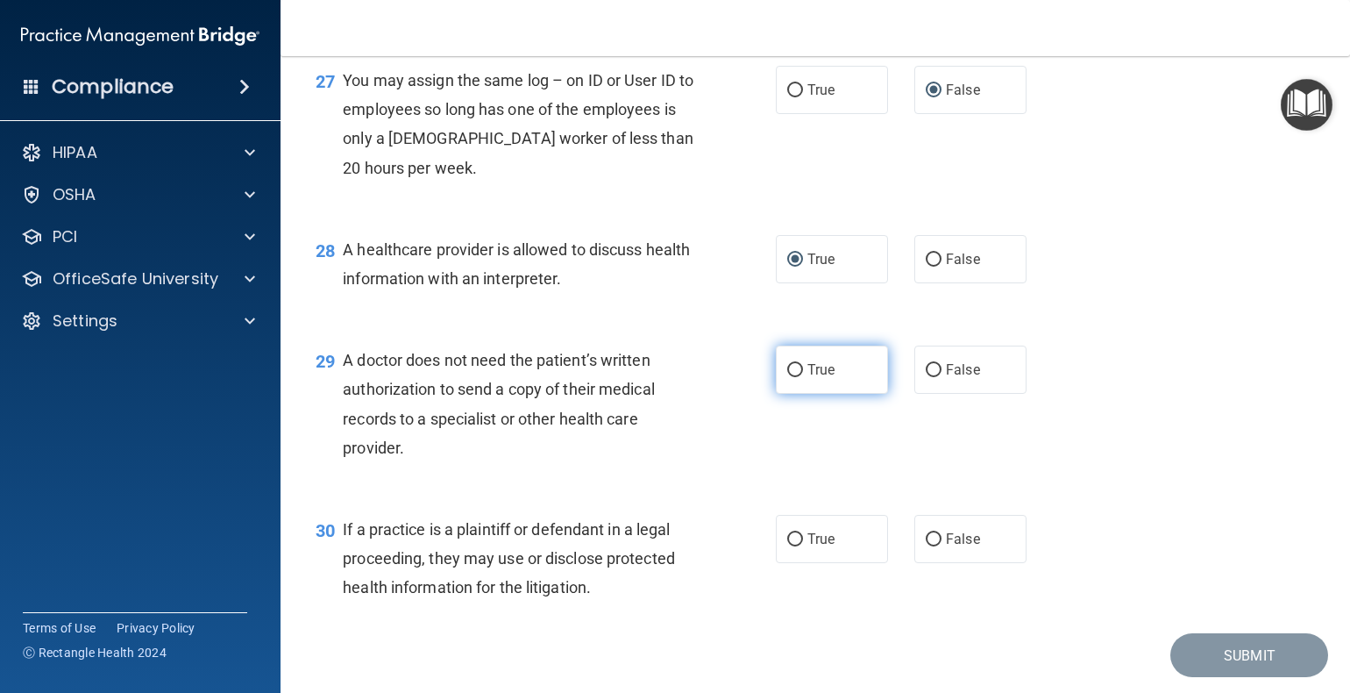
click at [787, 377] on input "True" at bounding box center [795, 370] width 16 height 13
radio input "true"
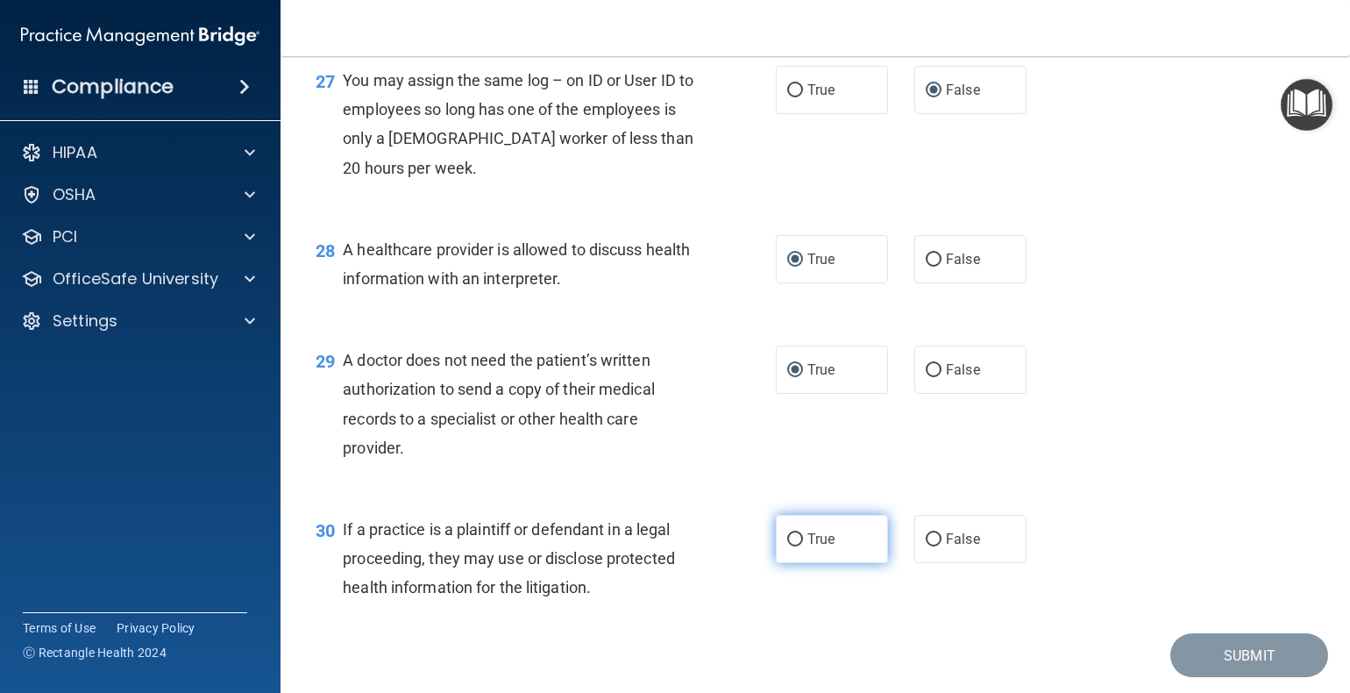
click at [791, 546] on input "True" at bounding box center [795, 539] width 16 height 13
radio input "true"
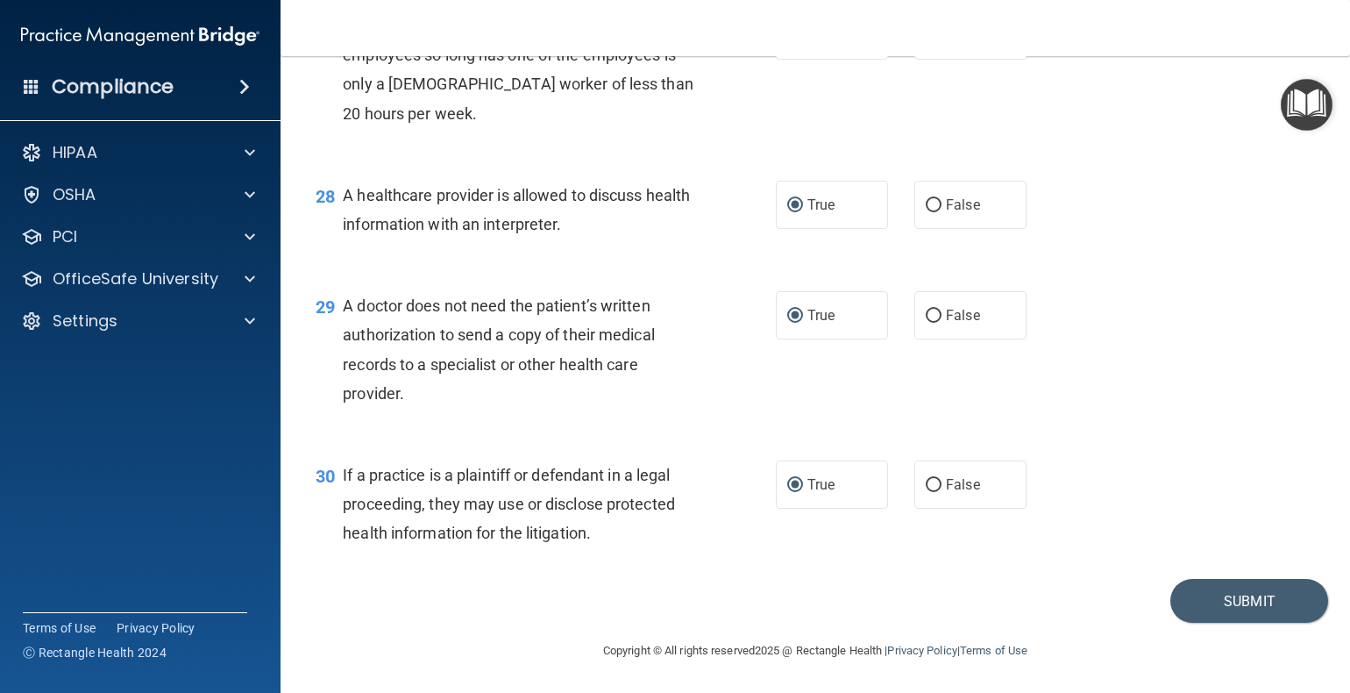
scroll to position [4146, 0]
click at [1226, 597] on button "Submit" at bounding box center [1250, 601] width 158 height 45
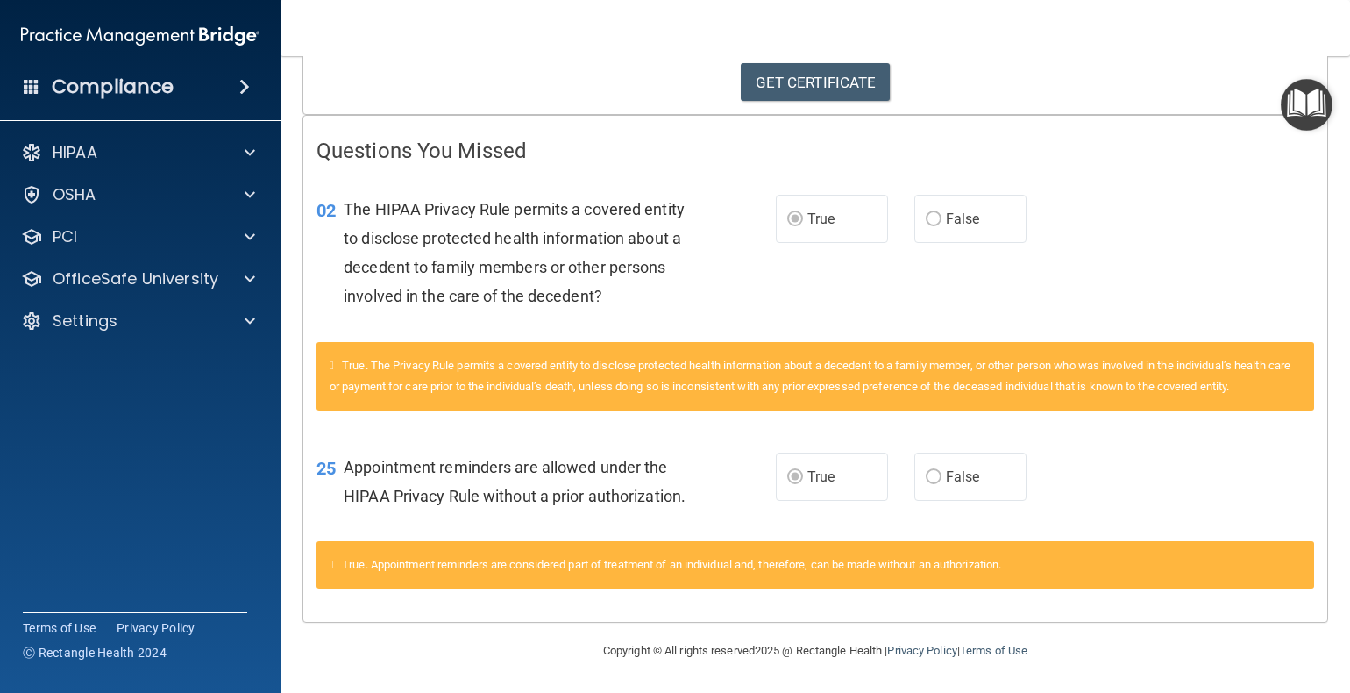
scroll to position [318, 0]
click at [248, 192] on span at bounding box center [250, 194] width 11 height 21
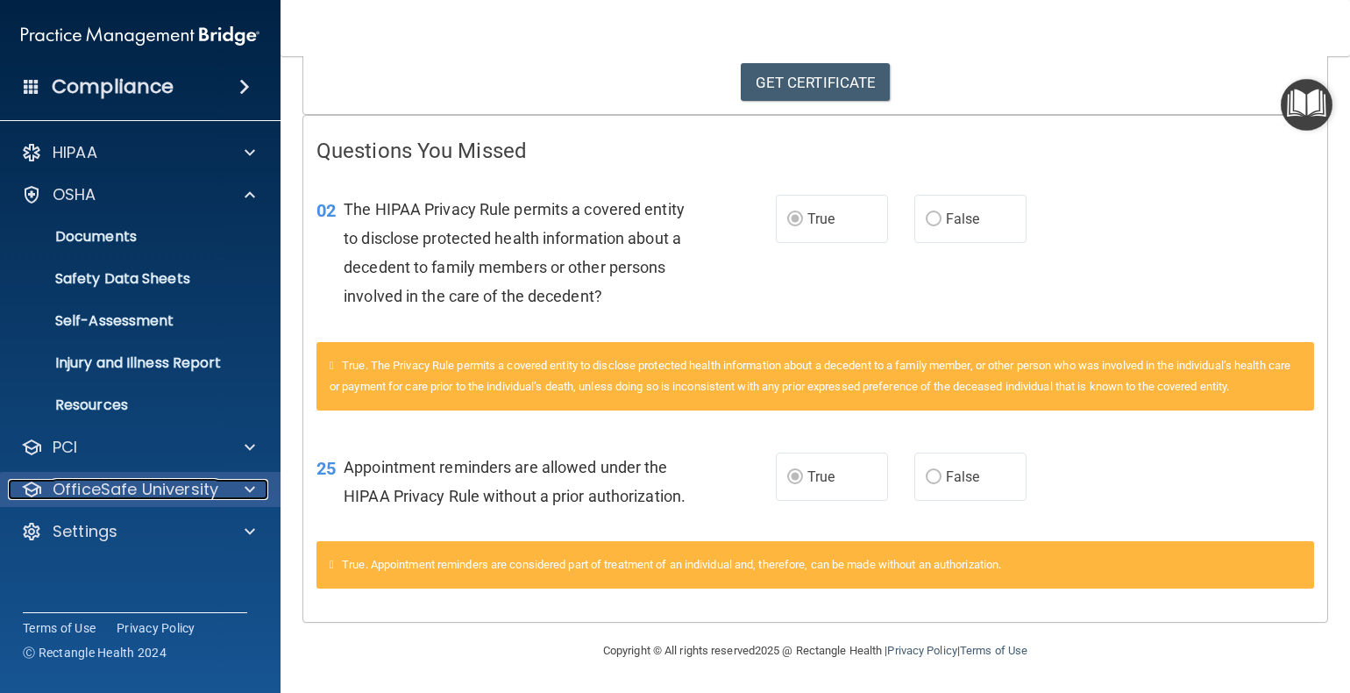
click at [245, 490] on span at bounding box center [250, 489] width 11 height 21
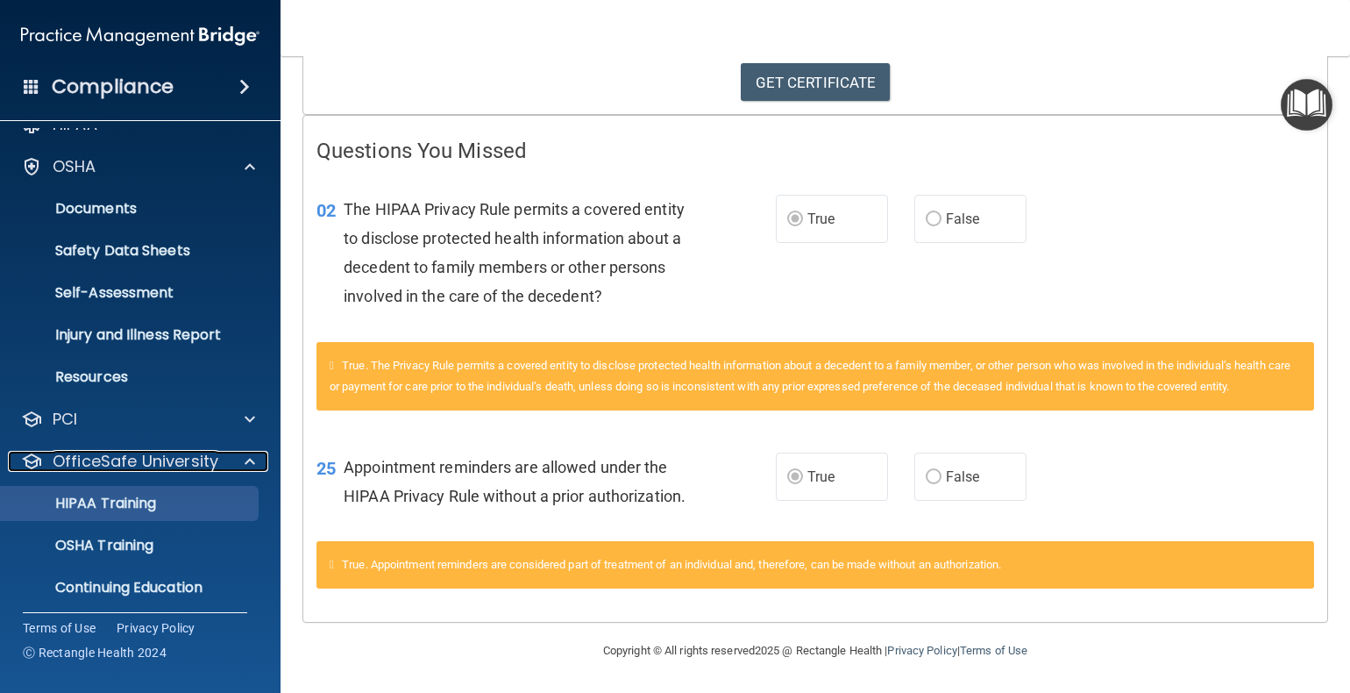
scroll to position [77, 0]
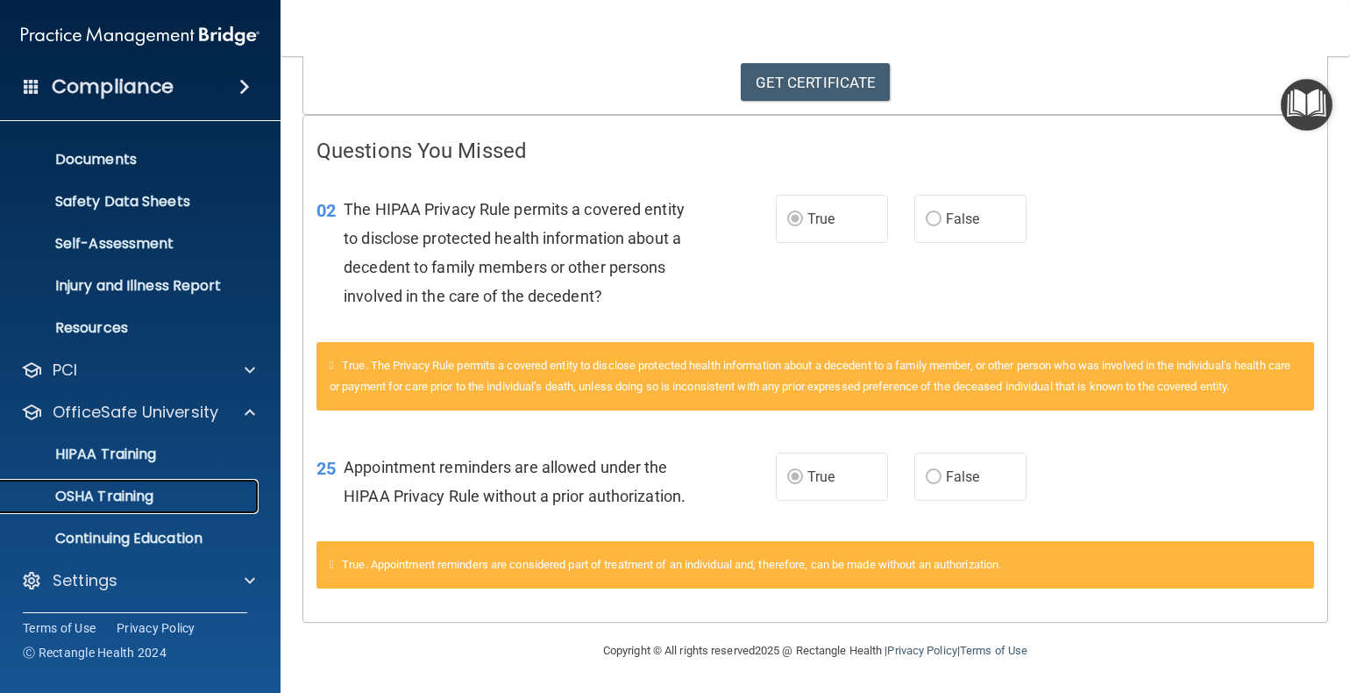
click at [132, 499] on p "OSHA Training" at bounding box center [82, 496] width 142 height 18
